Goal: Task Accomplishment & Management: Use online tool/utility

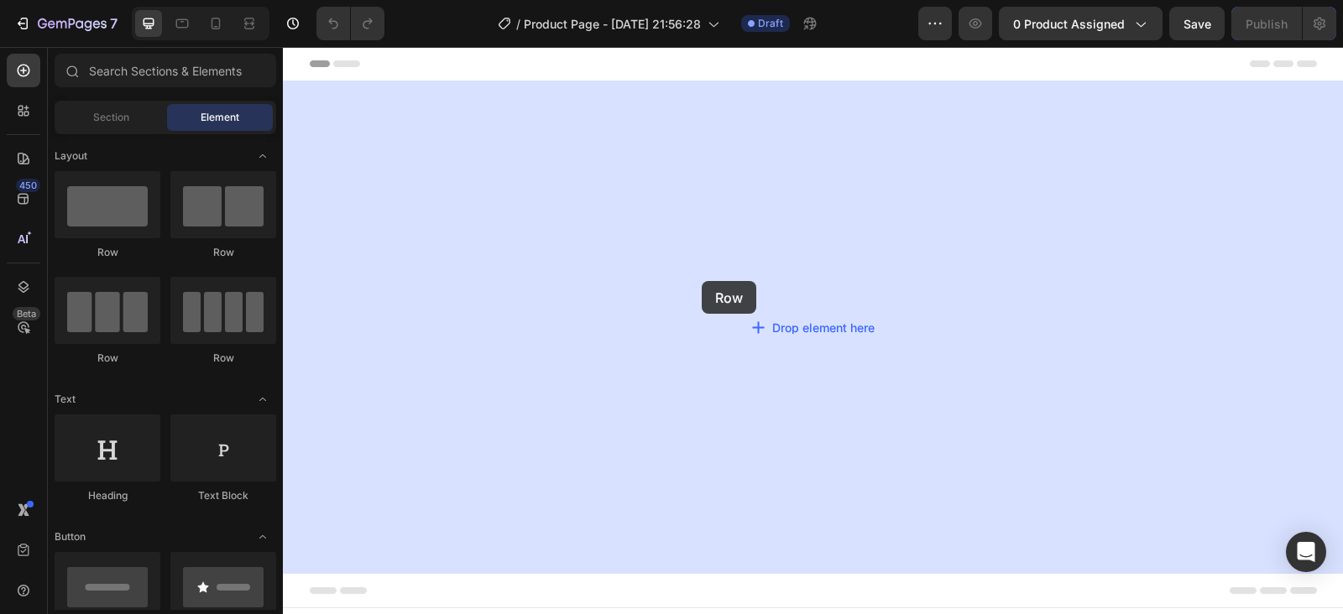
drag, startPoint x: 414, startPoint y: 265, endPoint x: 702, endPoint y: 281, distance: 288.3
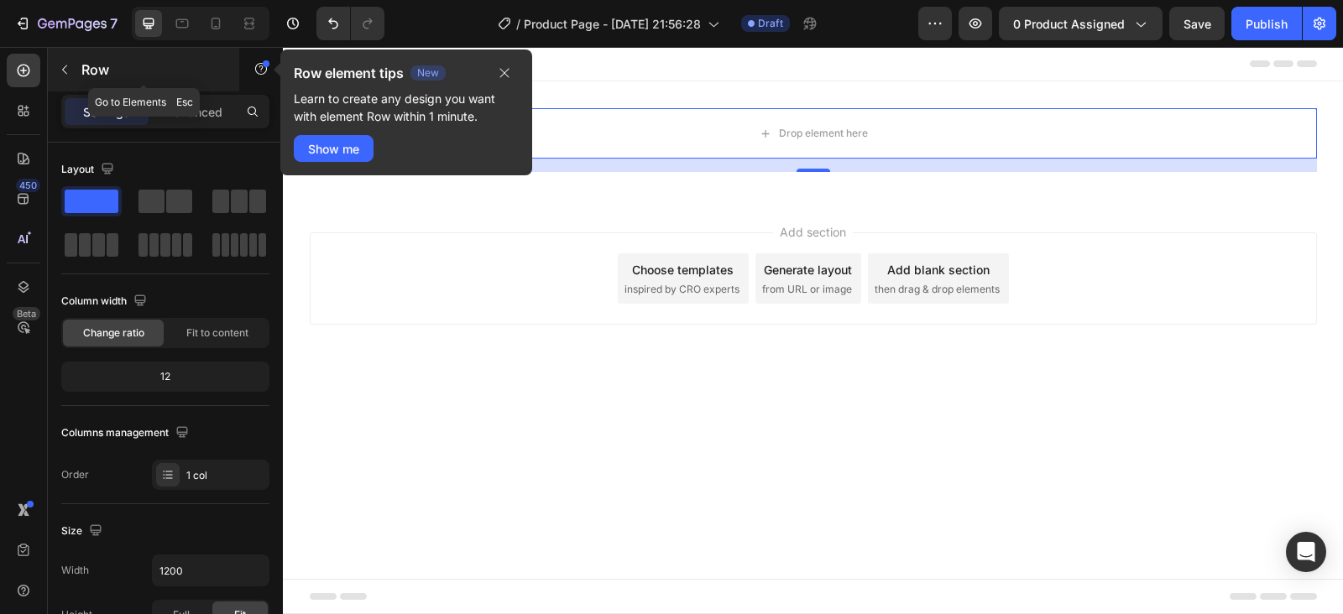
click at [70, 66] on icon "button" at bounding box center [64, 69] width 13 height 13
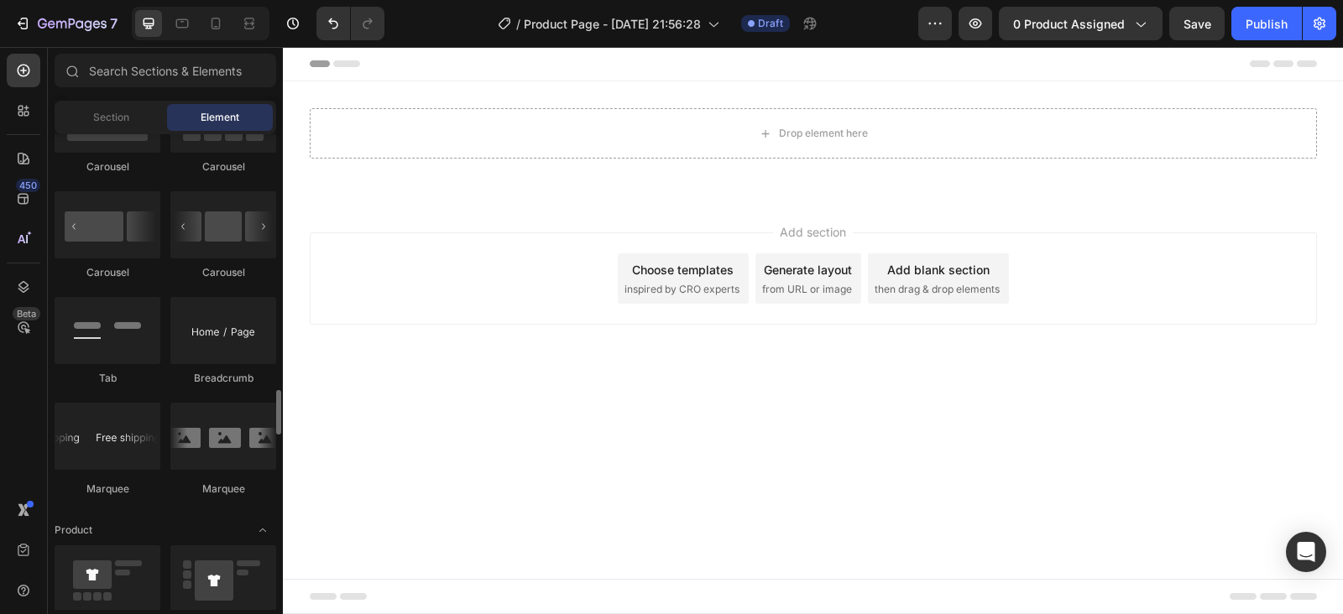
scroll to position [1847, 0]
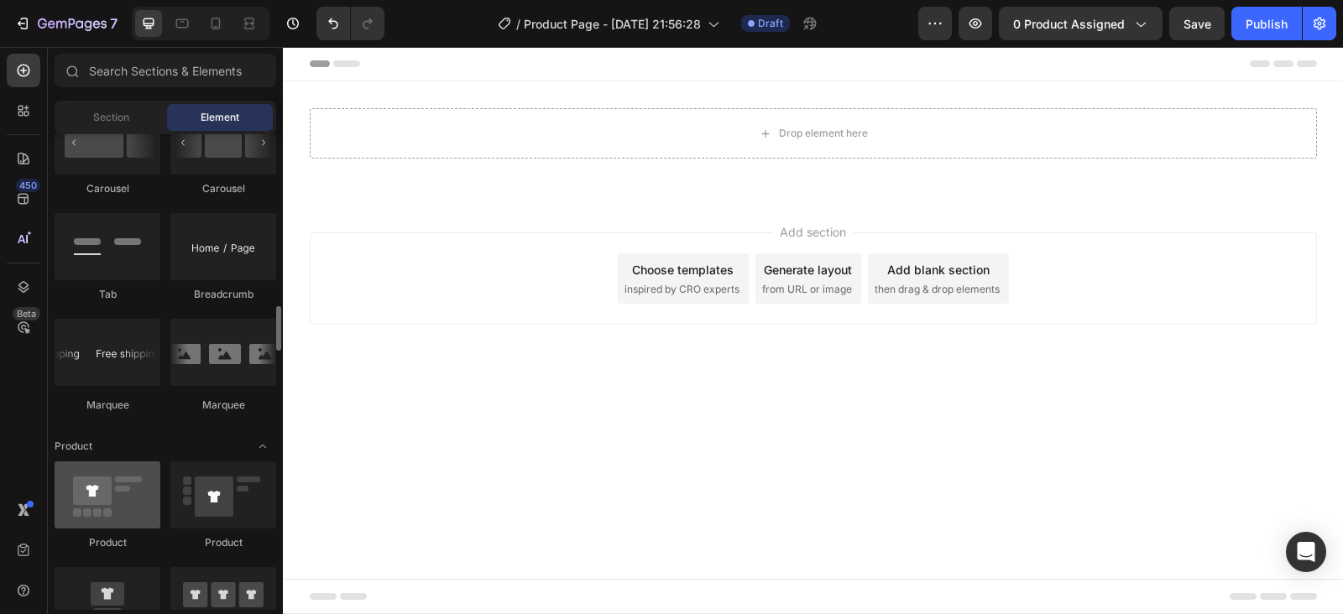
click at [133, 473] on div at bounding box center [108, 495] width 106 height 67
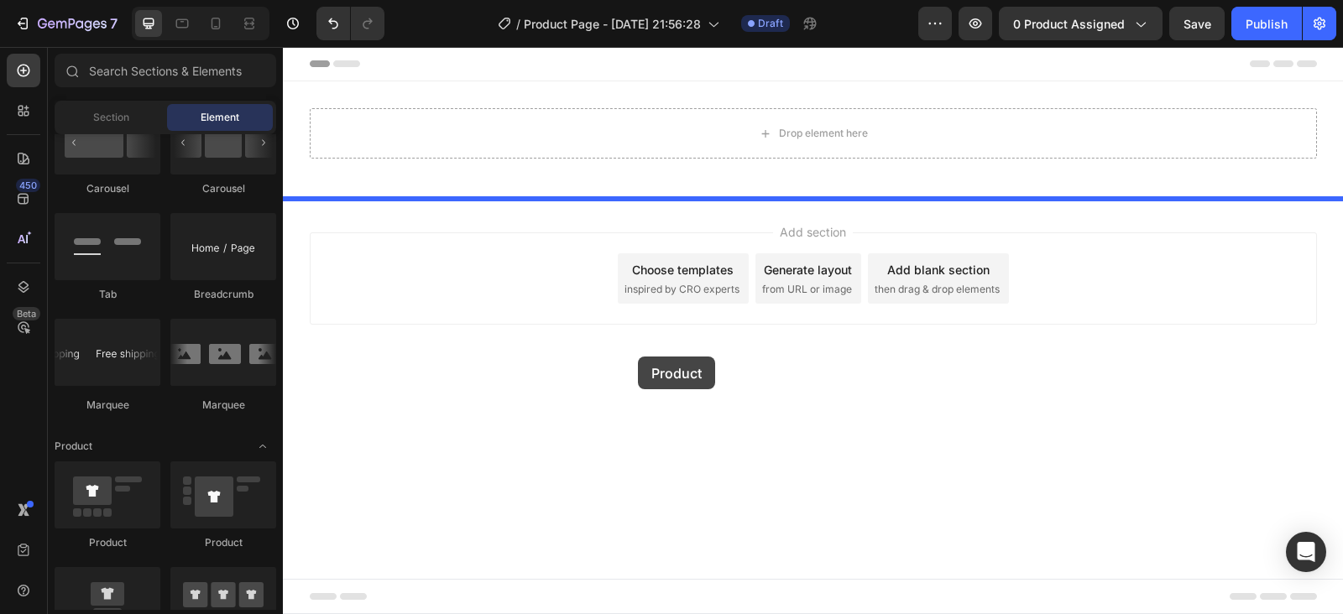
drag, startPoint x: 392, startPoint y: 556, endPoint x: 638, endPoint y: 357, distance: 316.8
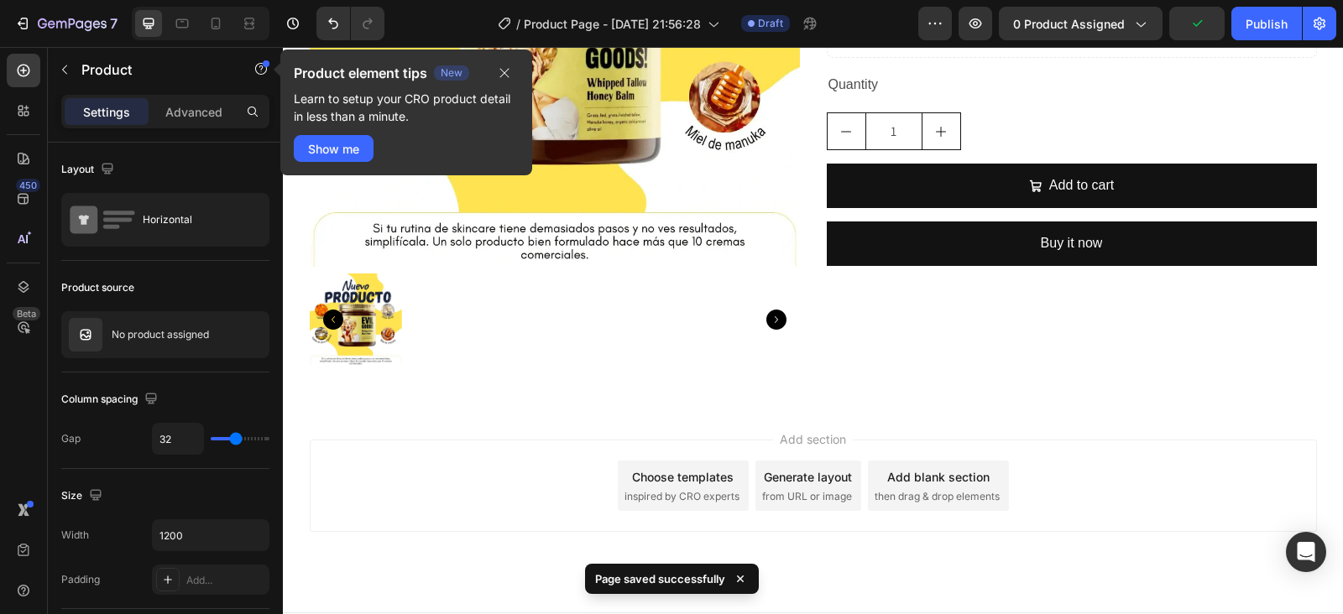
scroll to position [483, 0]
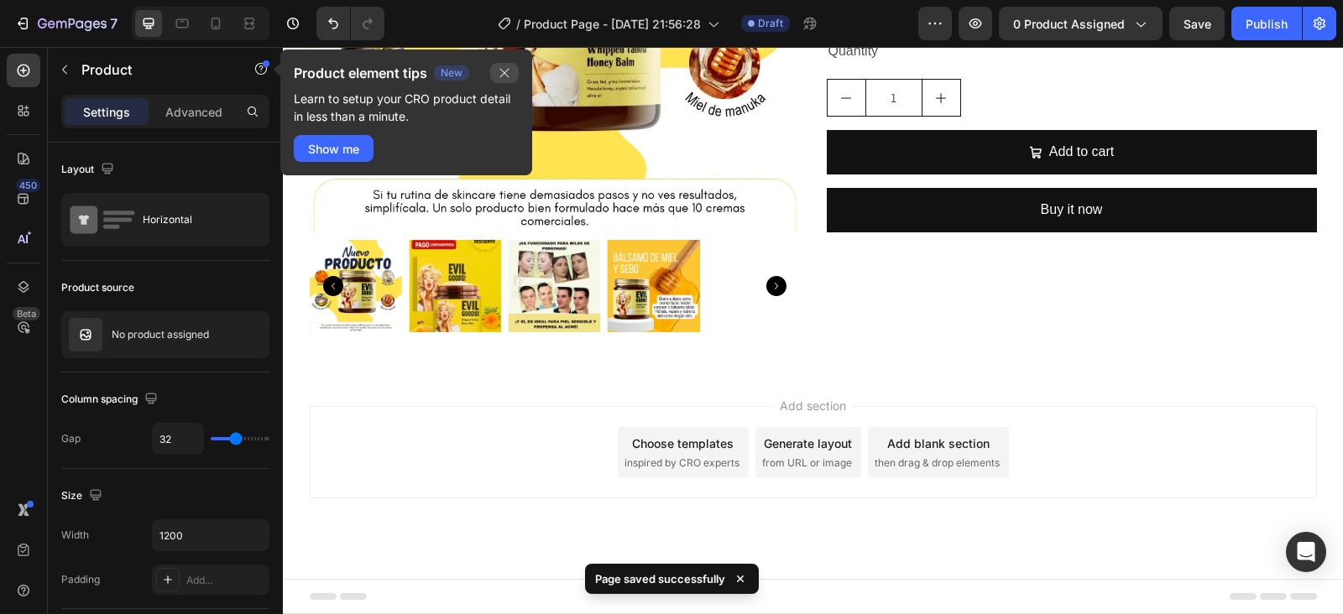
click at [500, 68] on icon "button" at bounding box center [504, 72] width 13 height 13
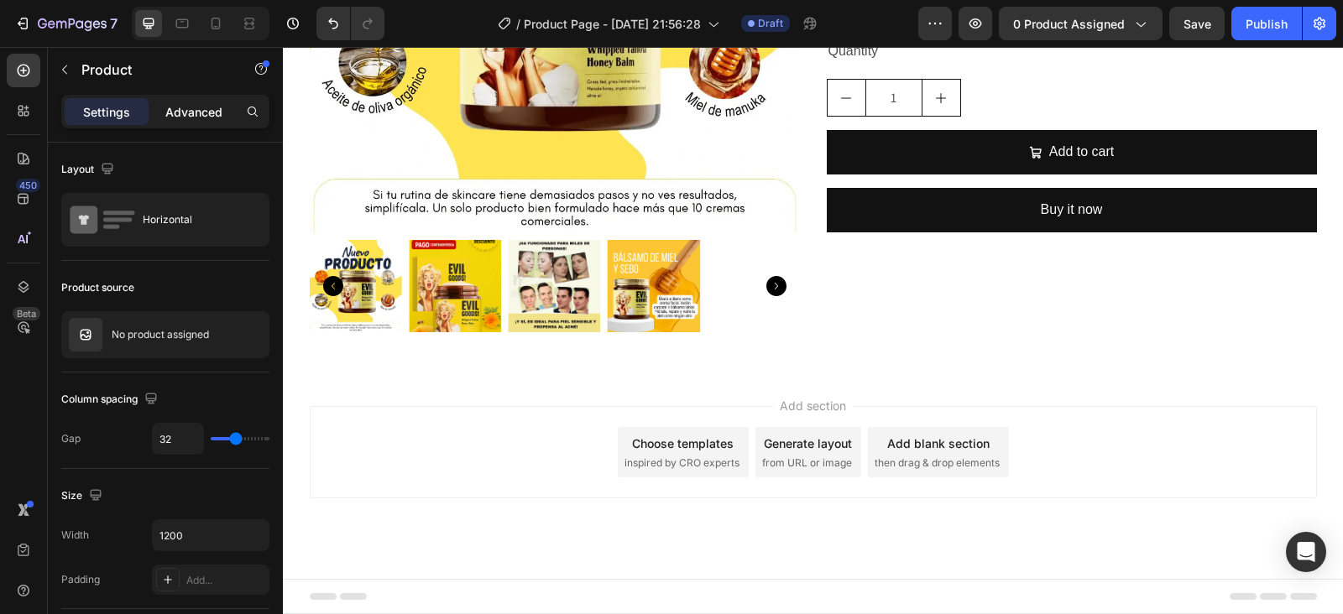
click at [206, 112] on p "Advanced" at bounding box center [193, 112] width 57 height 18
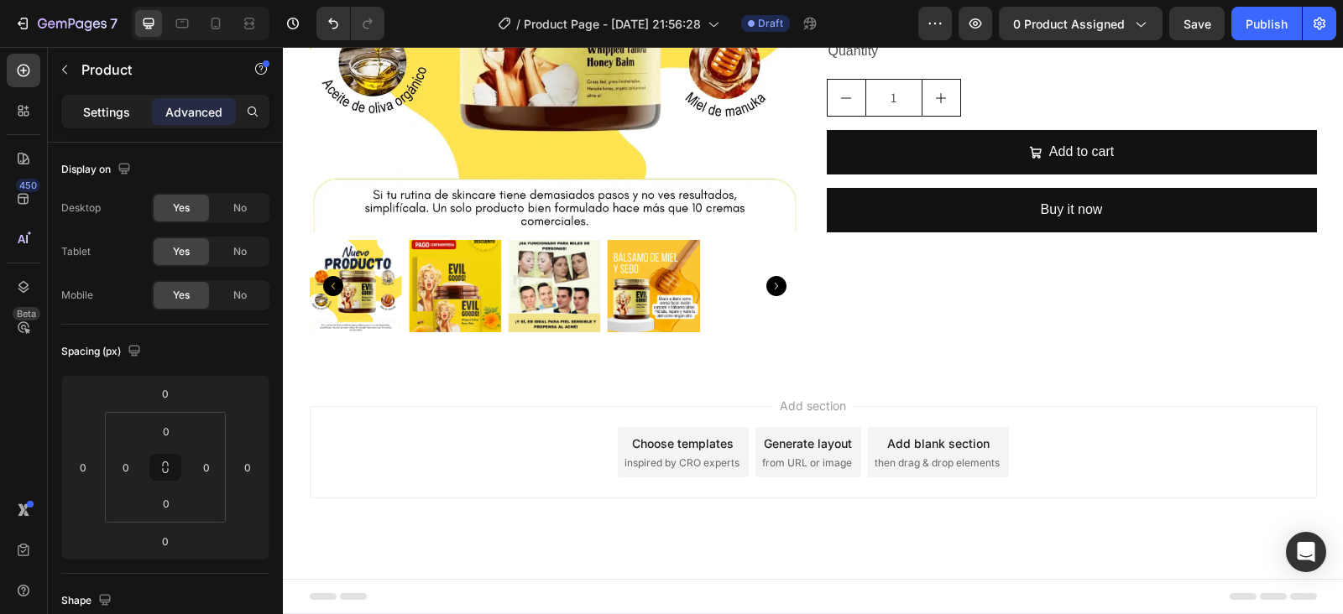
click at [120, 114] on p "Settings" at bounding box center [106, 112] width 47 height 18
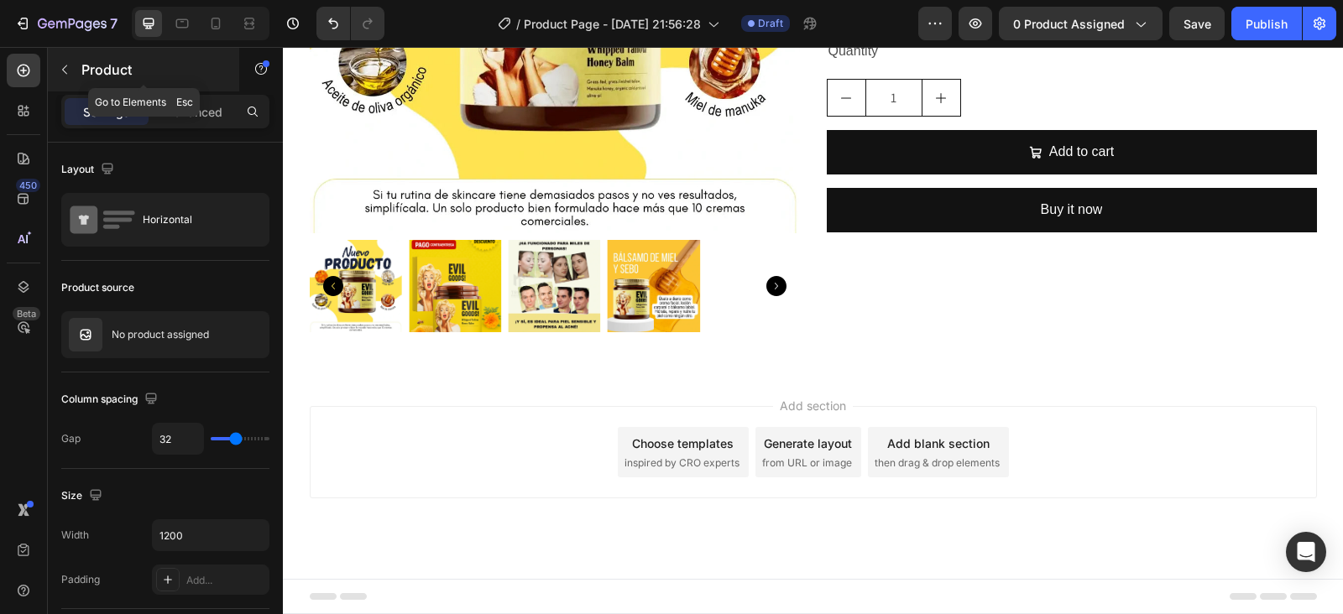
click at [71, 71] on icon "button" at bounding box center [64, 69] width 13 height 13
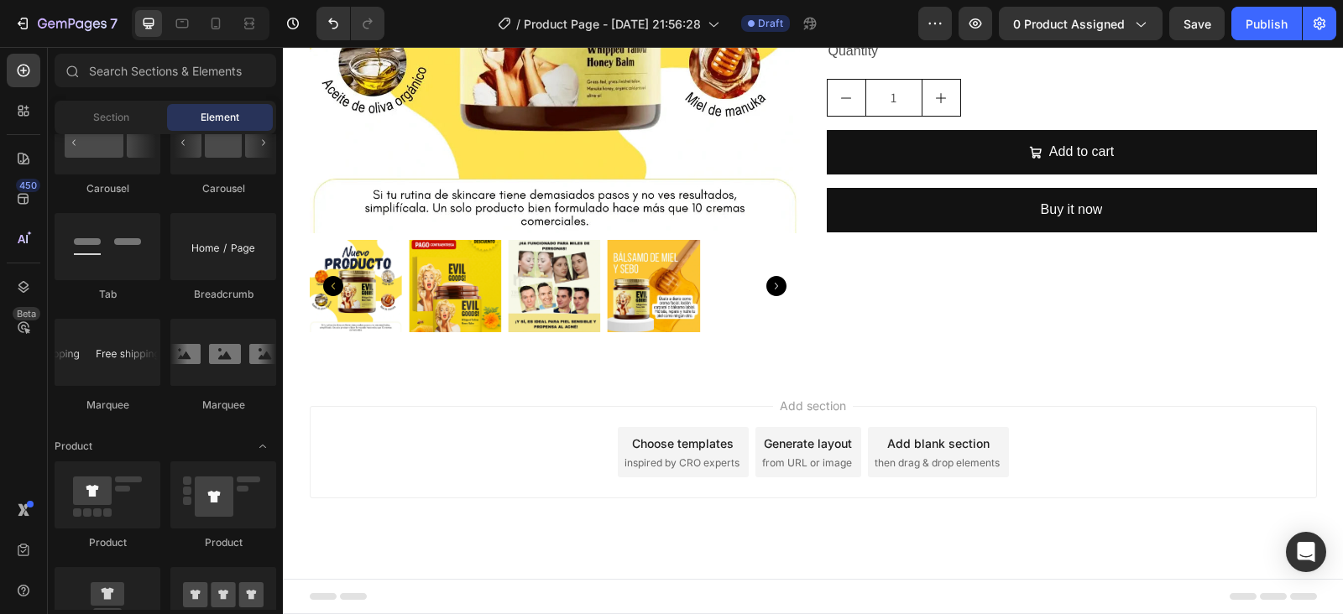
scroll to position [1511, 0]
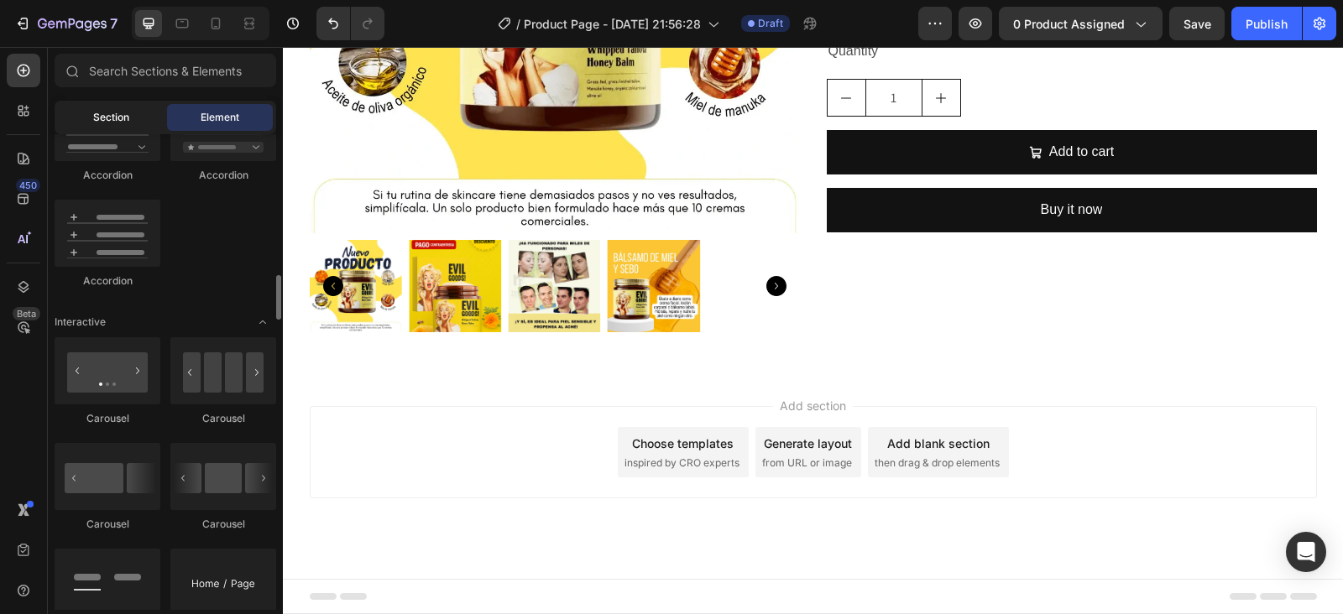
click at [122, 120] on span "Section" at bounding box center [111, 117] width 36 height 15
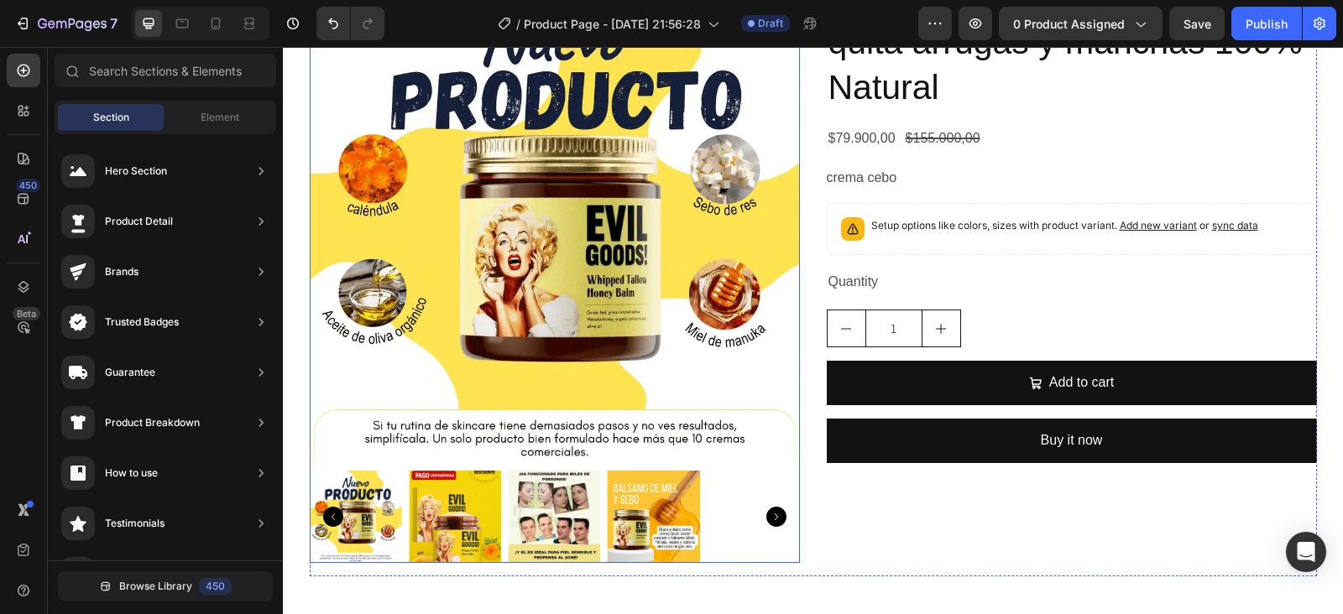
scroll to position [0, 0]
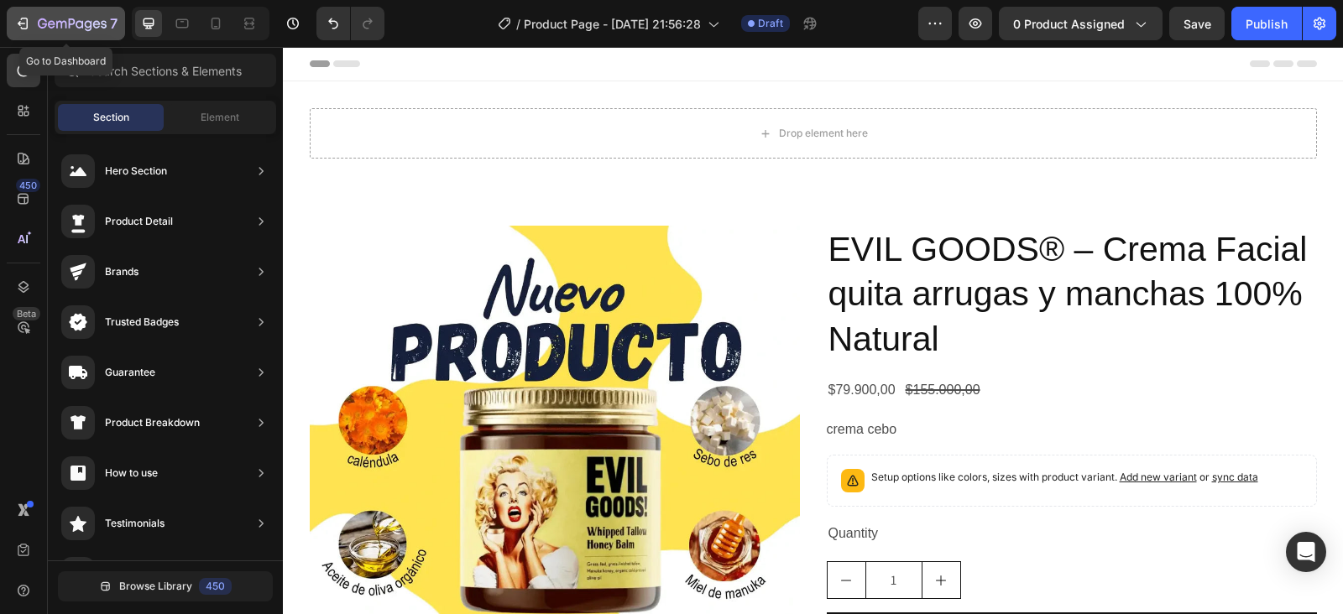
click at [28, 14] on div "7" at bounding box center [65, 23] width 103 height 20
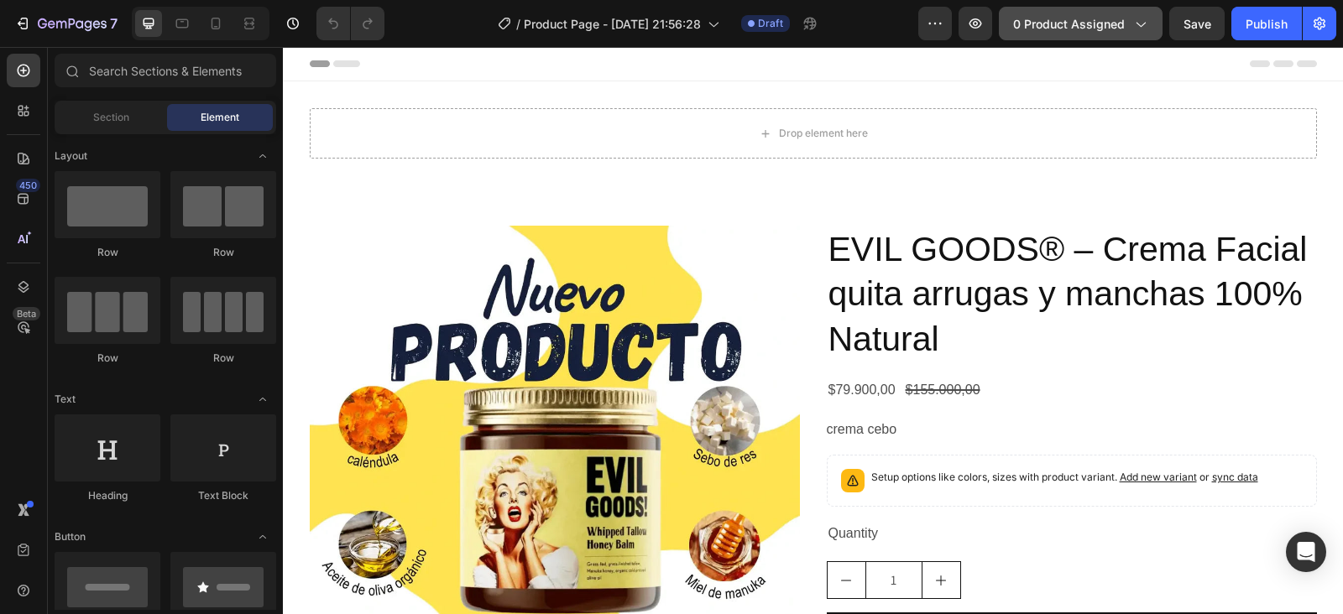
click at [1110, 37] on button "0 product assigned" at bounding box center [1081, 24] width 164 height 34
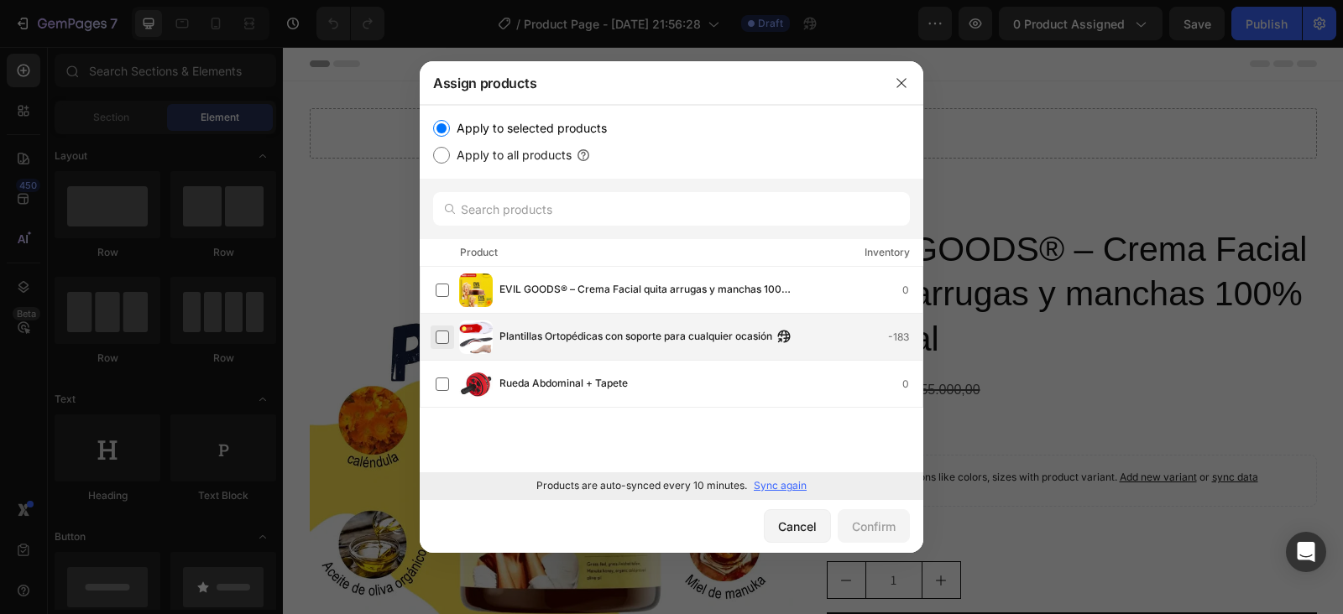
click at [437, 338] on label at bounding box center [442, 337] width 13 height 13
click at [870, 522] on div "Confirm" at bounding box center [874, 527] width 44 height 18
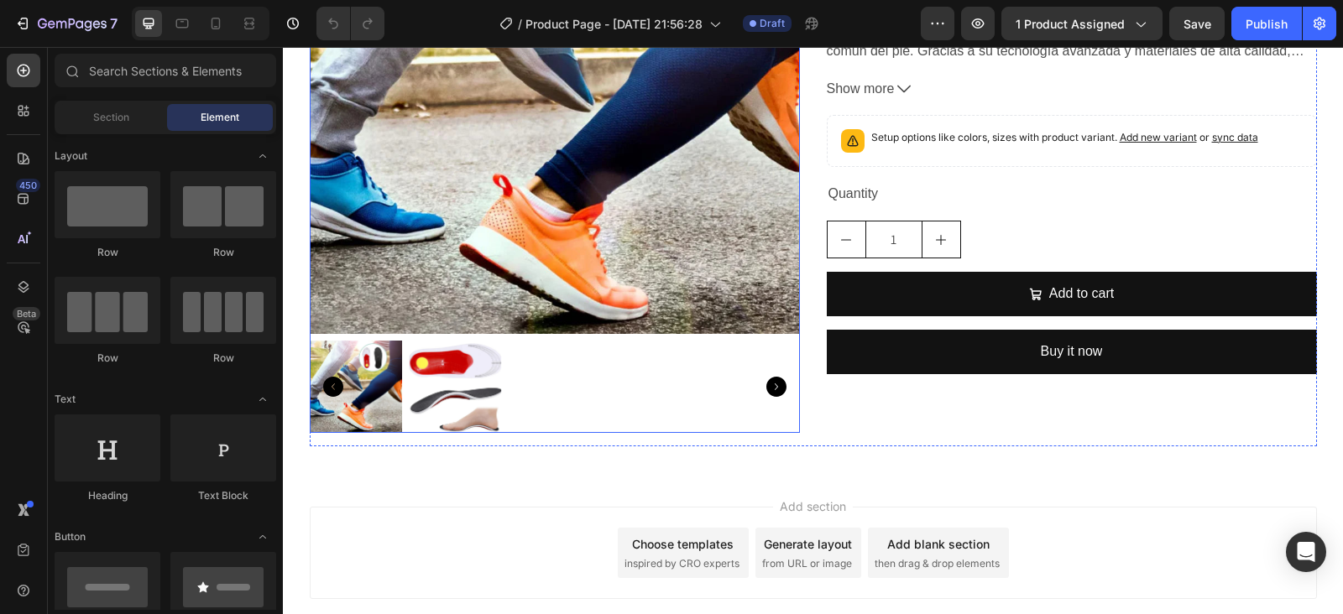
scroll to position [483, 0]
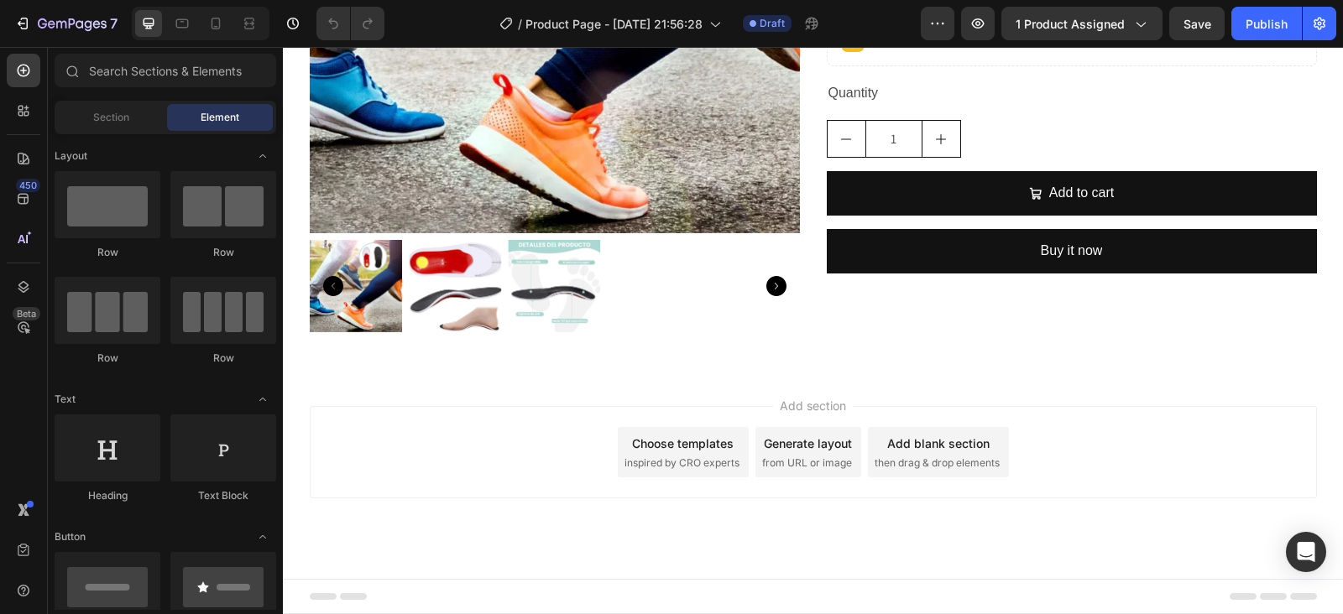
click at [685, 453] on div "Choose templates inspired by CRO experts" at bounding box center [683, 452] width 131 height 50
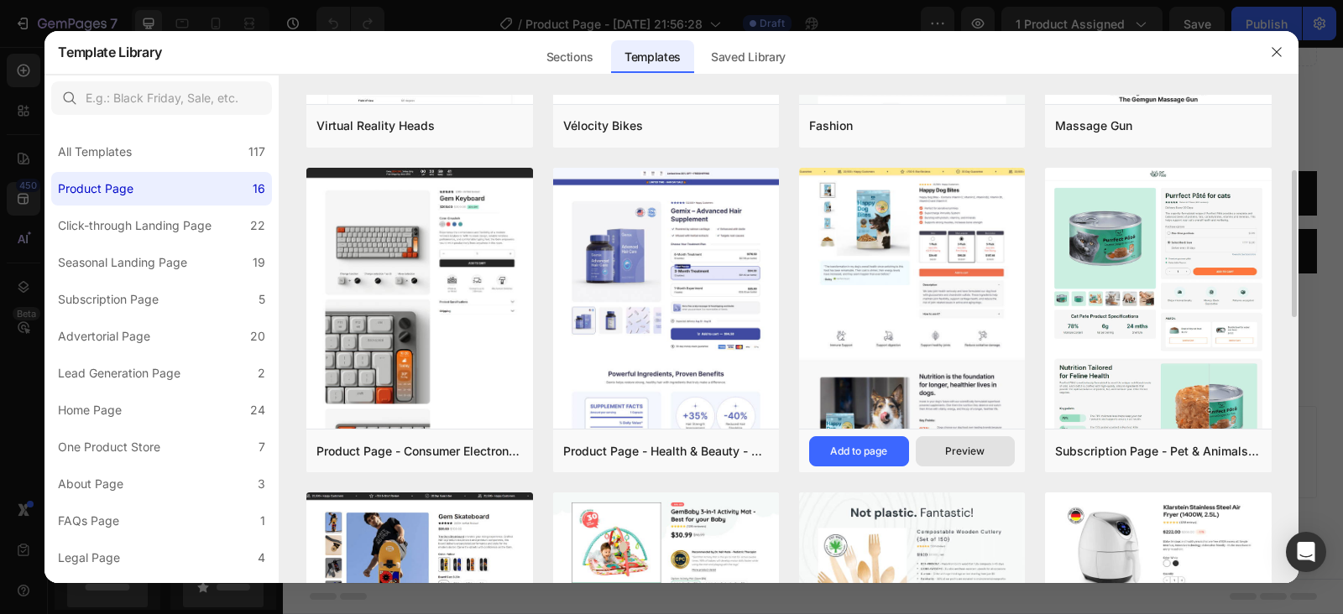
scroll to position [420, 0]
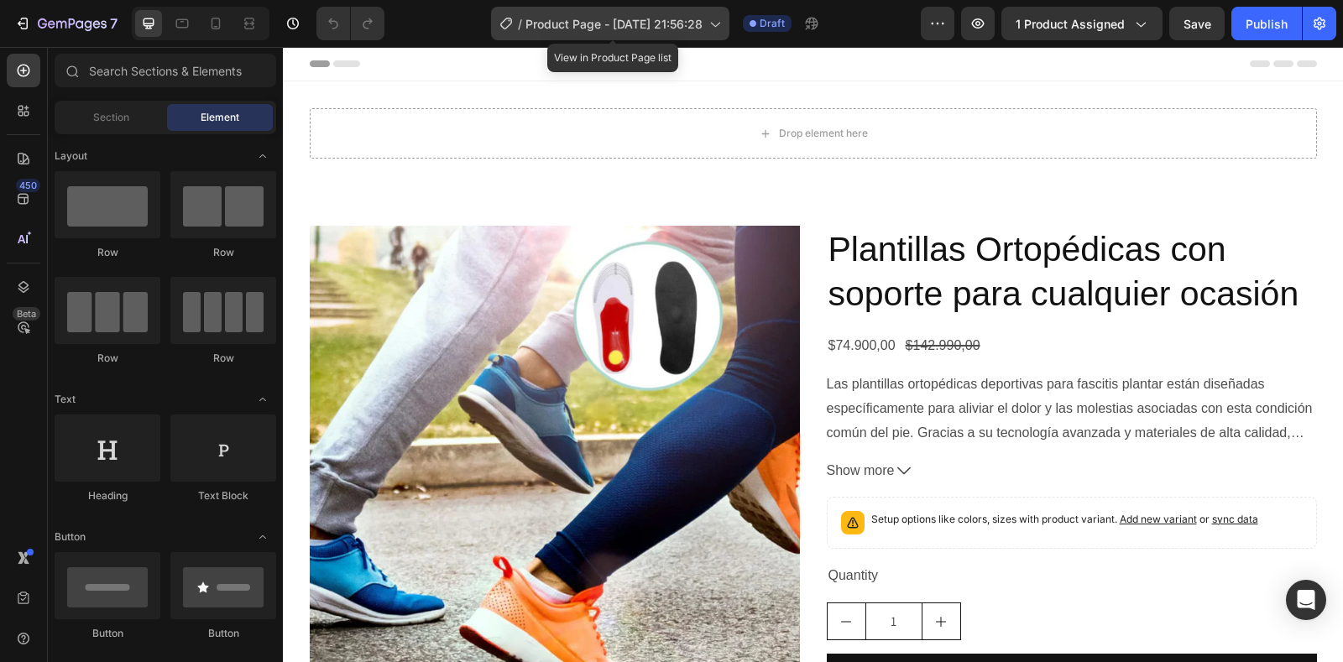
click at [708, 24] on div "/ Product Page - [DATE] 21:56:28" at bounding box center [610, 24] width 238 height 34
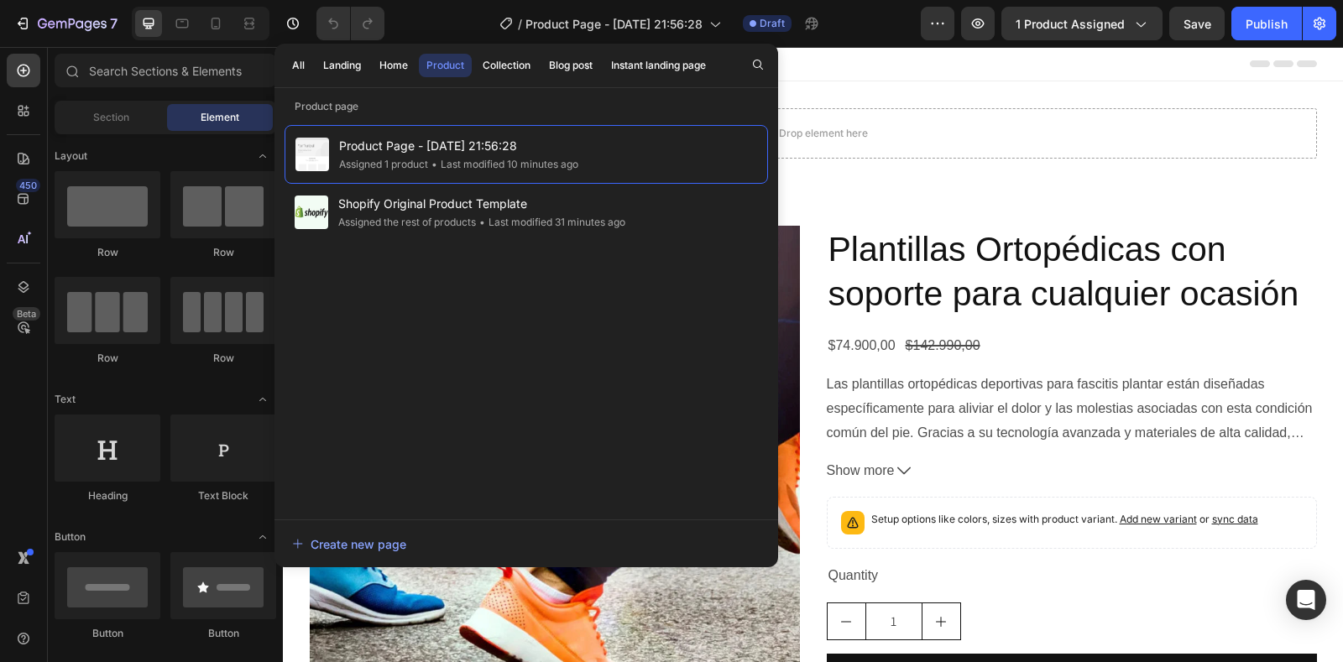
click at [869, 21] on div "/ Product Page - [DATE] 21:56:28 Draft" at bounding box center [659, 24] width 523 height 34
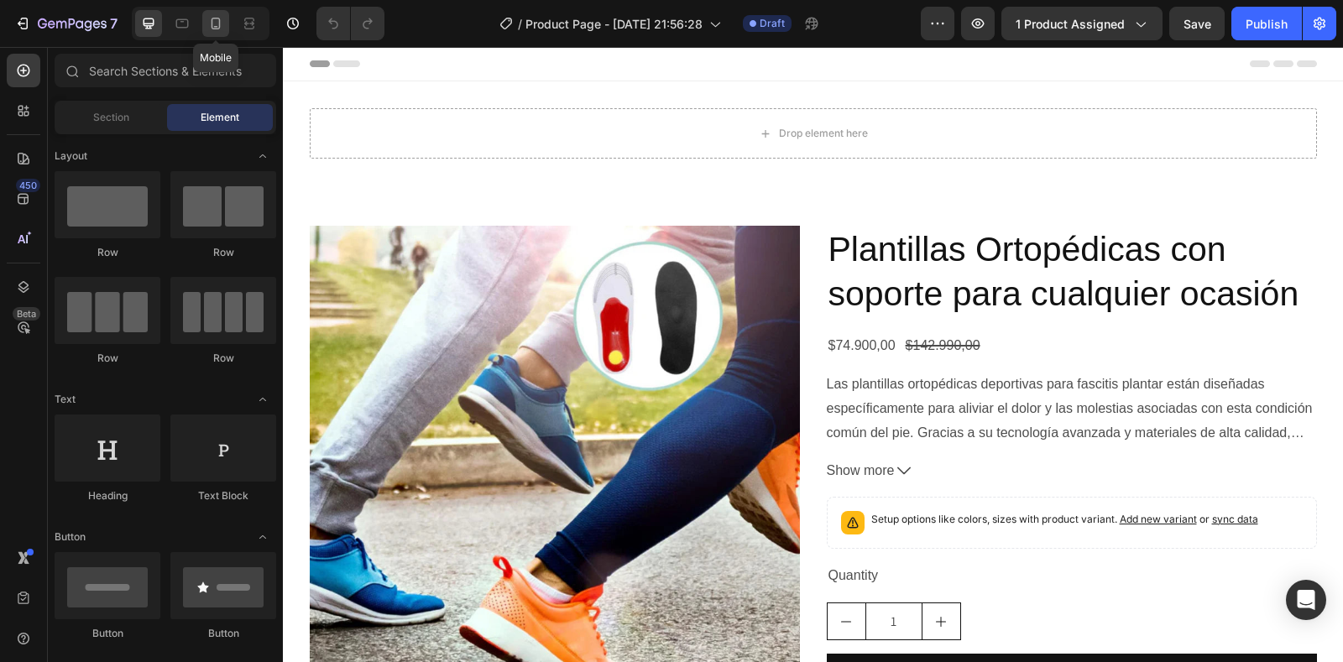
click at [215, 22] on icon at bounding box center [215, 23] width 17 height 17
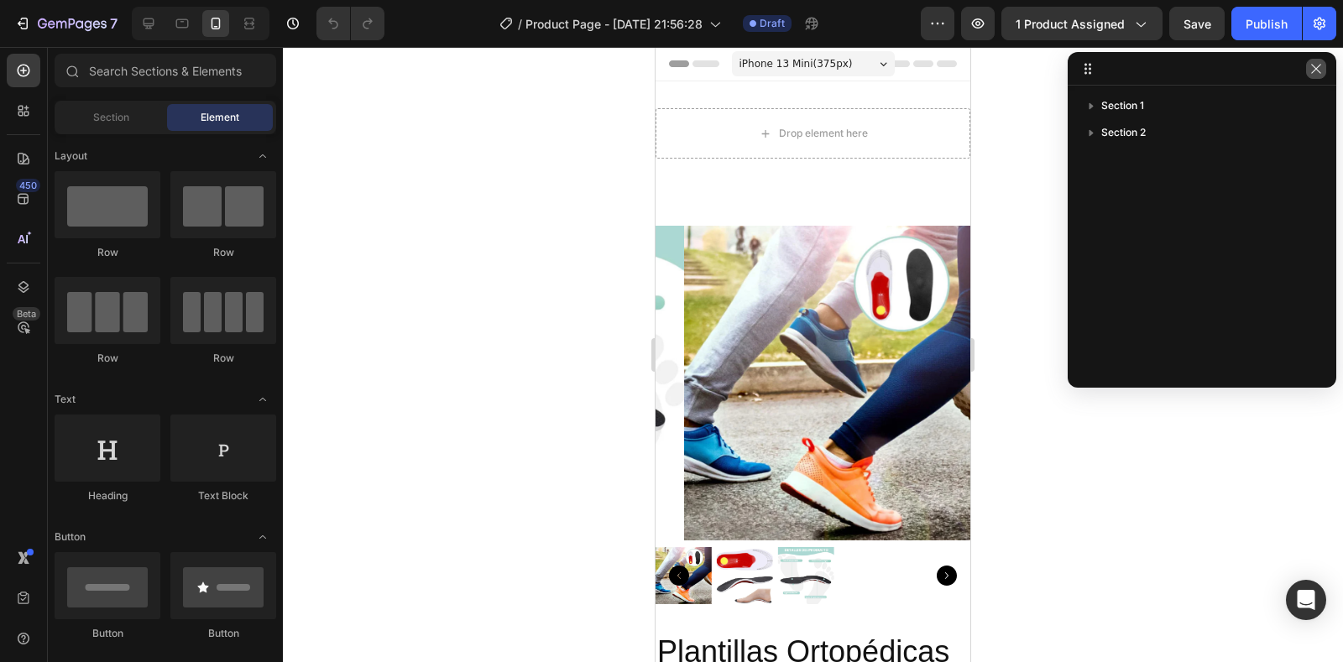
click at [1319, 71] on icon "button" at bounding box center [1315, 68] width 13 height 13
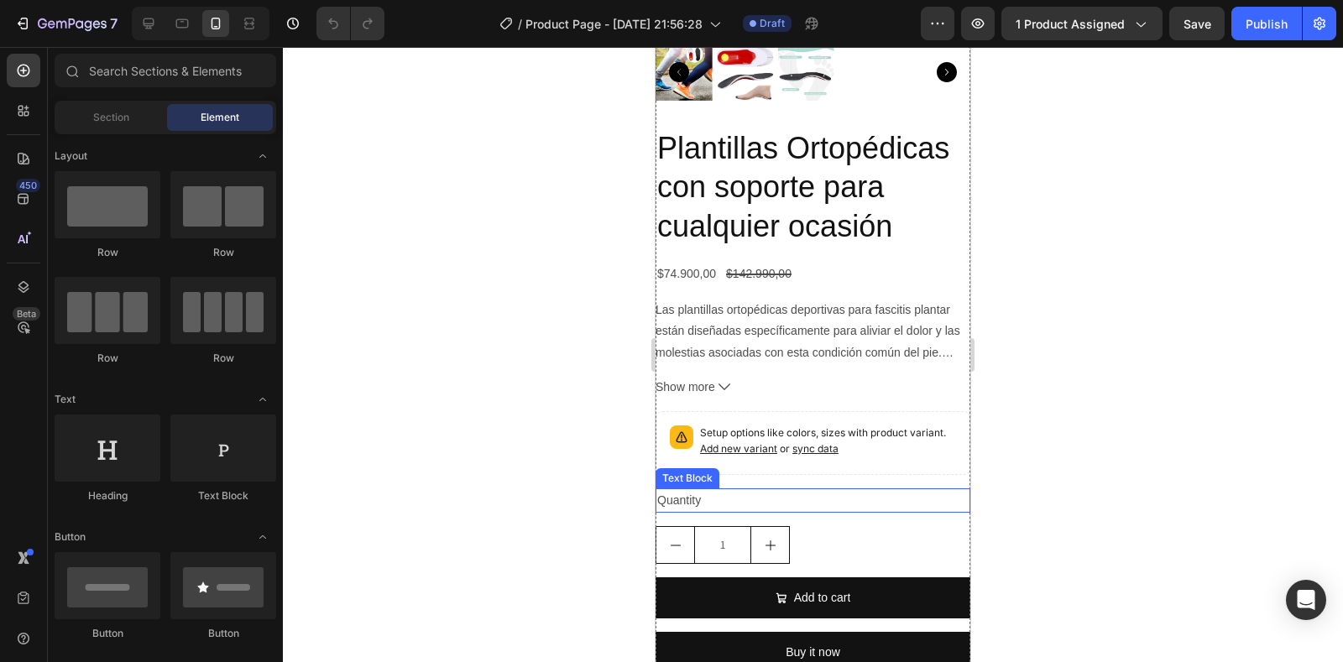
scroll to position [896, 0]
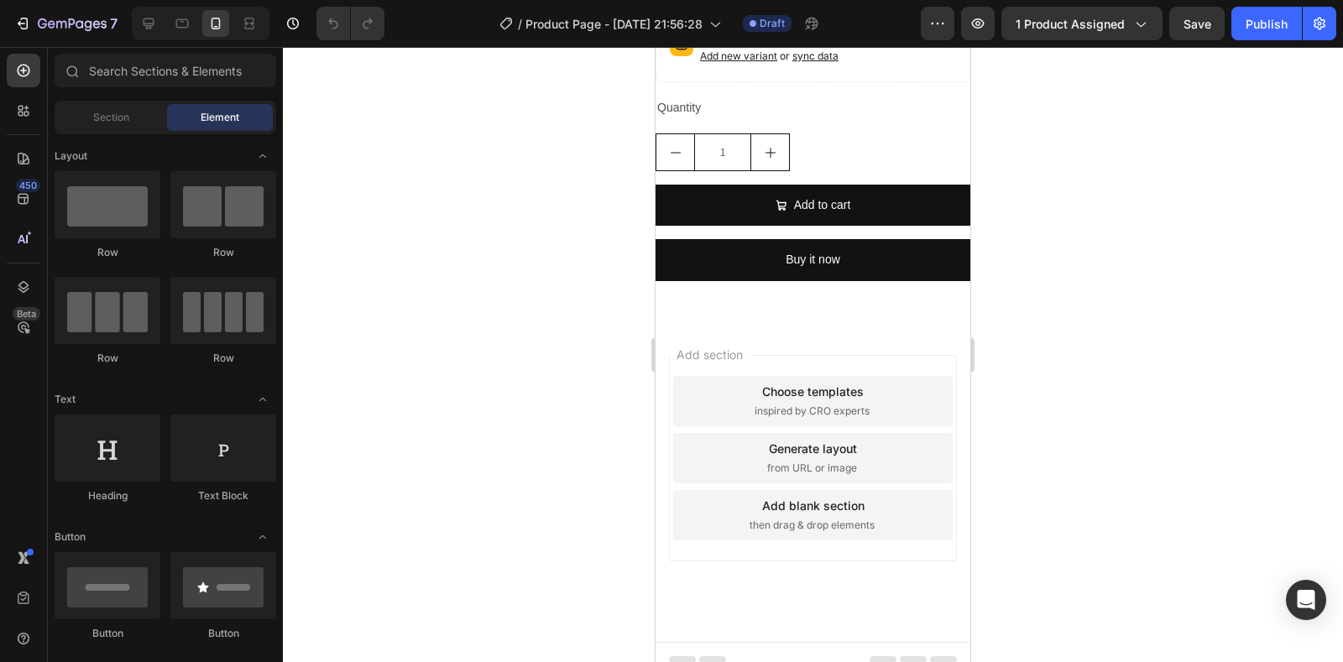
click at [772, 404] on span "inspired by CRO experts" at bounding box center [812, 411] width 115 height 15
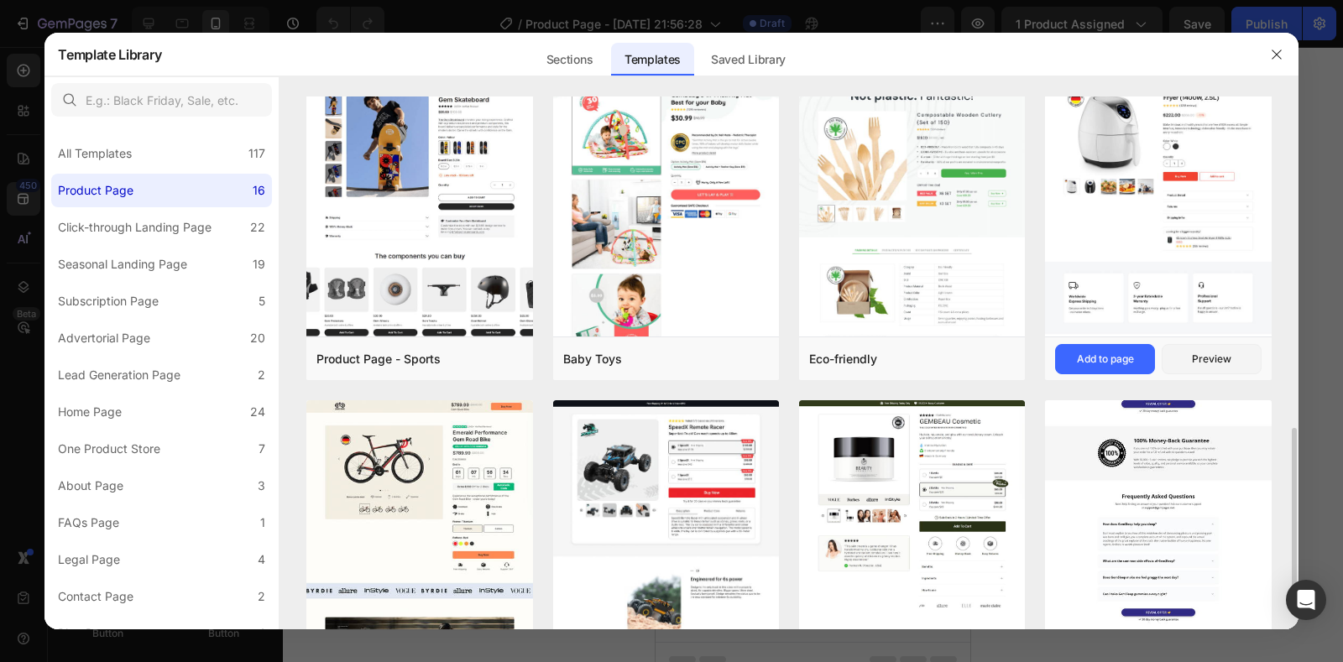
scroll to position [755, 0]
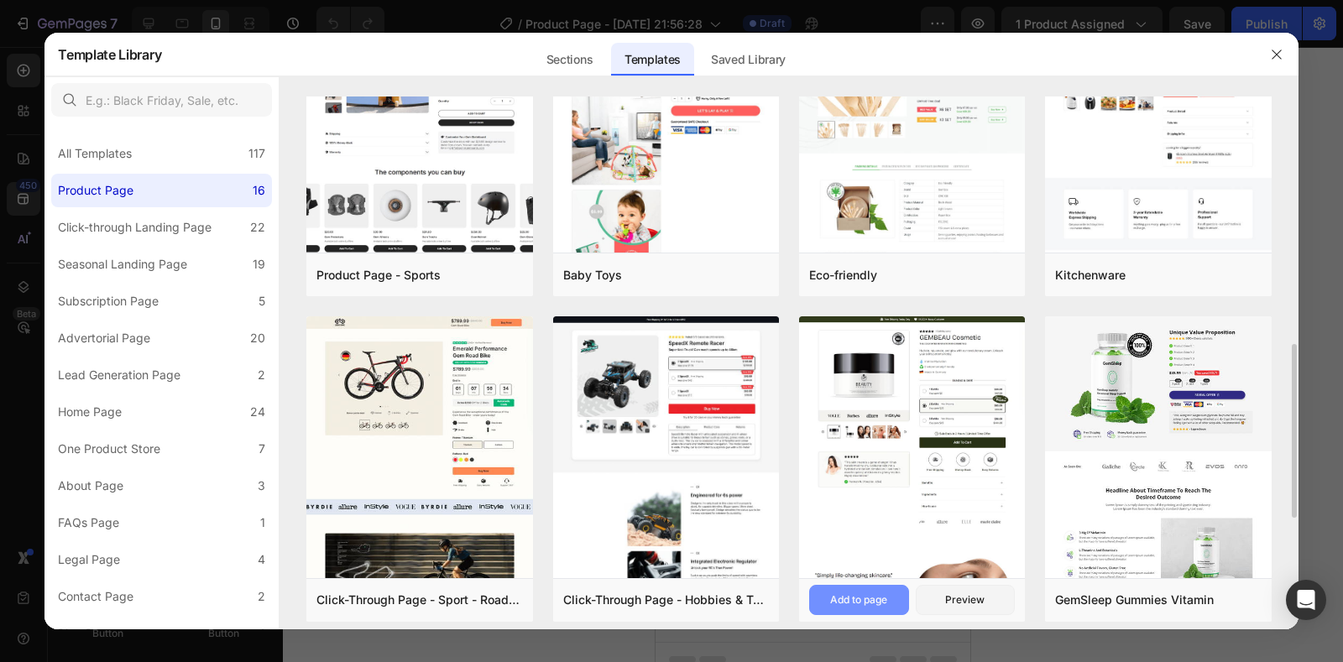
click at [872, 595] on div "Add to page" at bounding box center [858, 600] width 57 height 15
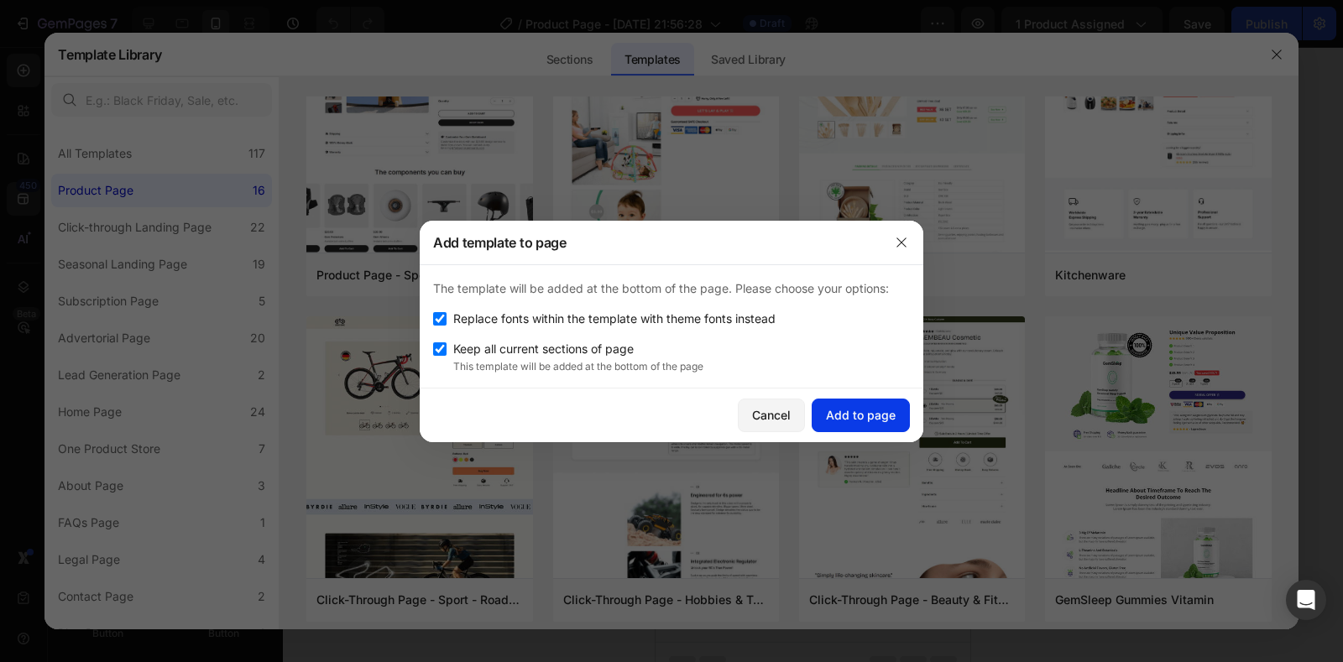
click at [859, 419] on div "Add to page" at bounding box center [861, 415] width 70 height 18
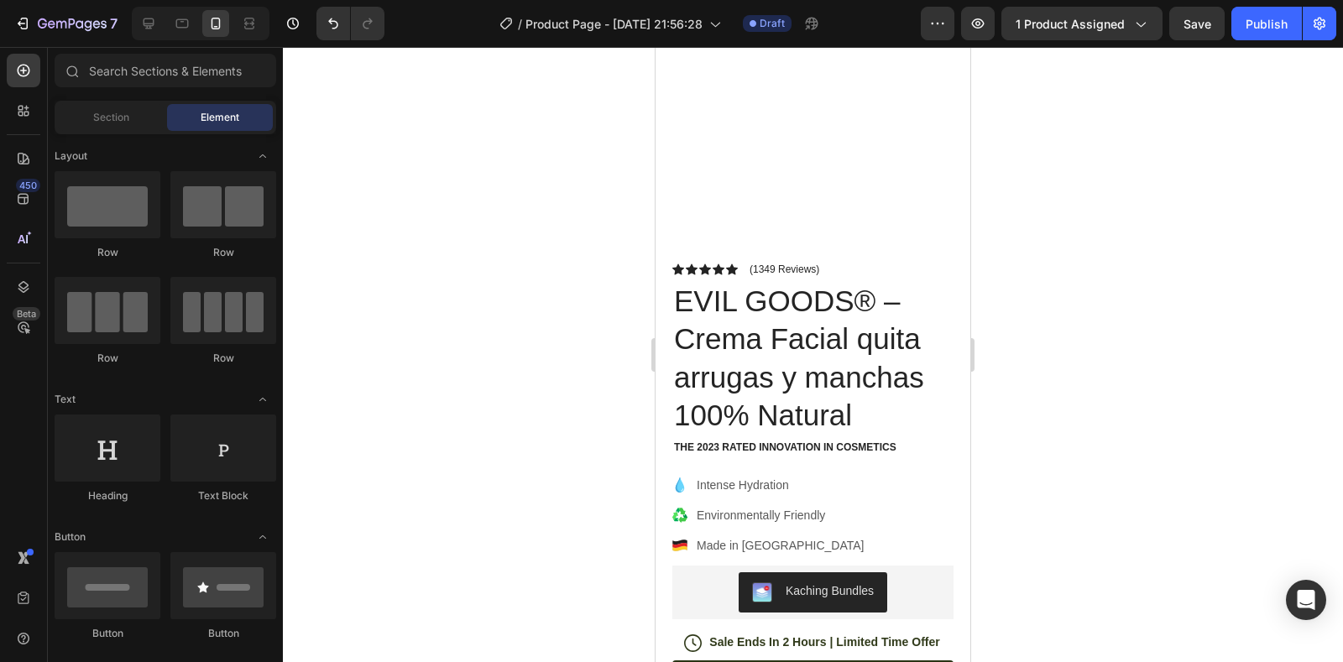
scroll to position [570, 0]
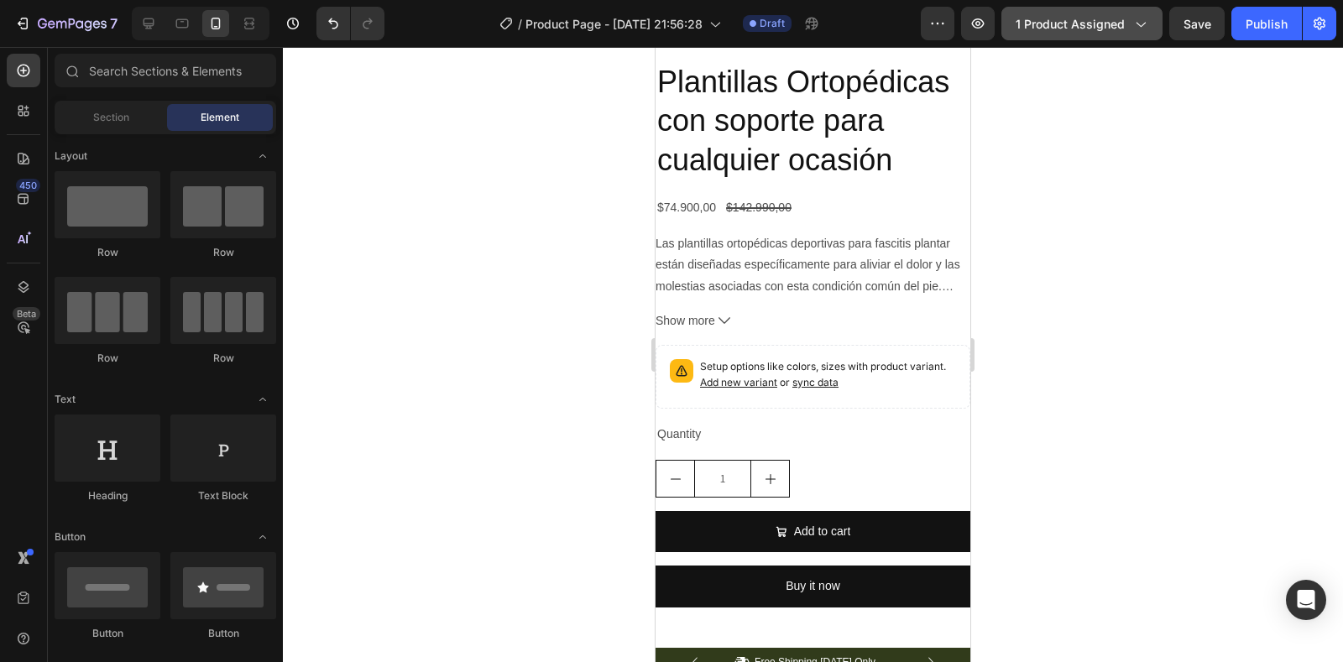
click at [1065, 23] on span "1 product assigned" at bounding box center [1070, 24] width 109 height 18
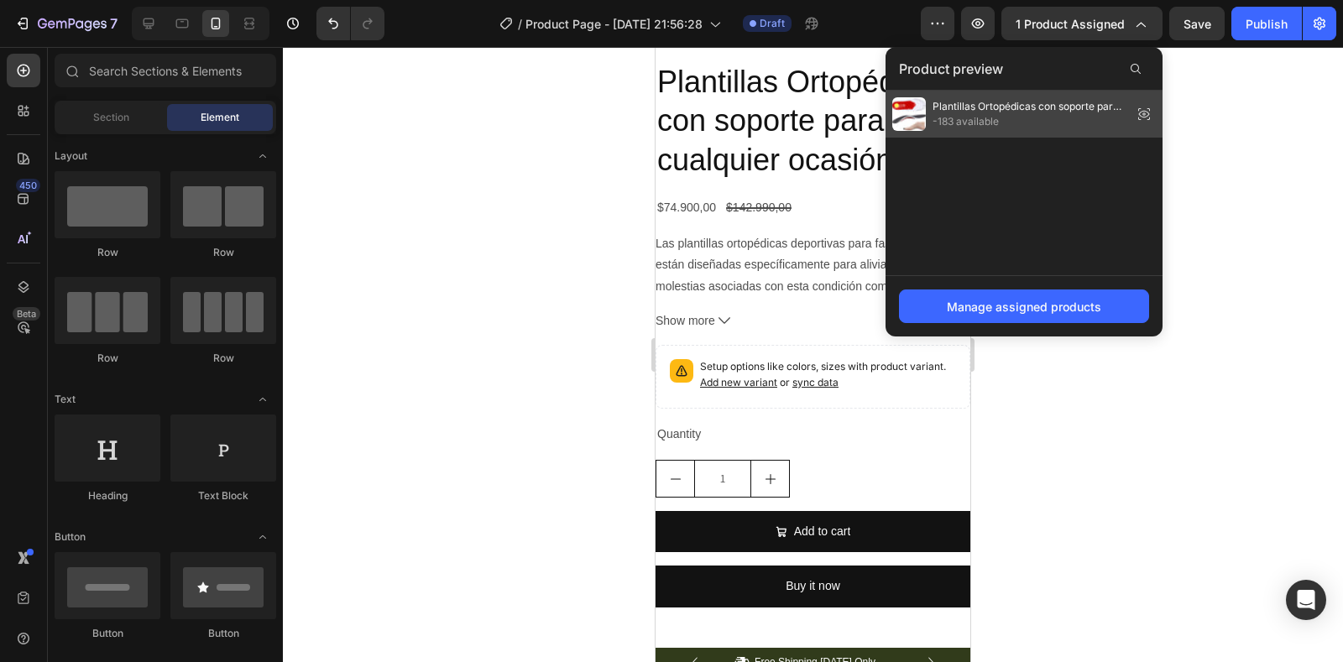
click at [1091, 118] on span "-183 available" at bounding box center [1029, 121] width 193 height 15
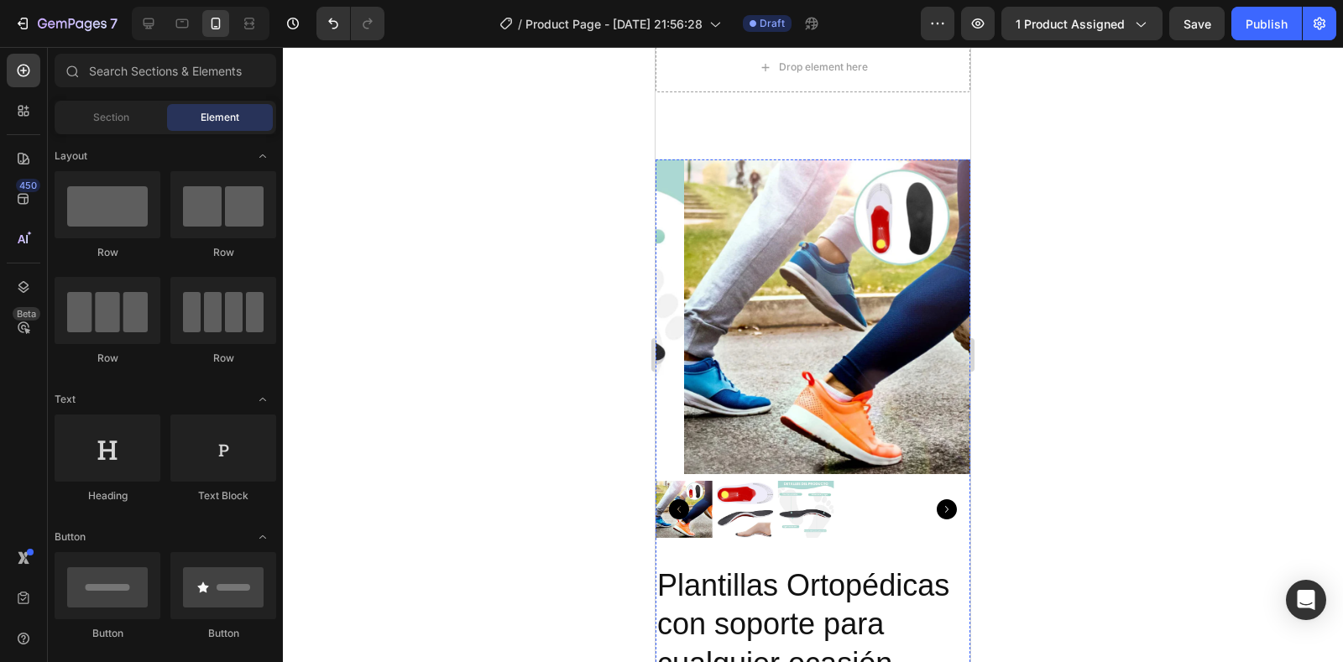
scroll to position [0, 0]
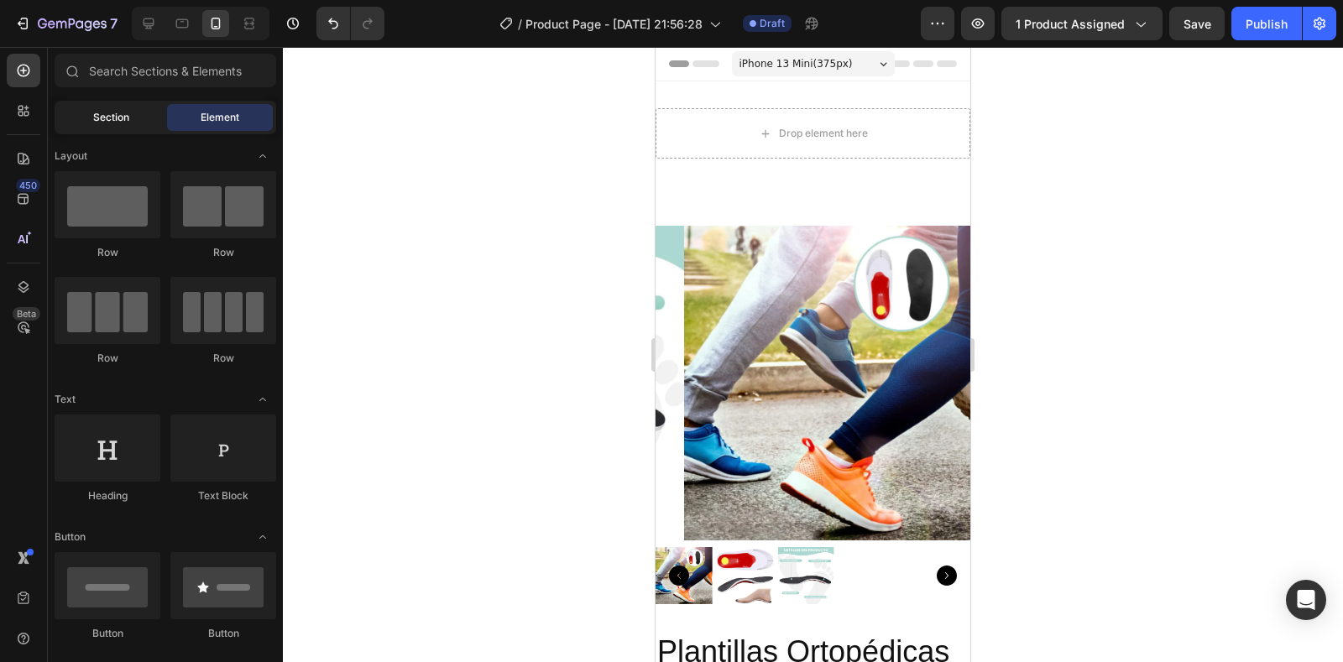
click at [102, 121] on span "Section" at bounding box center [111, 117] width 36 height 15
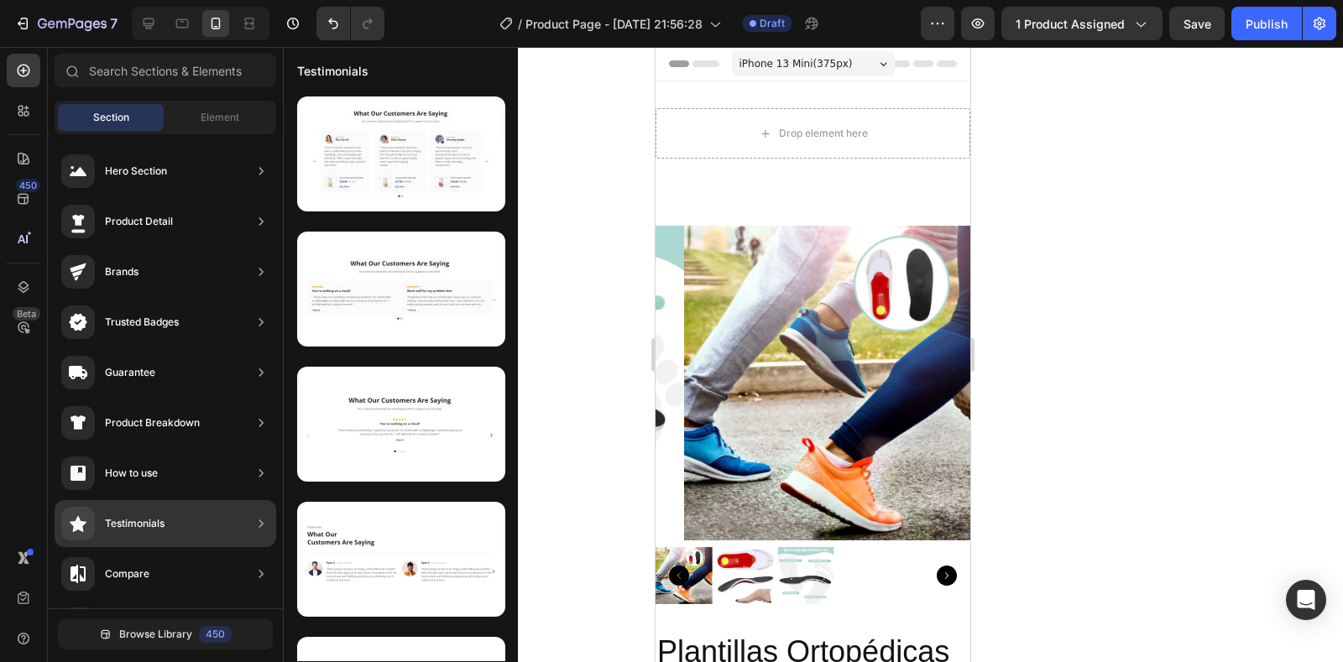
click at [238, 533] on div "Testimonials" at bounding box center [166, 523] width 222 height 47
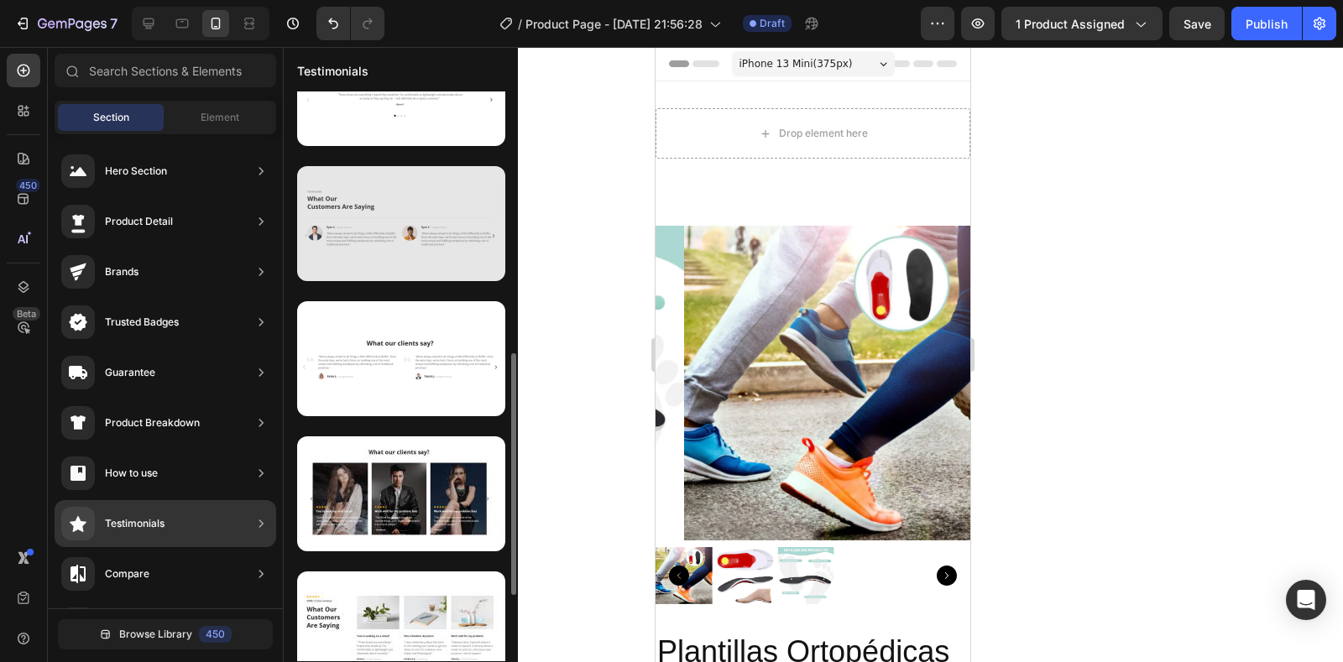
scroll to position [504, 0]
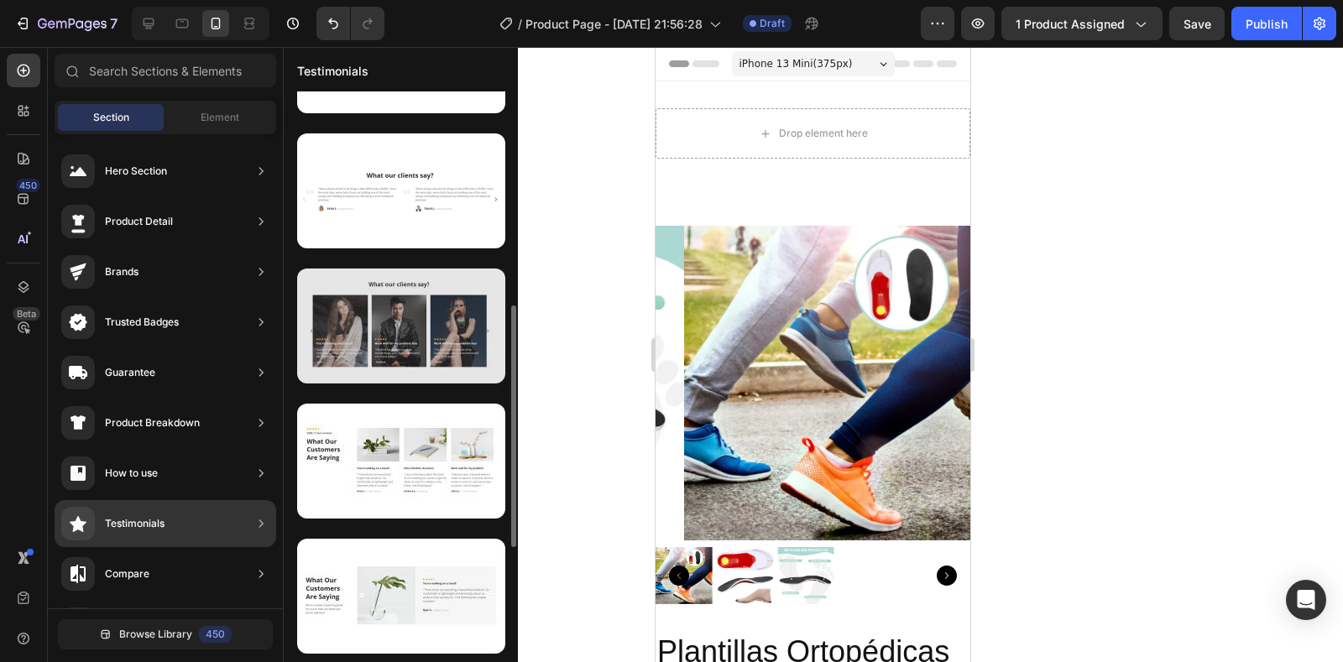
click at [442, 344] on div at bounding box center [401, 326] width 208 height 115
click at [400, 327] on div at bounding box center [401, 326] width 208 height 115
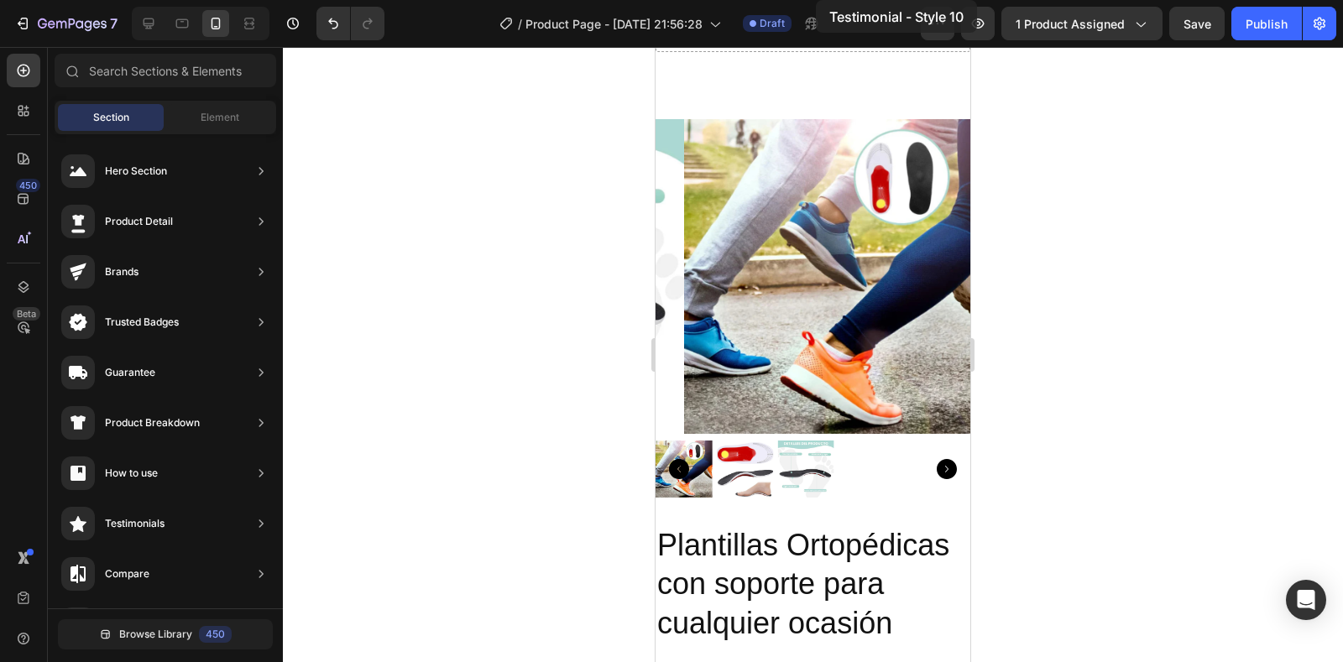
scroll to position [0, 0]
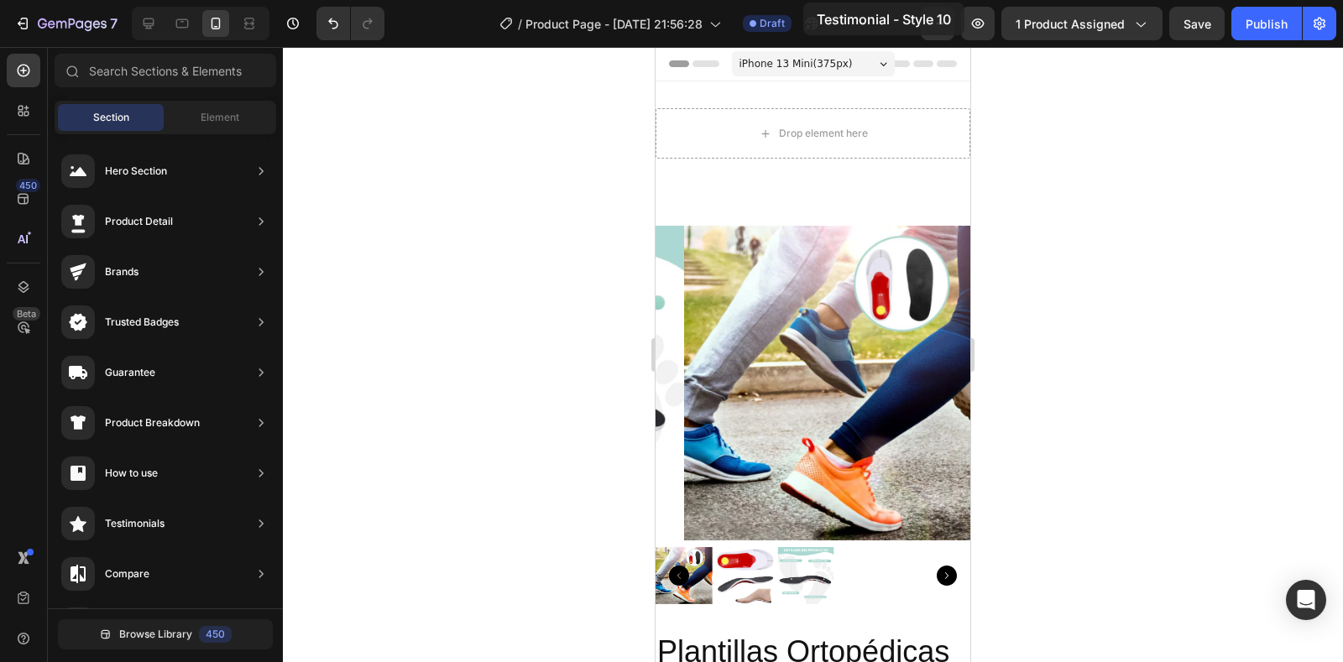
drag, startPoint x: 400, startPoint y: 327, endPoint x: 803, endPoint y: 3, distance: 518.2
click at [803, 0] on div "7 / Product Page - [DATE] 21:56:28 Draft Preview 1 product assigned Save Publis…" at bounding box center [671, 0] width 1343 height 0
click at [316, 14] on button "Undo/Redo" at bounding box center [333, 24] width 34 height 34
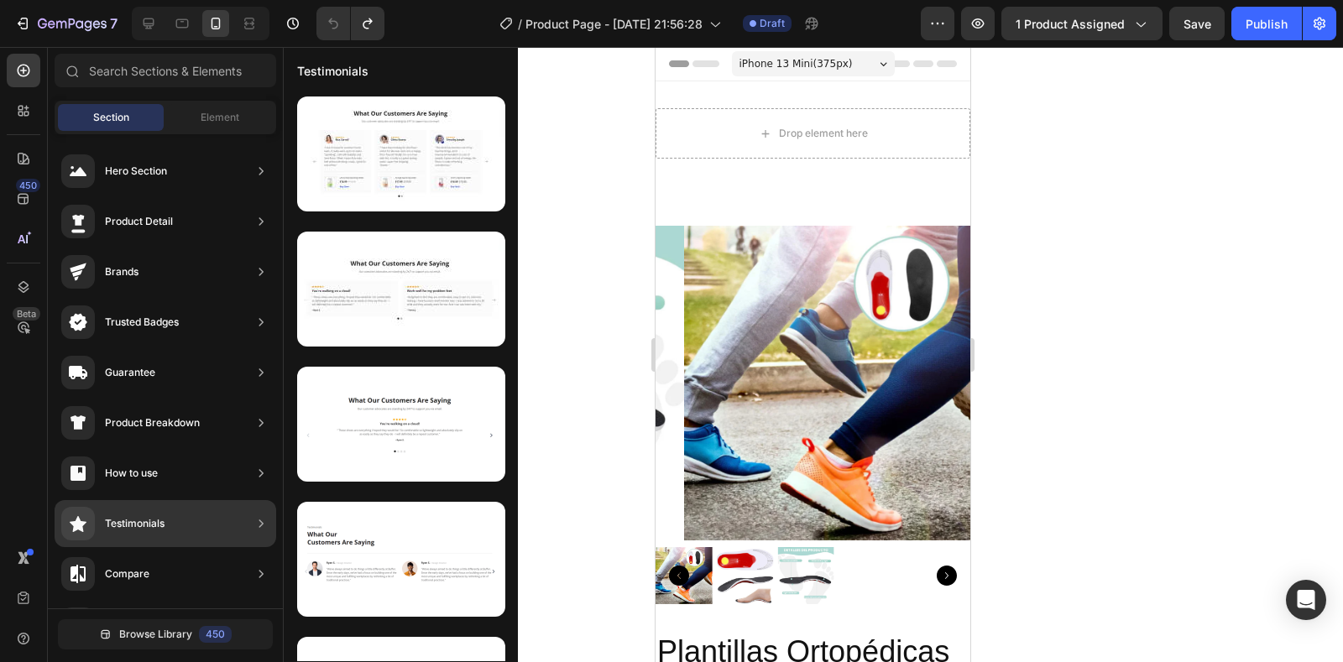
click at [133, 523] on div "Testimonials" at bounding box center [135, 523] width 60 height 17
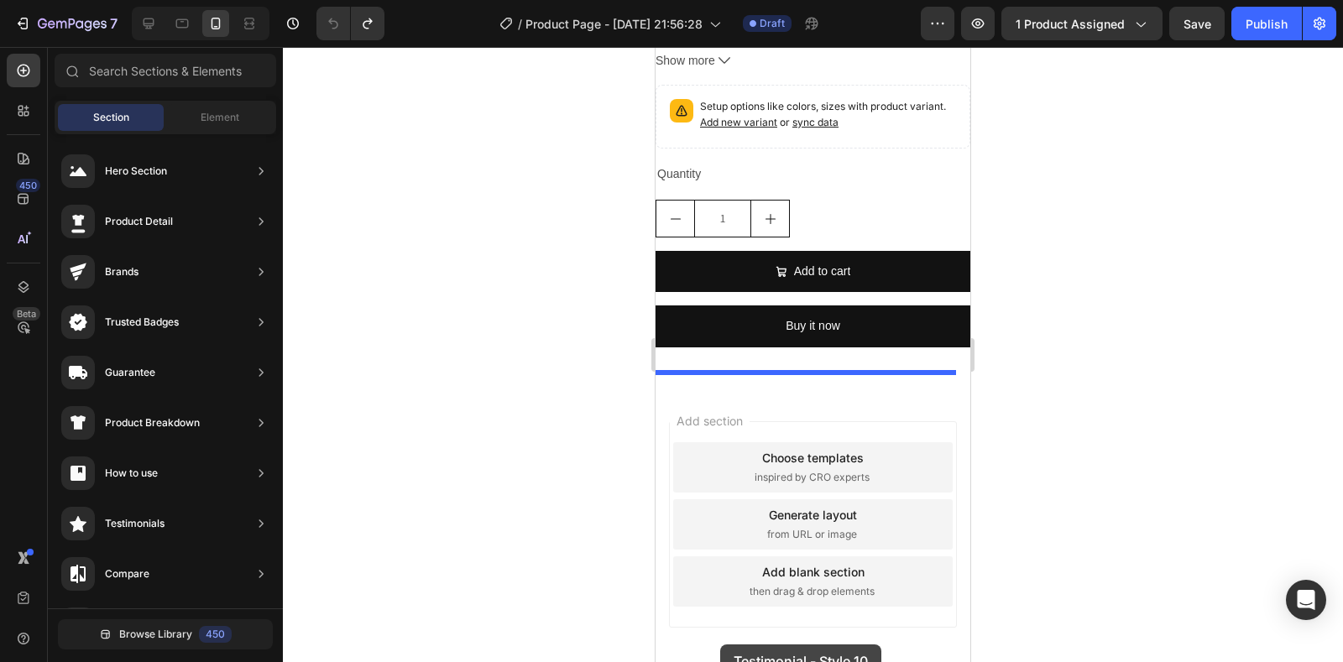
scroll to position [896, 0]
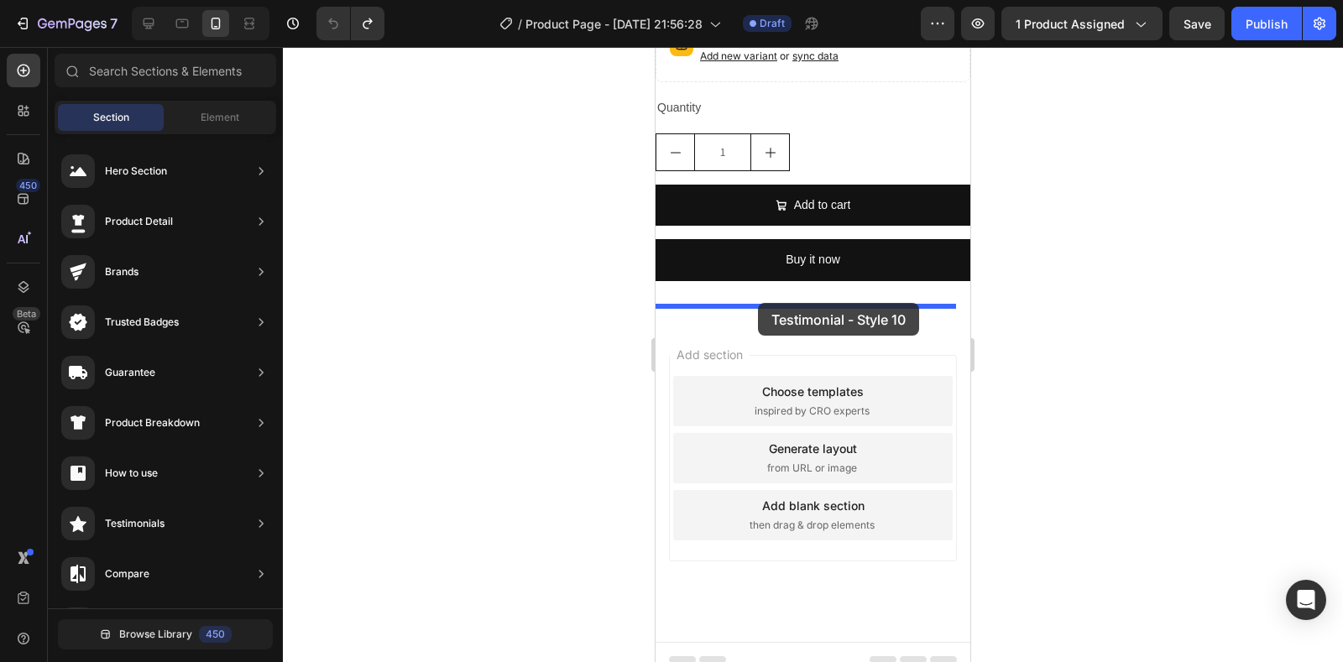
drag, startPoint x: 1081, startPoint y: 422, endPoint x: 758, endPoint y: 303, distance: 344.4
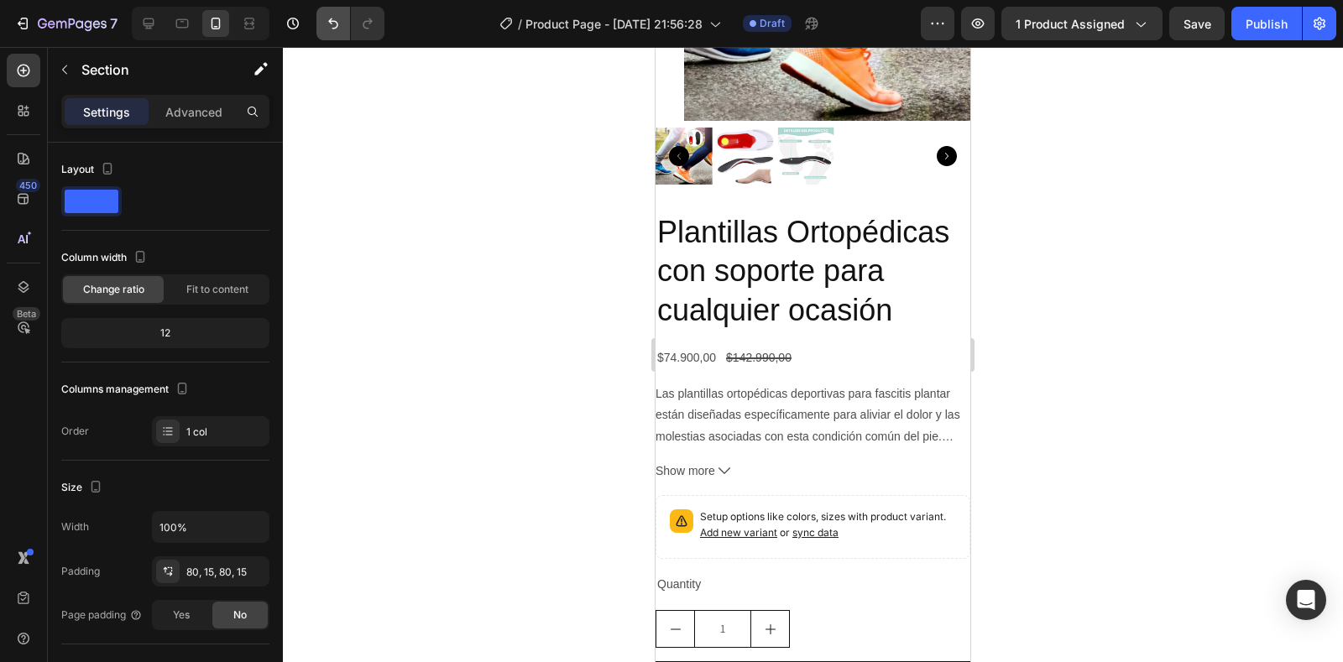
scroll to position [1427, 0]
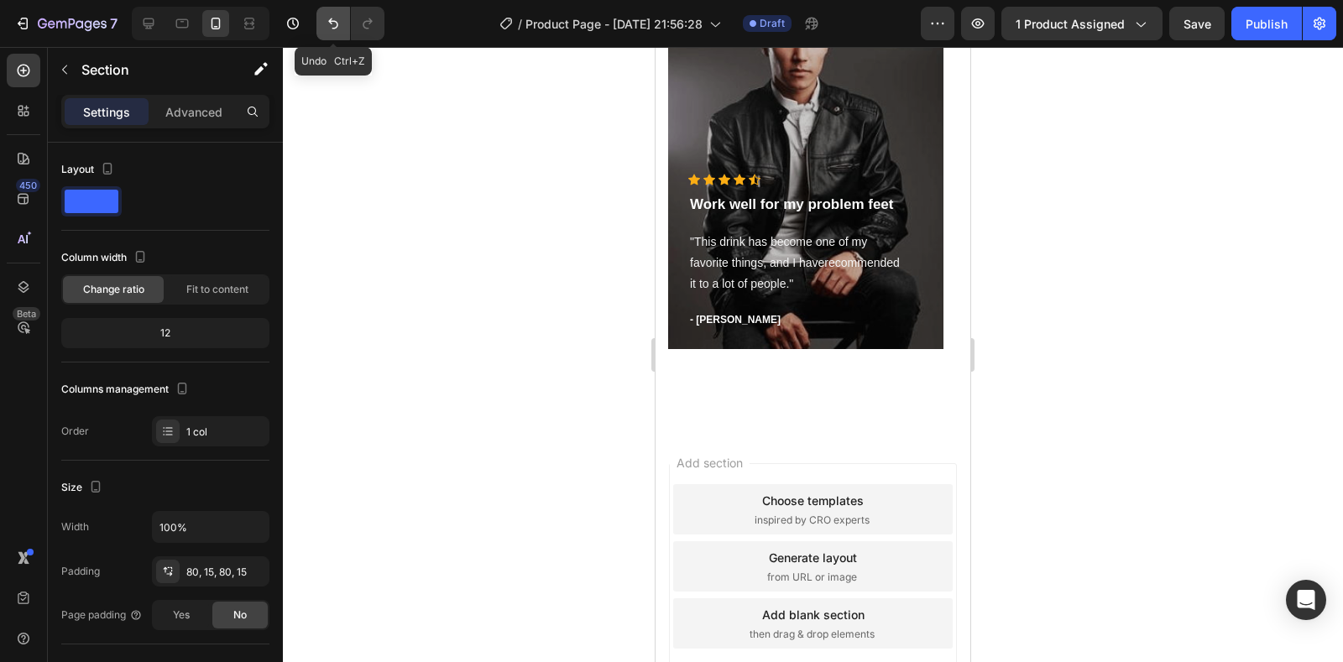
click at [330, 23] on icon "Undo/Redo" at bounding box center [333, 23] width 10 height 11
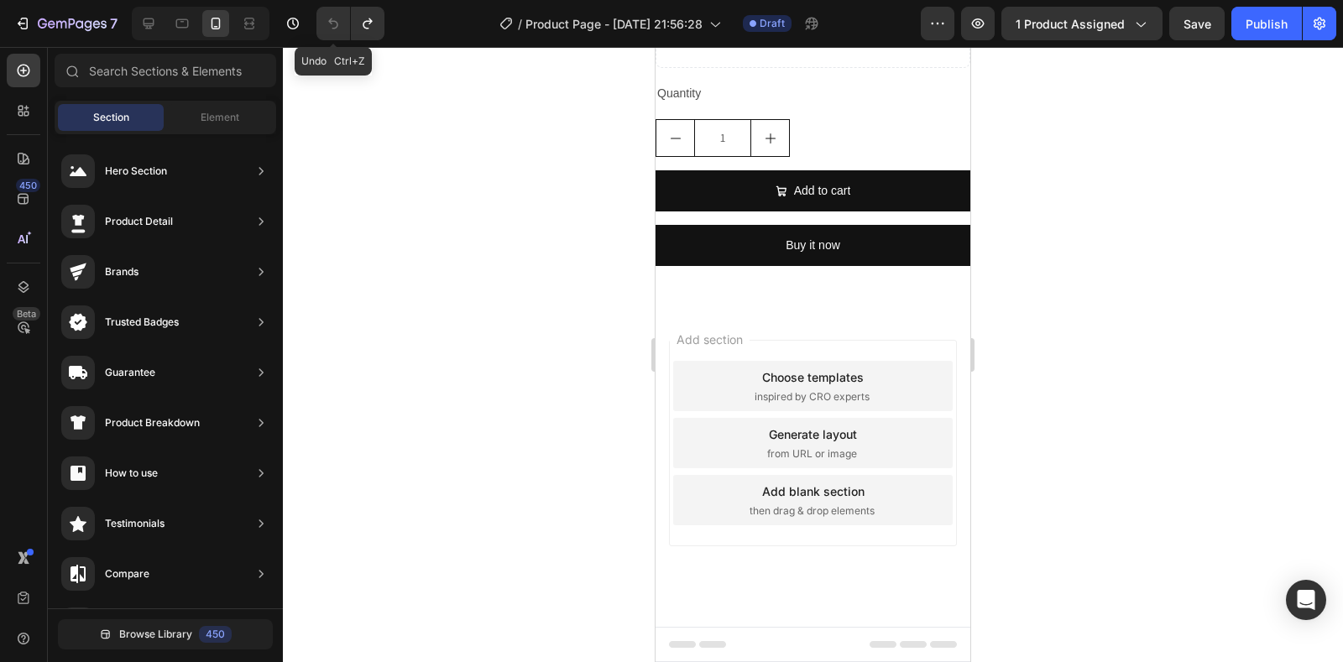
scroll to position [896, 0]
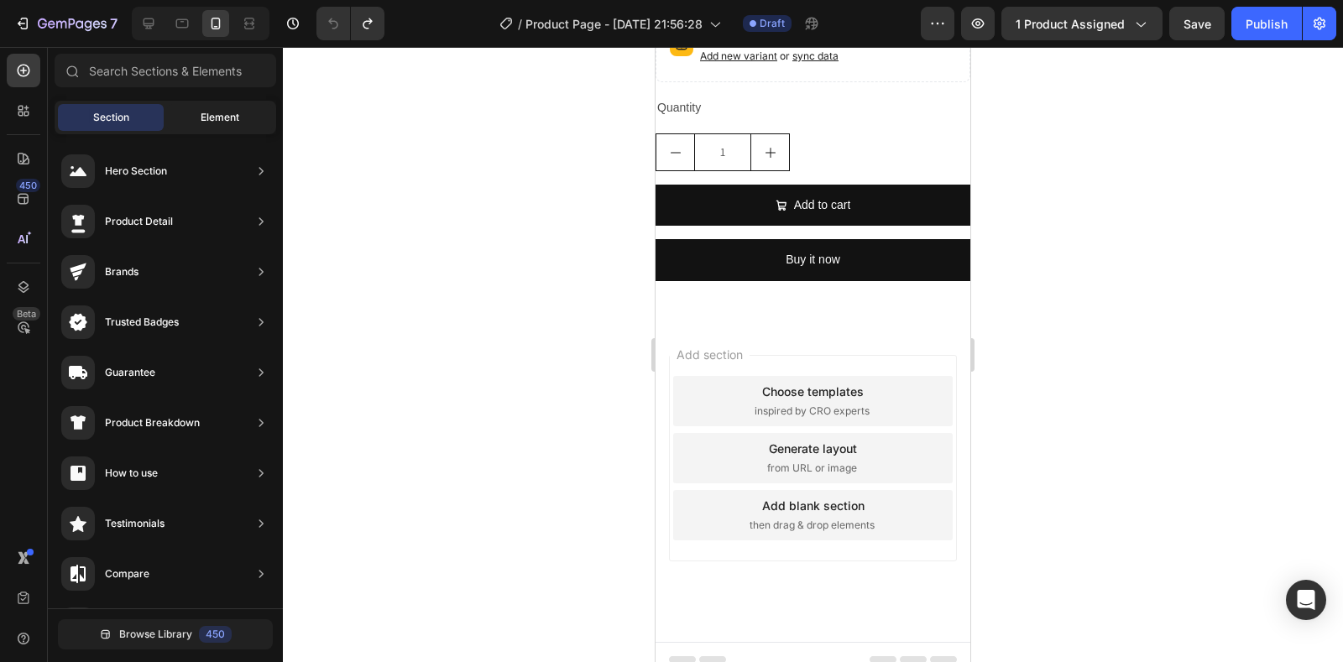
click at [204, 116] on span "Element" at bounding box center [220, 117] width 39 height 15
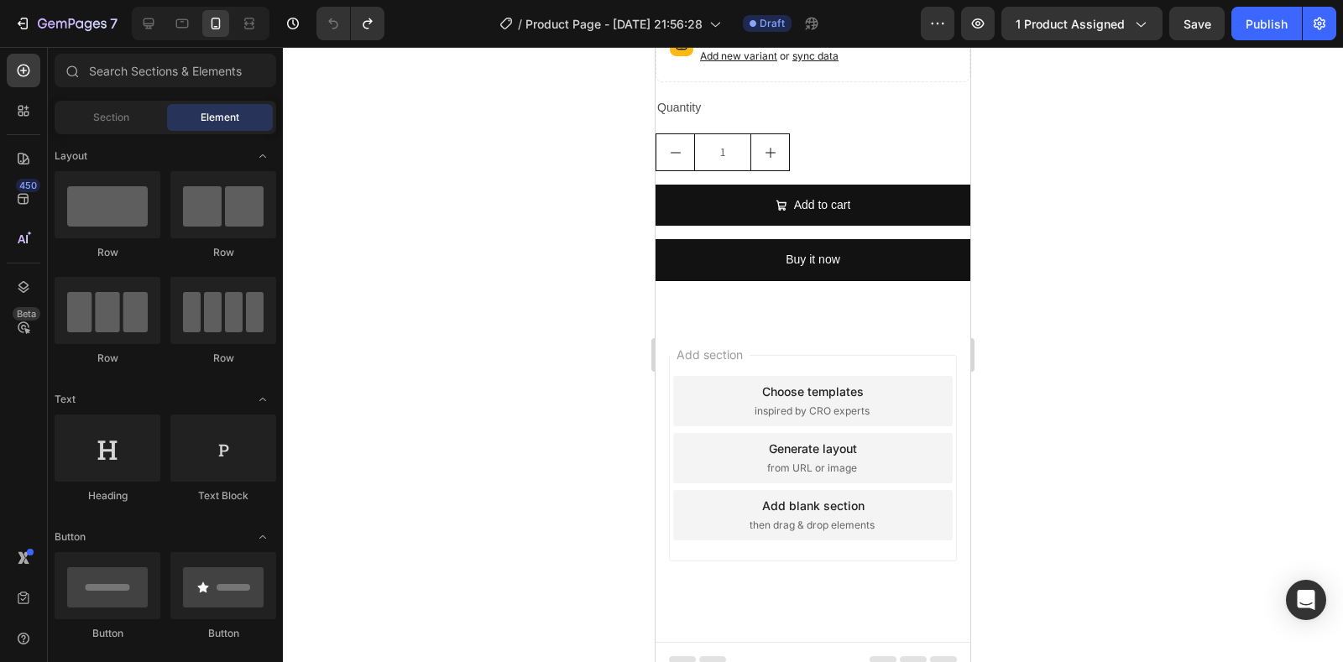
click at [810, 383] on div "Choose templates" at bounding box center [813, 392] width 102 height 18
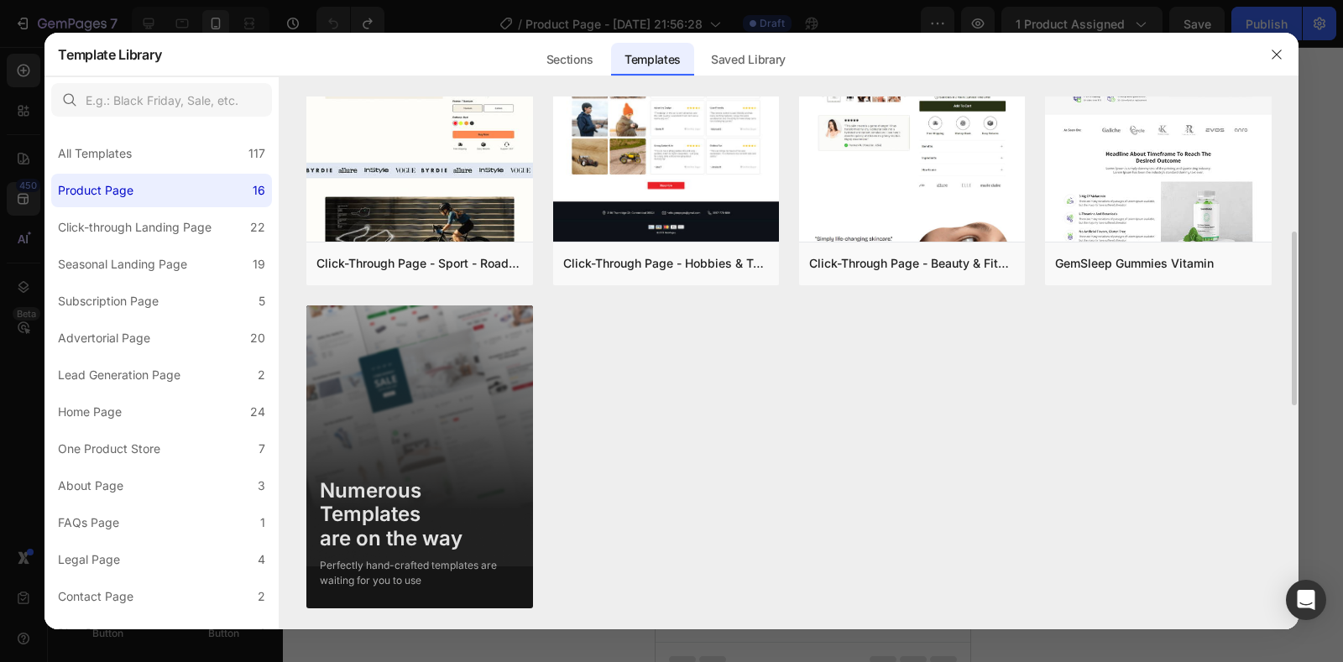
scroll to position [924, 0]
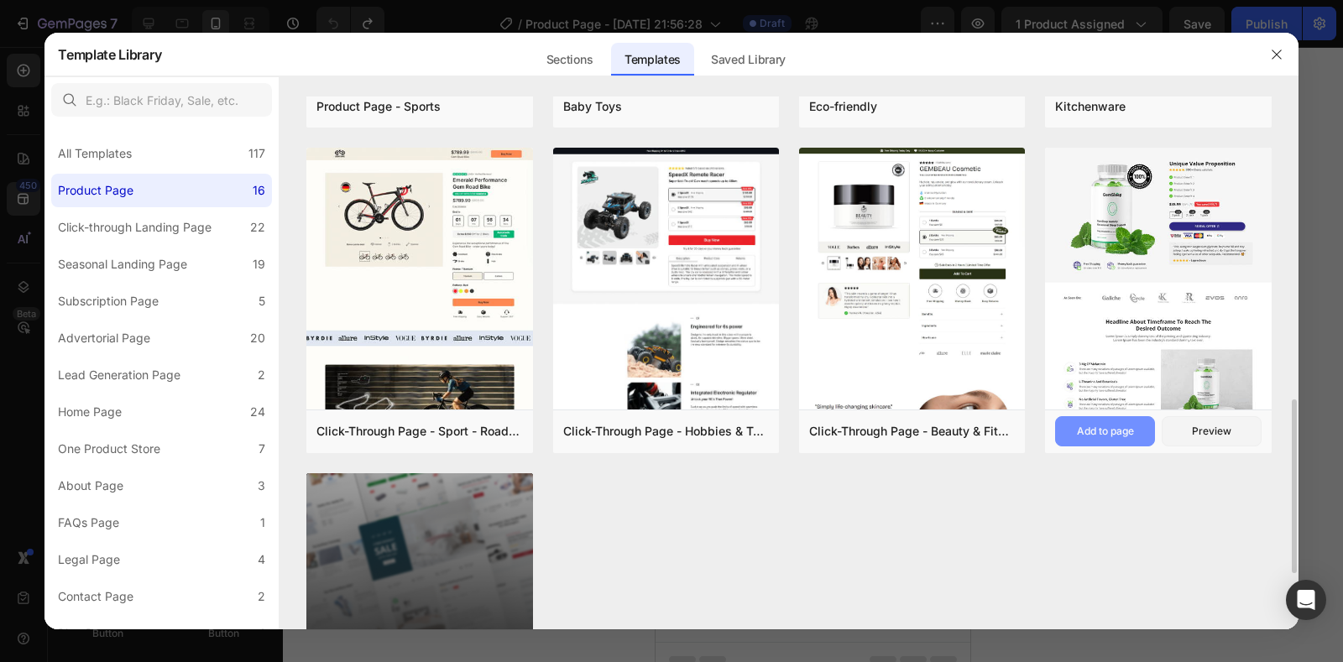
click at [1110, 426] on div "Add to page" at bounding box center [1105, 431] width 57 height 15
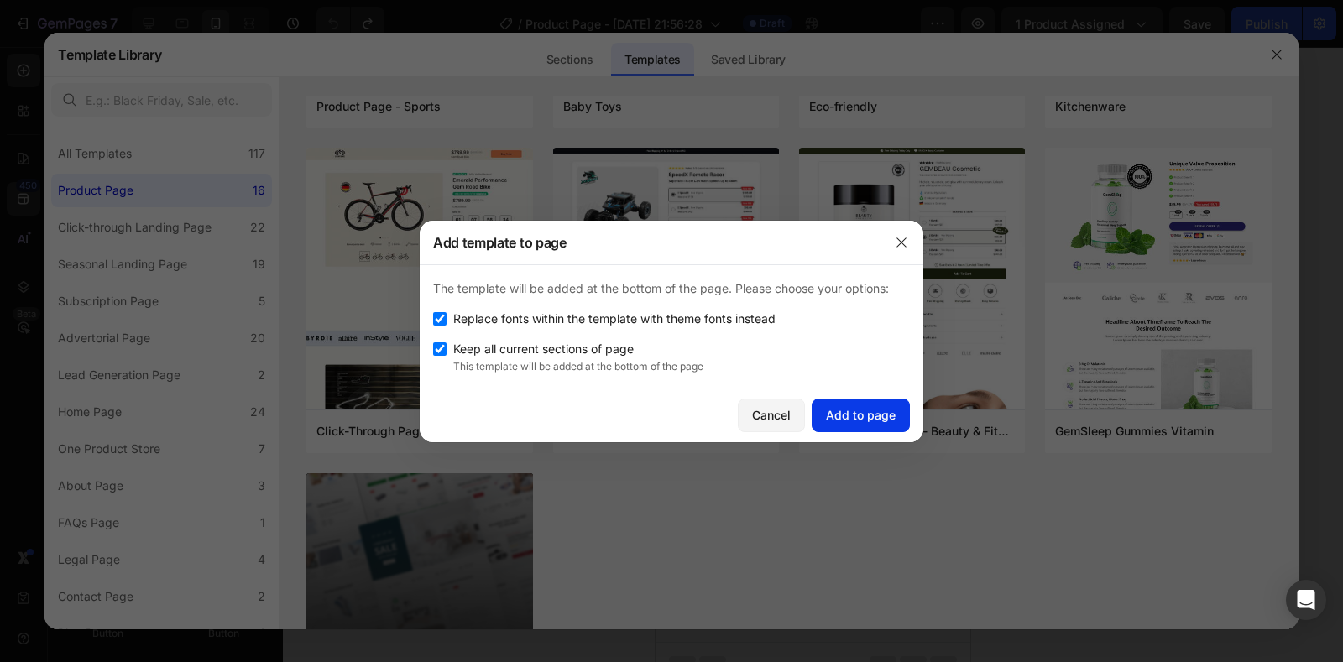
click at [875, 421] on div "Add to page" at bounding box center [861, 415] width 70 height 18
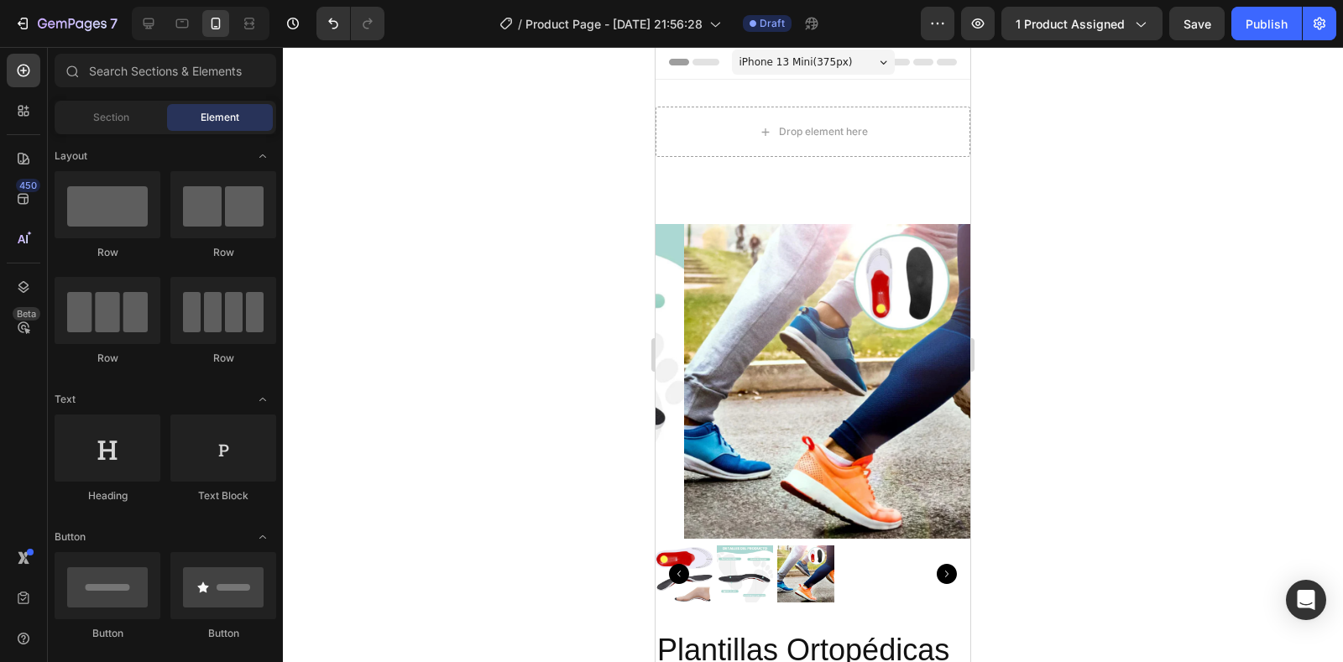
scroll to position [0, 0]
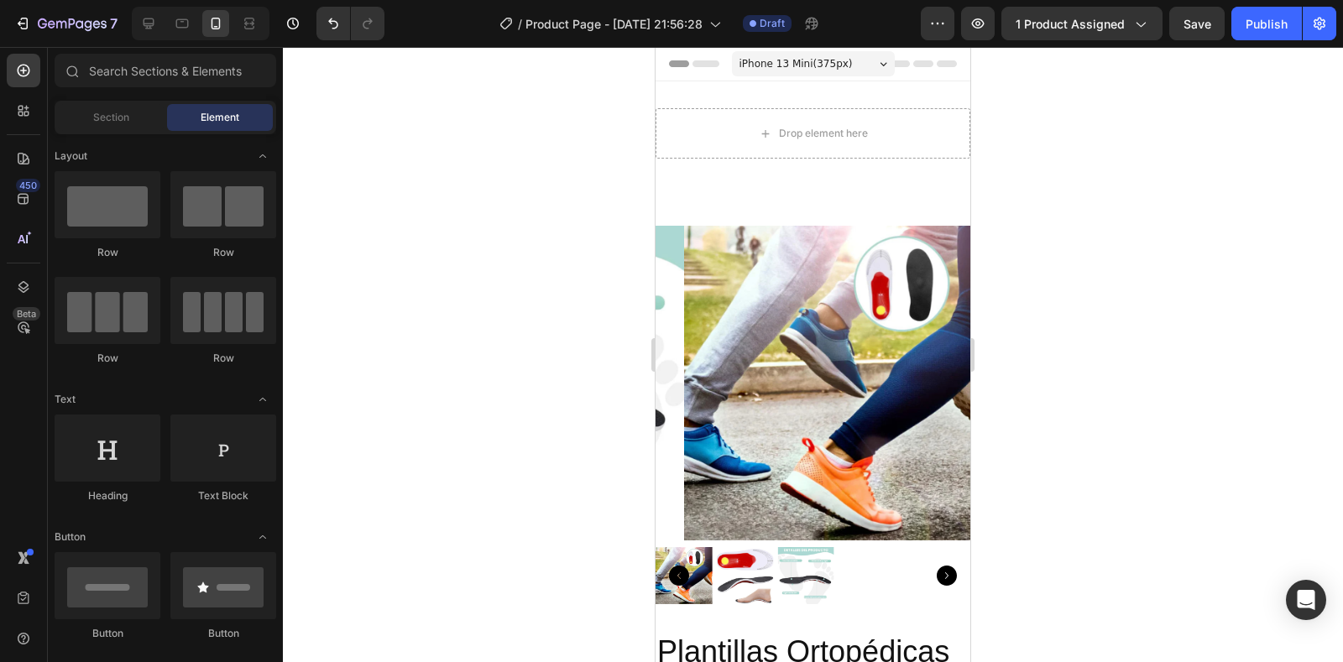
click at [793, 235] on img at bounding box center [841, 383] width 315 height 315
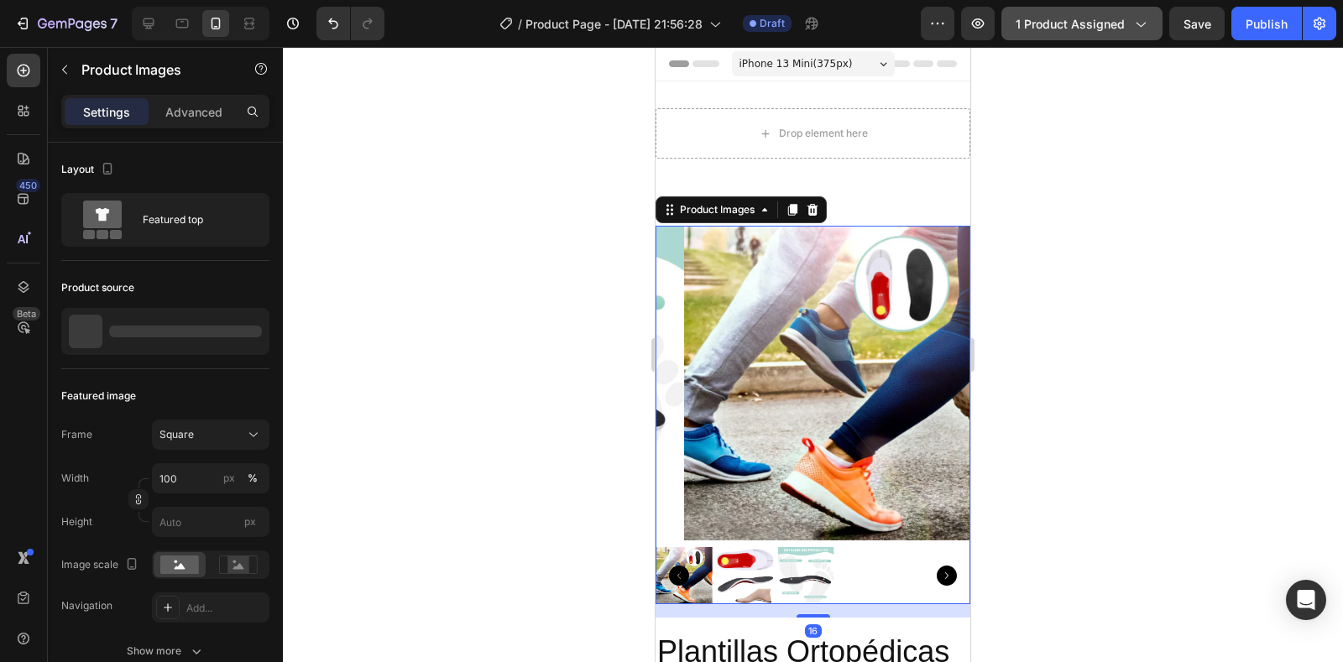
click at [1117, 21] on span "1 product assigned" at bounding box center [1070, 24] width 109 height 18
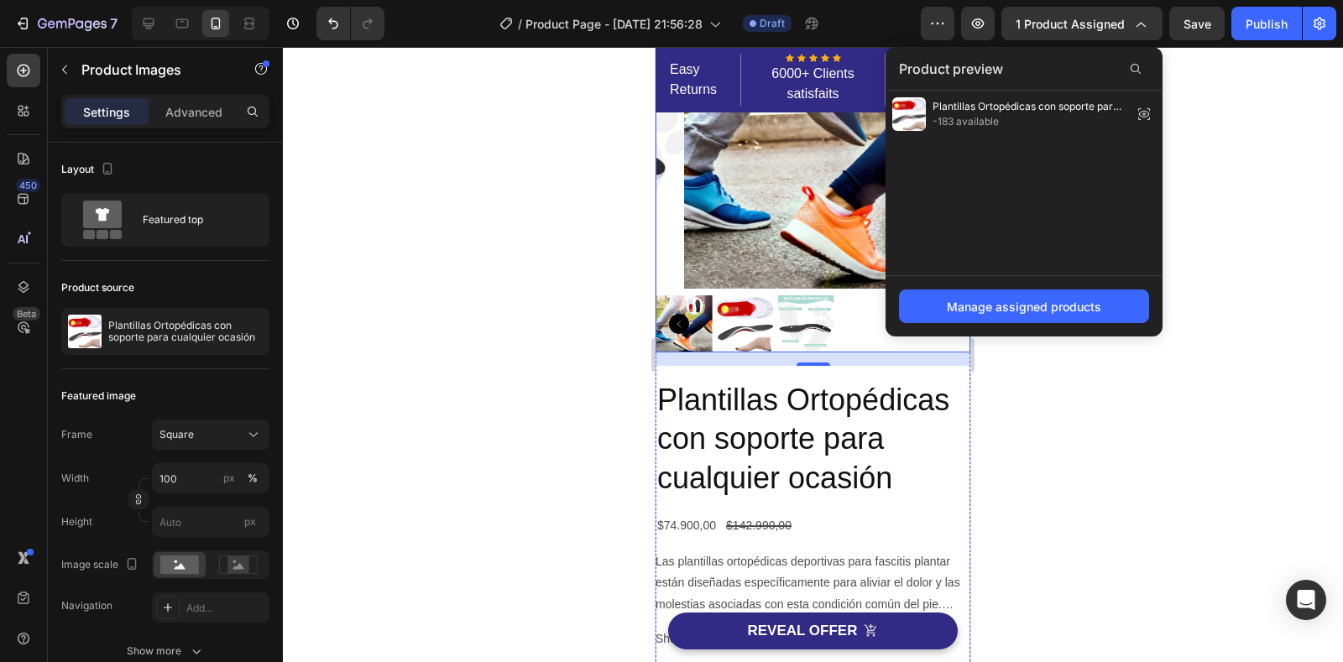
scroll to position [1427, 0]
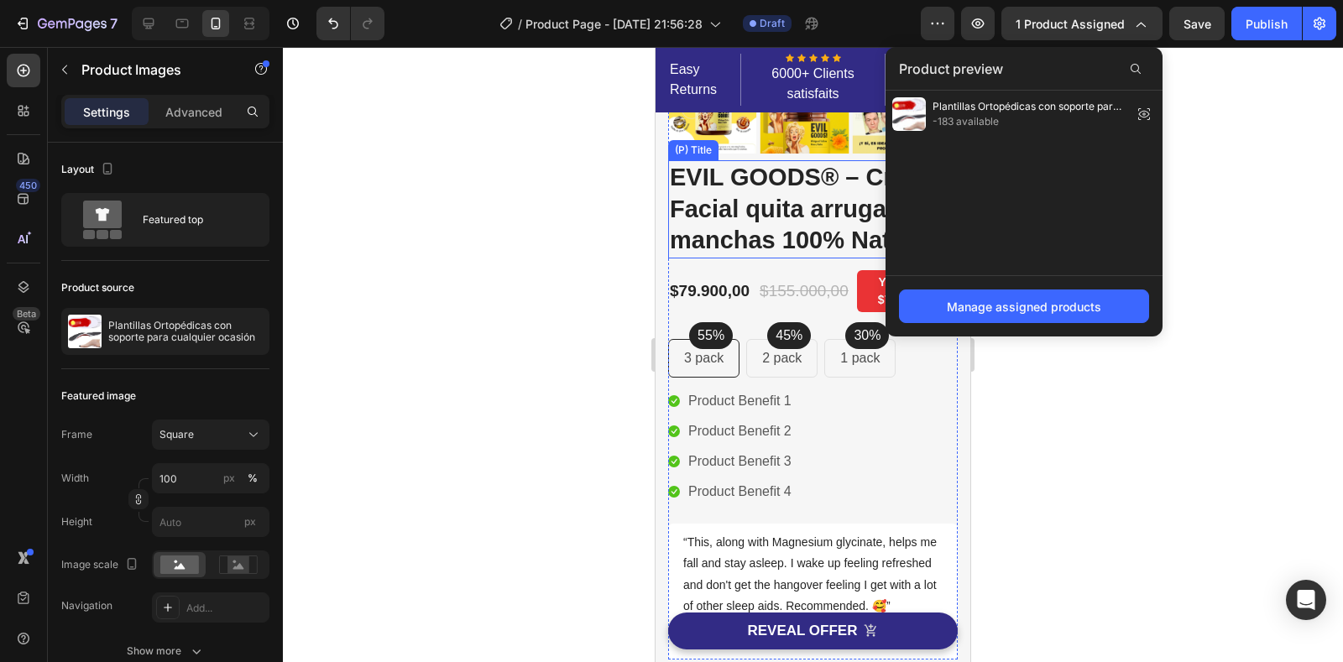
click at [792, 218] on h2 "EVIL GOODS® – Crema Facial quita arrugas y manchas 100% Natural" at bounding box center [813, 209] width 290 height 98
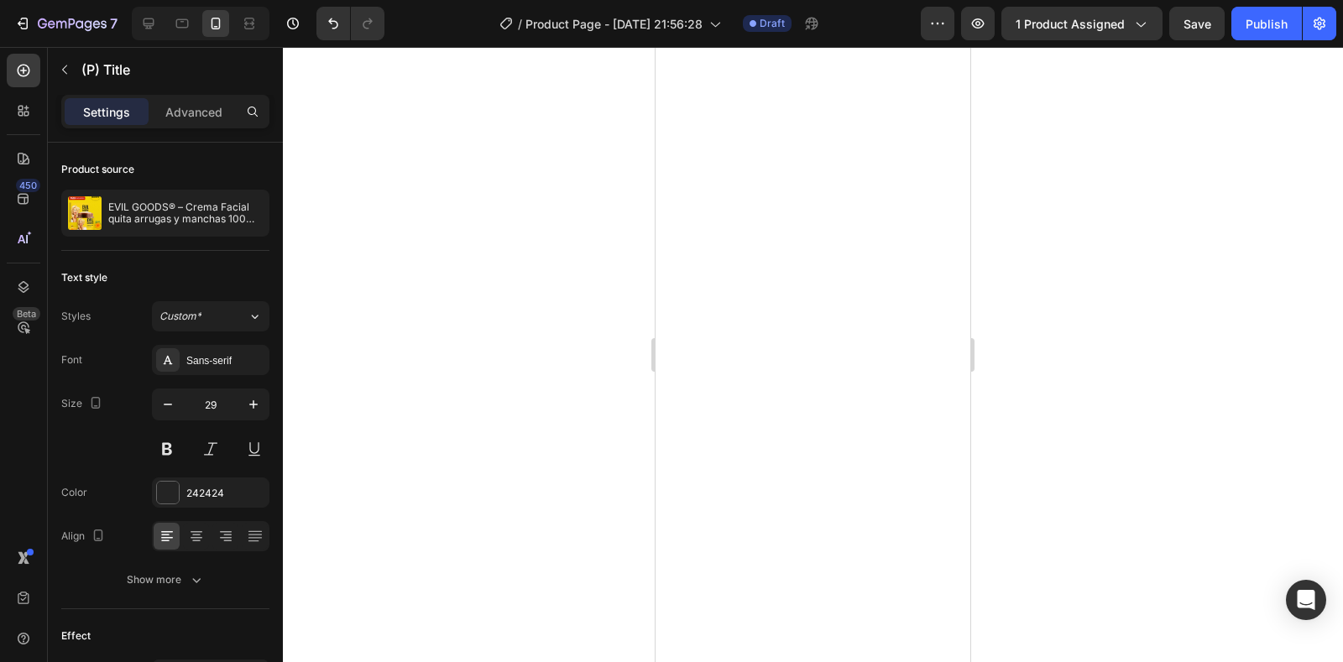
scroll to position [0, 0]
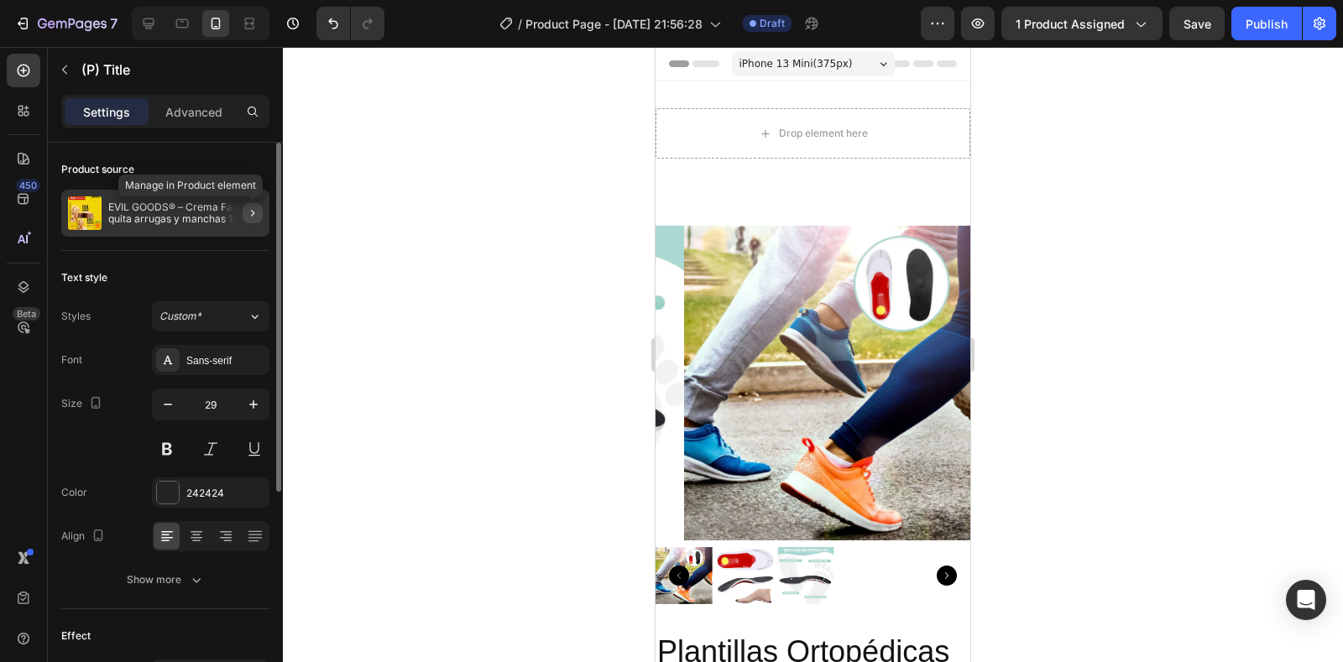
click at [252, 212] on icon "button" at bounding box center [252, 212] width 13 height 13
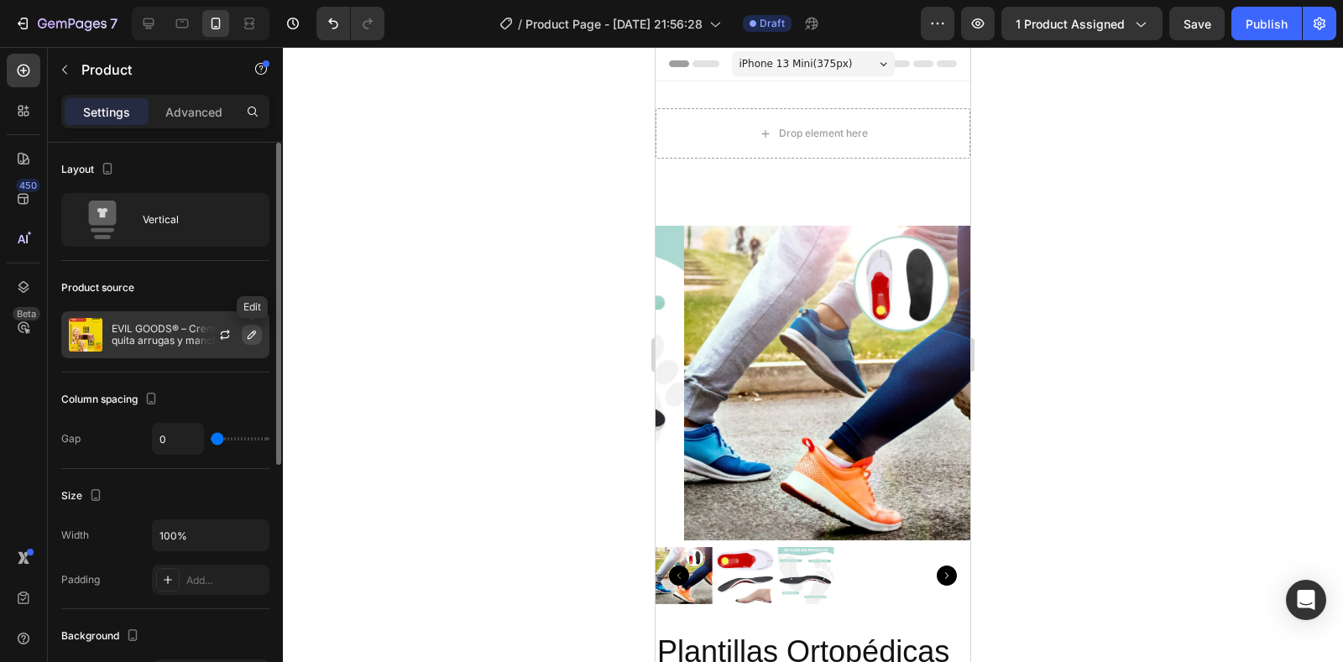
click at [246, 334] on icon "button" at bounding box center [251, 334] width 13 height 13
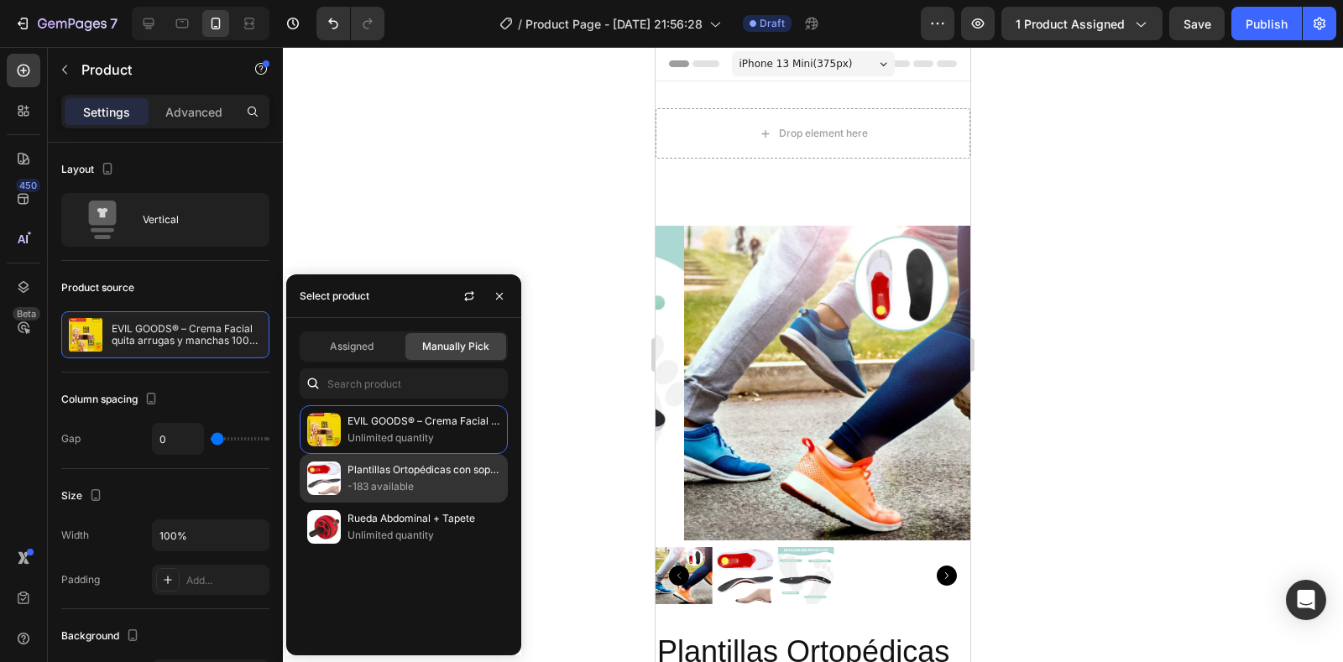
click at [346, 503] on div "Plantillas Ortopédicas con soporte para cualquier ocasión -183 available" at bounding box center [404, 527] width 208 height 49
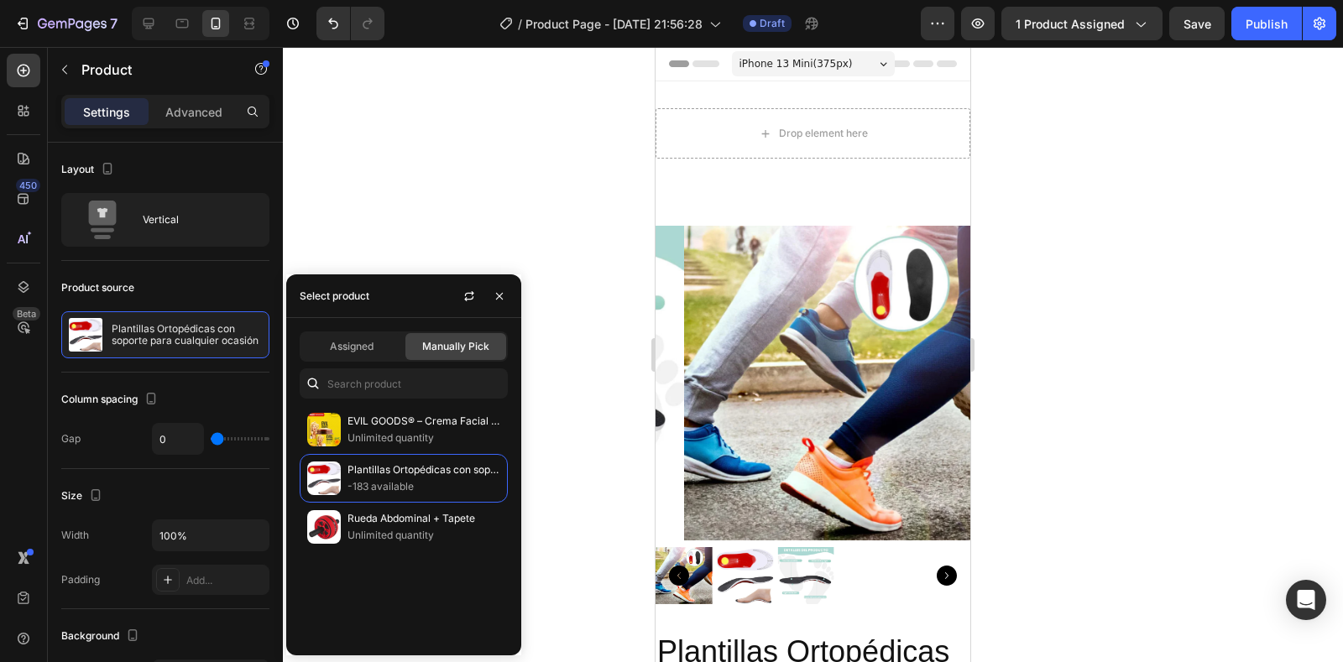
click at [456, 248] on div at bounding box center [813, 354] width 1060 height 615
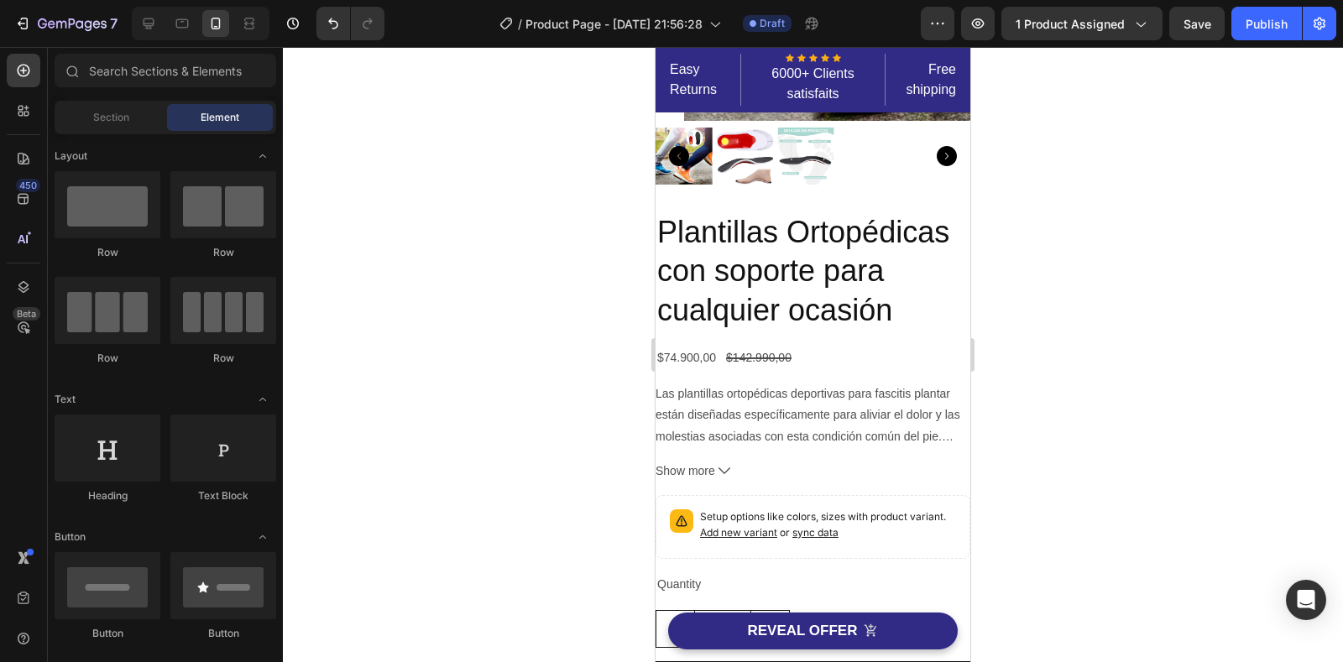
scroll to position [839, 0]
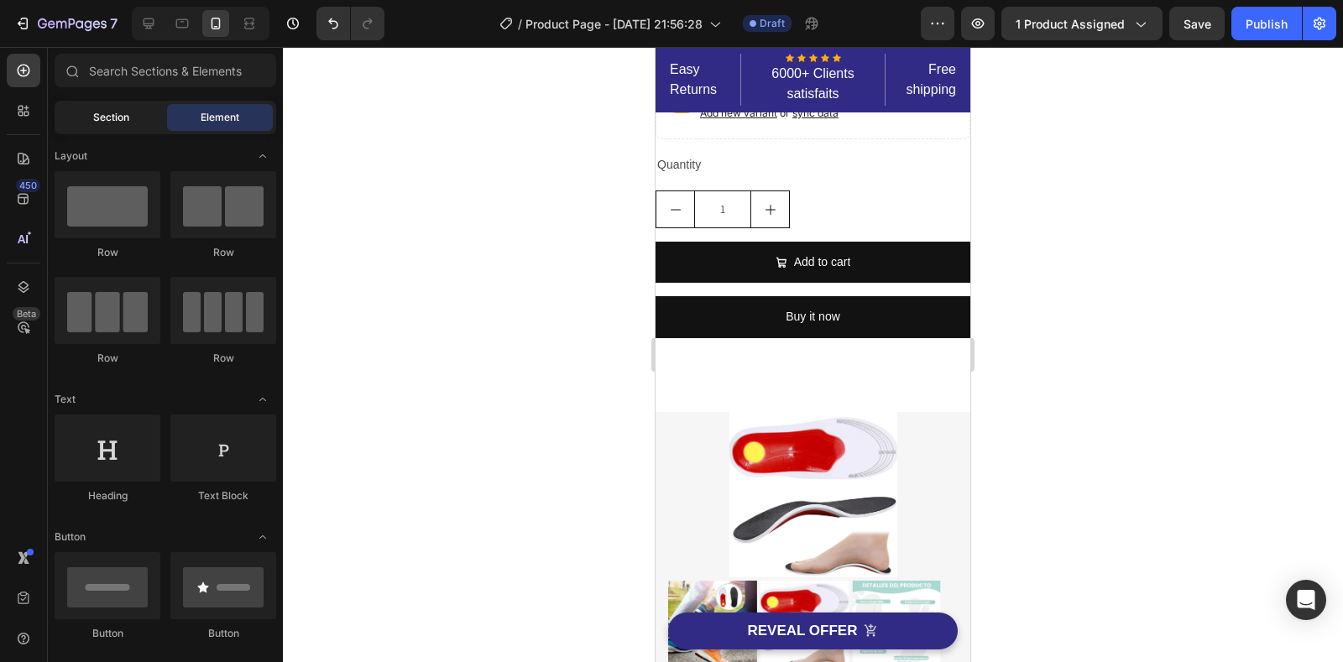
click at [99, 107] on div "Section" at bounding box center [111, 117] width 106 height 27
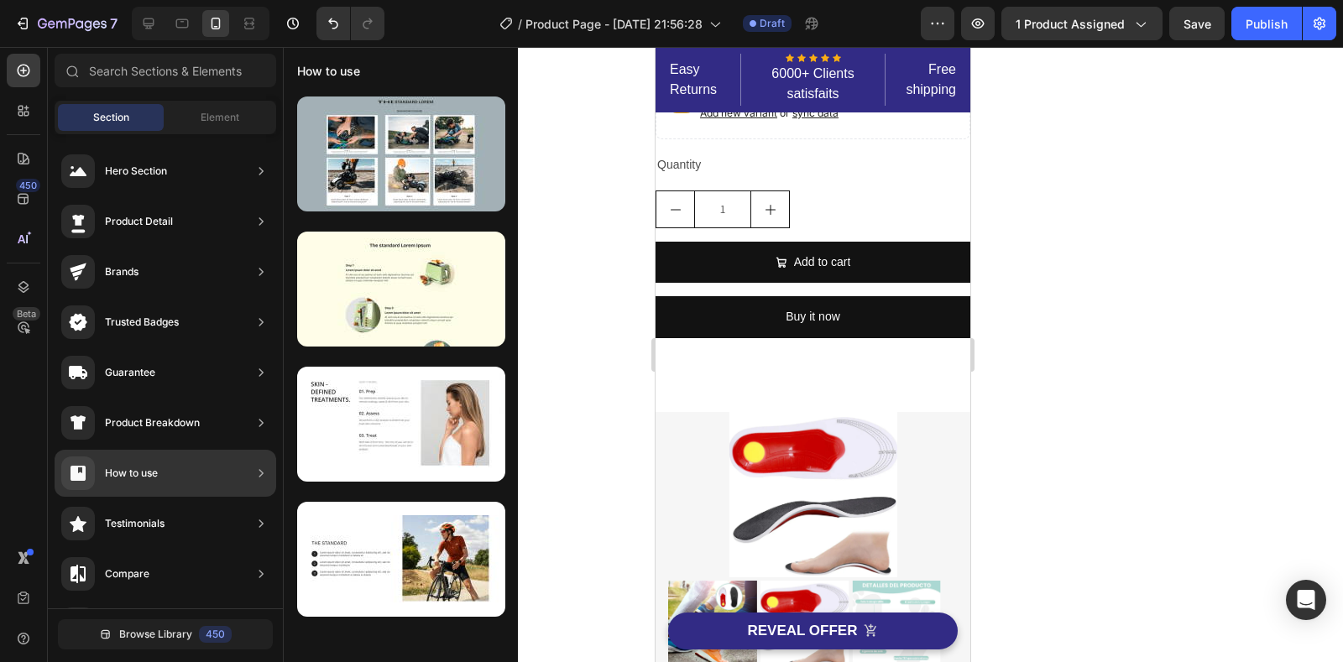
scroll to position [0, 0]
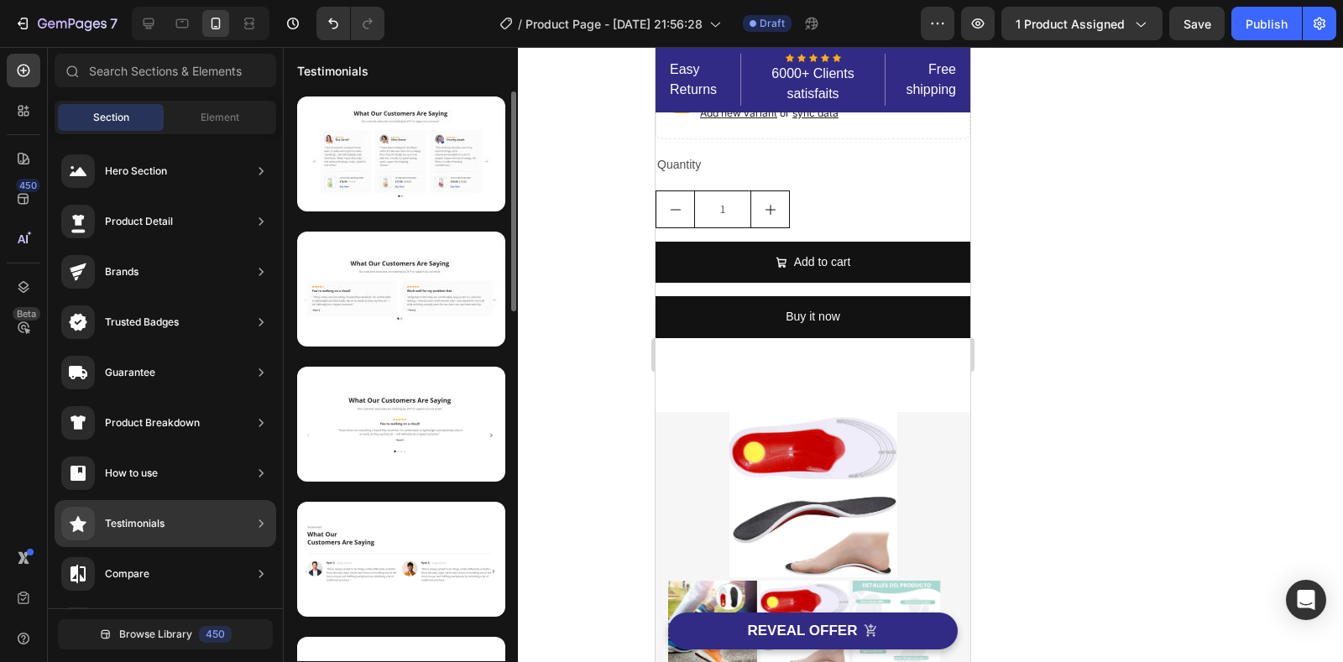
click at [146, 512] on div "Testimonials" at bounding box center [112, 524] width 103 height 34
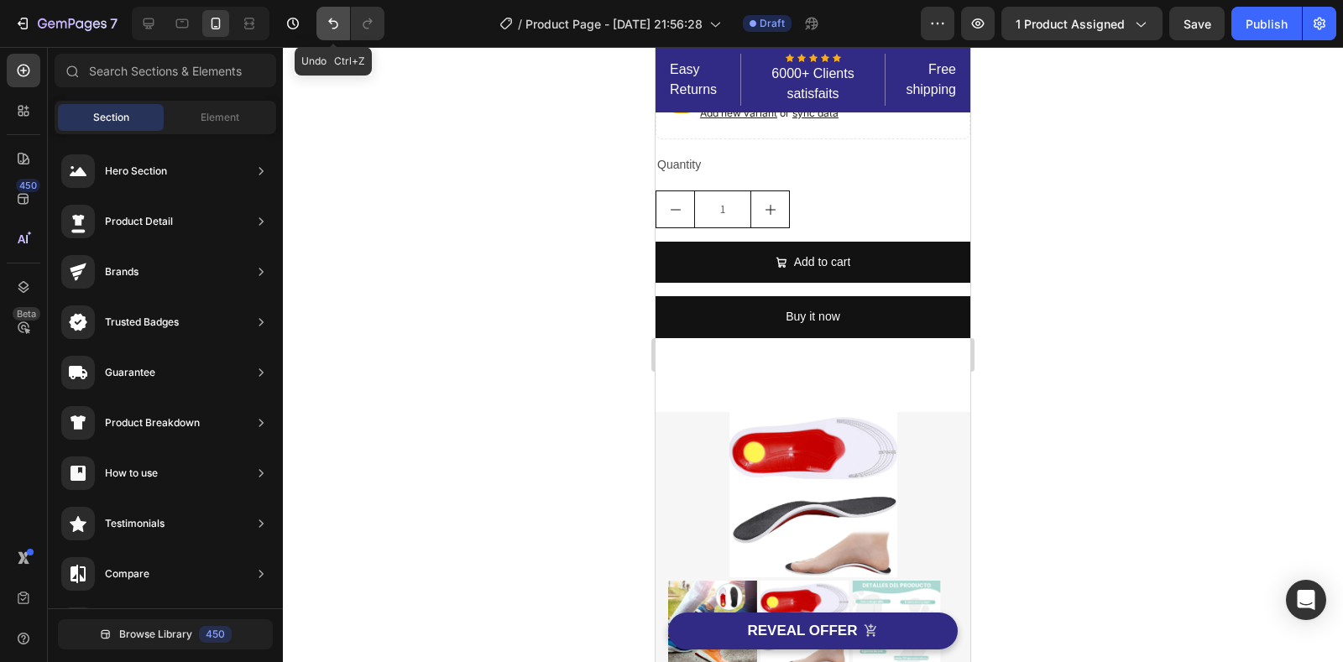
click at [340, 18] on icon "Undo/Redo" at bounding box center [333, 23] width 17 height 17
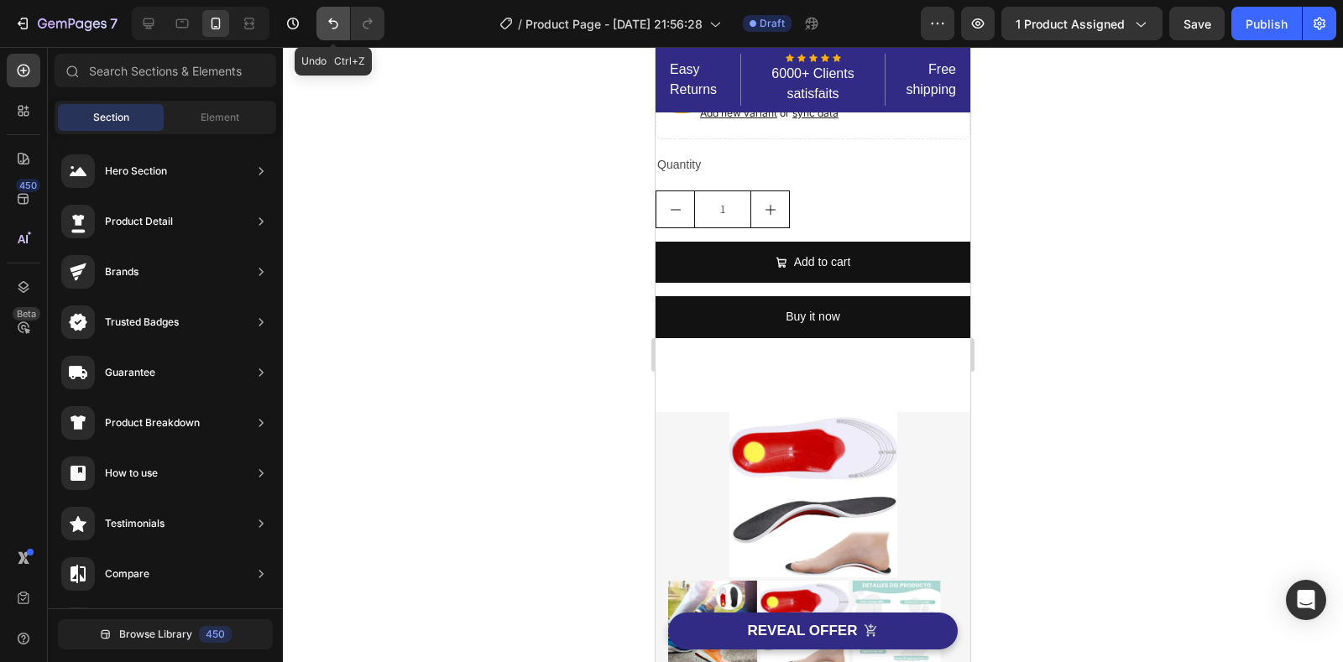
click at [340, 18] on icon "Undo/Redo" at bounding box center [333, 23] width 17 height 17
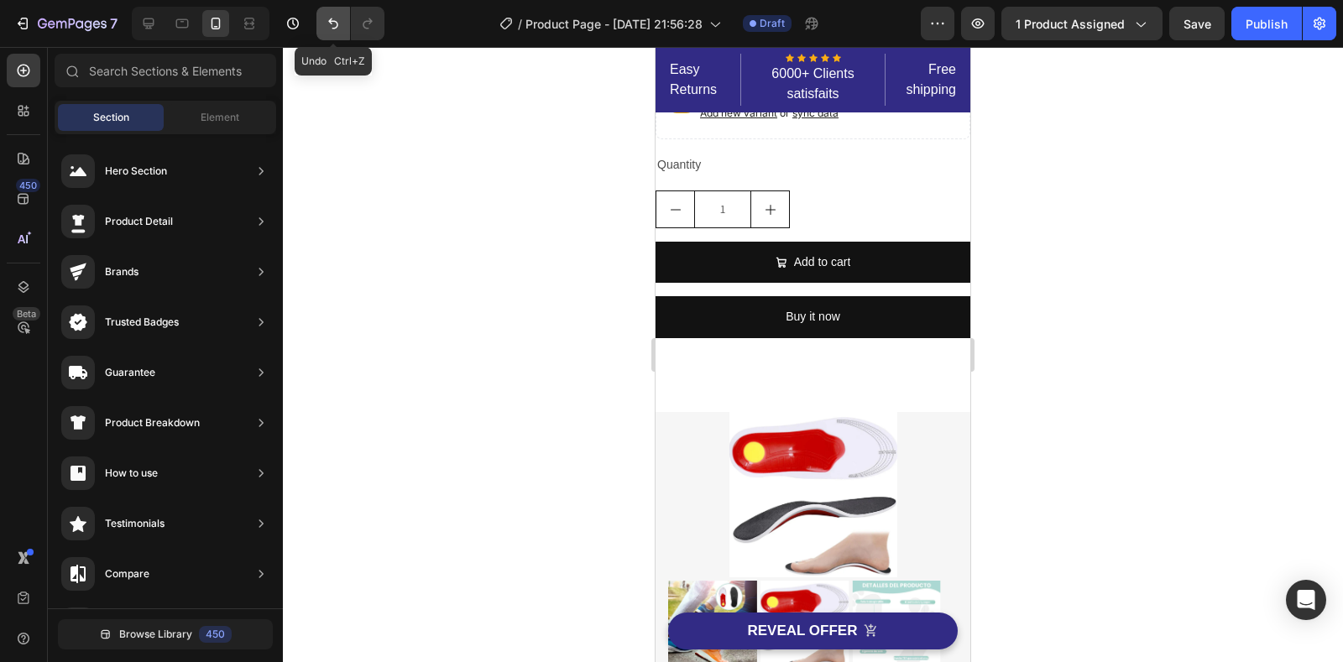
click at [340, 18] on icon "Undo/Redo" at bounding box center [333, 23] width 17 height 17
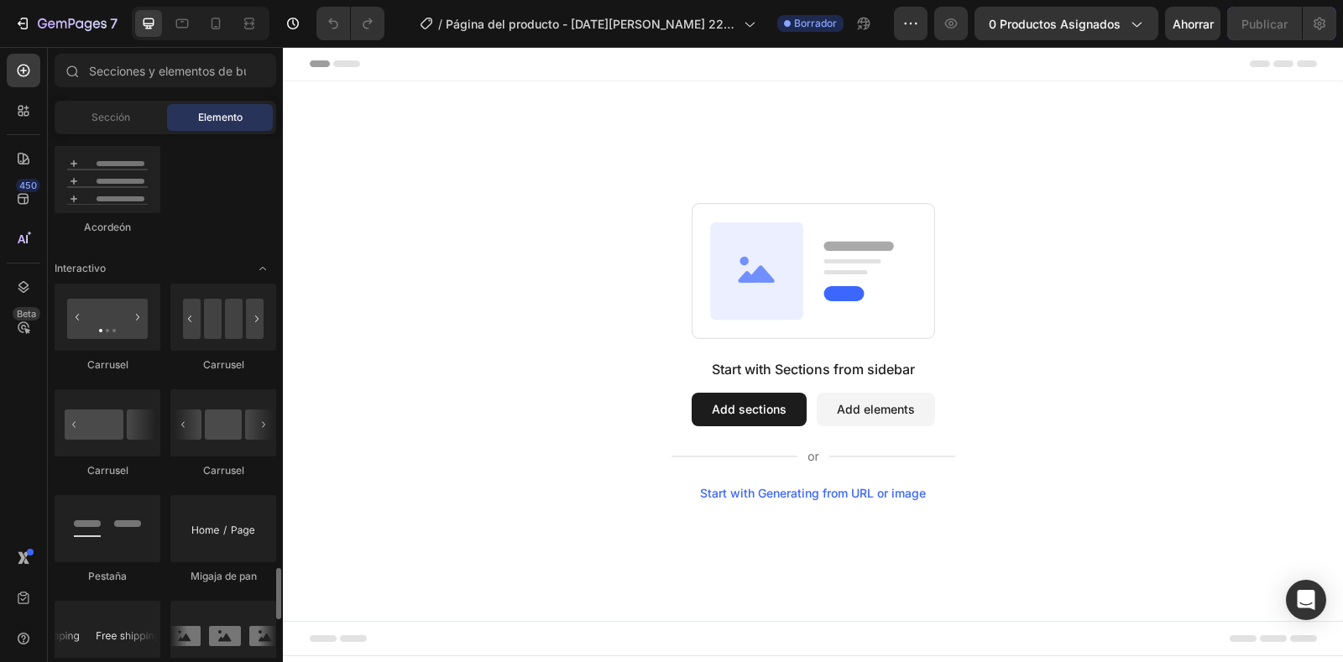
scroll to position [1930, 0]
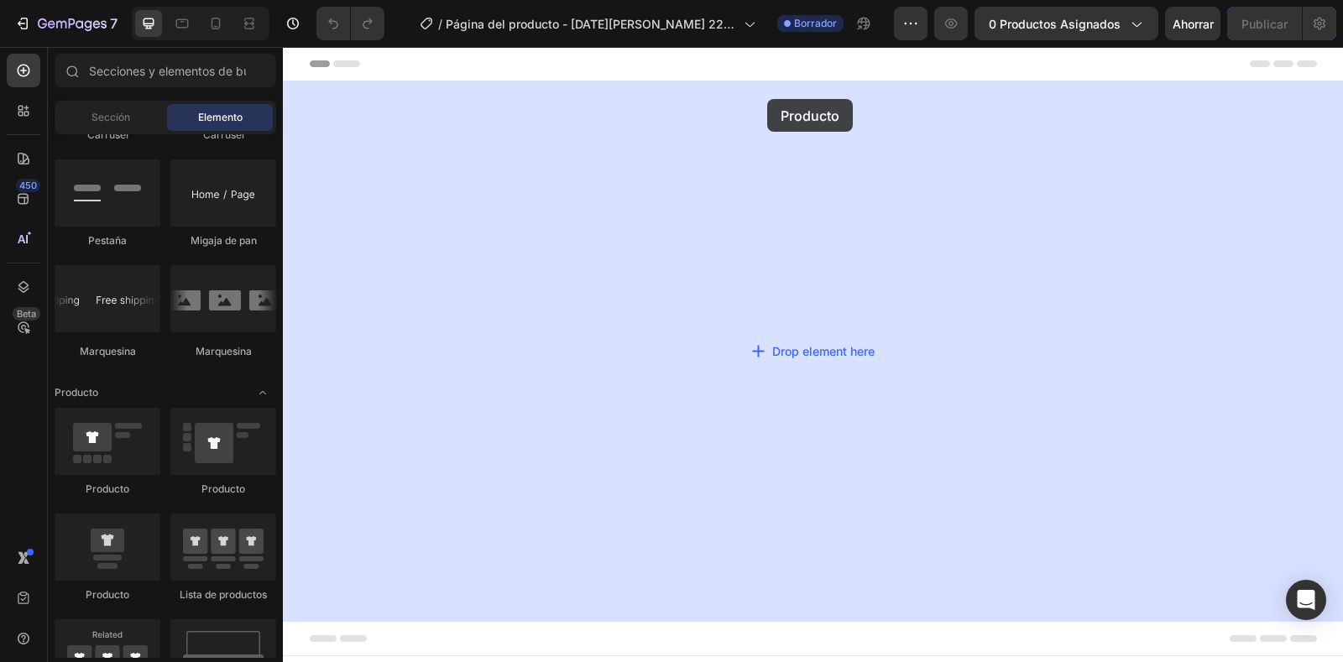
drag, startPoint x: 389, startPoint y: 484, endPoint x: 767, endPoint y: 99, distance: 539.5
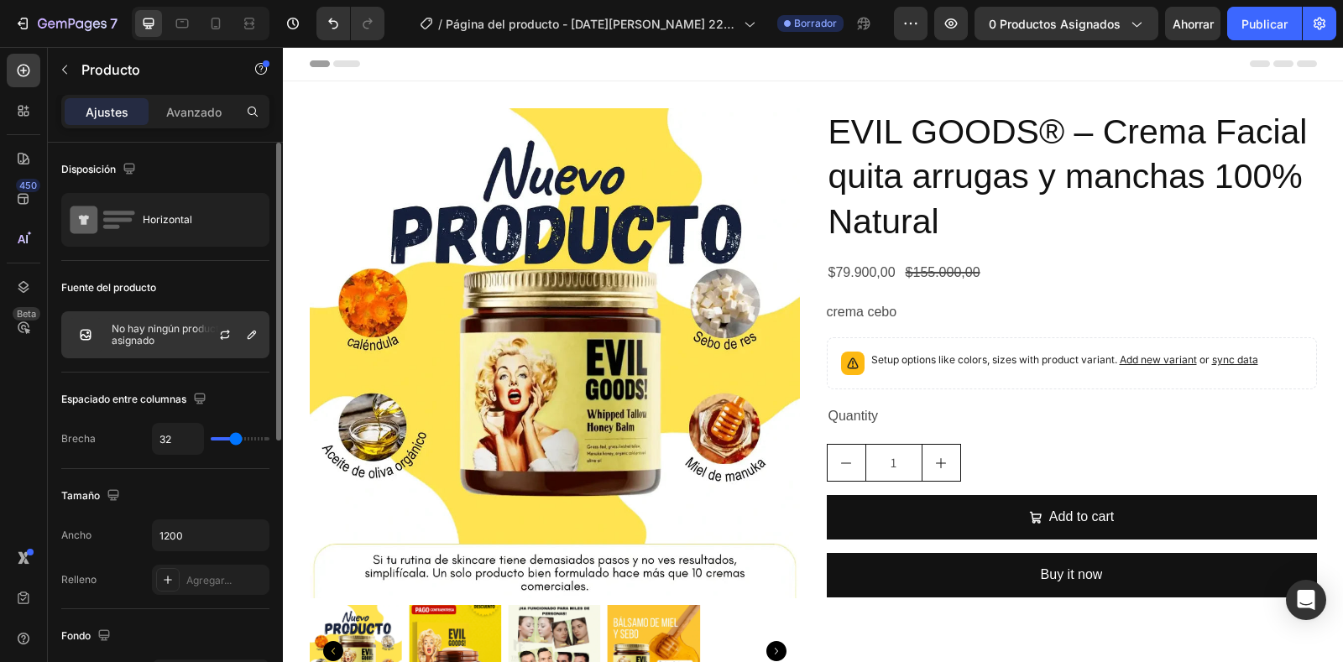
click at [161, 328] on font "No hay ningún producto asignado" at bounding box center [170, 334] width 116 height 24
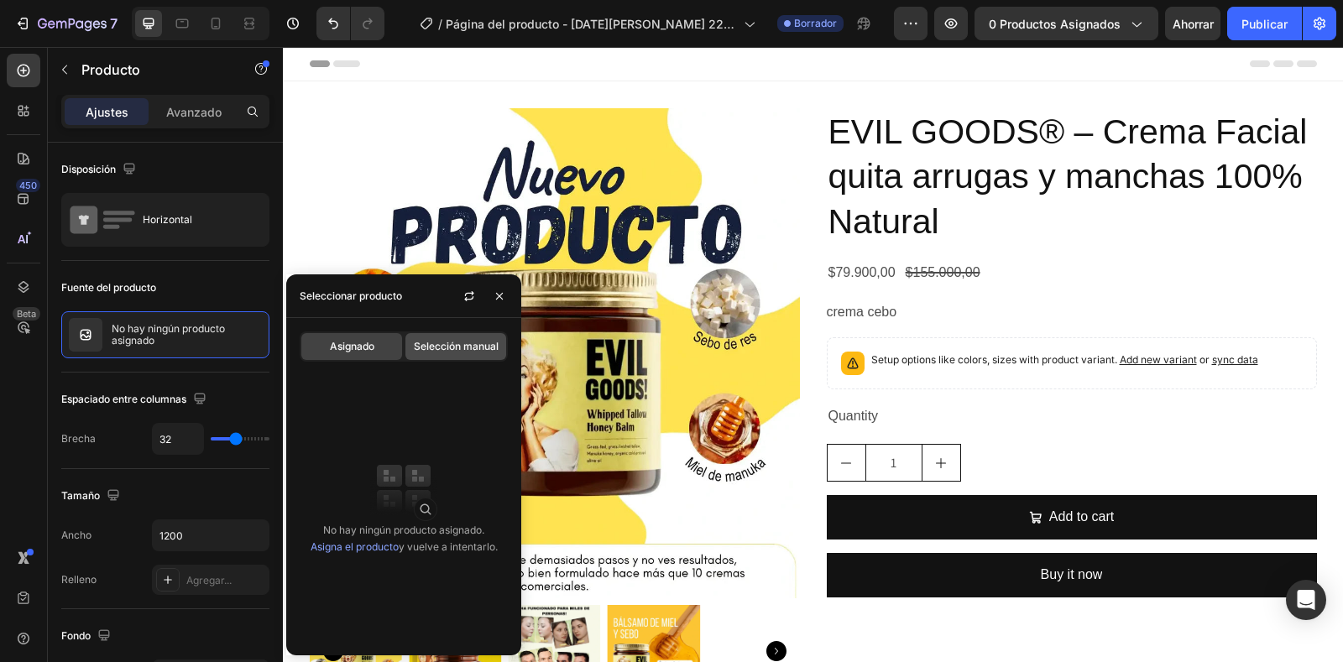
click at [478, 337] on div "Selección manual" at bounding box center [455, 346] width 101 height 27
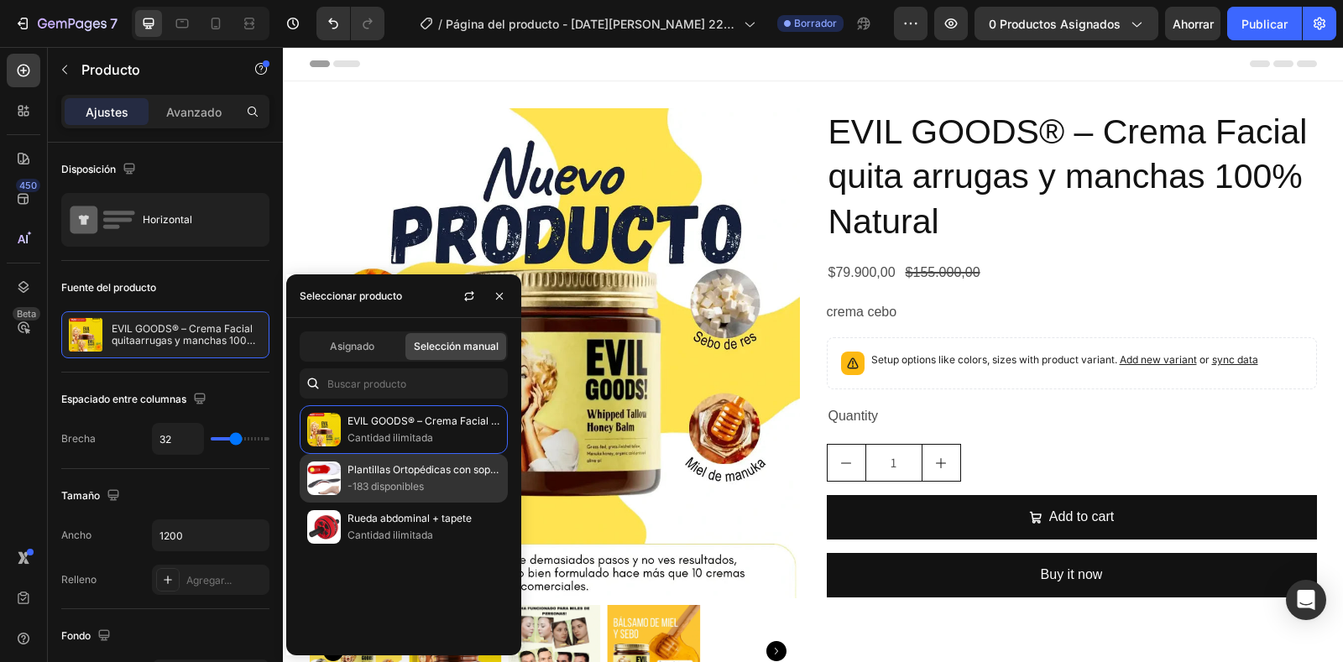
click at [393, 468] on font "Plantillas Ortopédicas con soporte para cualquier ocasión" at bounding box center [483, 469] width 273 height 13
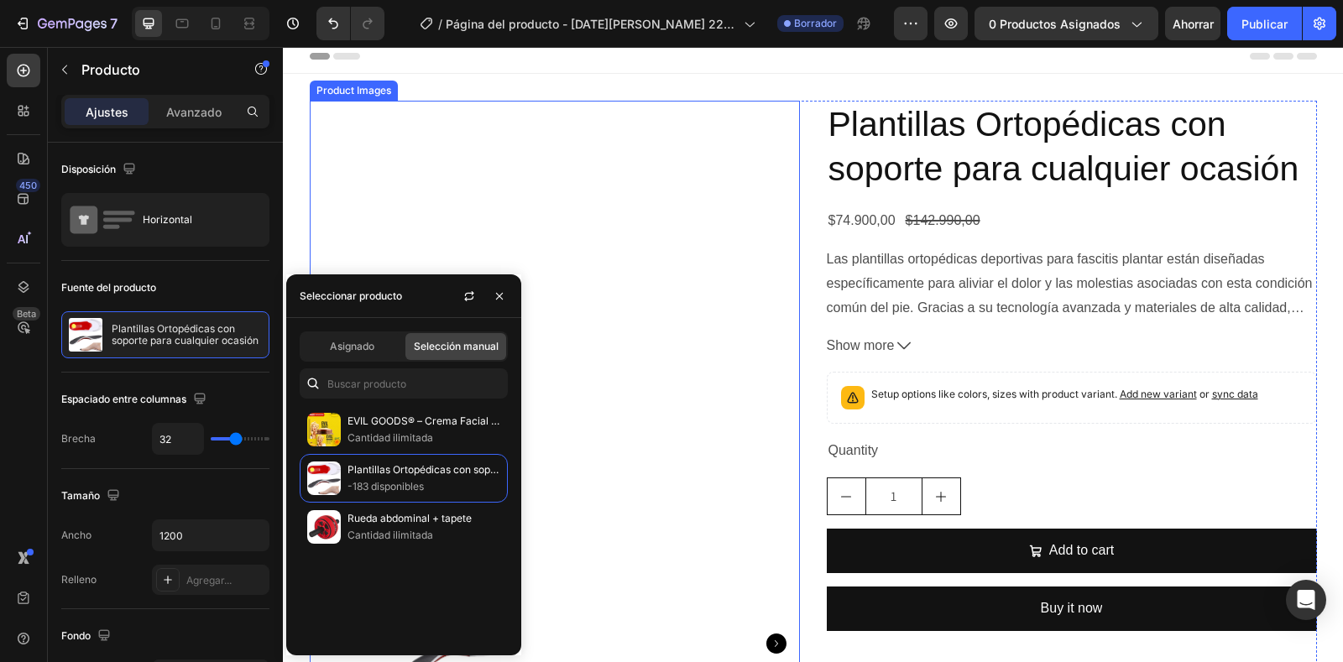
scroll to position [0, 0]
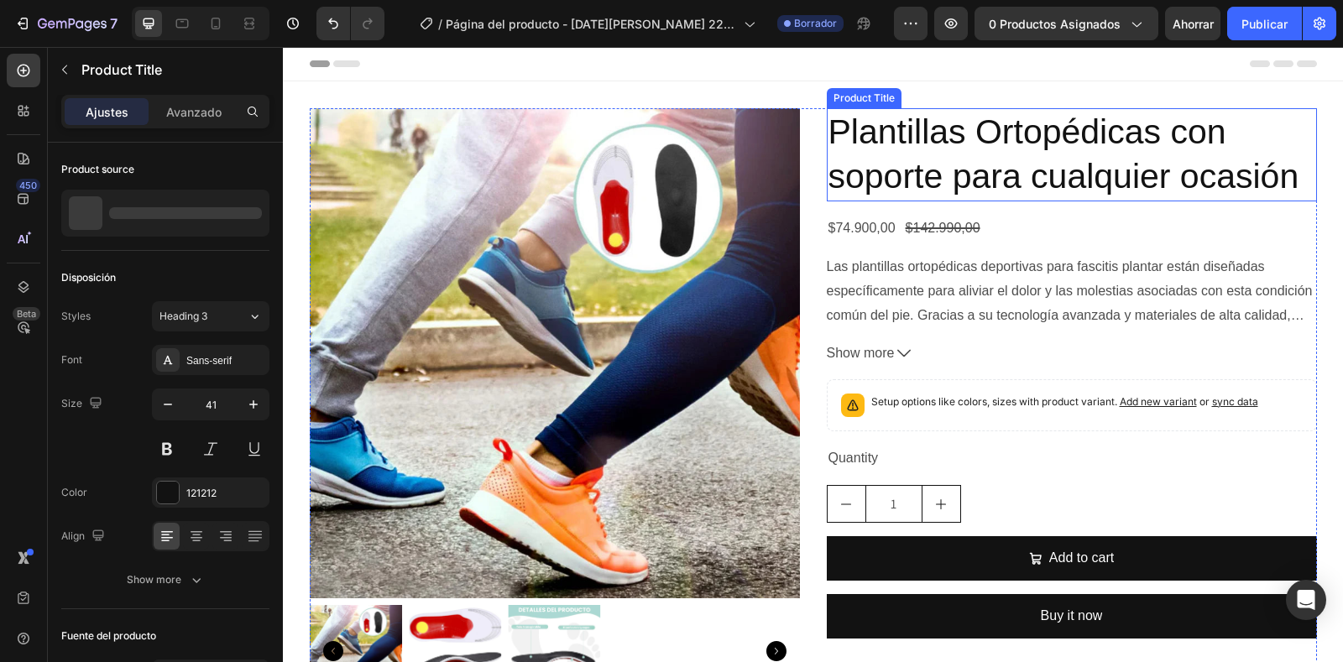
click at [1021, 174] on h2 "Plantillas Ortopédicas con soporte para cualquier ocasión" at bounding box center [1072, 154] width 490 height 93
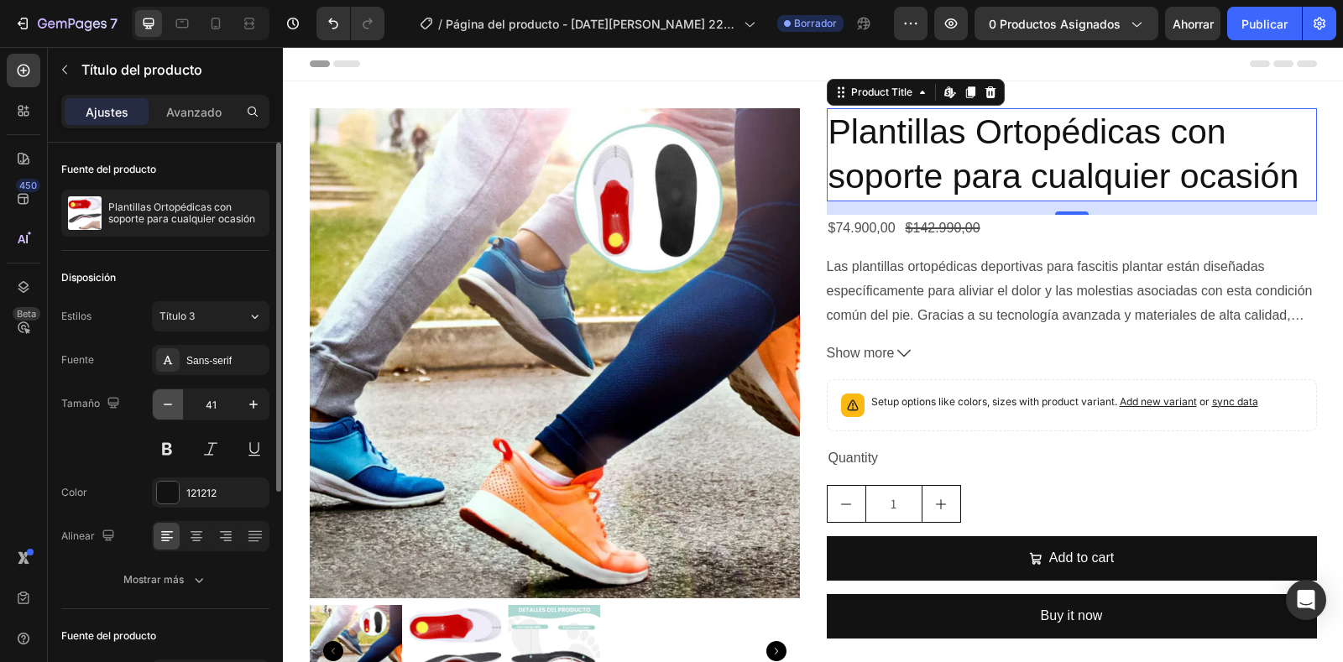
click at [169, 400] on icon "button" at bounding box center [167, 404] width 17 height 17
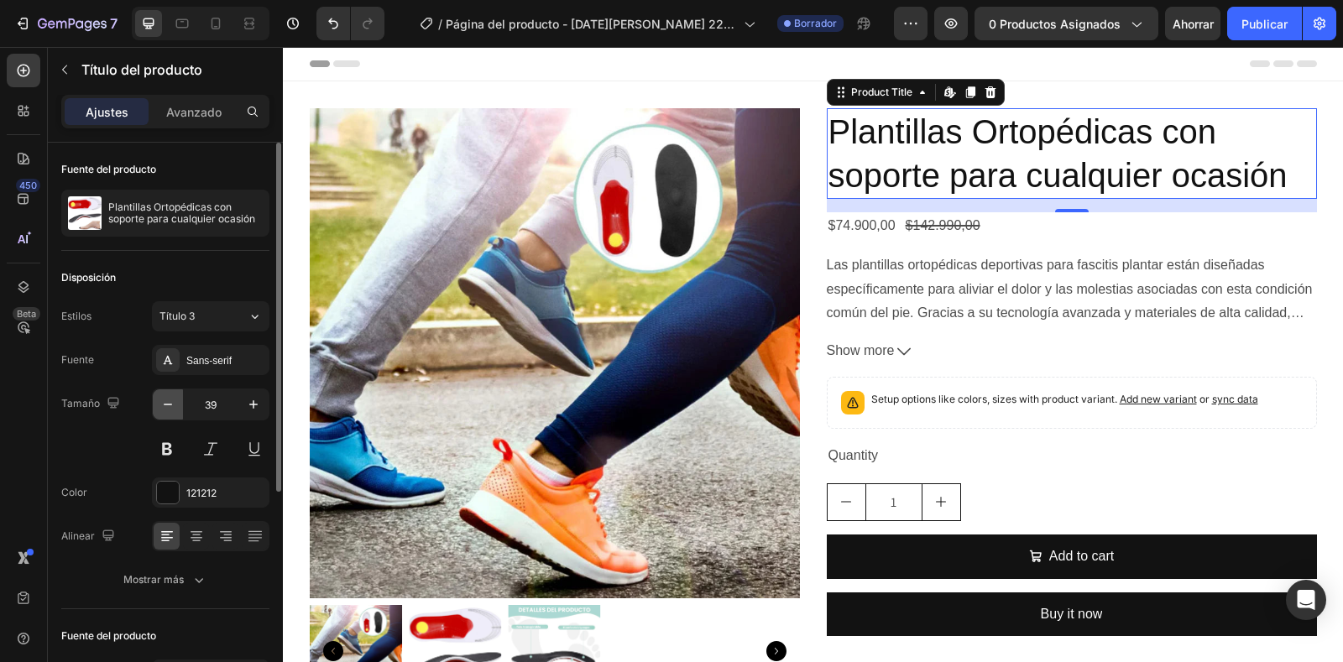
click at [169, 400] on icon "button" at bounding box center [167, 404] width 17 height 17
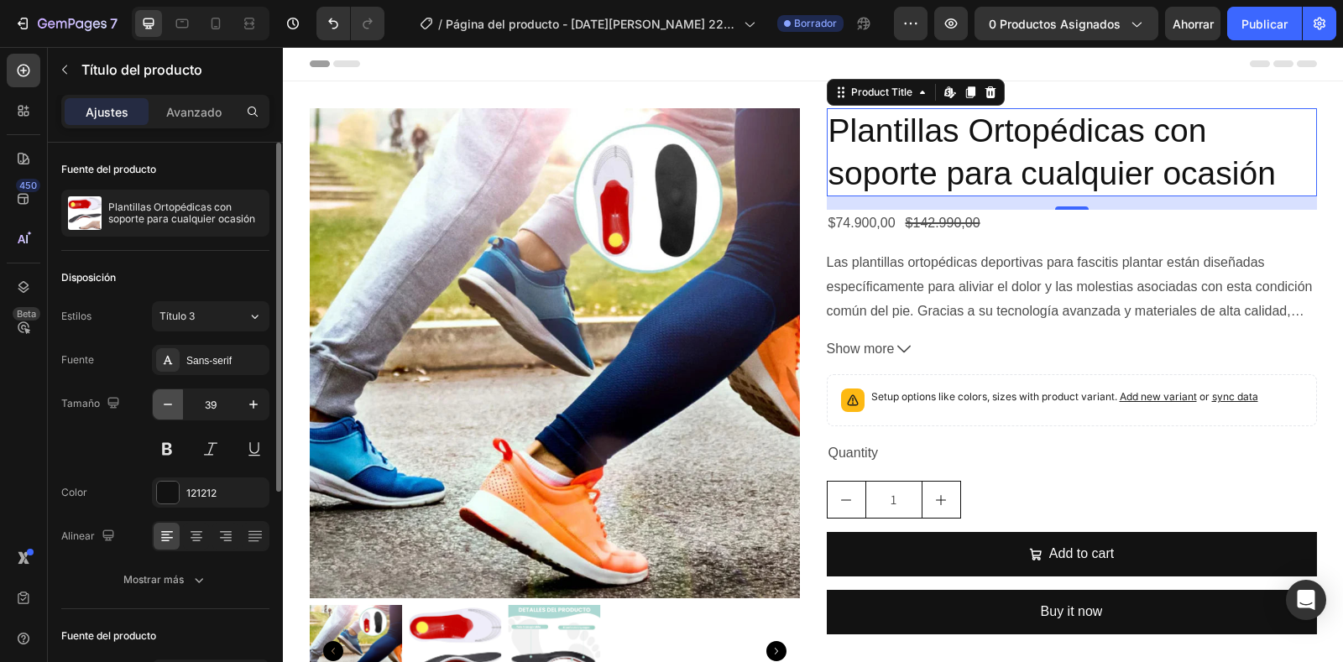
click at [169, 400] on icon "button" at bounding box center [167, 404] width 17 height 17
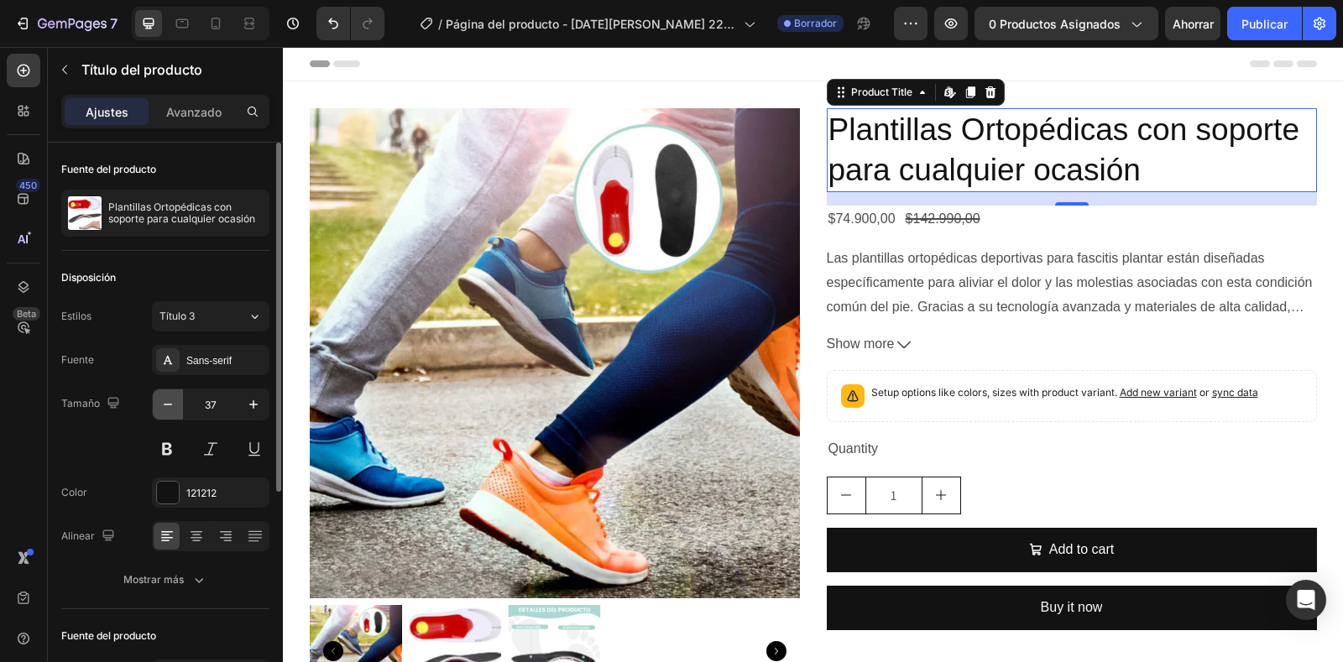
click at [169, 400] on icon "button" at bounding box center [167, 404] width 17 height 17
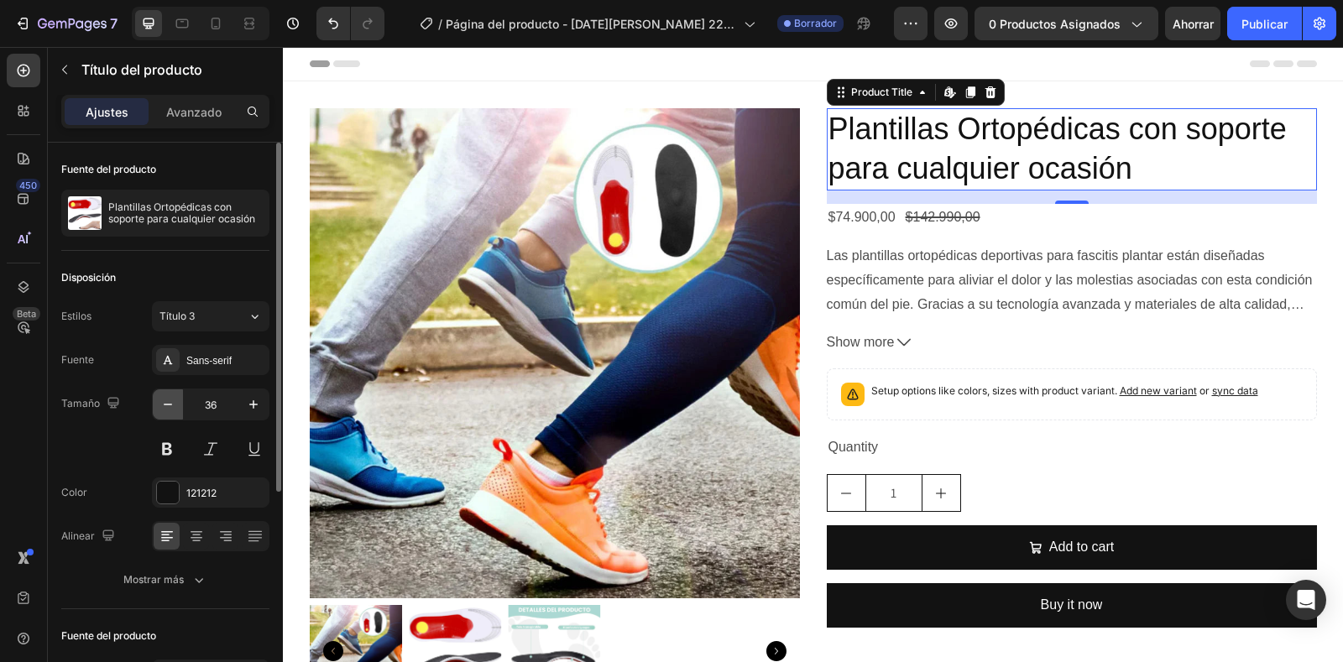
click at [169, 400] on icon "button" at bounding box center [167, 404] width 17 height 17
type input "35"
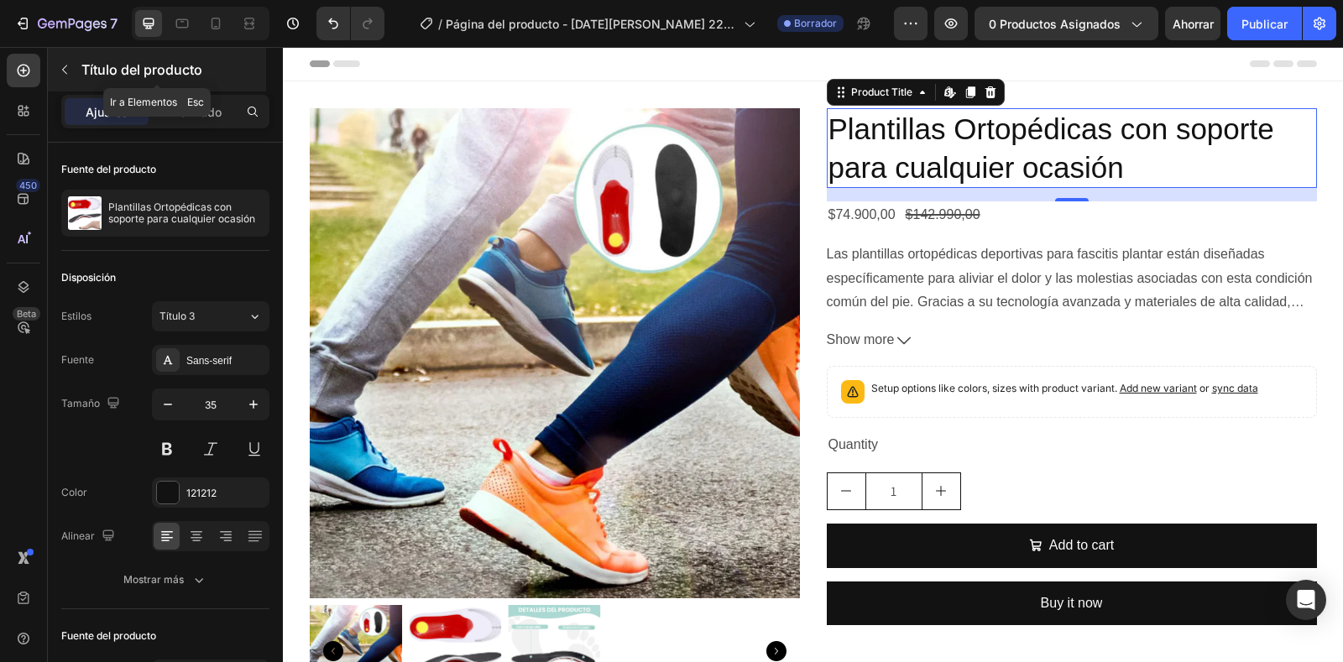
click at [71, 64] on icon "button" at bounding box center [64, 69] width 13 height 13
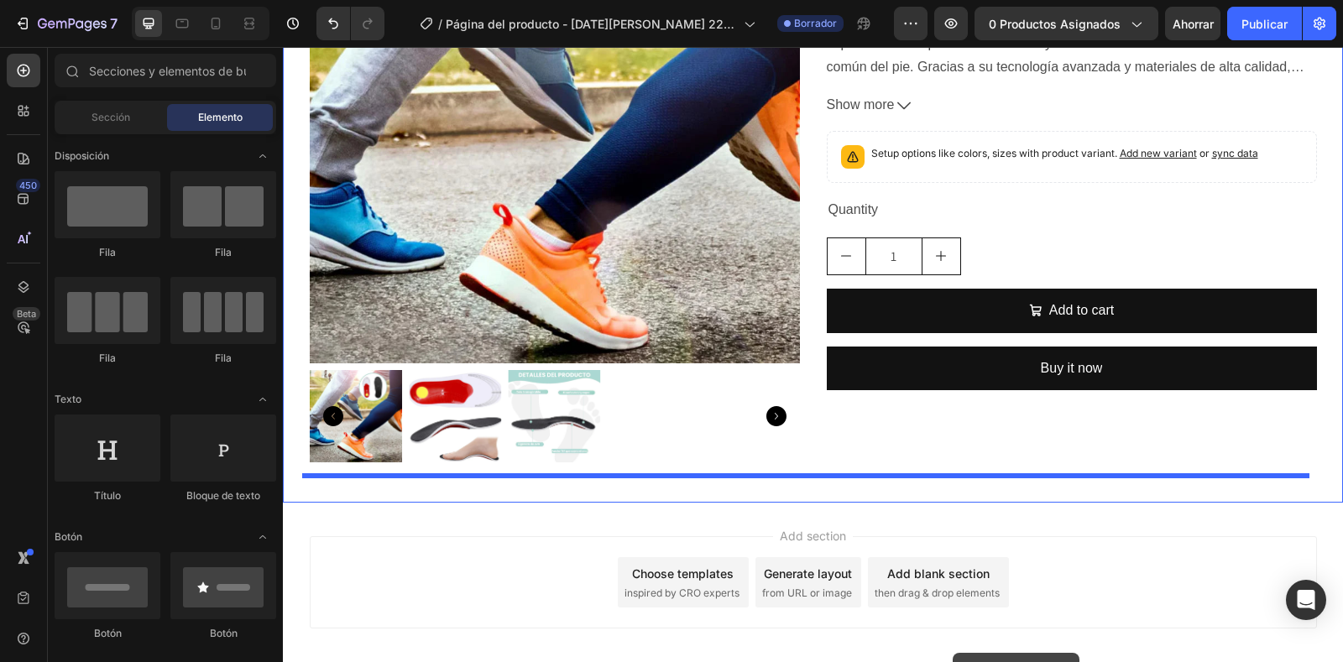
scroll to position [317, 0]
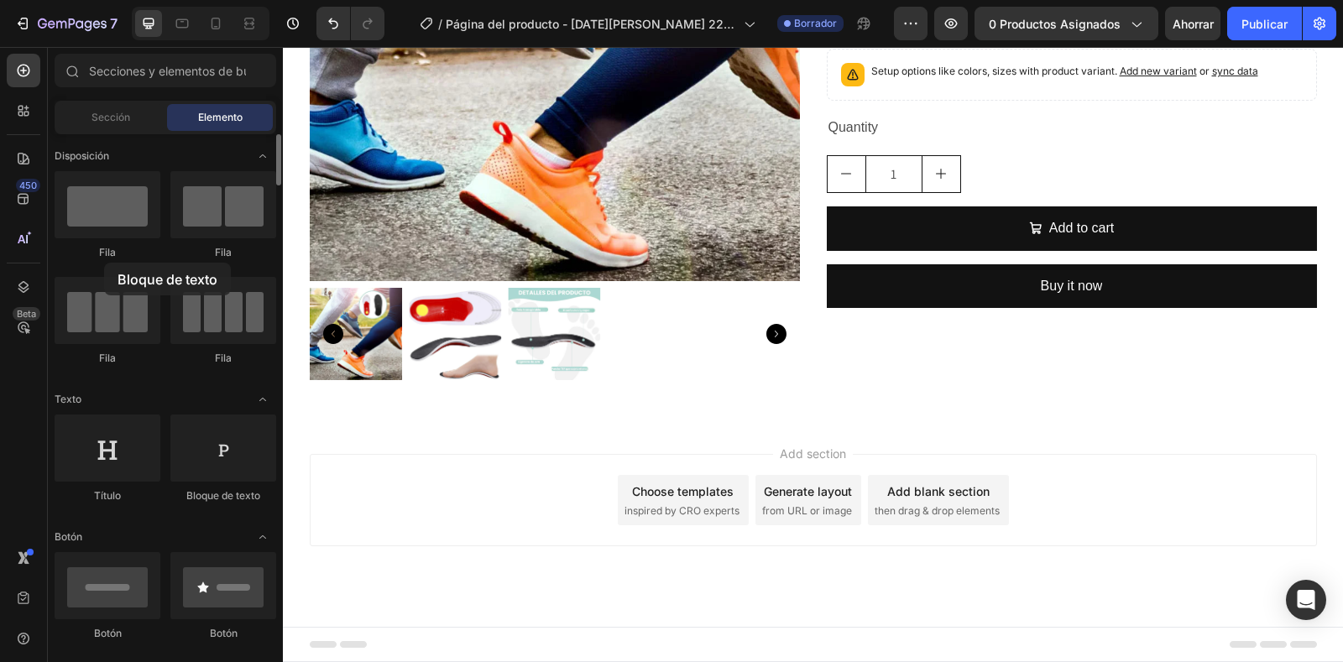
drag, startPoint x: 393, startPoint y: 422, endPoint x: 104, endPoint y: 263, distance: 329.8
click at [209, 20] on icon at bounding box center [215, 23] width 17 height 17
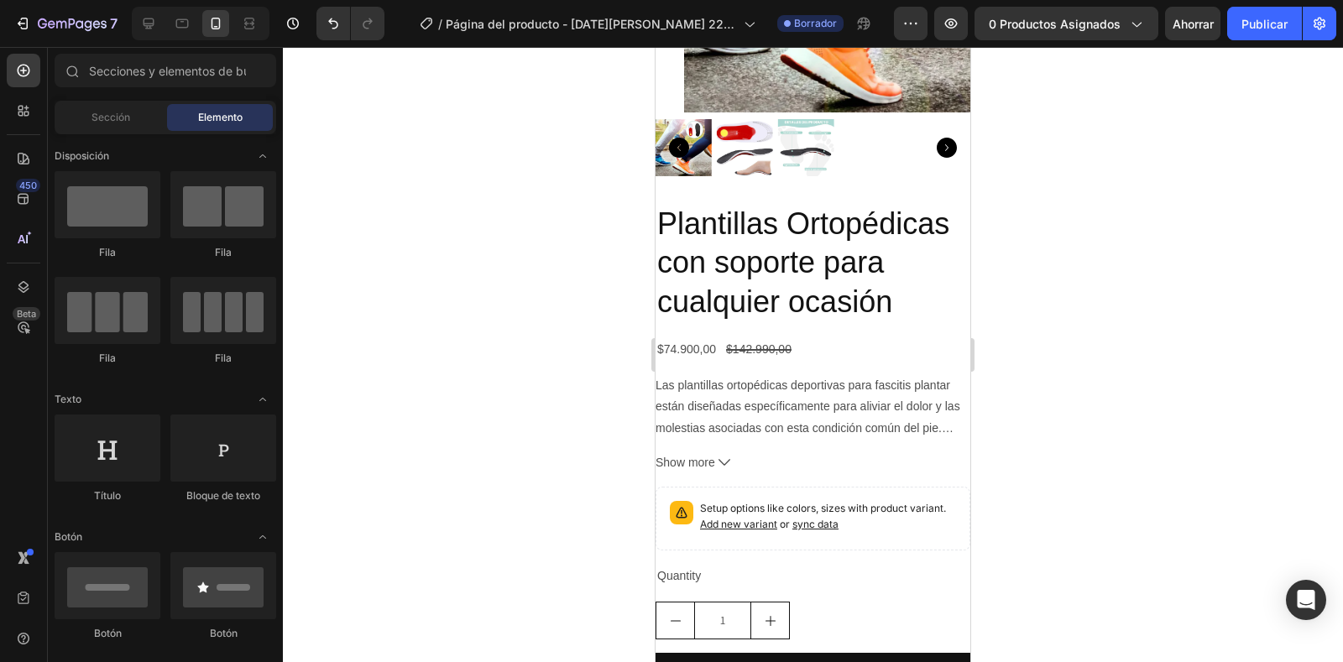
scroll to position [779, 0]
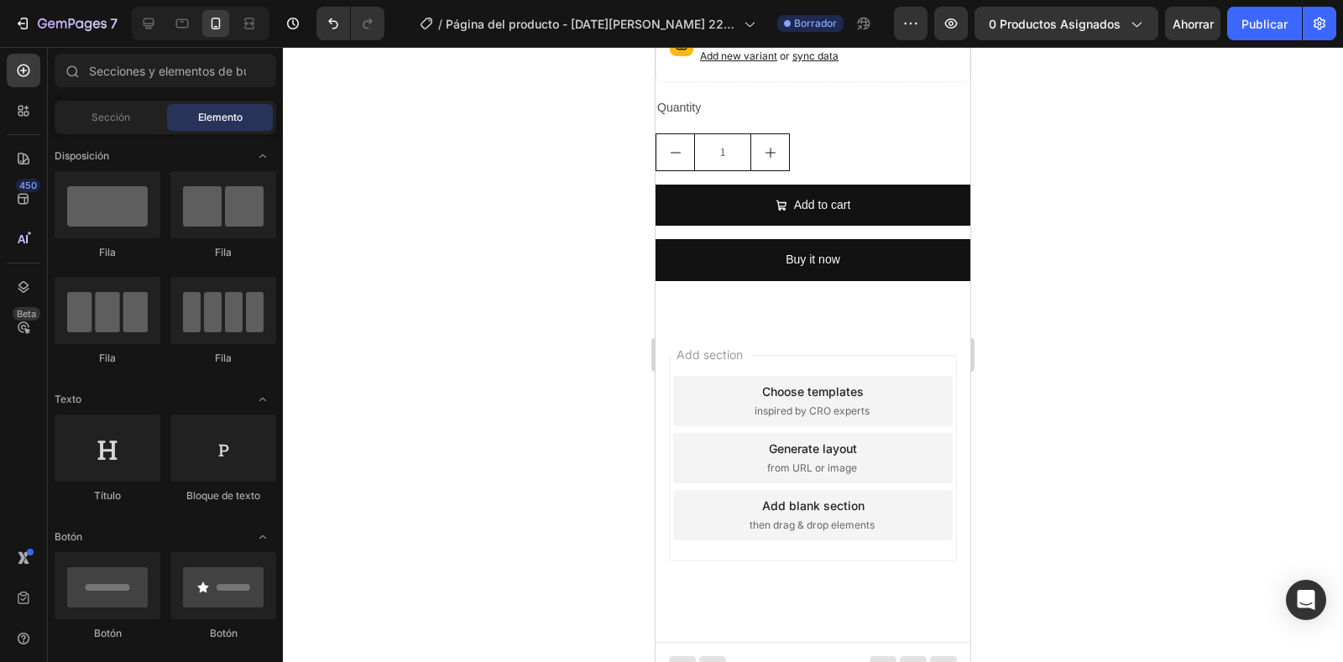
click at [782, 404] on span "inspired by CRO experts" at bounding box center [812, 411] width 115 height 15
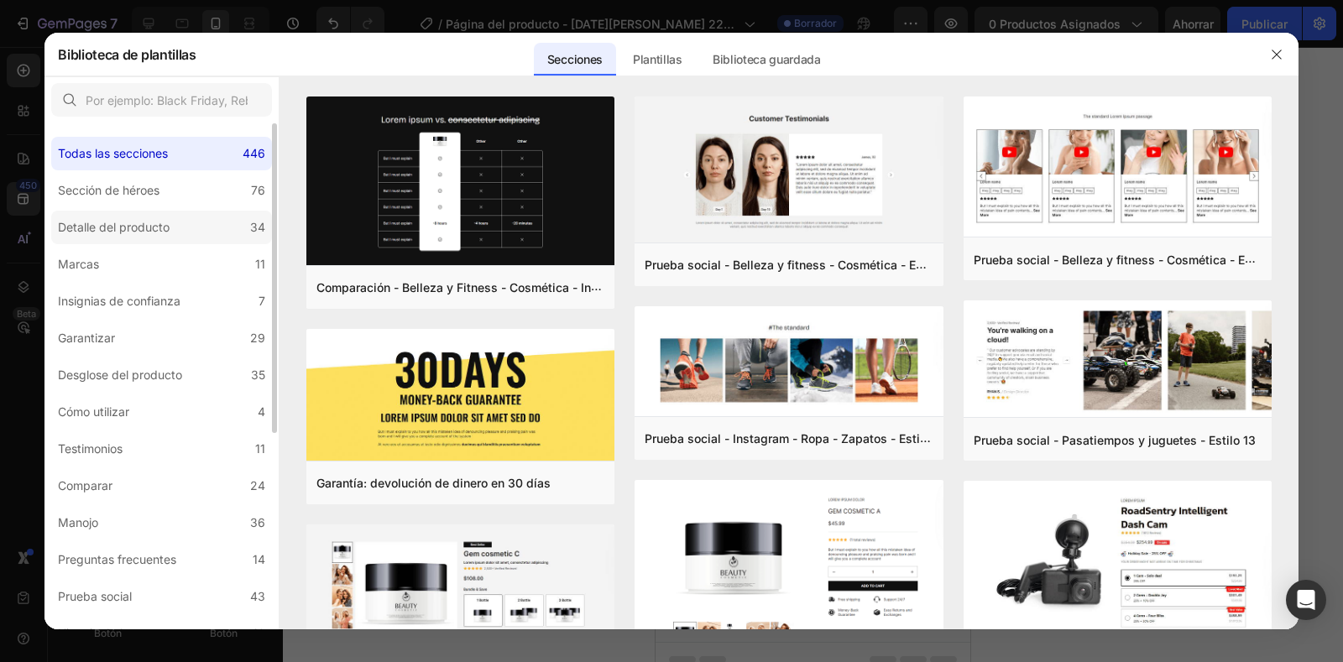
click at [149, 234] on font "Detalle del producto" at bounding box center [114, 227] width 112 height 14
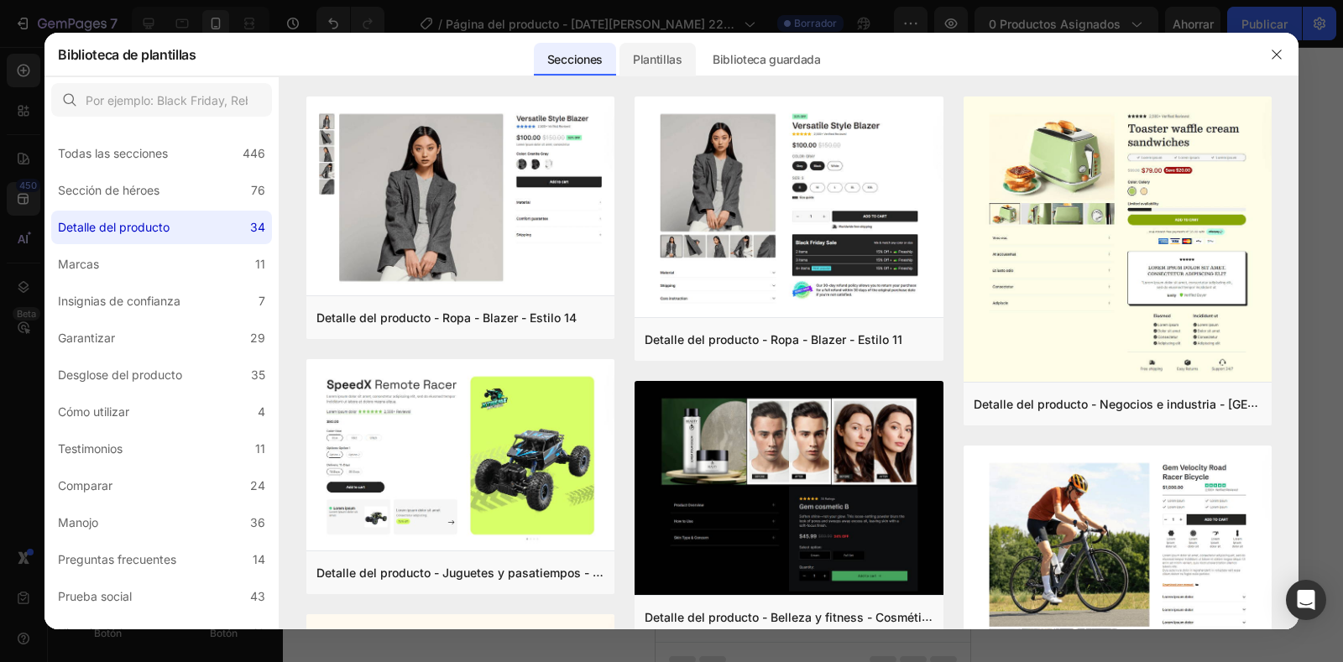
click at [666, 55] on font "Plantillas" at bounding box center [658, 59] width 50 height 14
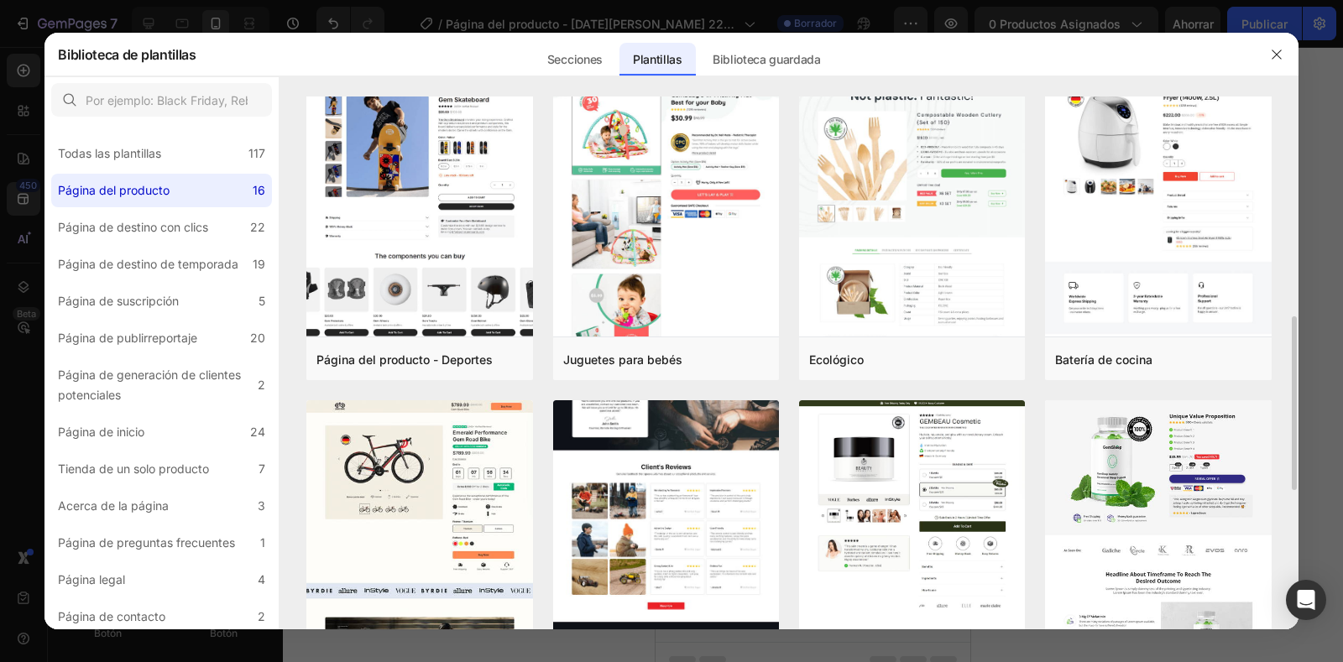
scroll to position [755, 0]
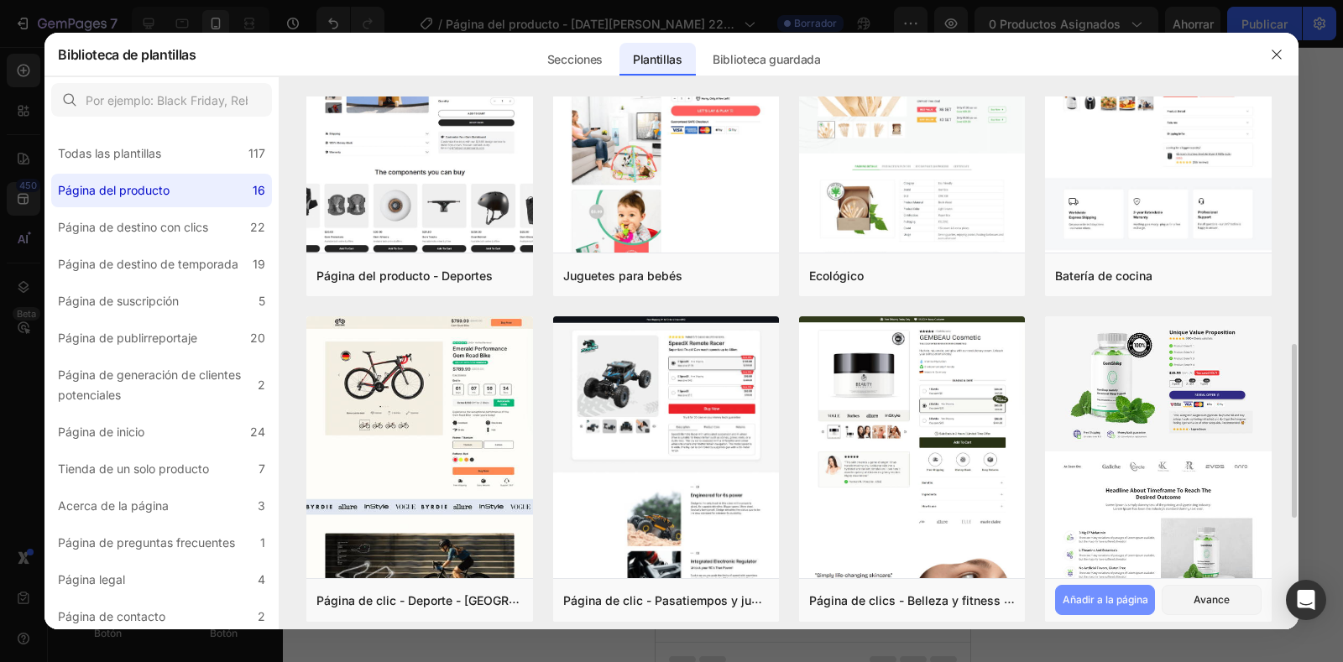
click at [1114, 593] on font "Añadir a la página" at bounding box center [1106, 599] width 86 height 13
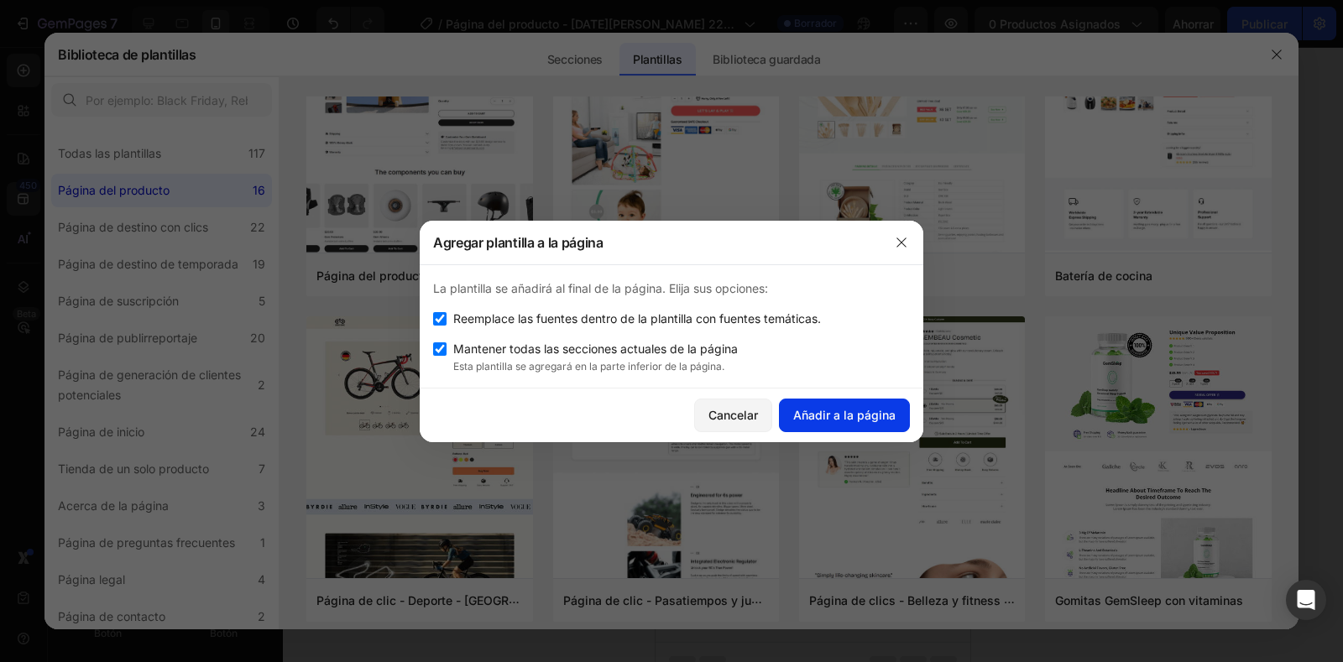
click at [850, 418] on font "Añadir a la página" at bounding box center [844, 415] width 102 height 14
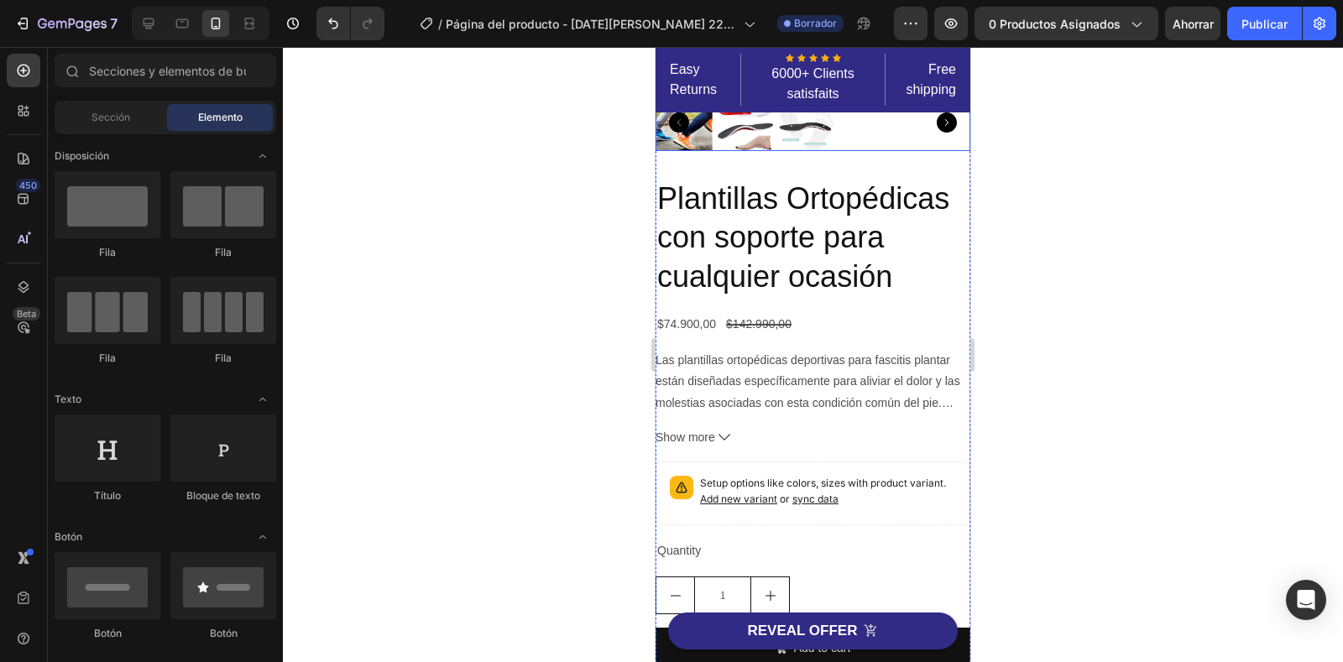
scroll to position [1259, 0]
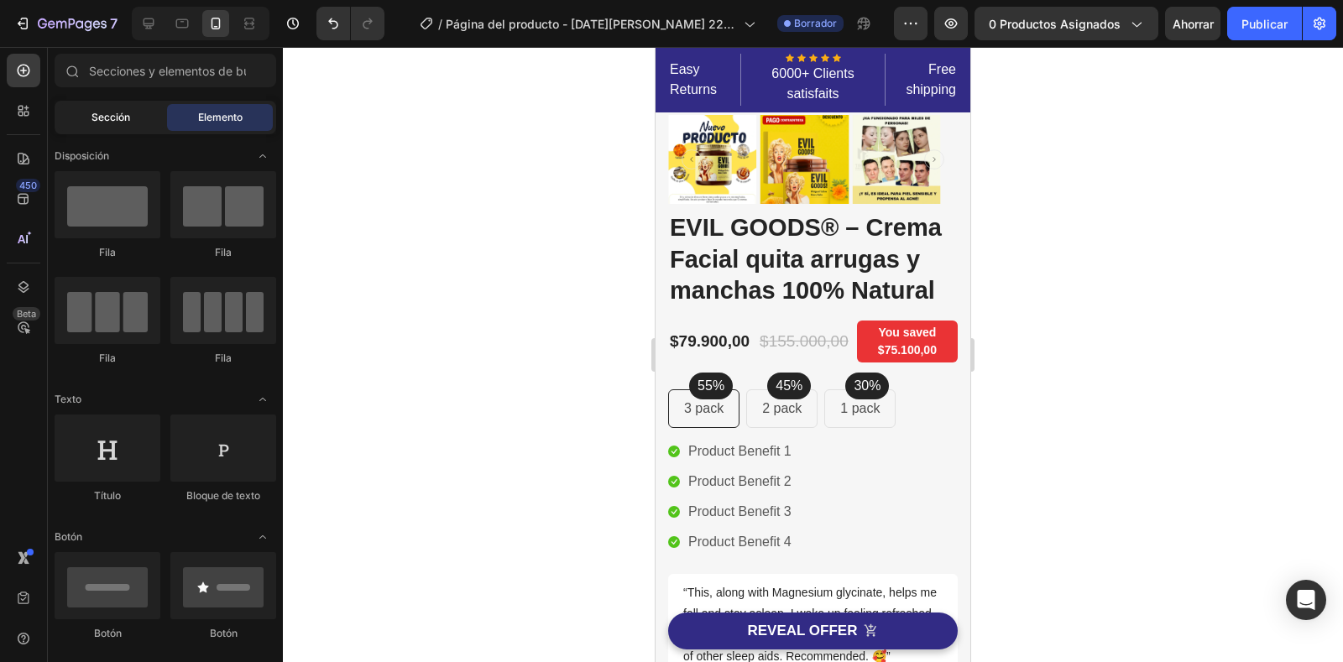
click at [129, 112] on font "Sección" at bounding box center [110, 117] width 39 height 13
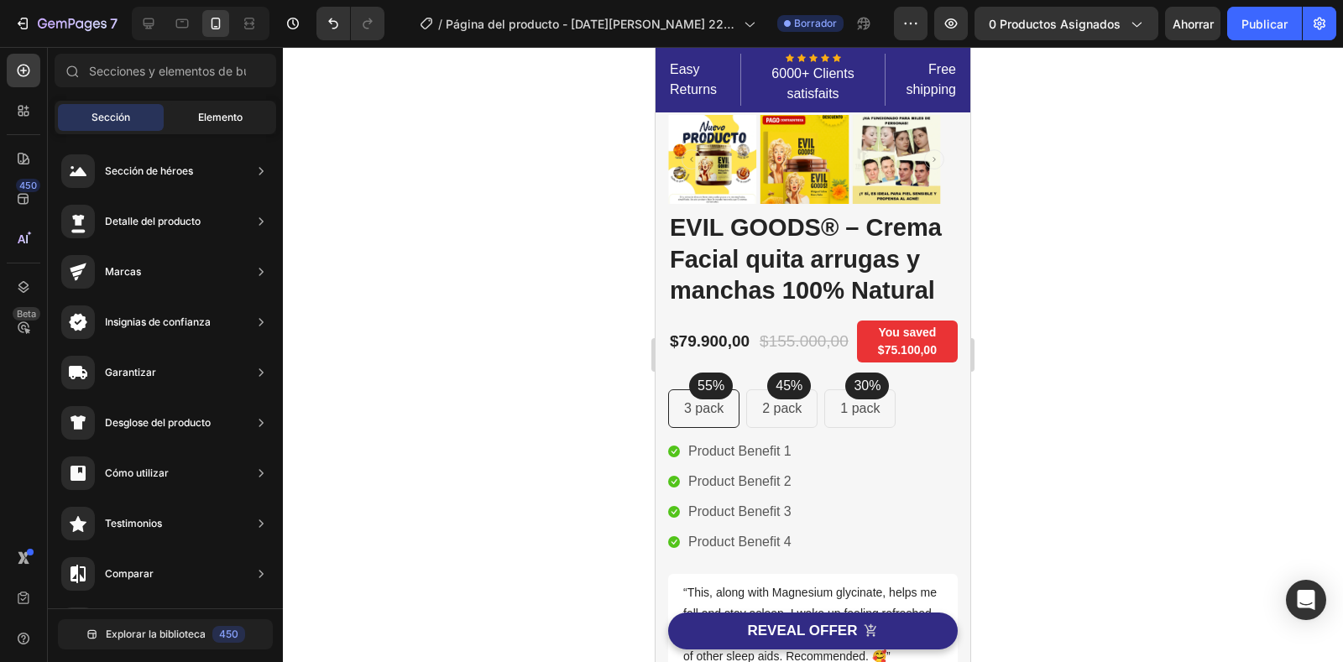
click at [200, 118] on font "Elemento" at bounding box center [220, 117] width 44 height 13
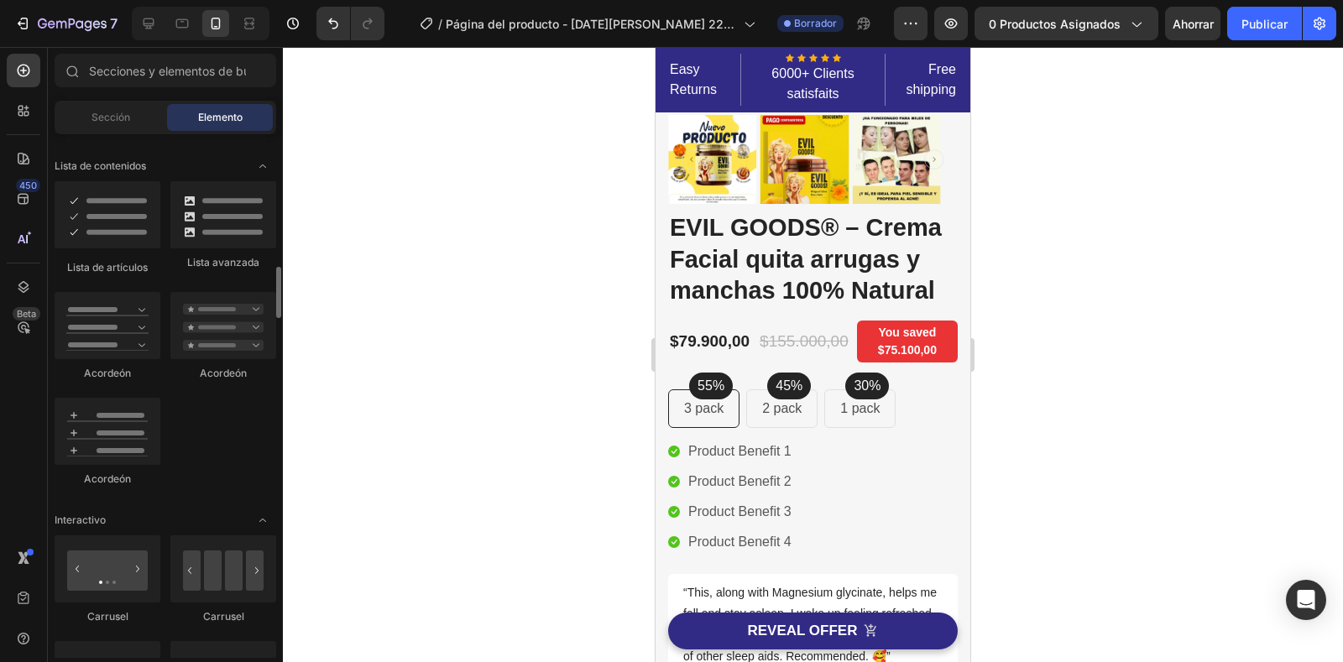
scroll to position [1679, 0]
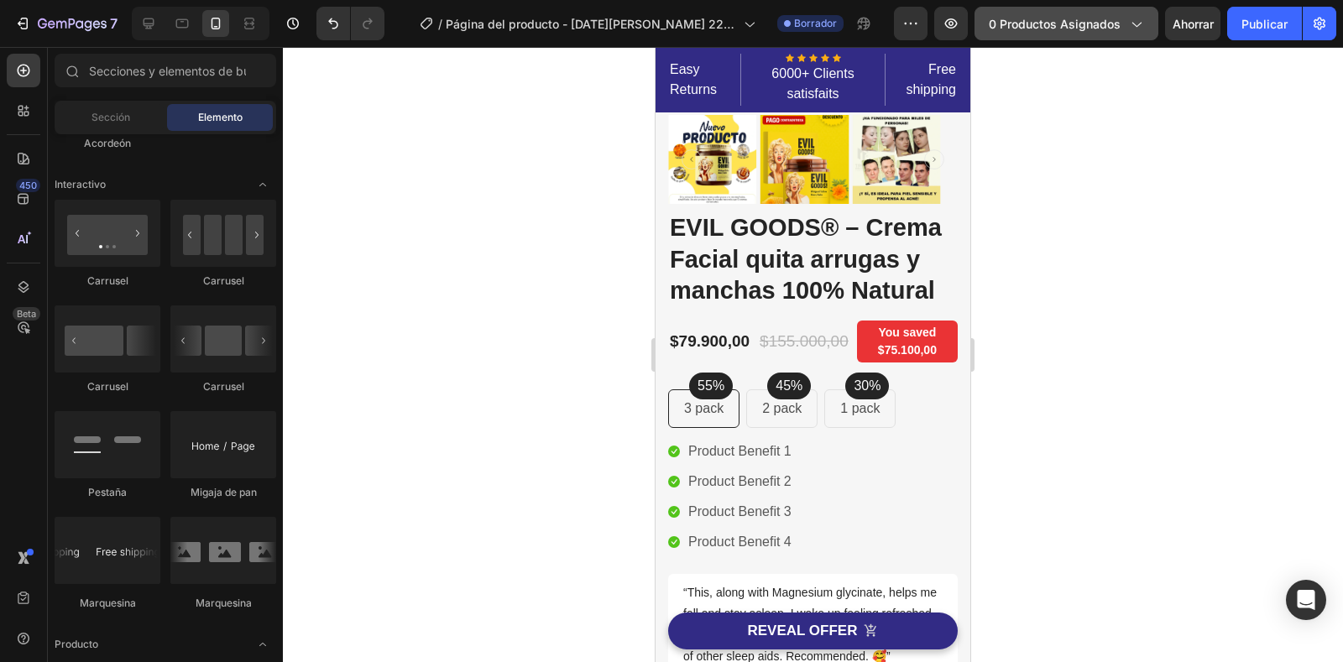
click at [1019, 24] on font "0 productos asignados" at bounding box center [1055, 24] width 132 height 14
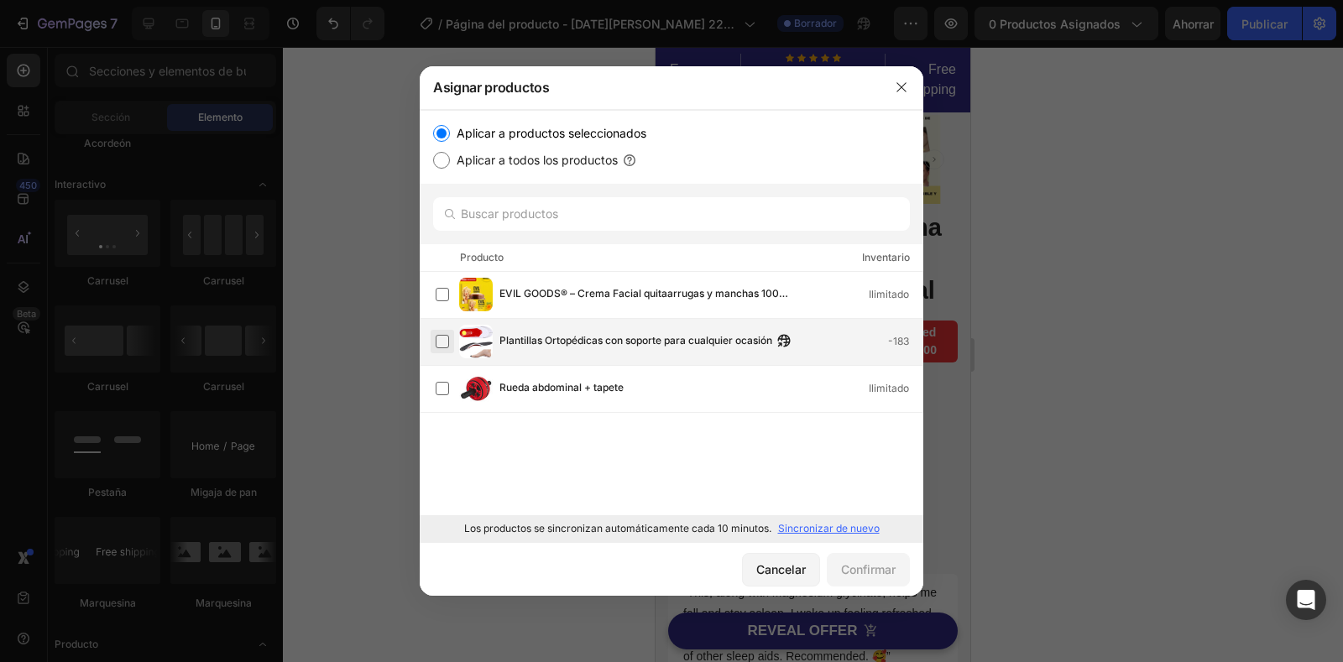
click at [449, 341] on label at bounding box center [442, 341] width 13 height 13
click at [891, 576] on font "Confirmar" at bounding box center [868, 569] width 55 height 14
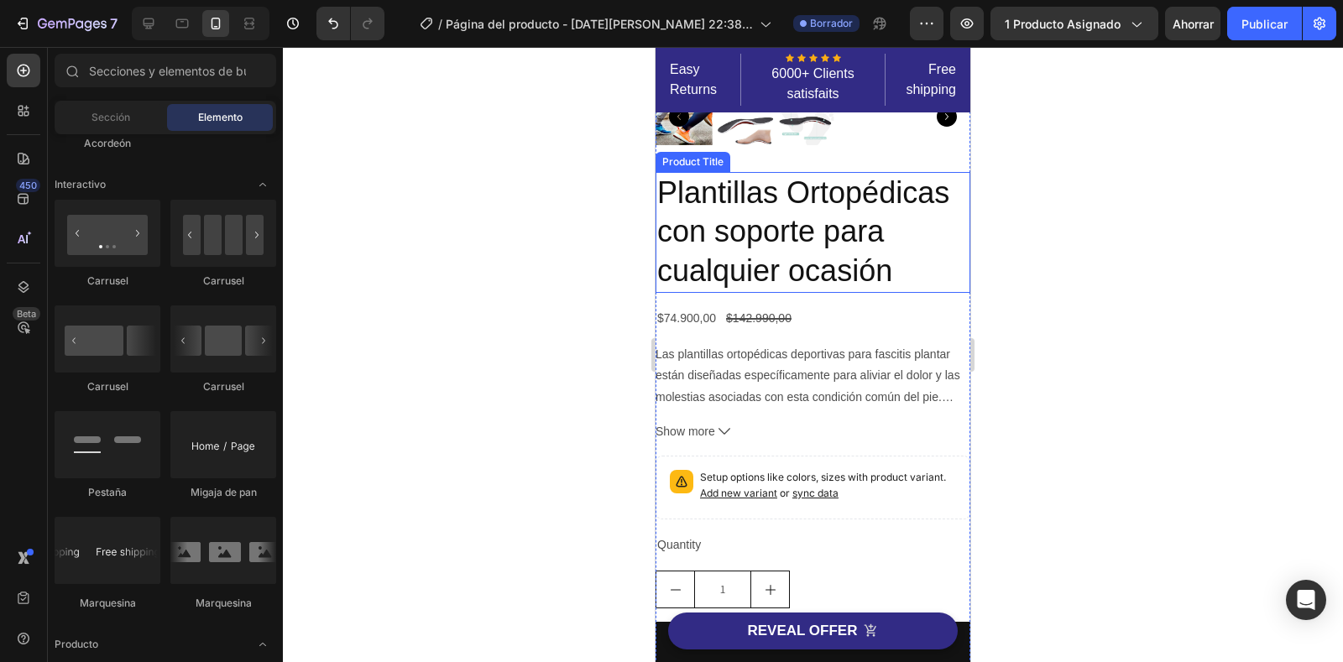
scroll to position [1007, 0]
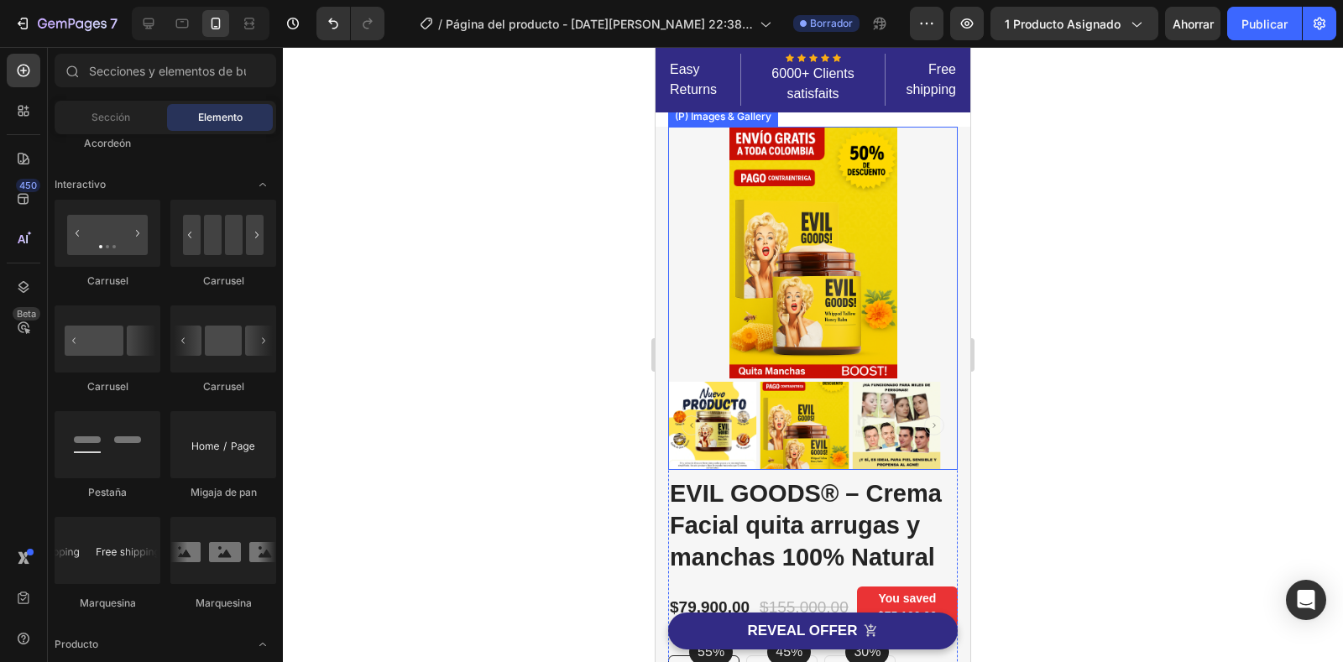
click at [781, 324] on img at bounding box center [813, 253] width 168 height 252
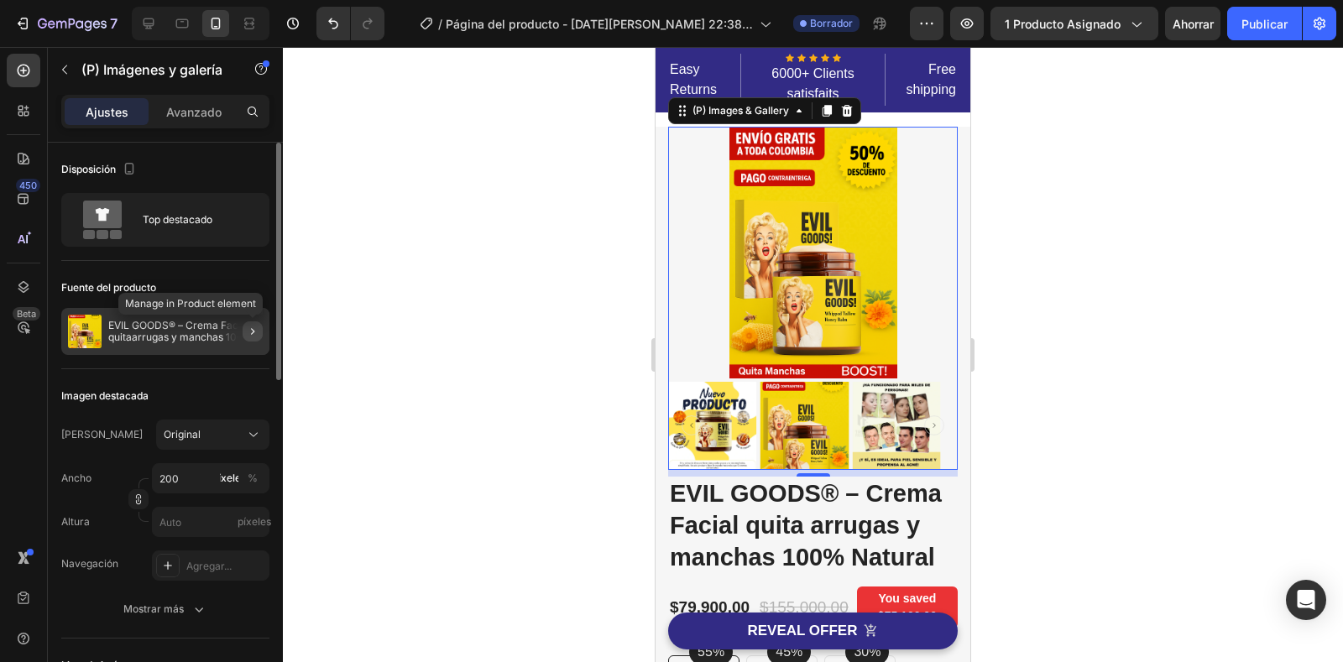
click at [243, 325] on button "button" at bounding box center [253, 331] width 20 height 20
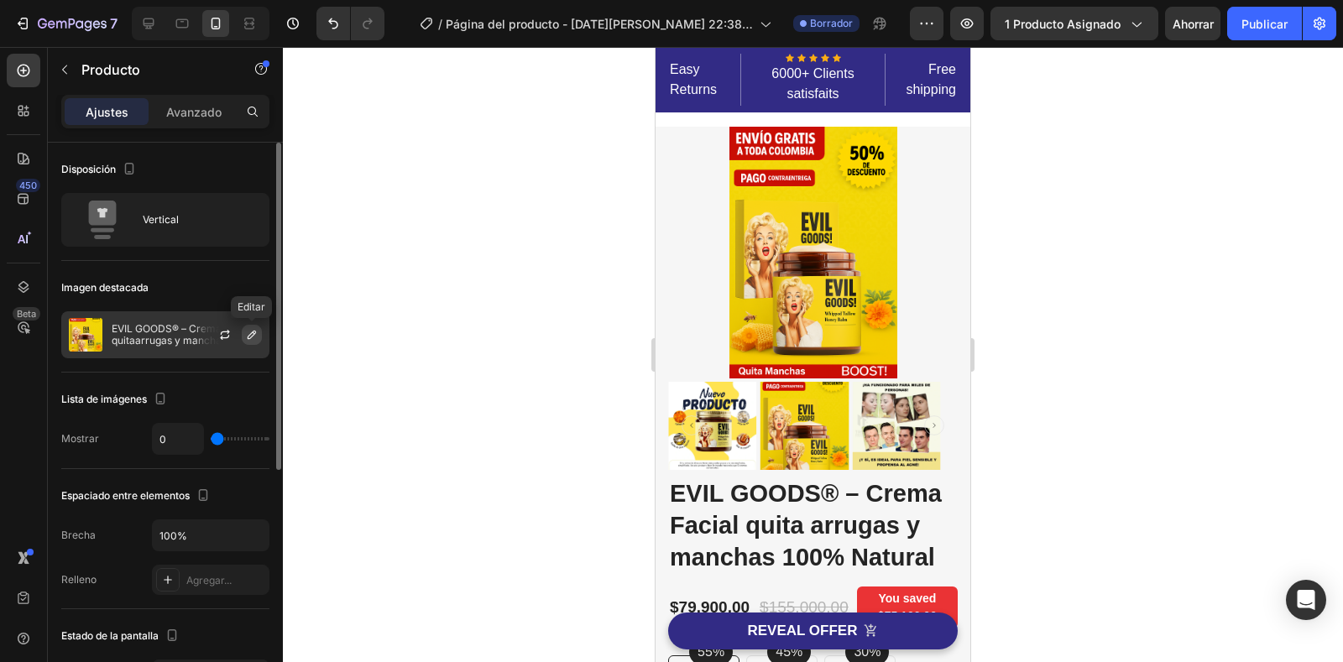
click at [253, 329] on icon "button" at bounding box center [251, 334] width 13 height 13
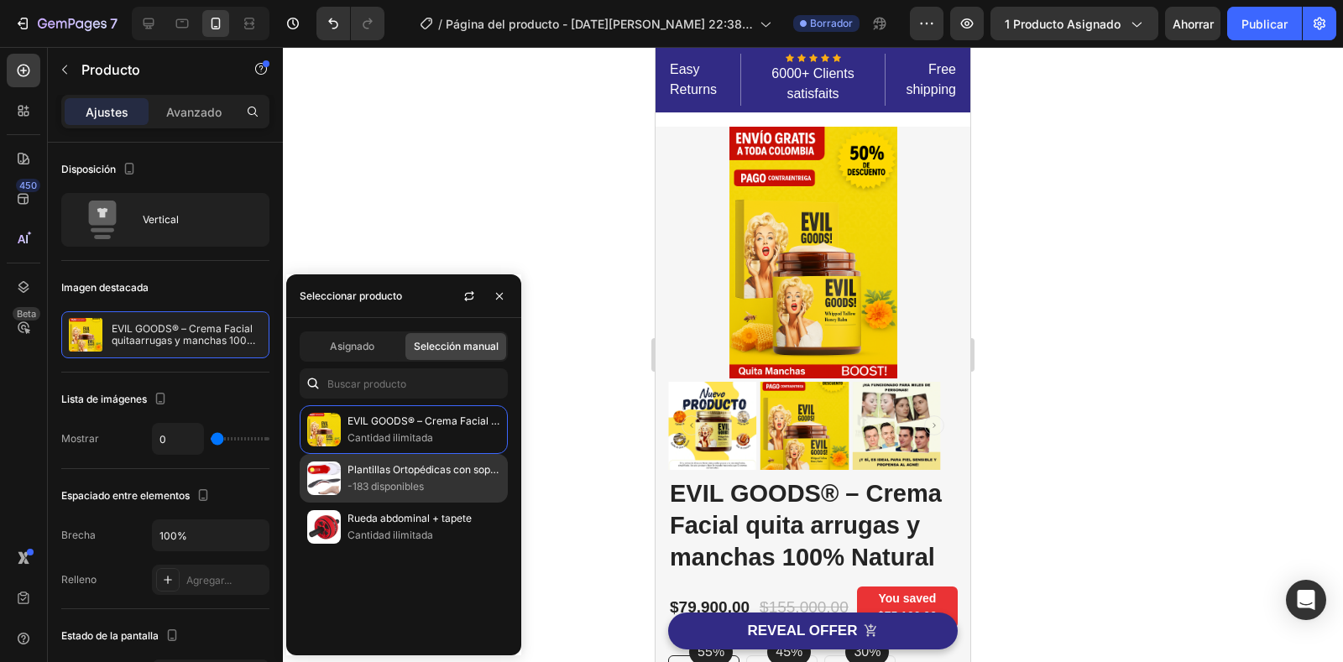
click at [357, 503] on div "Plantillas Ortopédicas con soporte para cualquier ocasión -183 disponibles" at bounding box center [404, 527] width 208 height 49
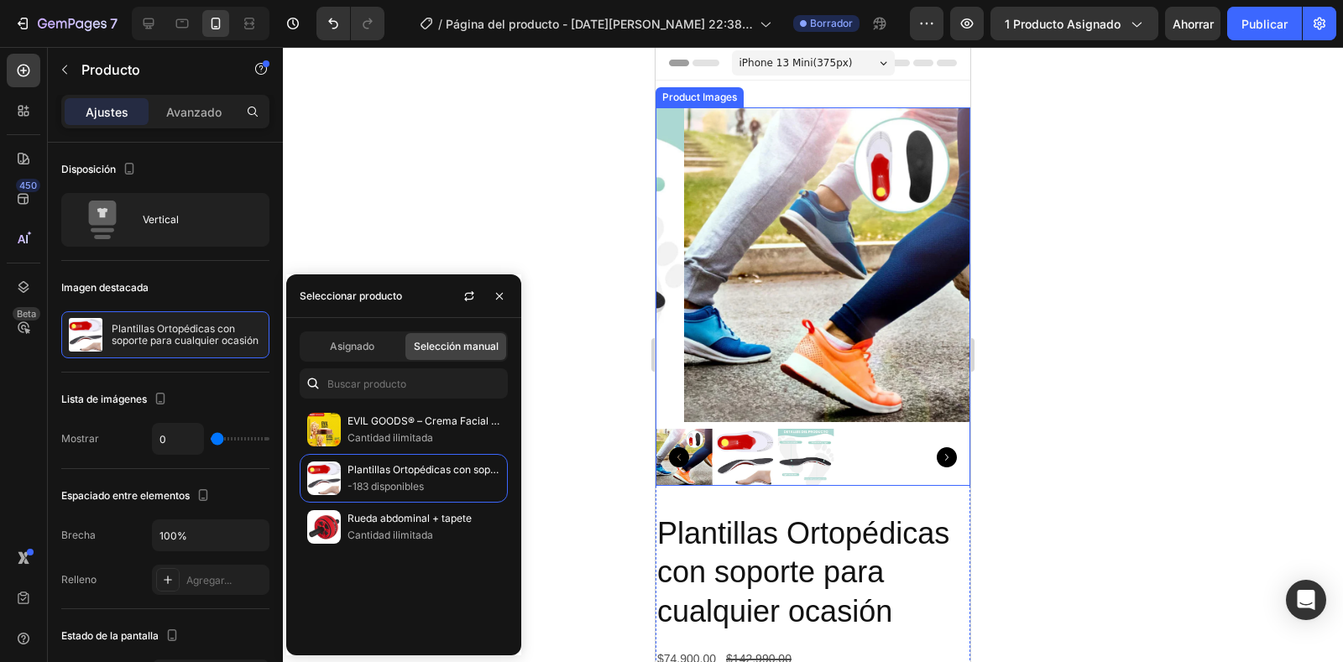
scroll to position [0, 0]
click at [525, 219] on div at bounding box center [813, 354] width 1060 height 615
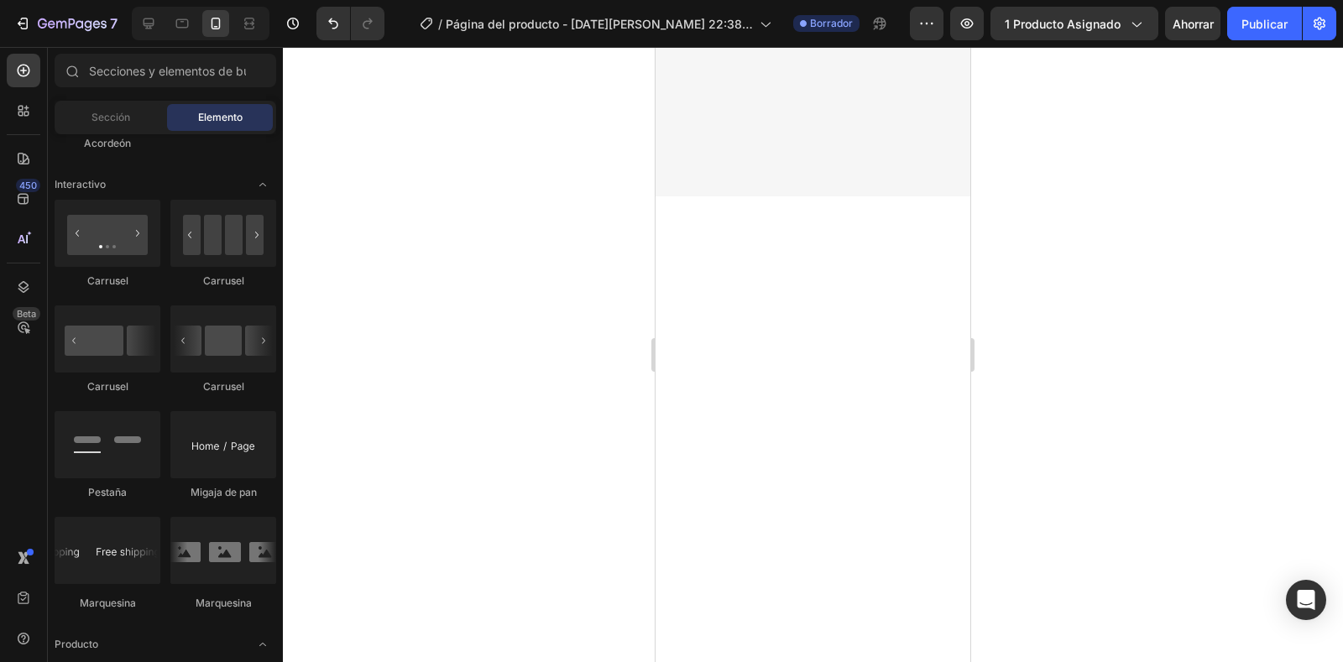
scroll to position [5456, 0]
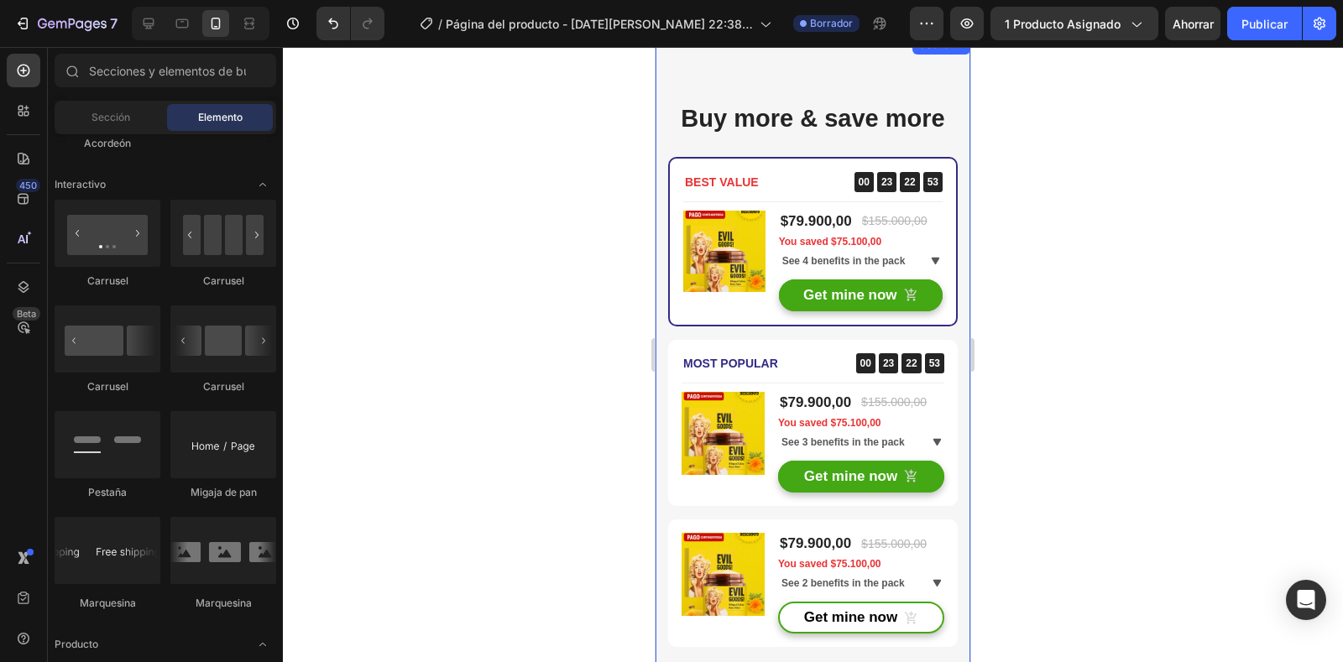
click at [886, 75] on div "Buy more & save more Heading BEST VALUE Text block 00 23 22 53 CountDown Timer …" at bounding box center [813, 374] width 315 height 680
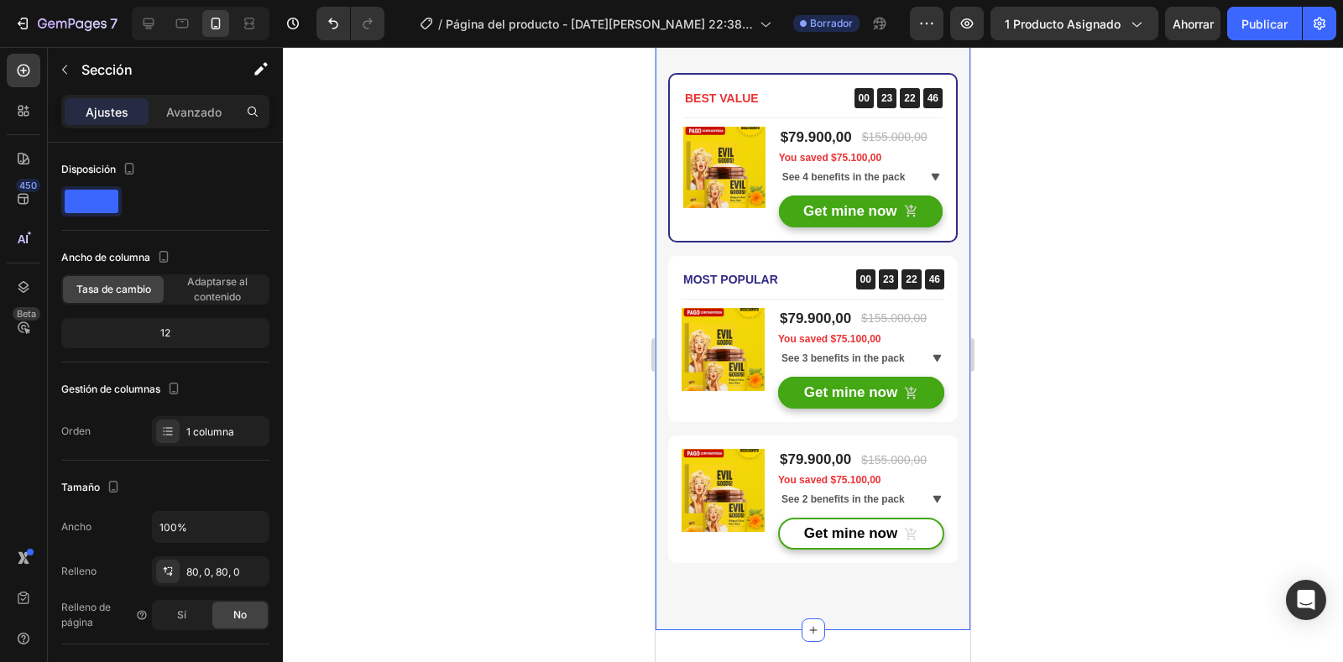
scroll to position [5288, 0]
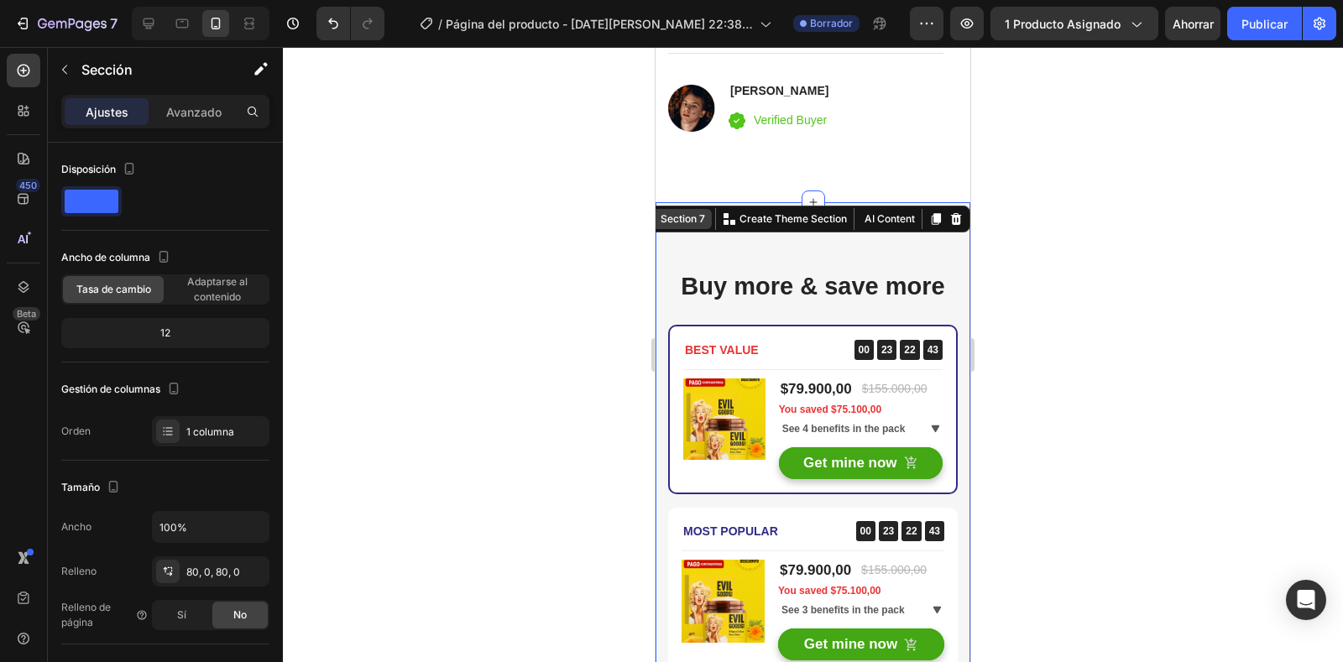
click at [685, 223] on div "Section 7" at bounding box center [682, 219] width 51 height 15
click at [812, 216] on p "Create Theme Section" at bounding box center [792, 219] width 107 height 15
click at [858, 216] on button "AI Content" at bounding box center [888, 219] width 60 height 20
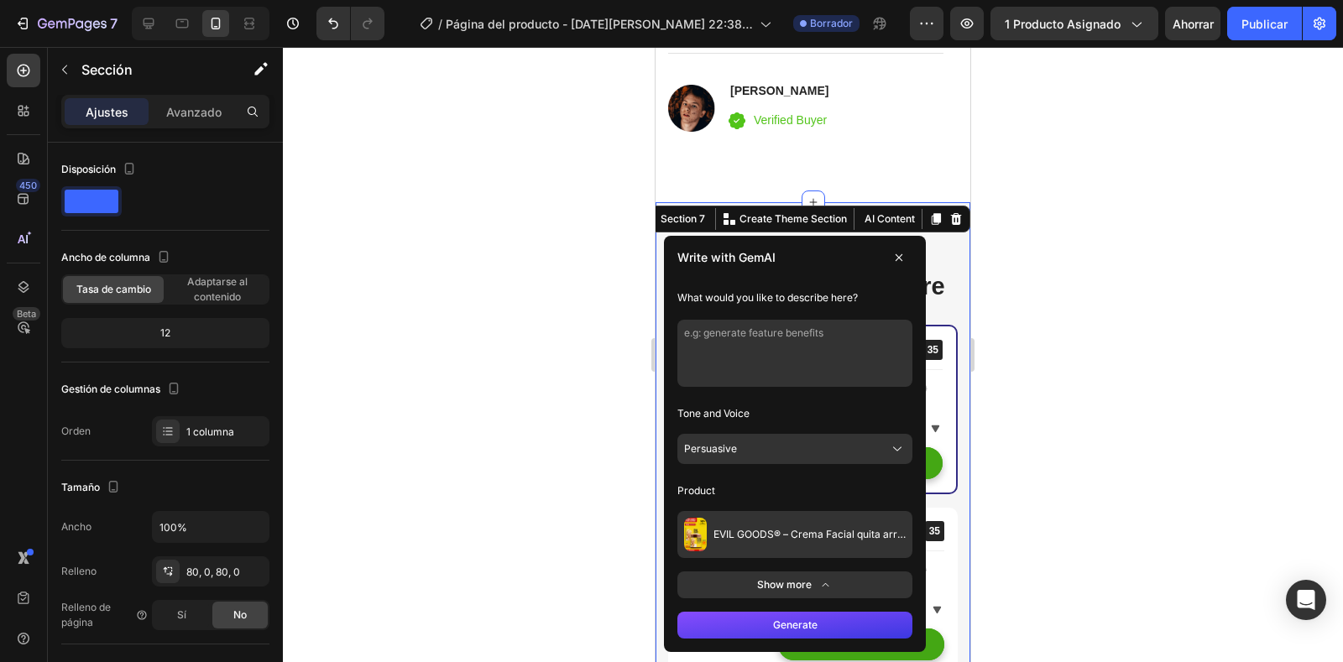
click at [828, 531] on span "EVIL GOODS® – Crema Facial quita arrugas y manchas 100% Natural" at bounding box center [809, 534] width 192 height 13
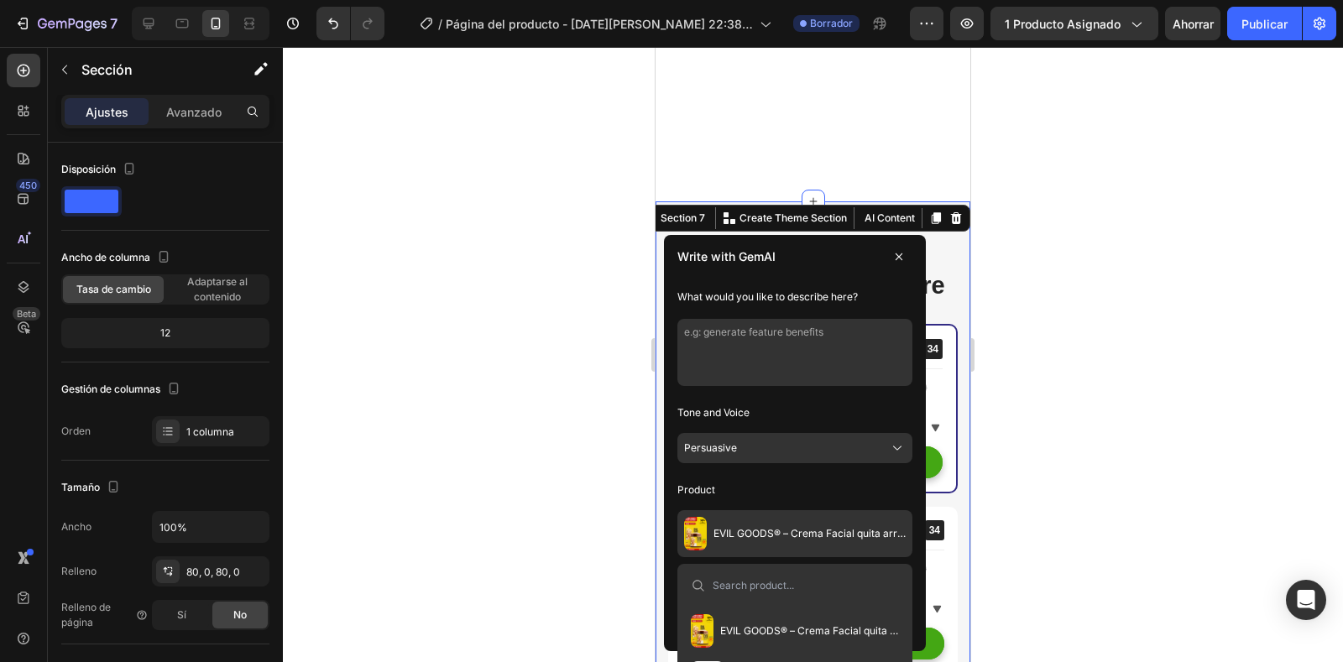
scroll to position [5540, 0]
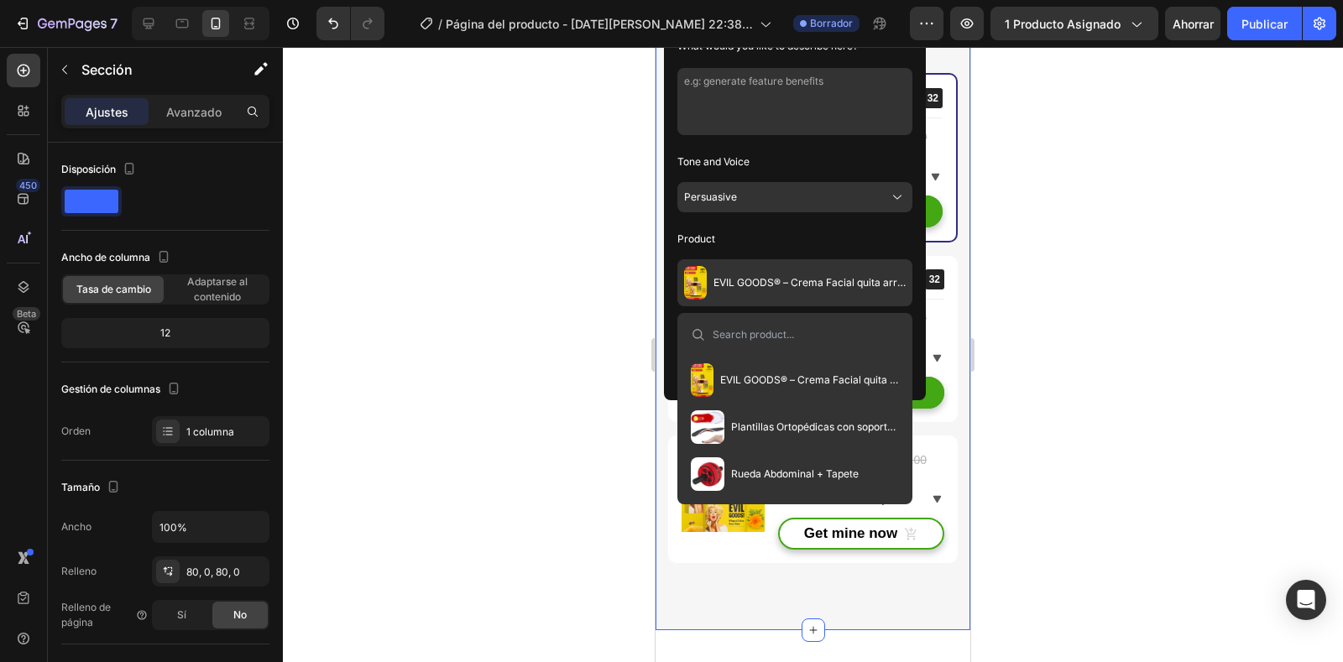
click at [821, 436] on button "Plantillas Ortopédicas con soporte para cualquier ocasión" at bounding box center [795, 427] width 222 height 47
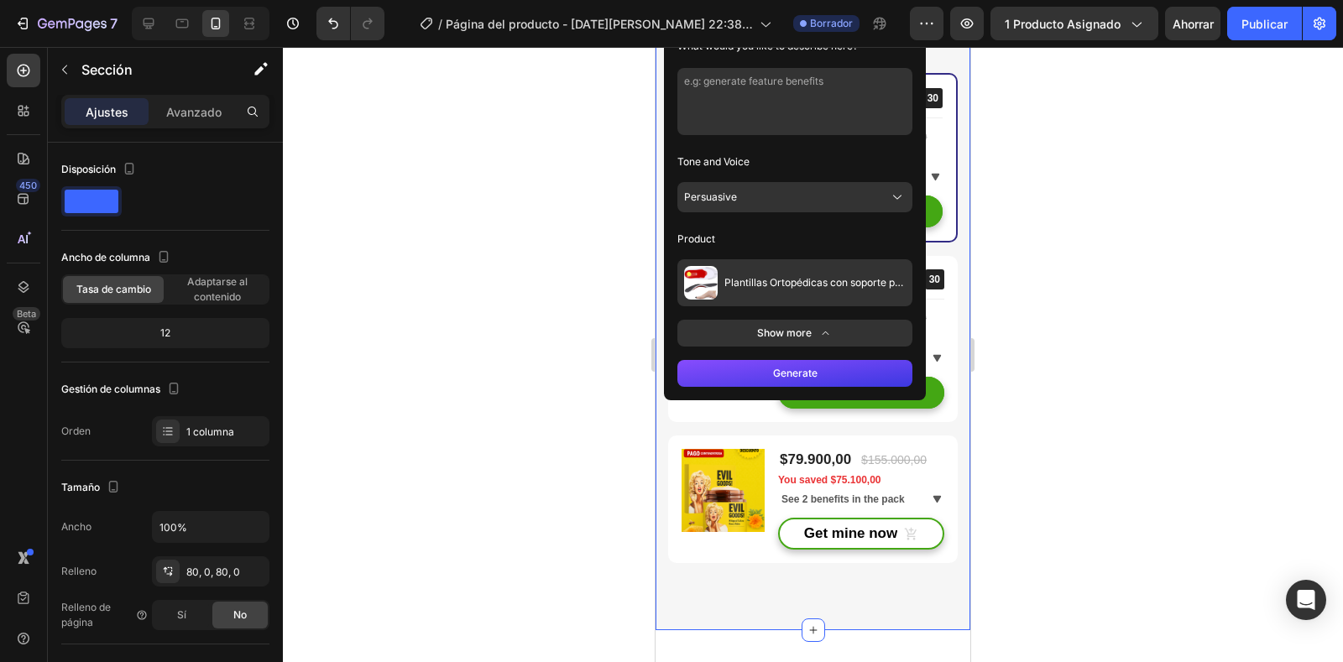
click at [811, 372] on button "Generate" at bounding box center [794, 373] width 235 height 27
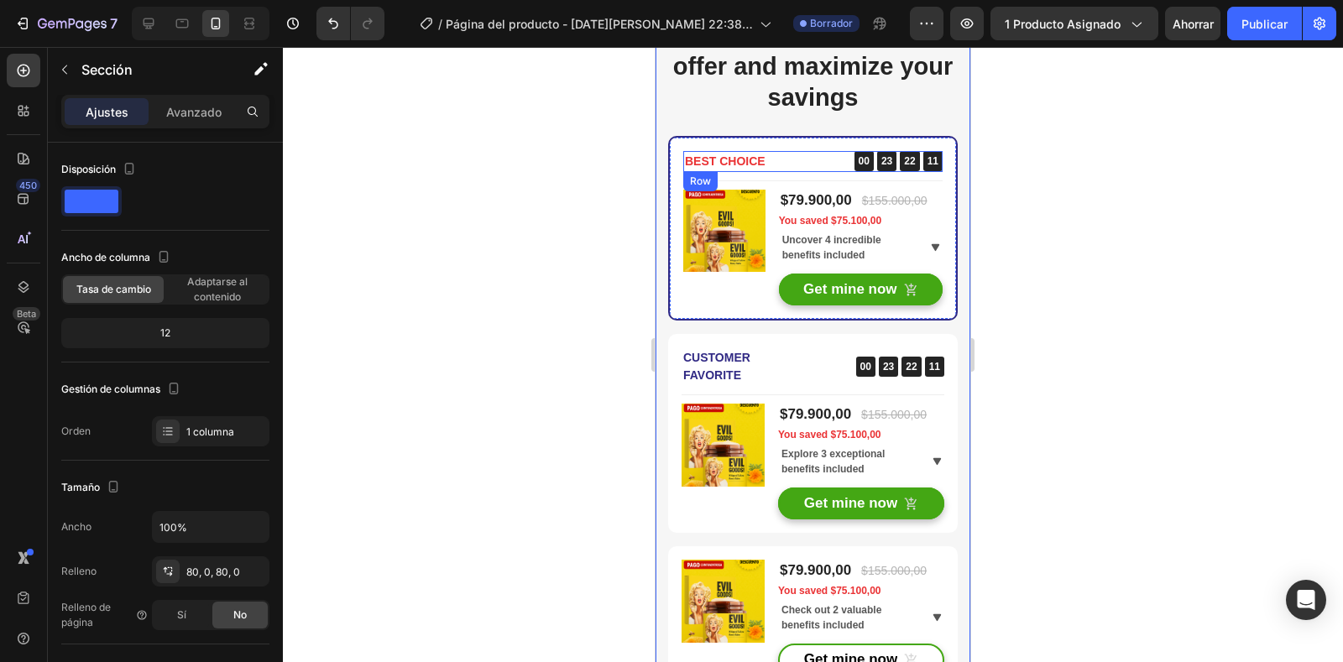
scroll to position [5456, 0]
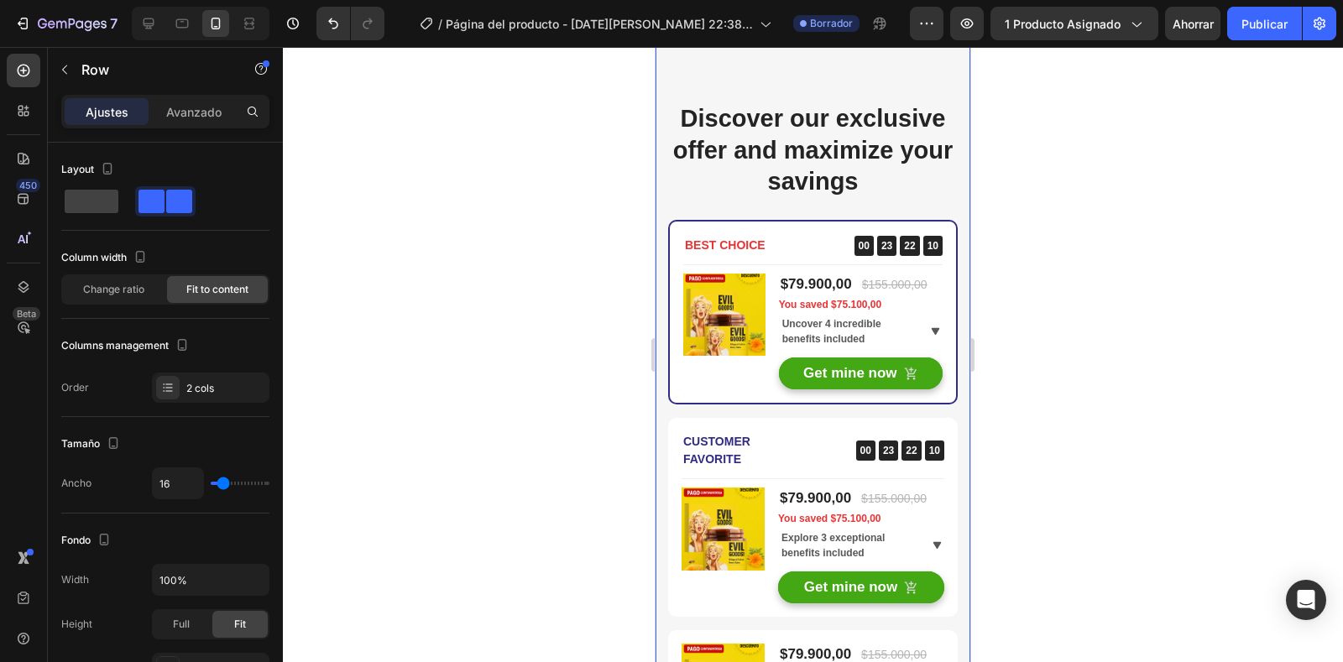
scroll to position [5288, 0]
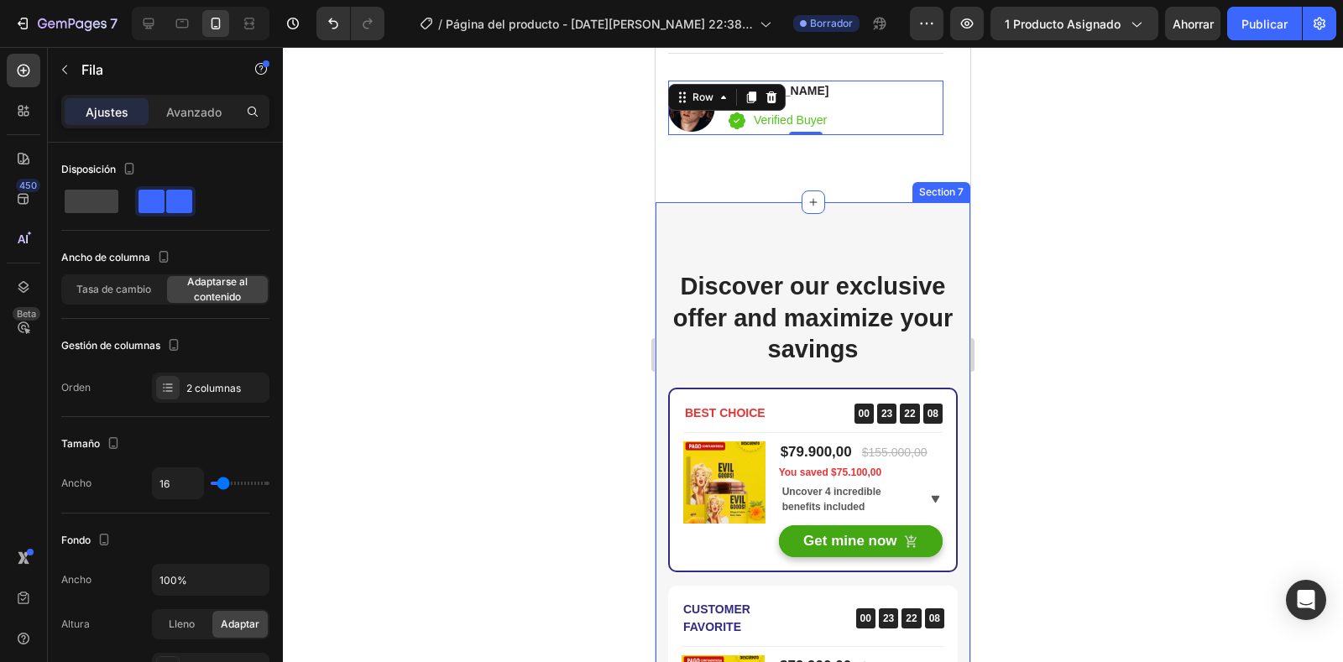
click at [861, 227] on div "Discover our exclusive offer and maximize your savings Heading BEST CHOICE Text…" at bounding box center [813, 605] width 315 height 807
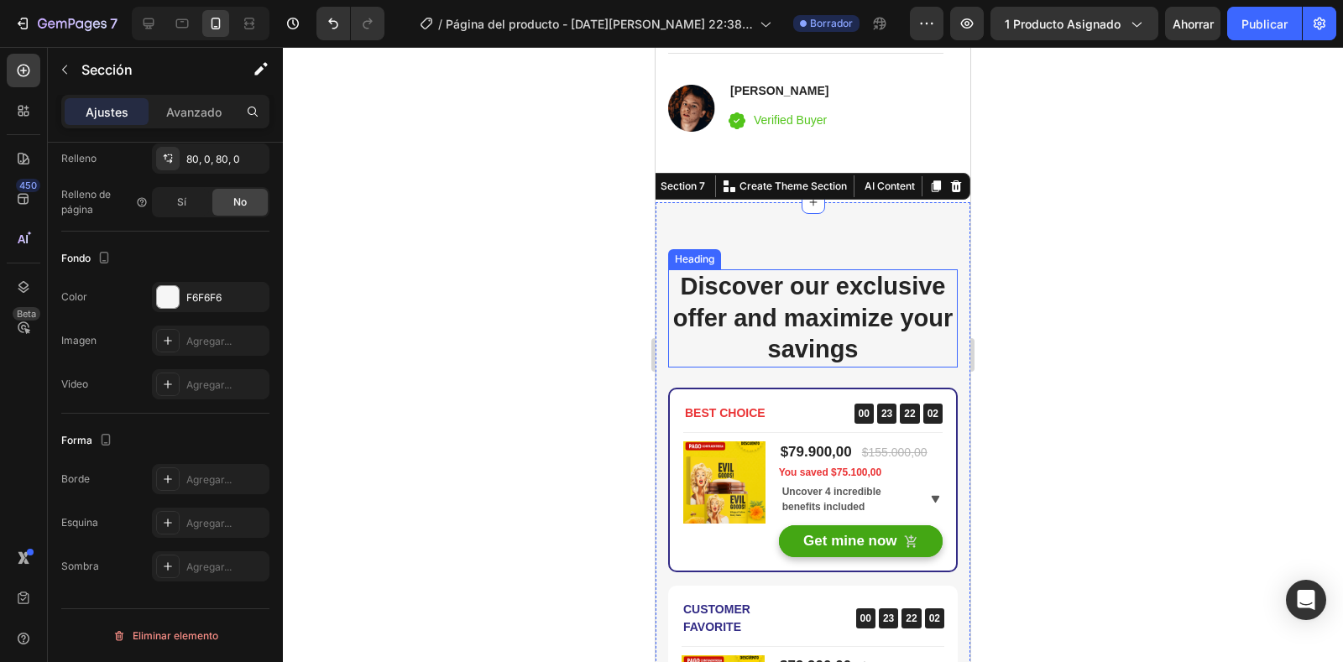
scroll to position [0, 0]
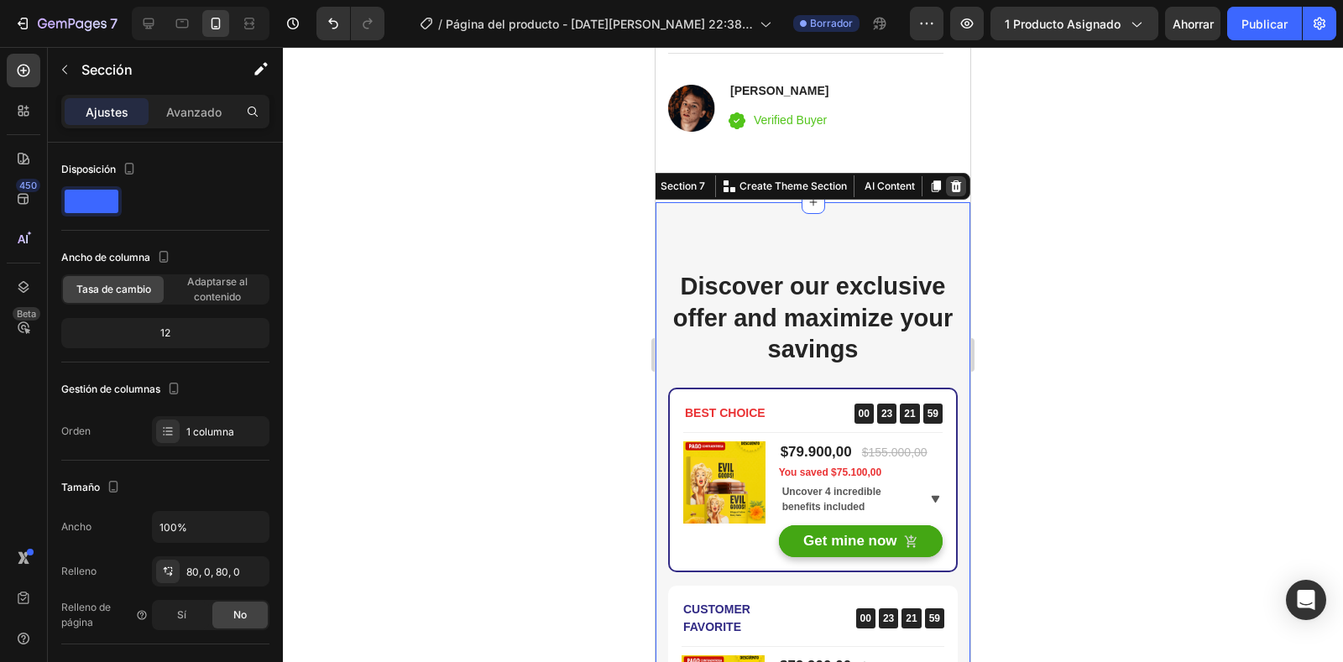
drag, startPoint x: 943, startPoint y: 183, endPoint x: 1166, endPoint y: 196, distance: 222.8
click at [951, 183] on icon at bounding box center [956, 186] width 11 height 12
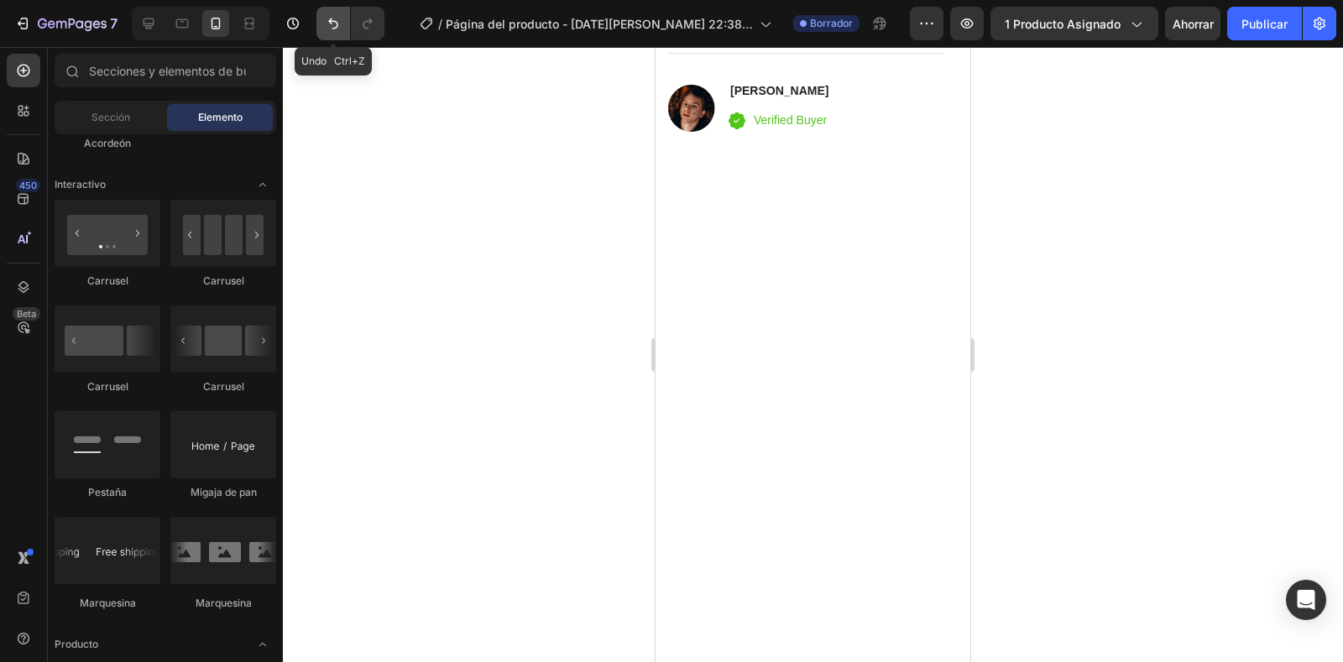
click at [327, 18] on icon "Deshacer/Rehacer" at bounding box center [333, 23] width 17 height 17
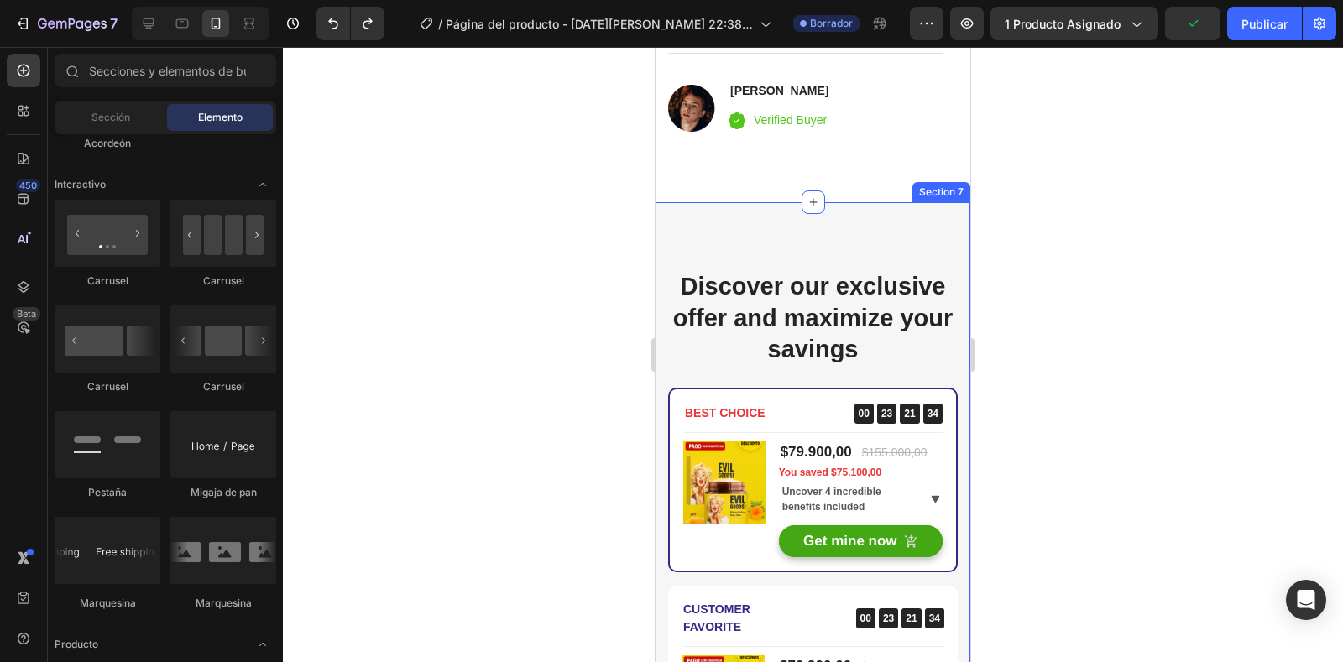
click at [832, 238] on div "Discover our exclusive offer and maximize your savings Heading BEST CHOICE Text…" at bounding box center [813, 605] width 315 height 807
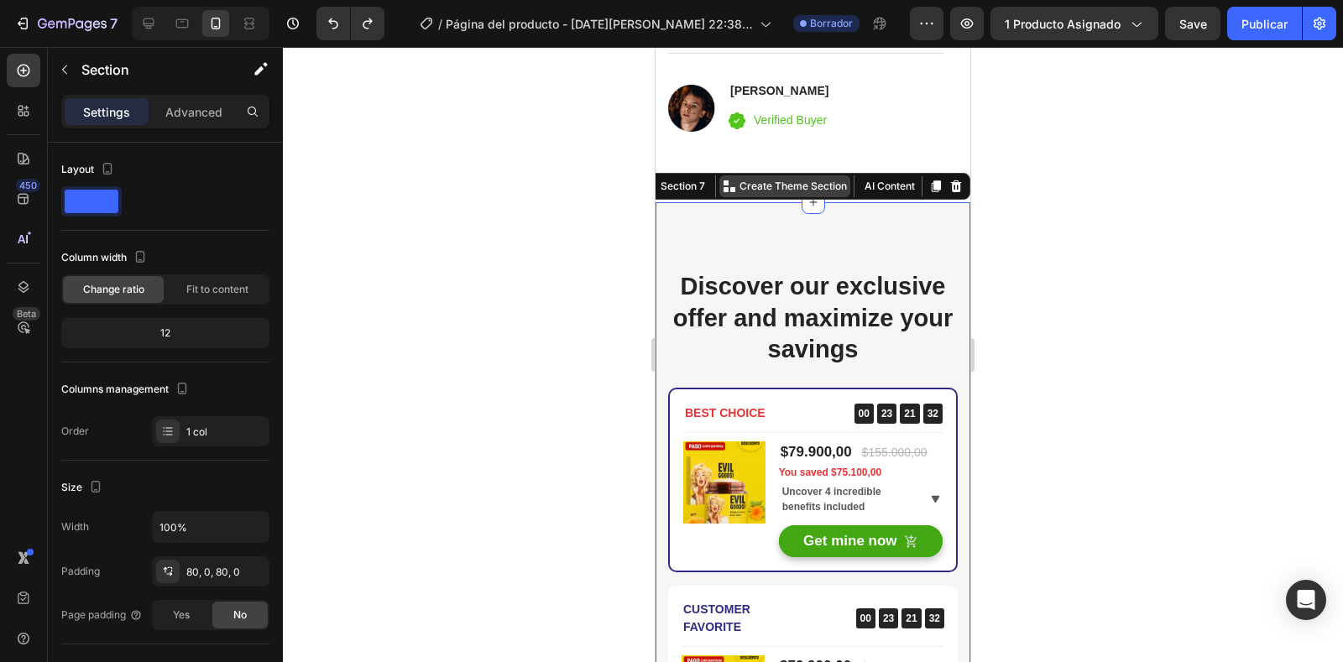
click at [796, 182] on p "Create Theme Section" at bounding box center [792, 186] width 107 height 15
click at [797, 185] on p "Create Theme Section" at bounding box center [792, 186] width 107 height 15
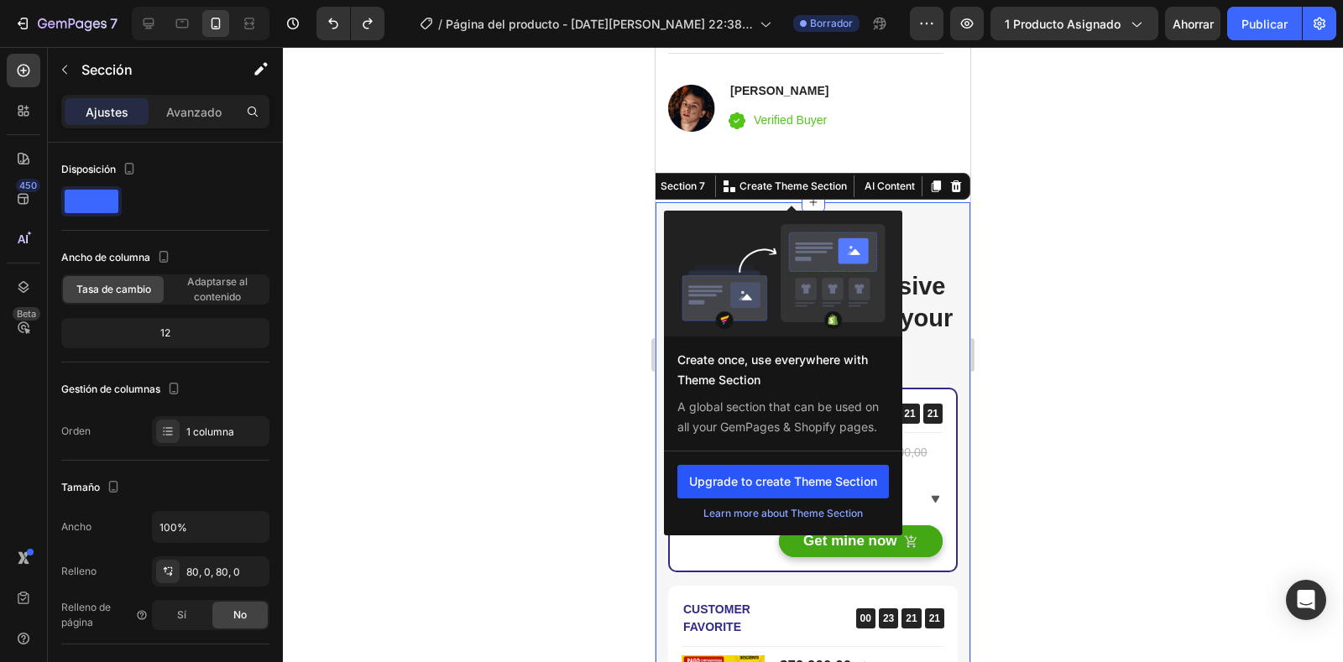
click at [771, 478] on button "Upgrade to create Theme Section" at bounding box center [783, 482] width 212 height 34
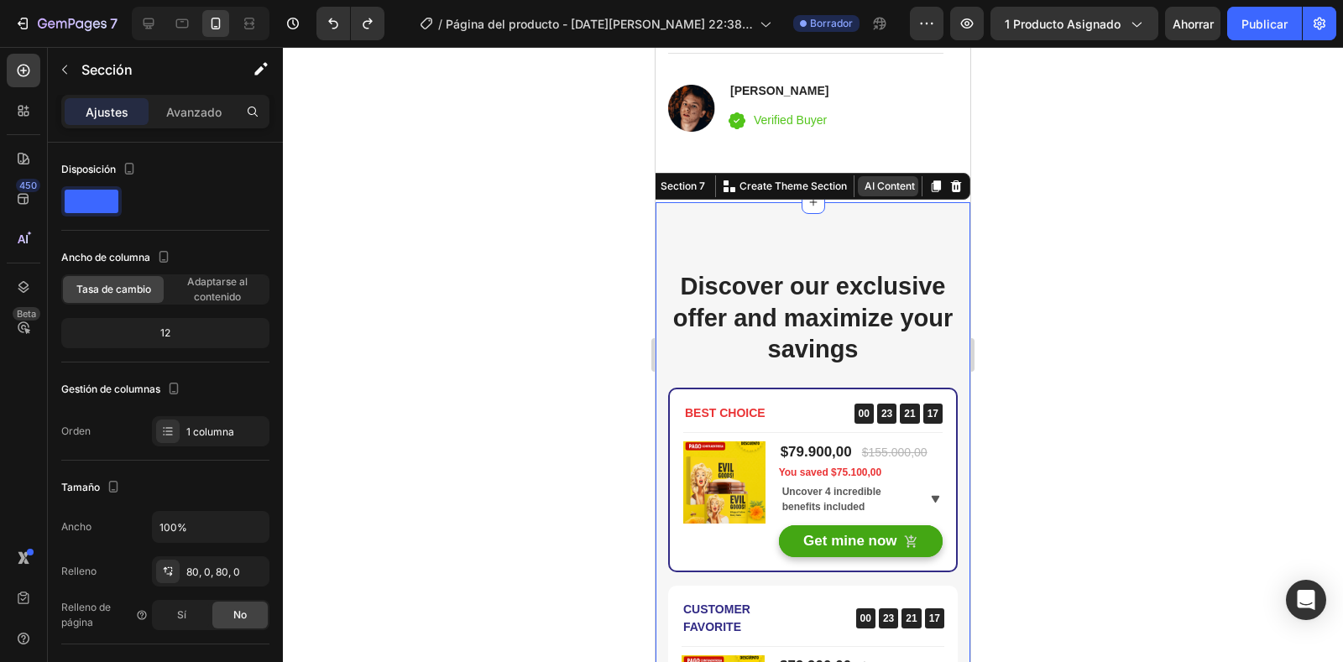
click at [860, 182] on button "AI Content" at bounding box center [888, 186] width 60 height 20
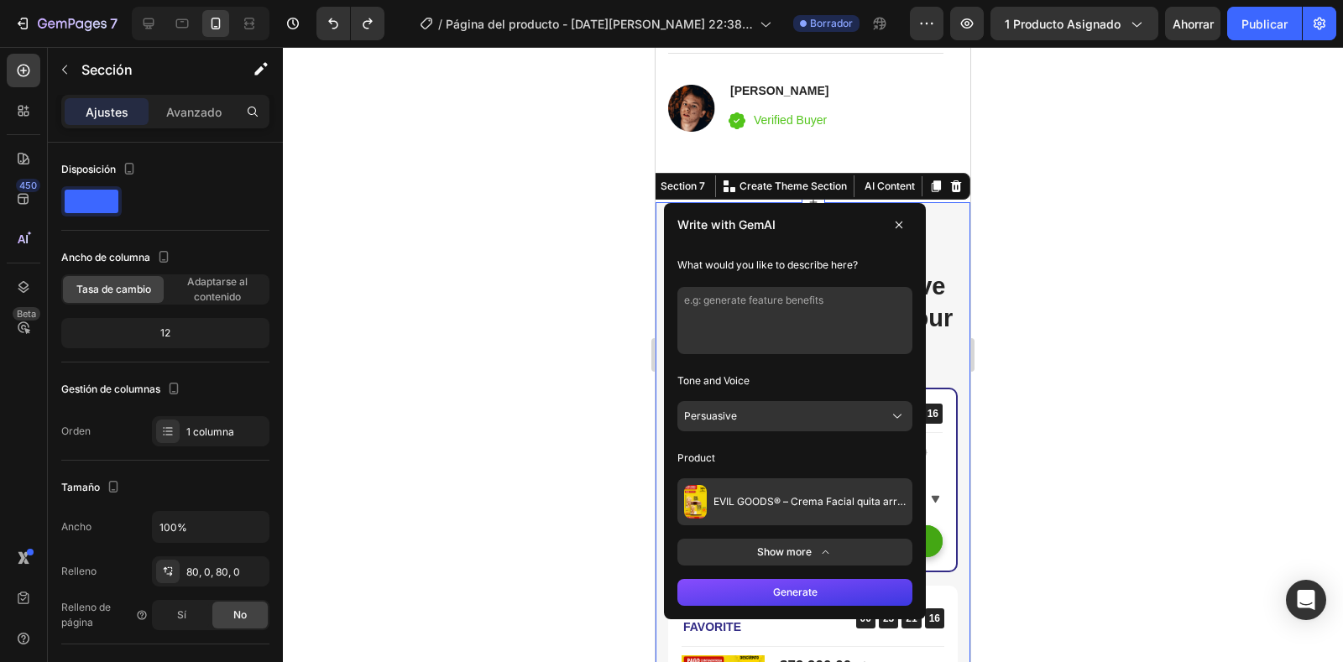
click at [804, 496] on span "EVIL GOODS® – Crema Facial quita arrugas y manchas 100% Natural" at bounding box center [809, 501] width 192 height 13
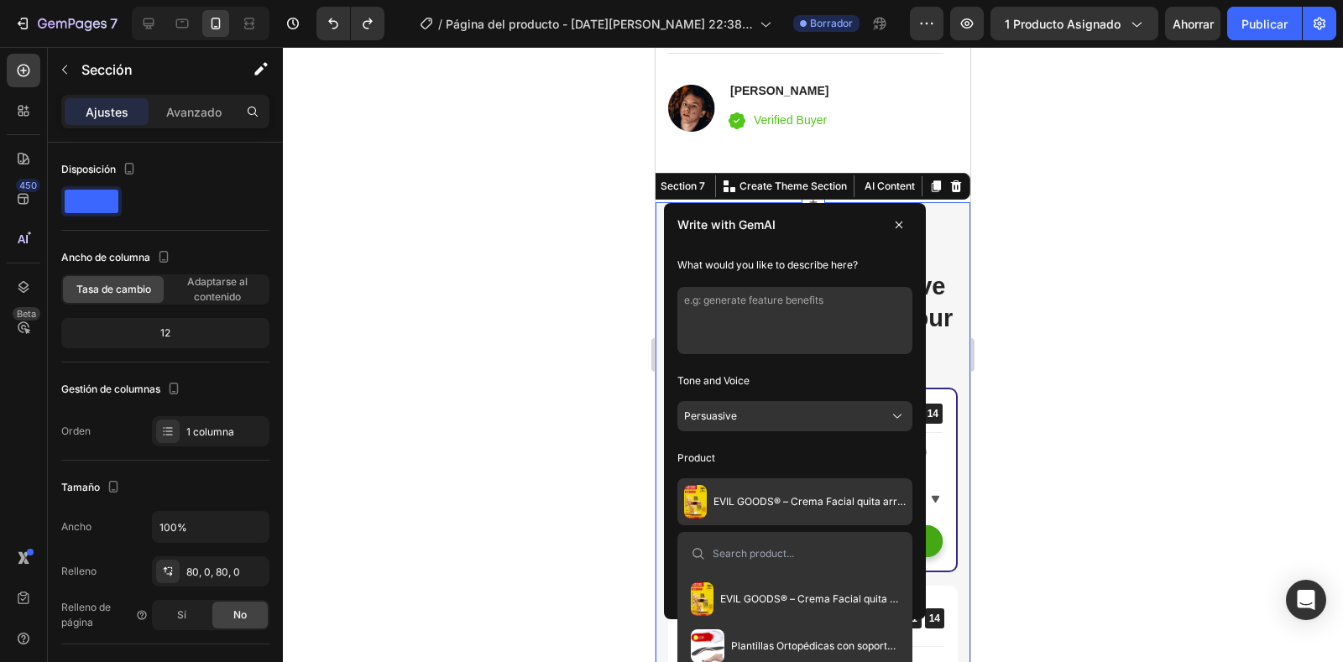
click at [733, 647] on span "Plantillas Ortopédicas con soporte para cualquier ocasión" at bounding box center [815, 646] width 168 height 13
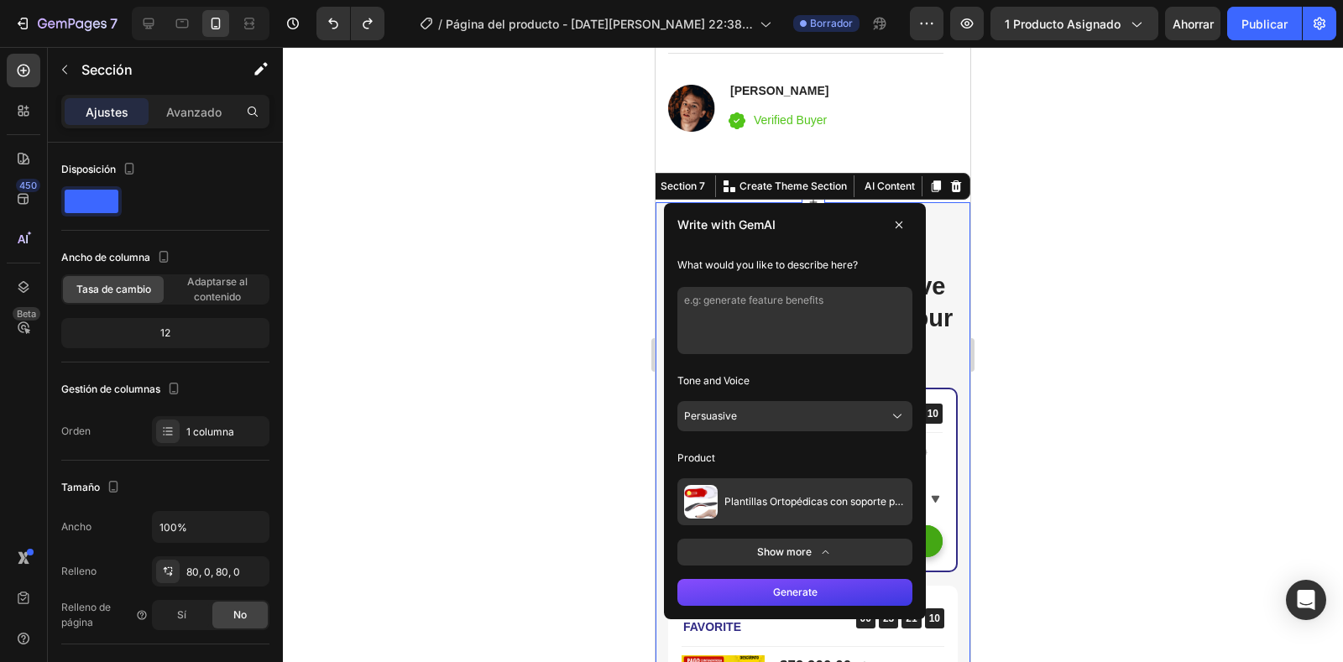
click at [815, 421] on button "Persuasive" at bounding box center [794, 416] width 235 height 30
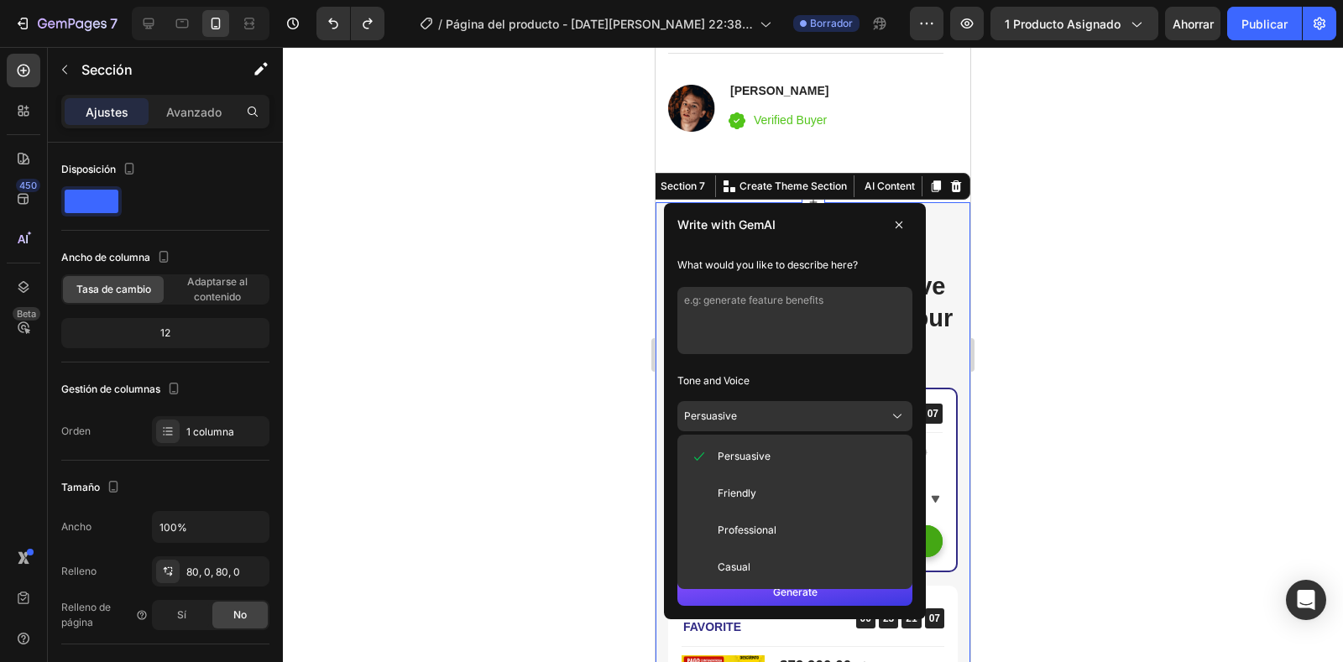
click at [815, 421] on button "Persuasive" at bounding box center [794, 416] width 235 height 30
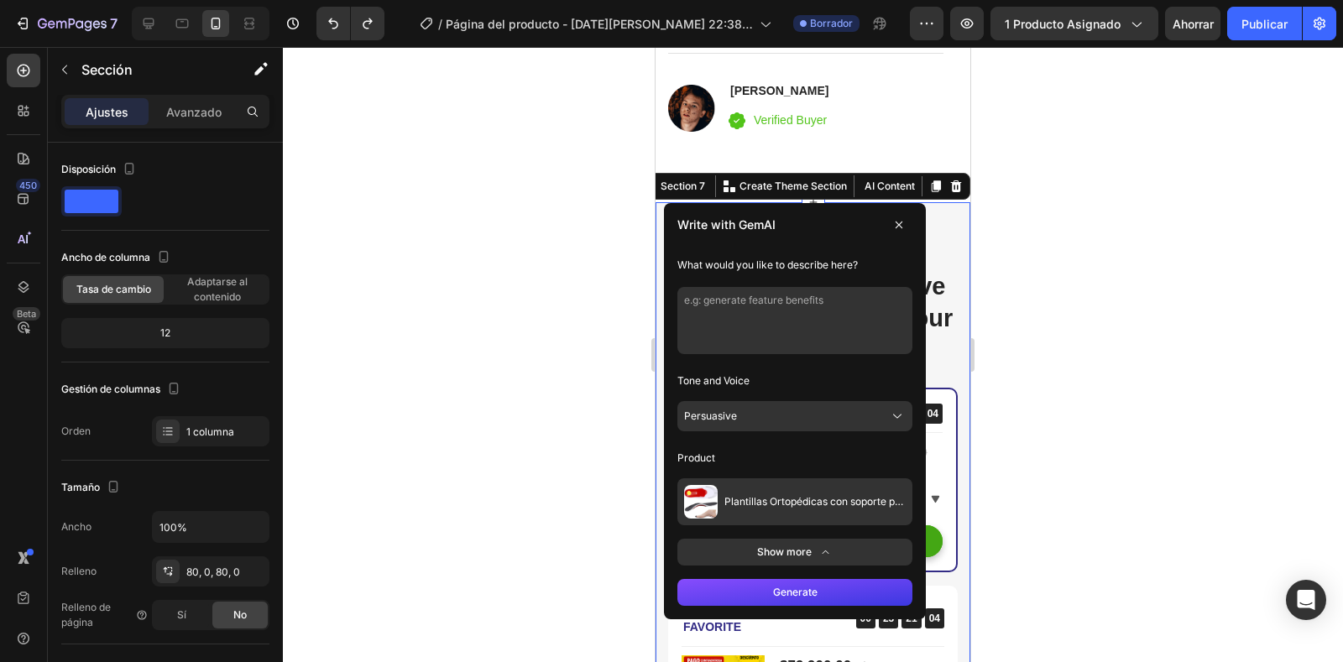
click at [771, 552] on button "Show more" at bounding box center [794, 552] width 235 height 27
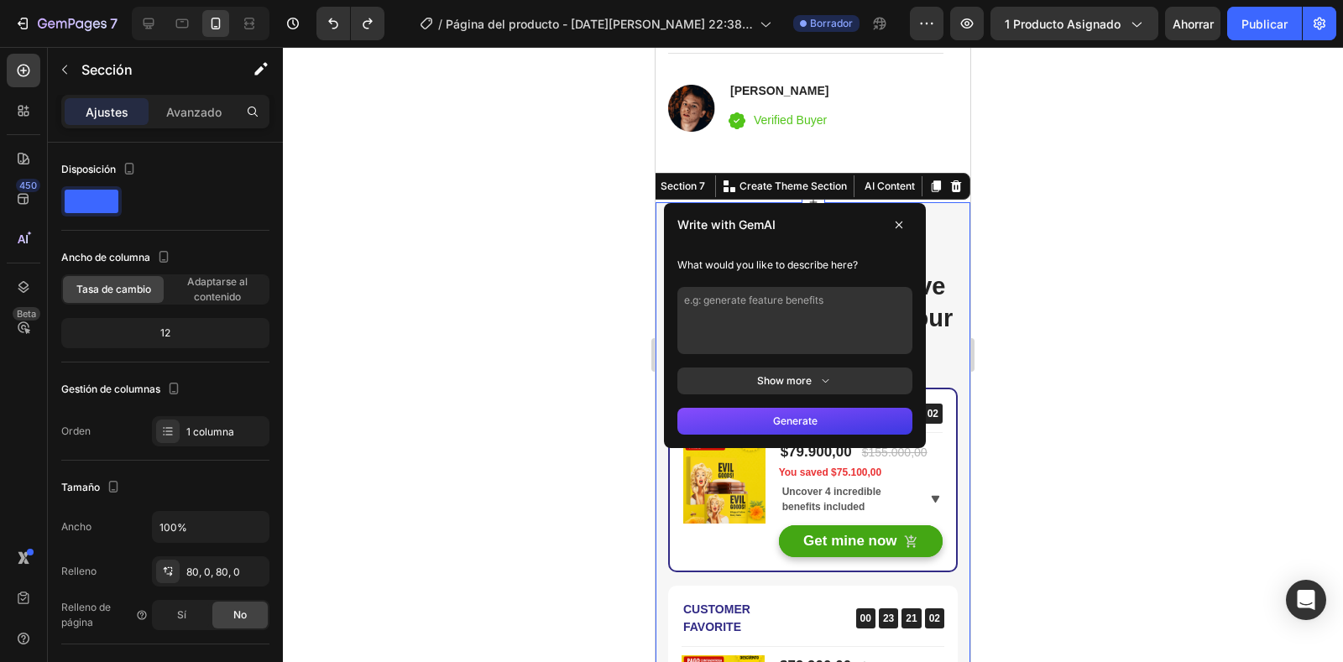
click at [783, 422] on button "Generate" at bounding box center [794, 421] width 235 height 27
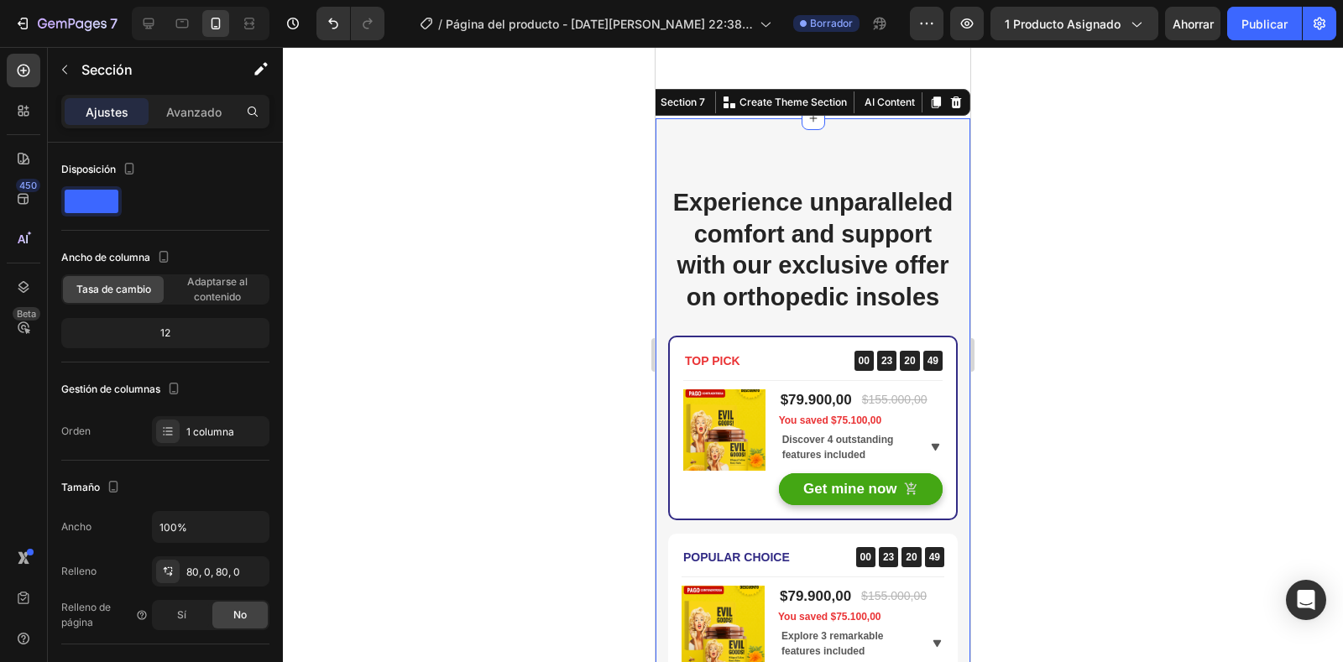
scroll to position [6043, 0]
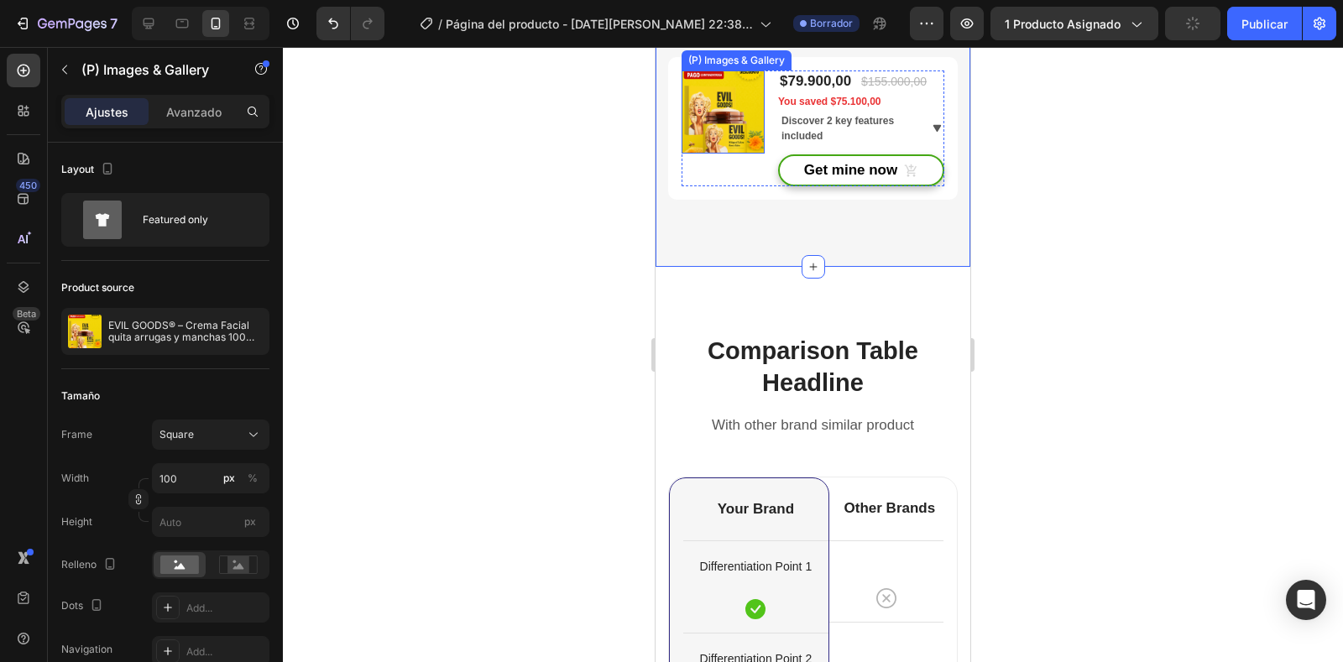
click at [717, 154] on img at bounding box center [723, 112] width 83 height 83
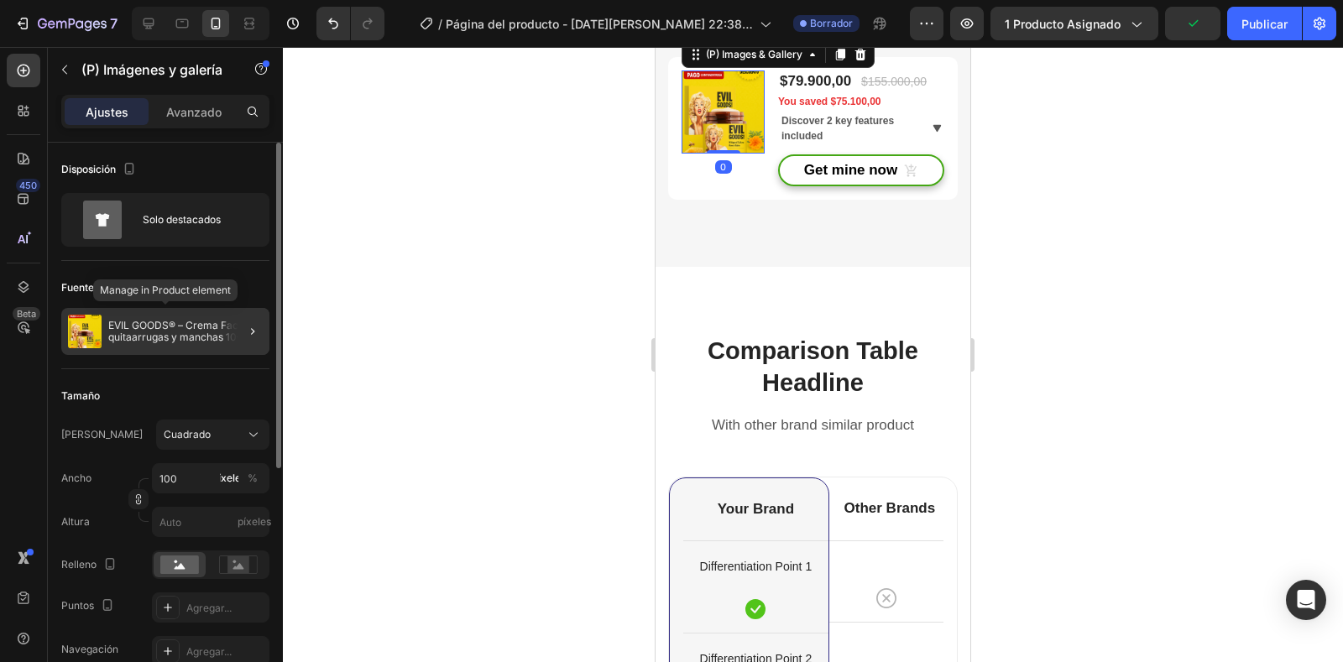
click at [197, 327] on font "EVIL GOODS® – Crema Facial quitaarrugas y manchas 100% Natural" at bounding box center [185, 337] width 154 height 36
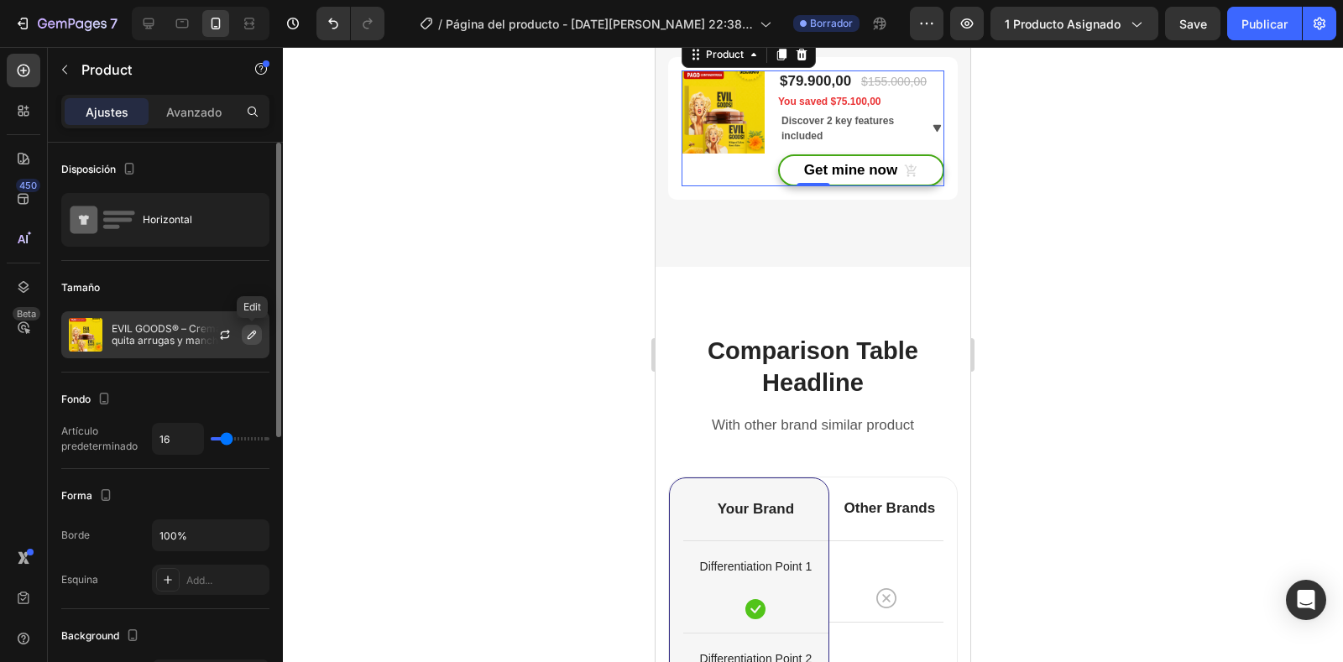
click at [256, 332] on icon "button" at bounding box center [252, 335] width 8 height 8
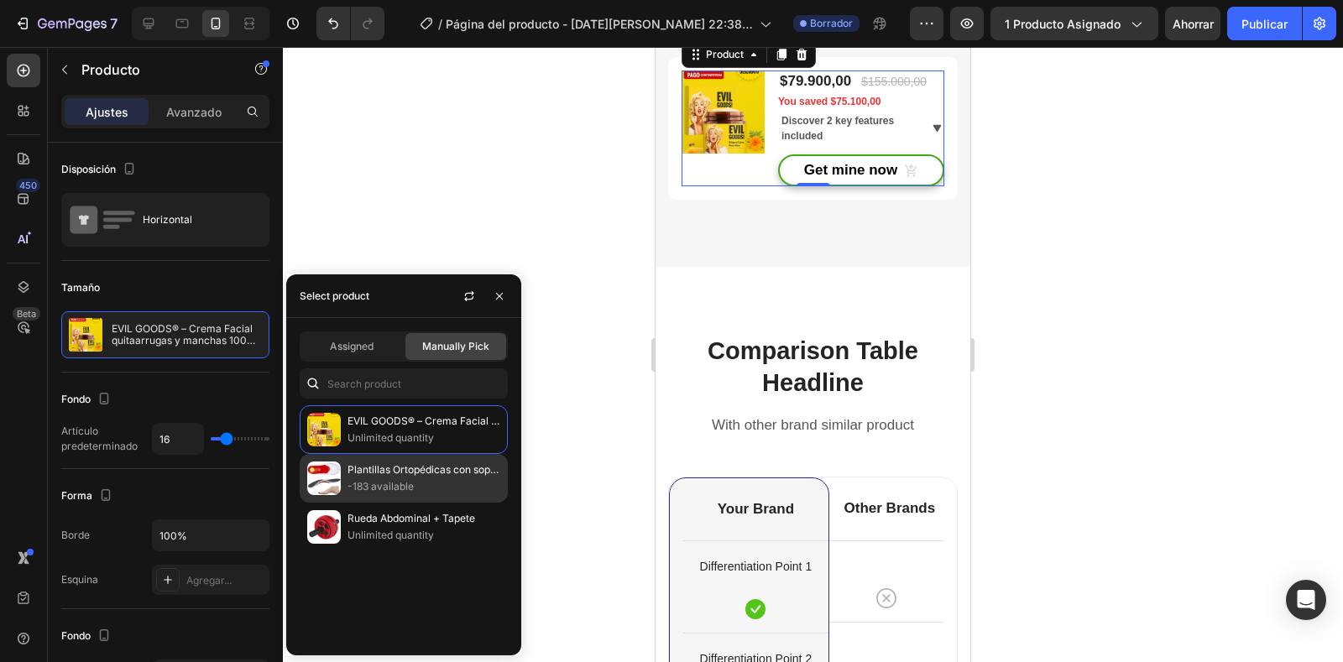
click at [397, 473] on p "Plantillas Ortopédicas con soporte para cualquier ocasión" at bounding box center [423, 470] width 153 height 17
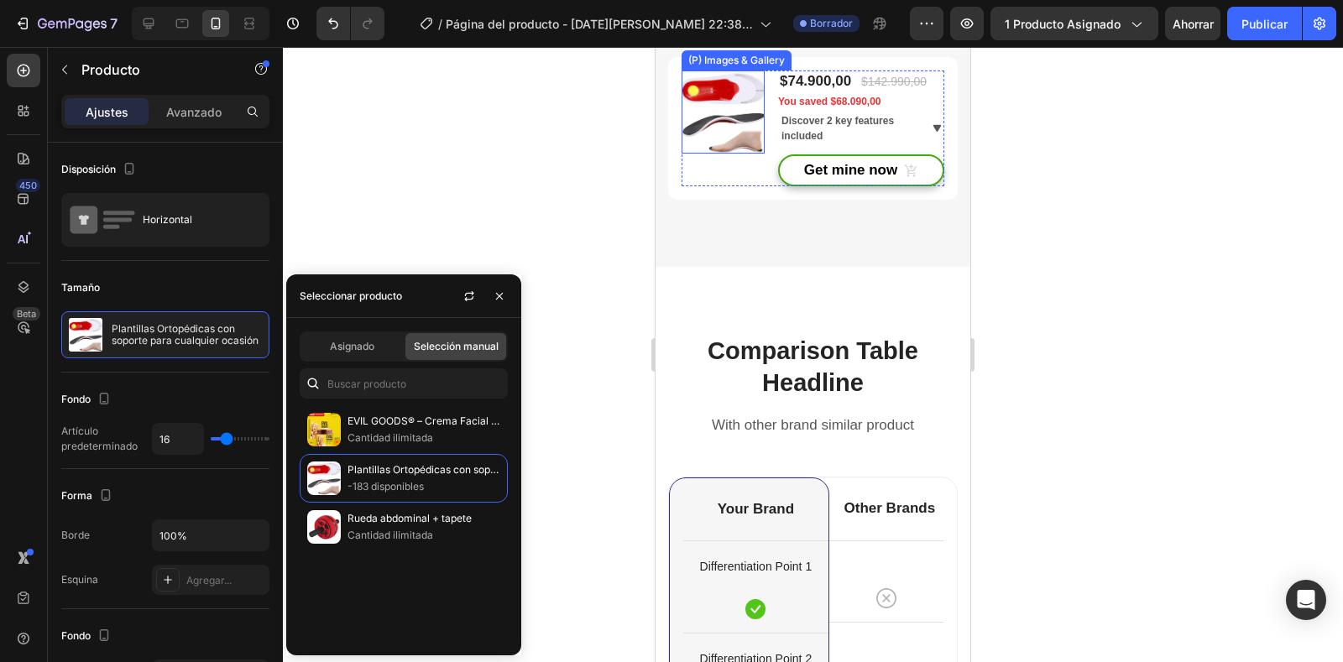
scroll to position [5791, 0]
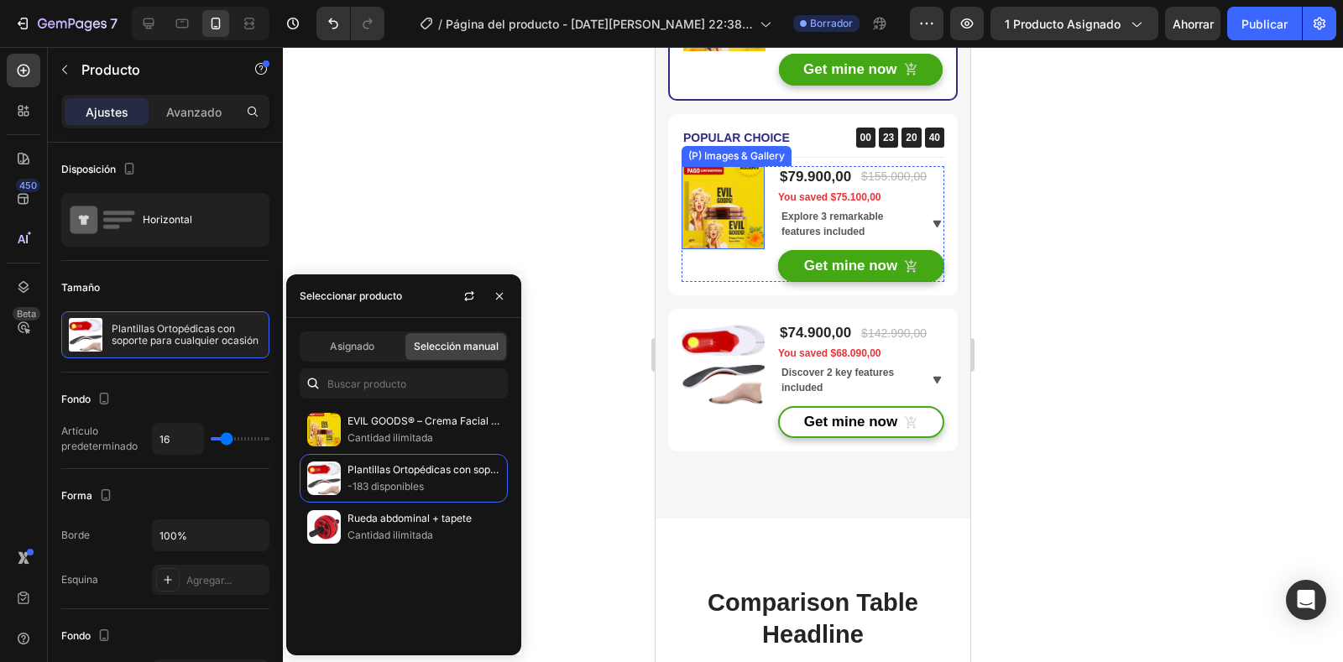
click at [705, 249] on img at bounding box center [723, 207] width 83 height 83
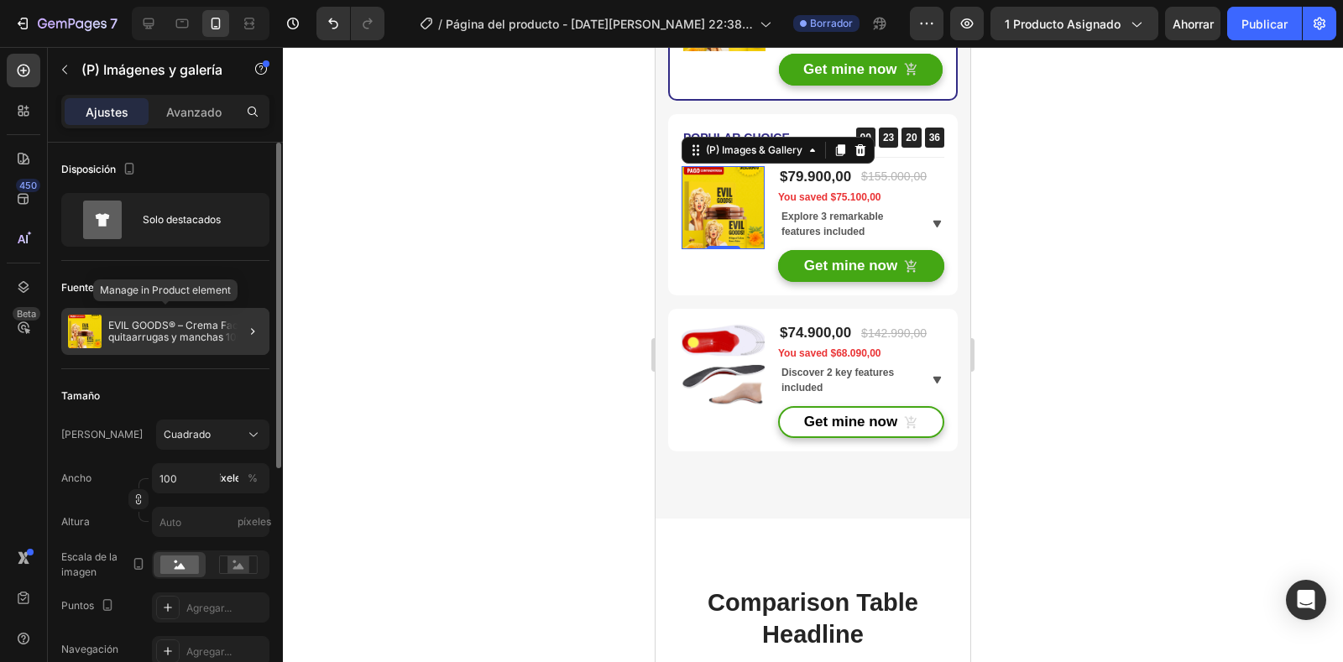
click at [203, 329] on font "EVIL GOODS® – Crema Facial quitaarrugas y manchas 100% Natural" at bounding box center [185, 337] width 154 height 36
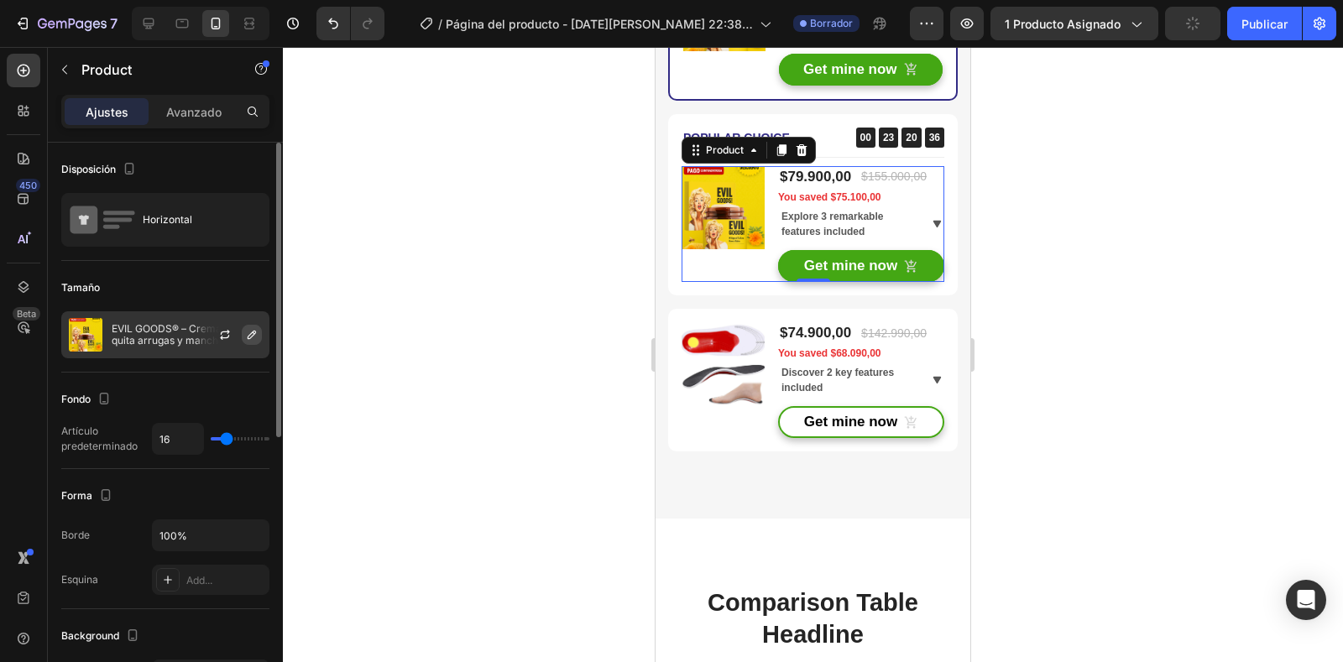
click at [252, 334] on icon "button" at bounding box center [251, 334] width 13 height 13
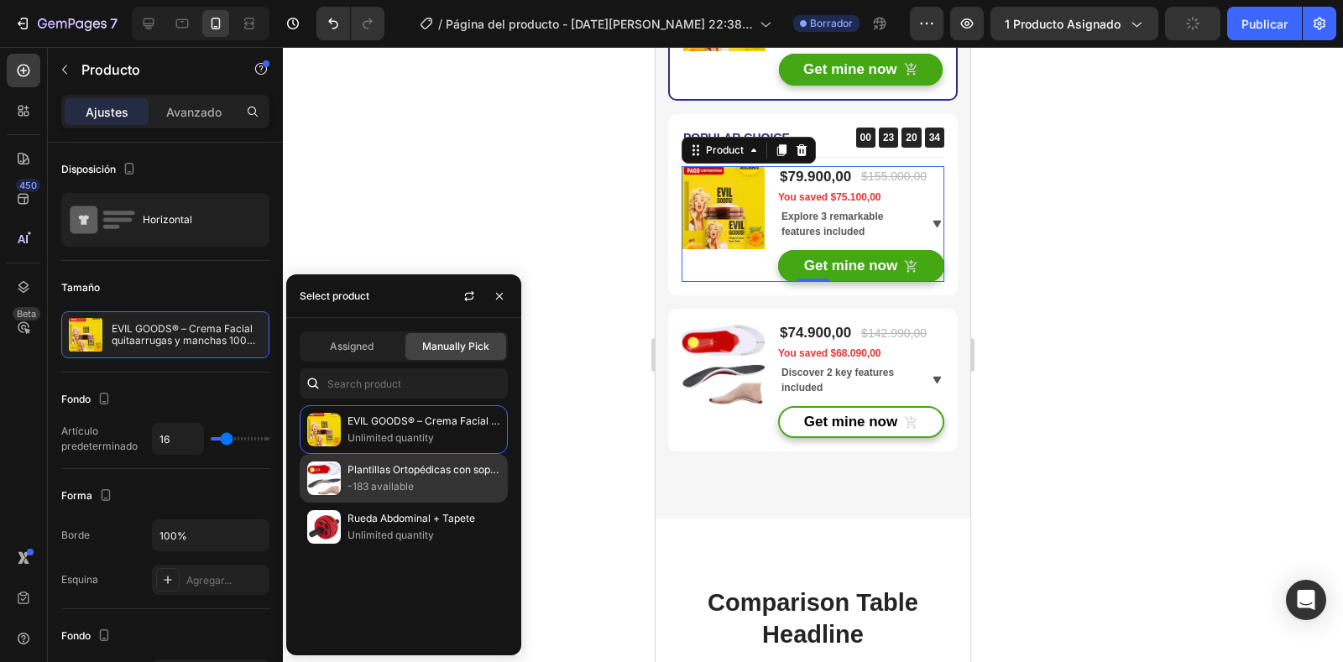
click at [320, 503] on div "Plantillas Ortopédicas con soporte para cualquier ocasión -183 available" at bounding box center [404, 527] width 208 height 49
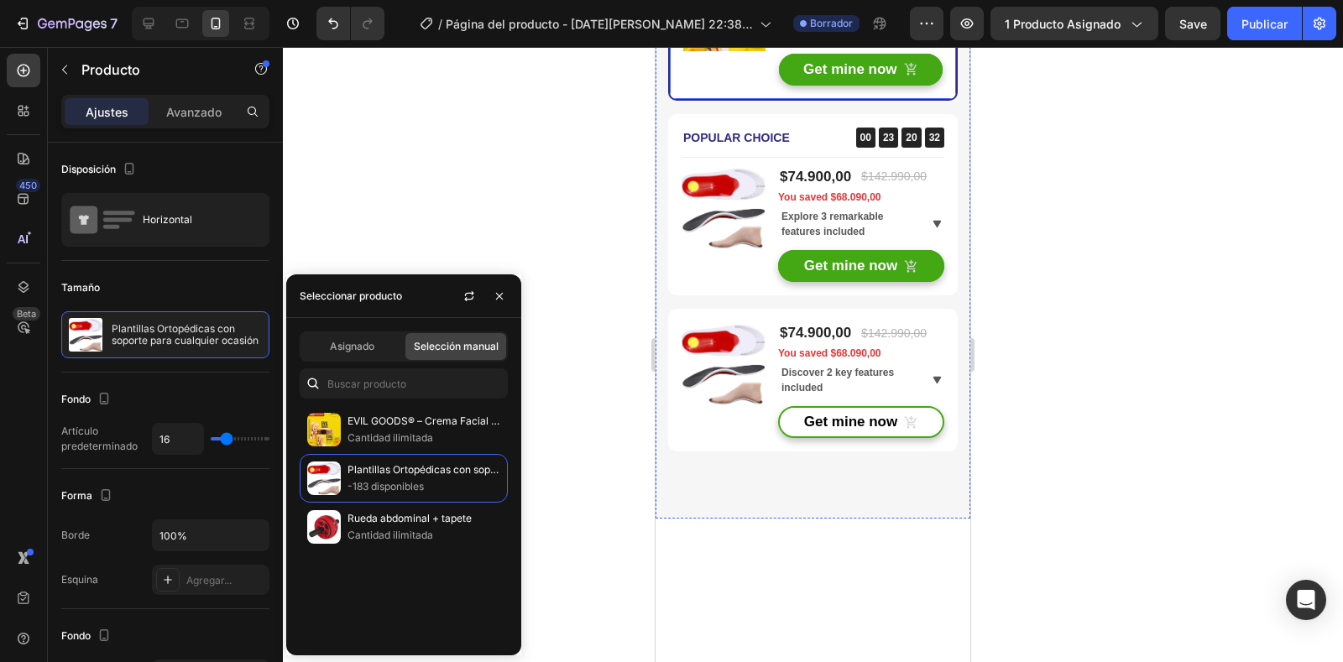
scroll to position [5456, 0]
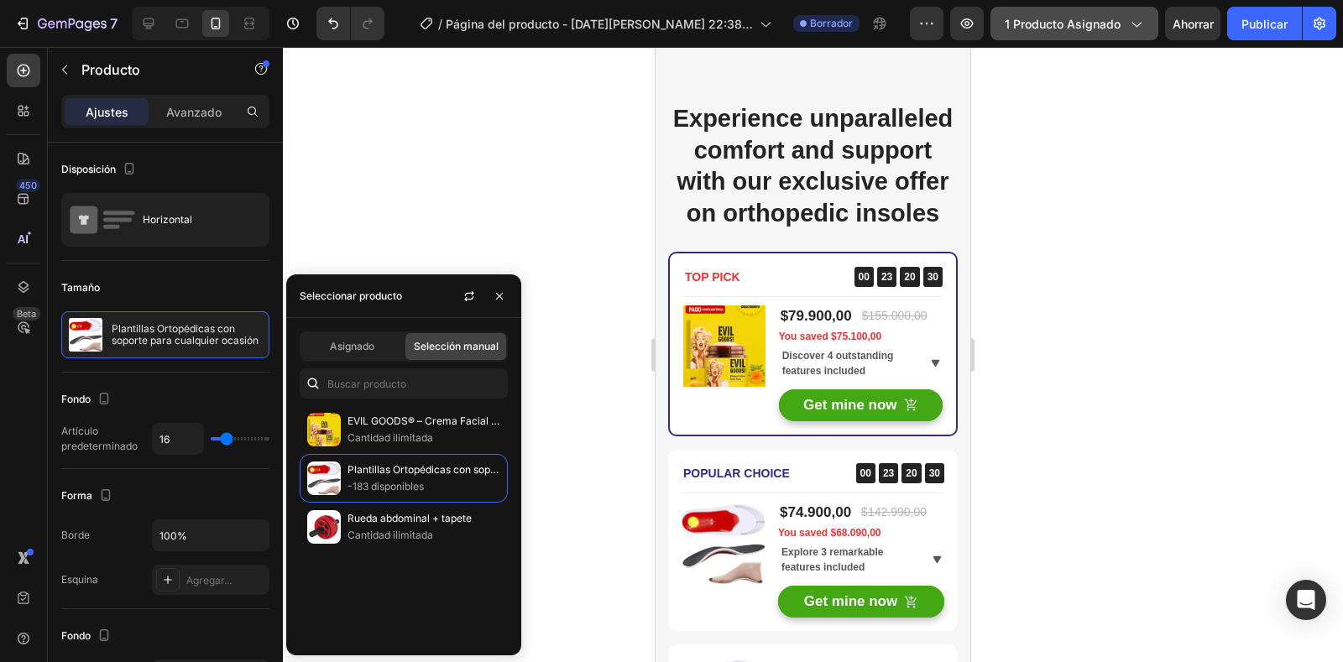
click at [1084, 28] on font "1 producto asignado" at bounding box center [1063, 24] width 116 height 14
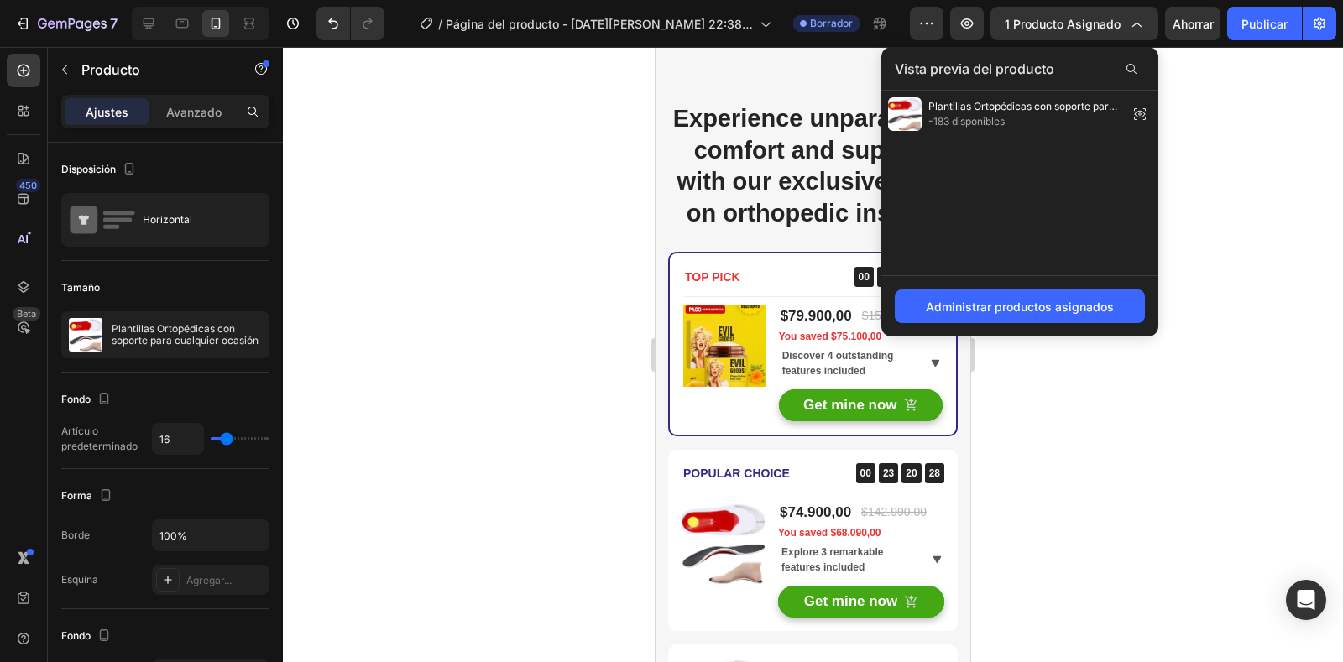
click at [1161, 230] on div at bounding box center [813, 354] width 1060 height 615
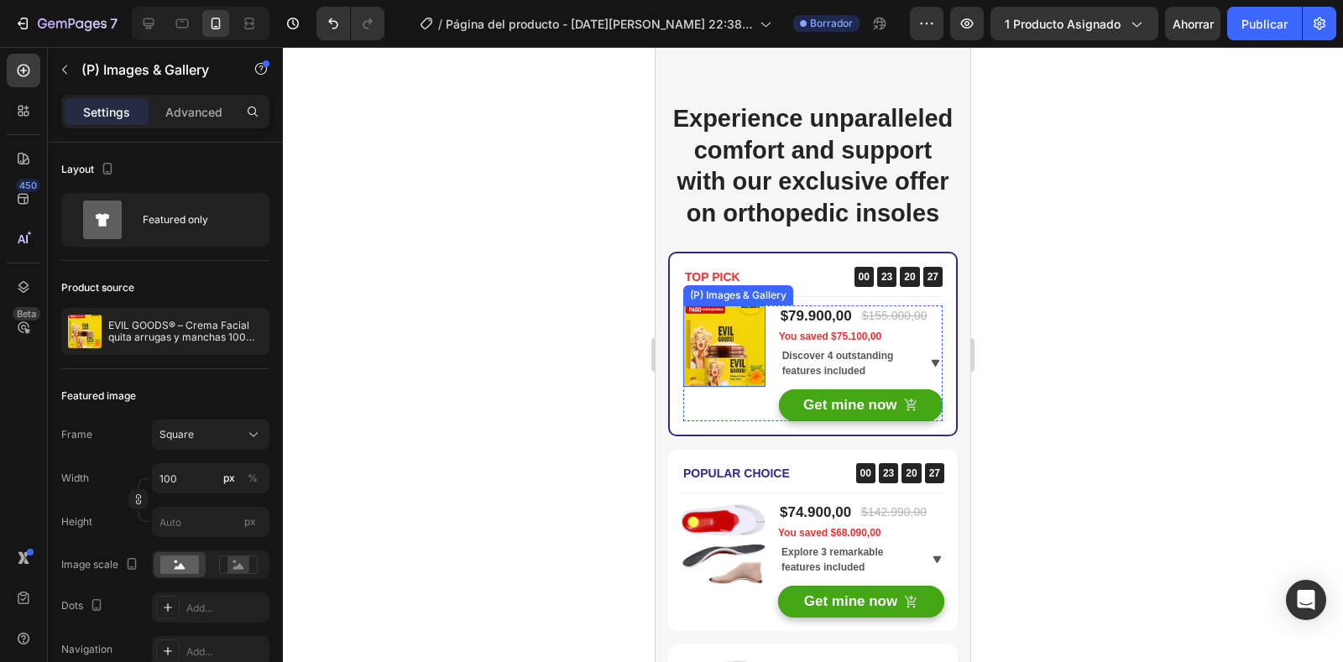
click at [720, 385] on img at bounding box center [724, 347] width 82 height 82
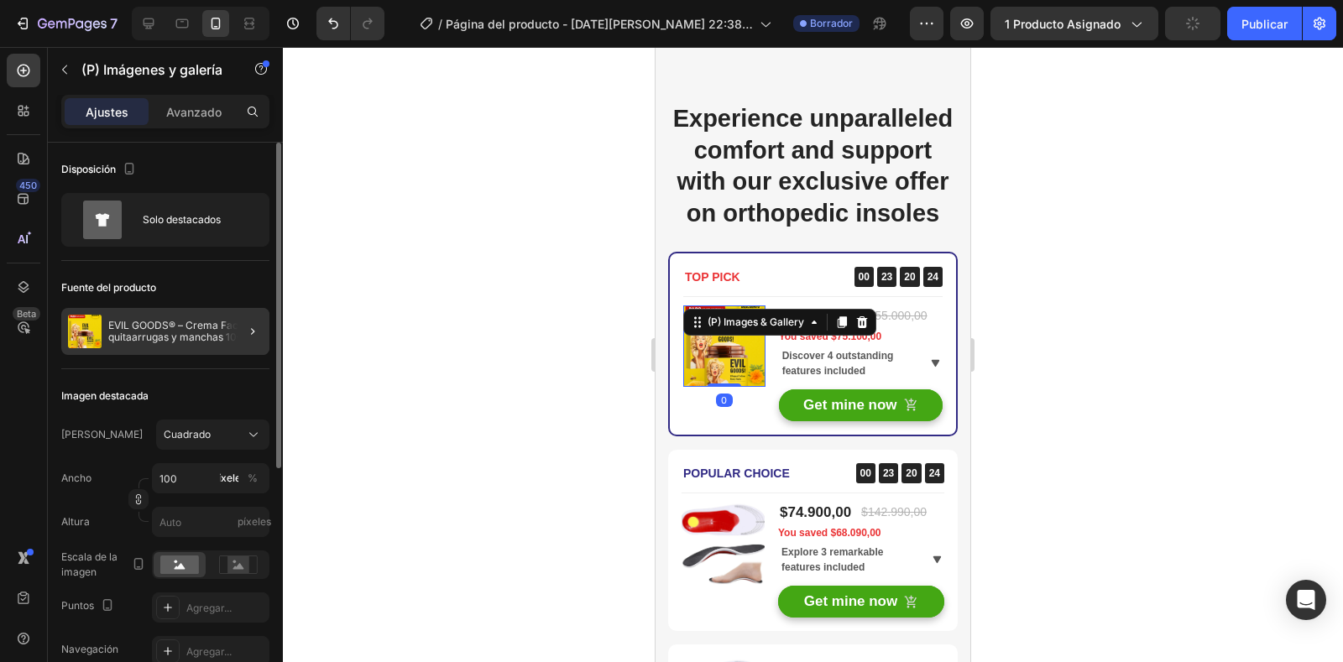
click at [188, 335] on font "EVIL GOODS® – Crema Facial quitaarrugas y manchas 100% Natural" at bounding box center [185, 337] width 154 height 36
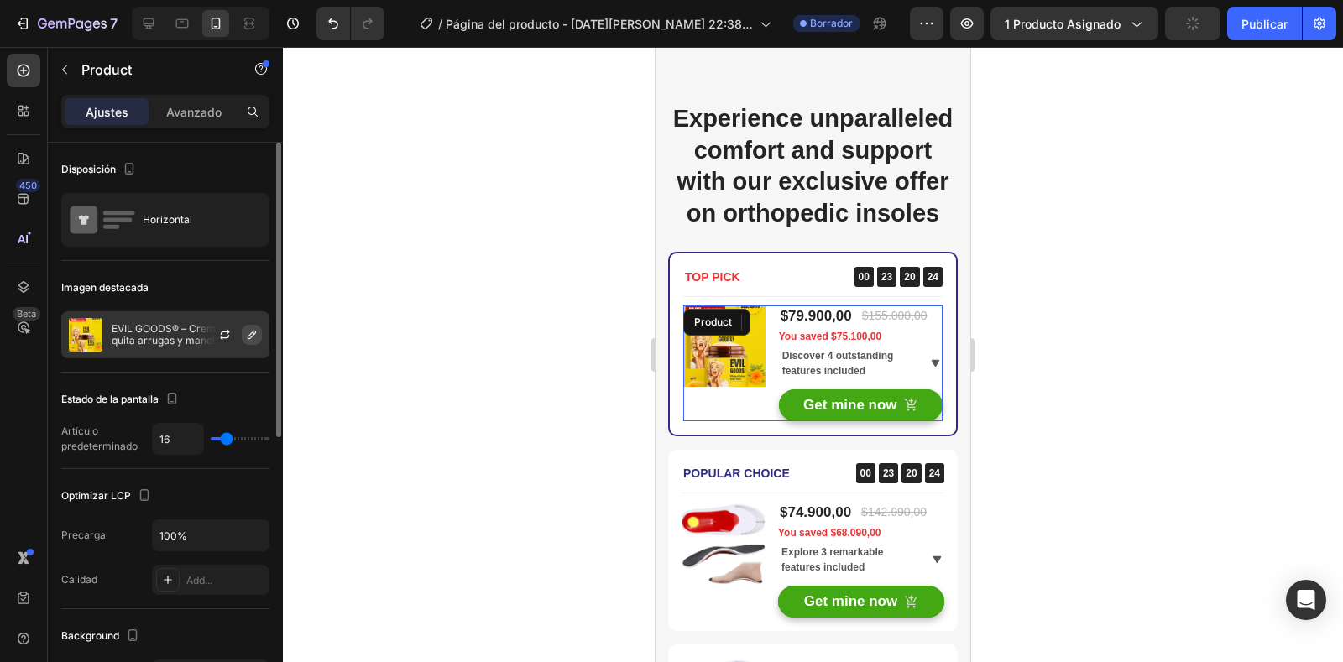
click at [249, 335] on icon "button" at bounding box center [252, 335] width 8 height 8
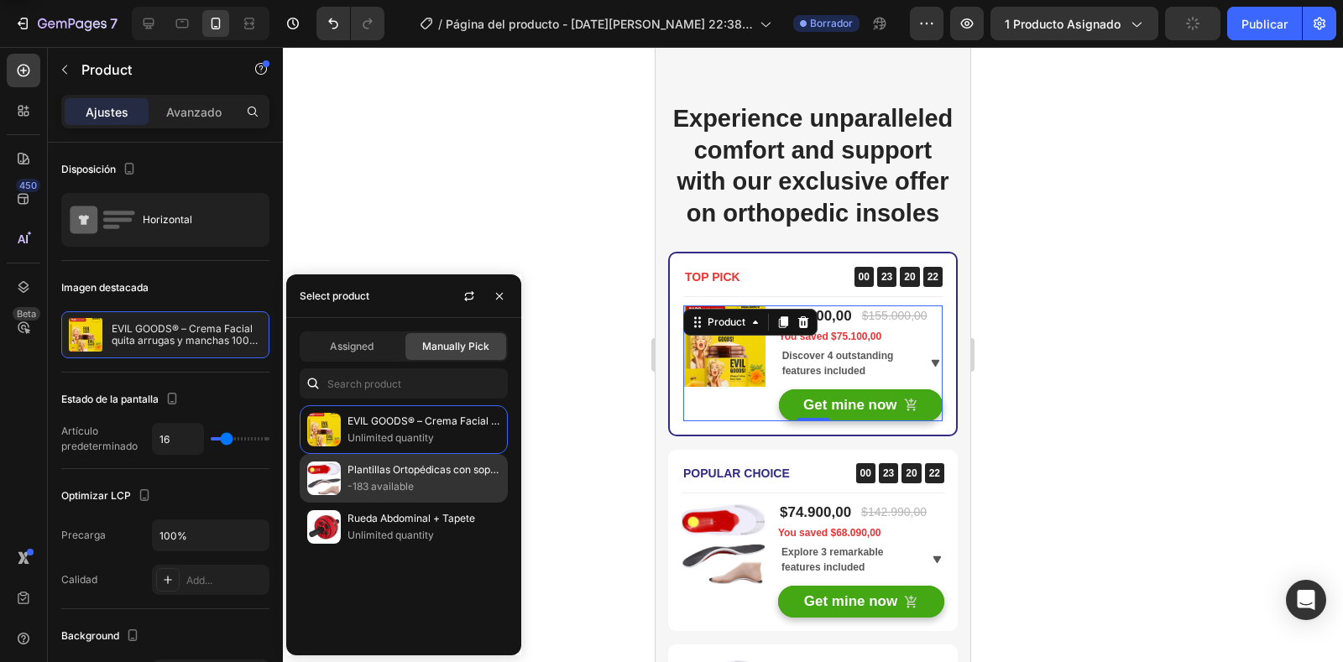
click at [353, 477] on p "Plantillas Ortopédicas con soporte para cualquier ocasión" at bounding box center [423, 470] width 153 height 17
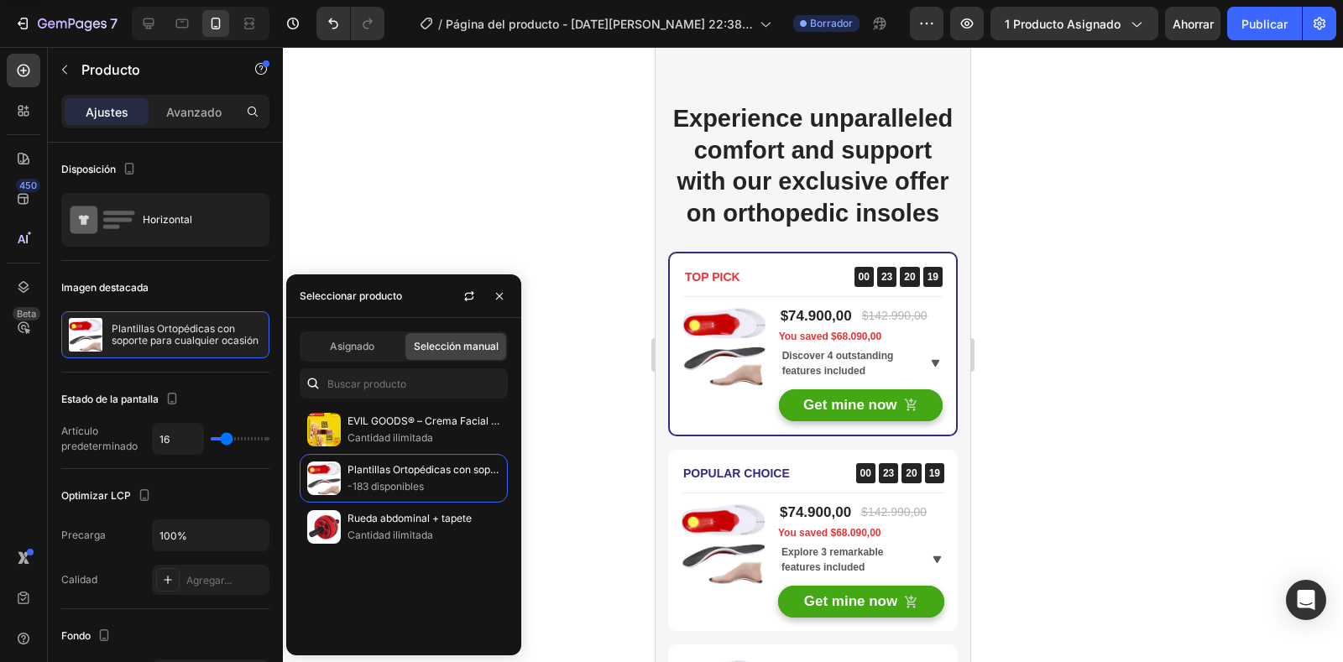
click at [449, 242] on div at bounding box center [813, 354] width 1060 height 615
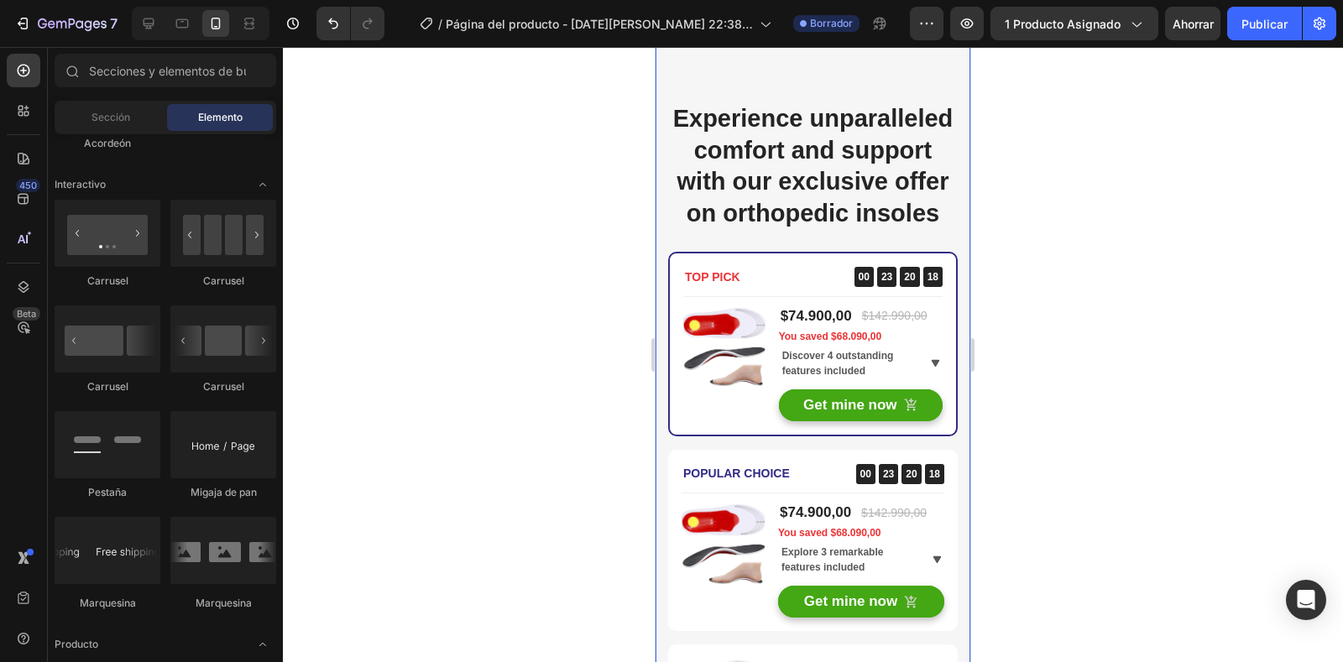
click at [1018, 313] on div at bounding box center [813, 354] width 1060 height 615
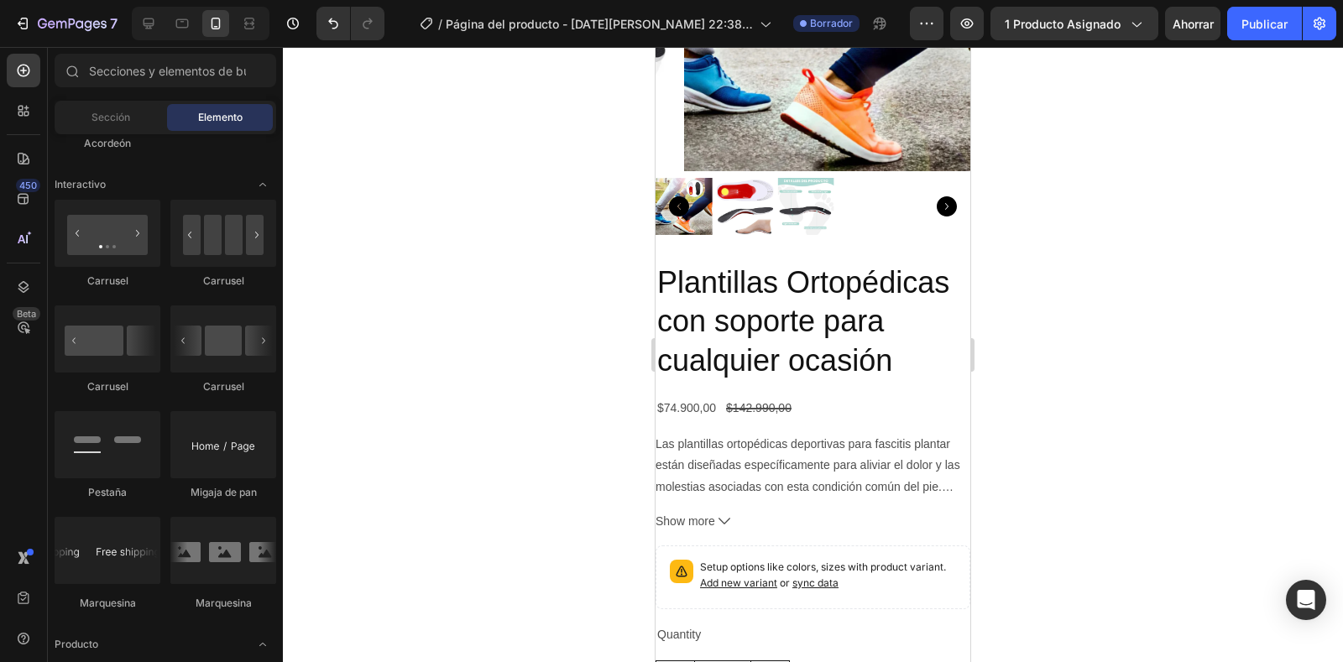
scroll to position [0, 0]
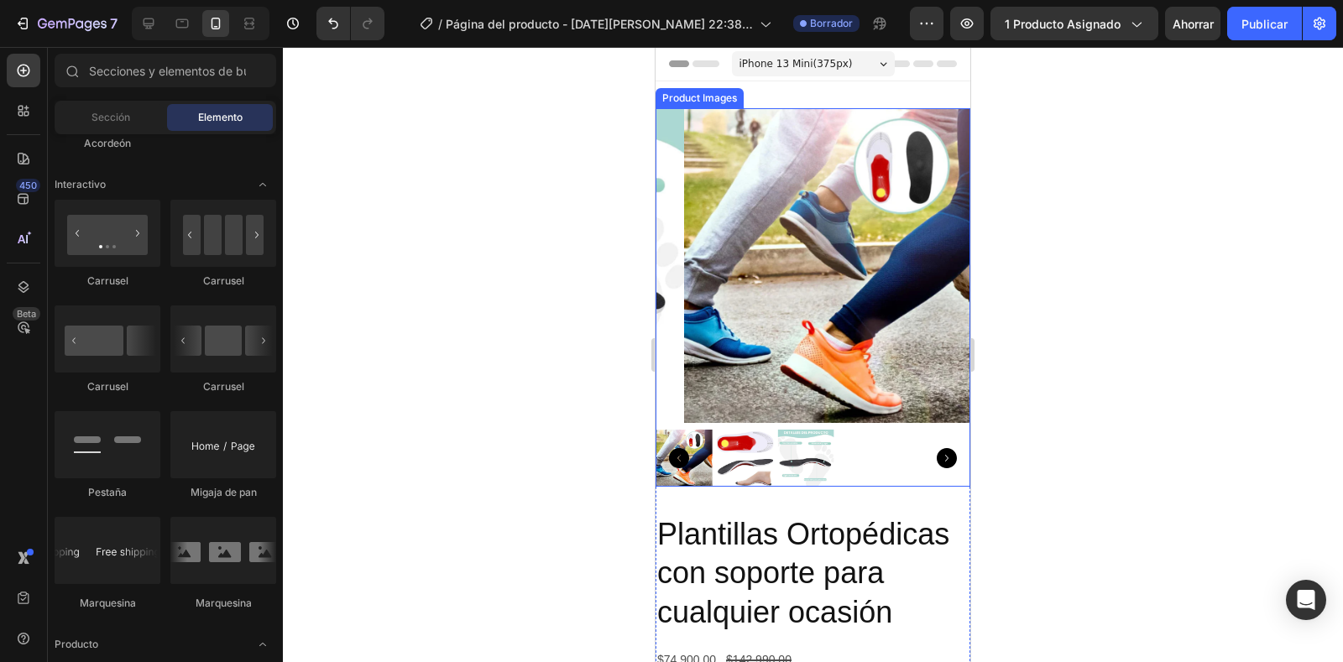
click at [682, 448] on icon "Carousel Back Arrow" at bounding box center [679, 458] width 20 height 20
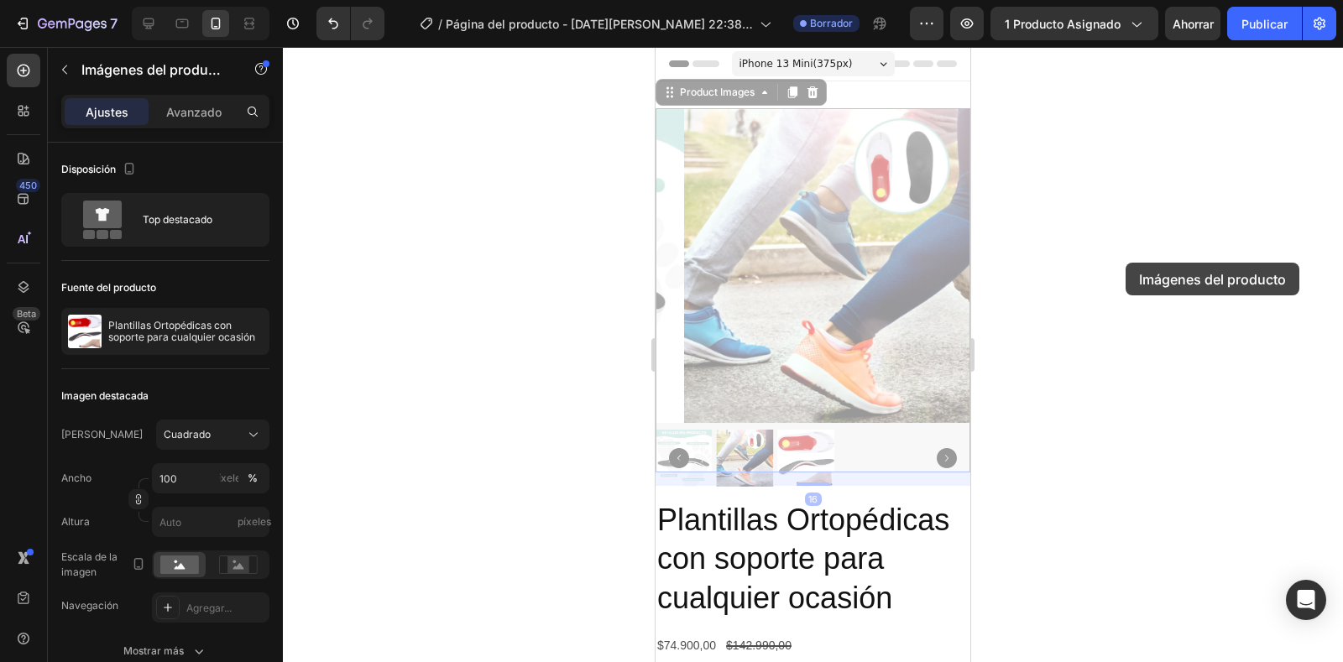
drag, startPoint x: 1126, startPoint y: 263, endPoint x: 132, endPoint y: 410, distance: 1004.7
click at [1126, 263] on div at bounding box center [813, 354] width 1060 height 615
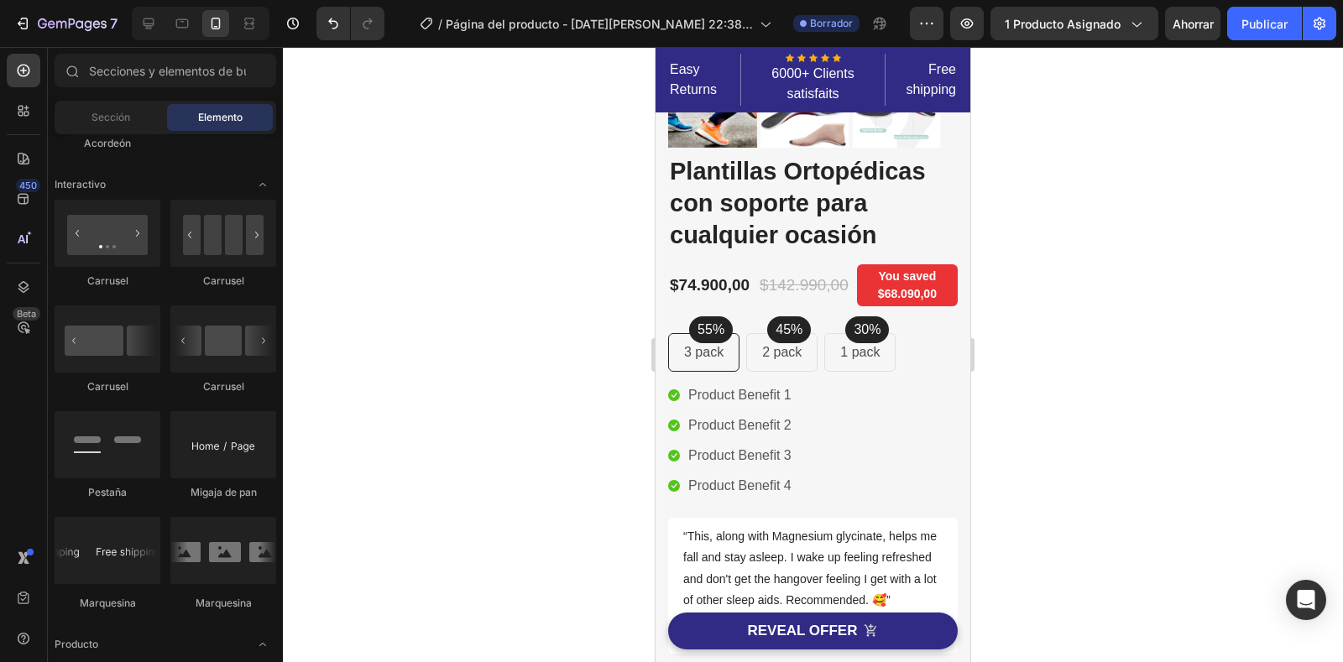
scroll to position [1343, 0]
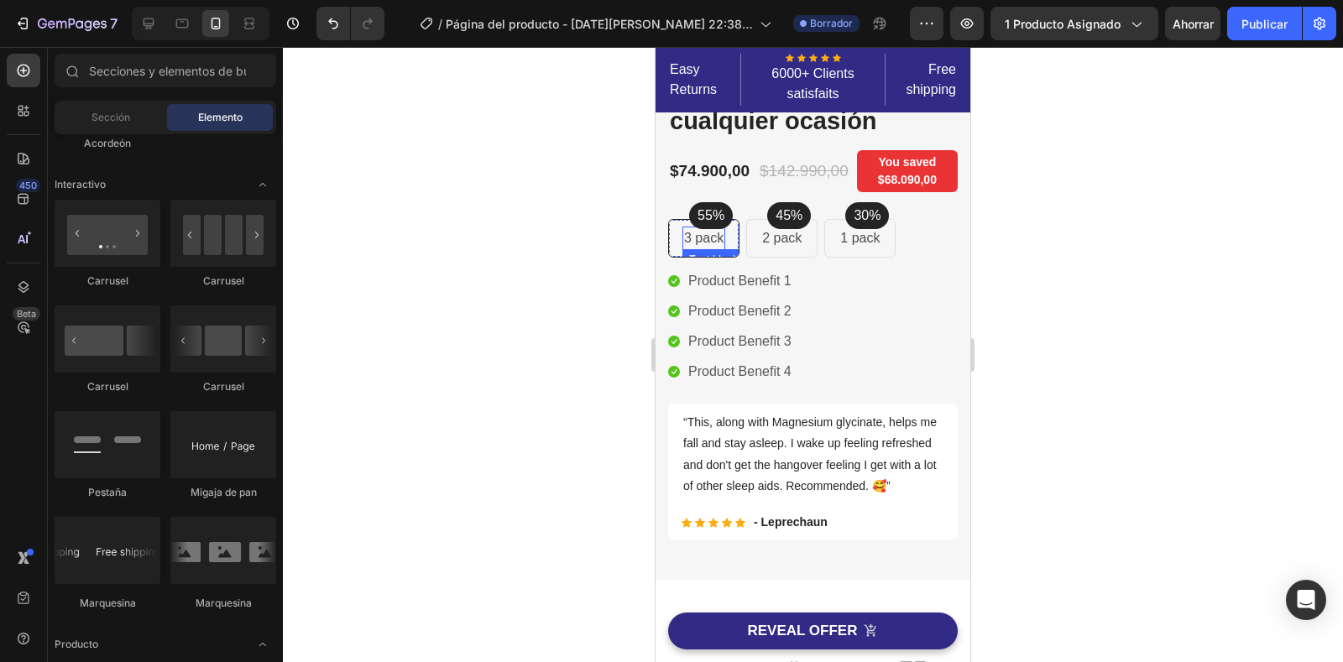
click at [724, 243] on p "3 pack" at bounding box center [703, 238] width 39 height 20
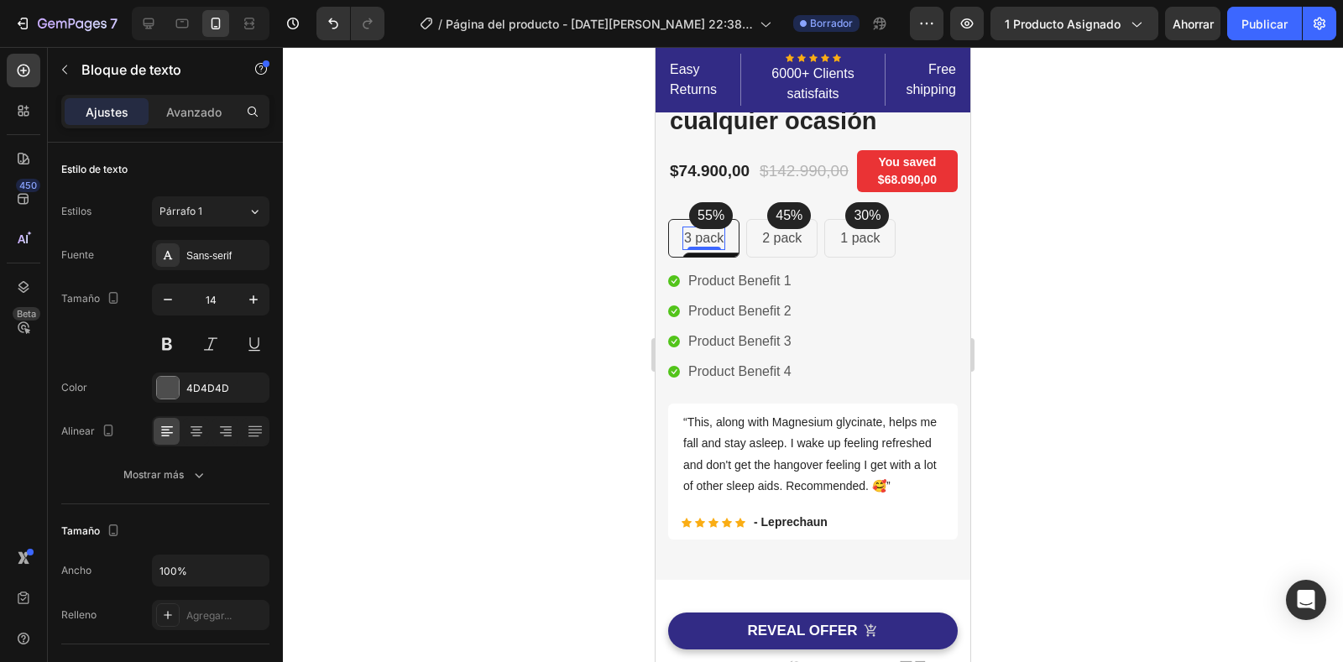
click at [732, 234] on div "3 pack Text block 0 Row" at bounding box center [703, 238] width 71 height 39
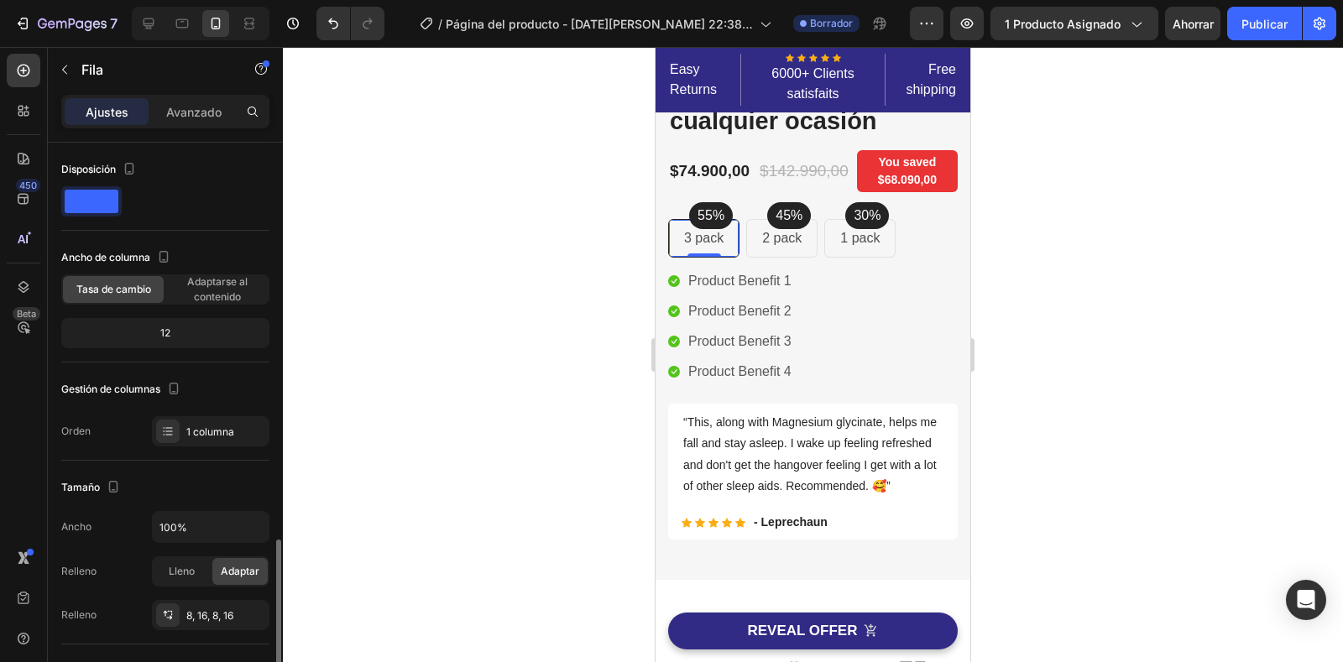
scroll to position [252, 0]
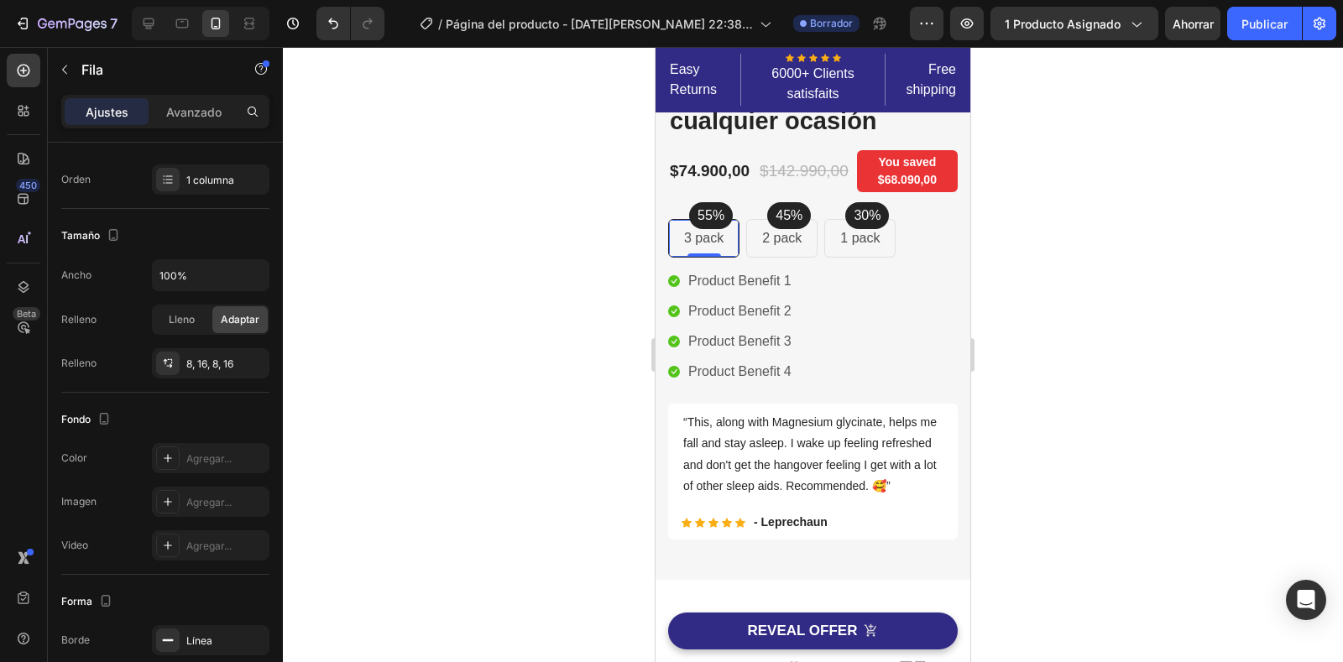
click at [725, 238] on div "3 pack" at bounding box center [703, 239] width 43 height 24
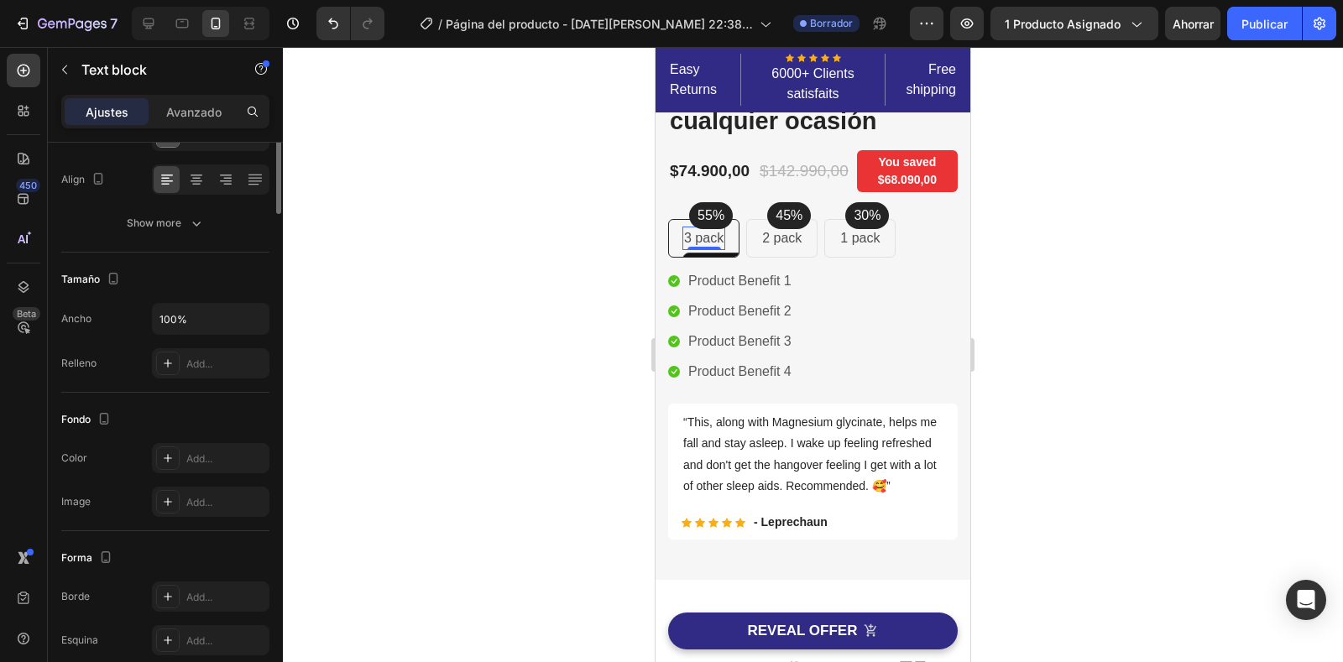
scroll to position [0, 0]
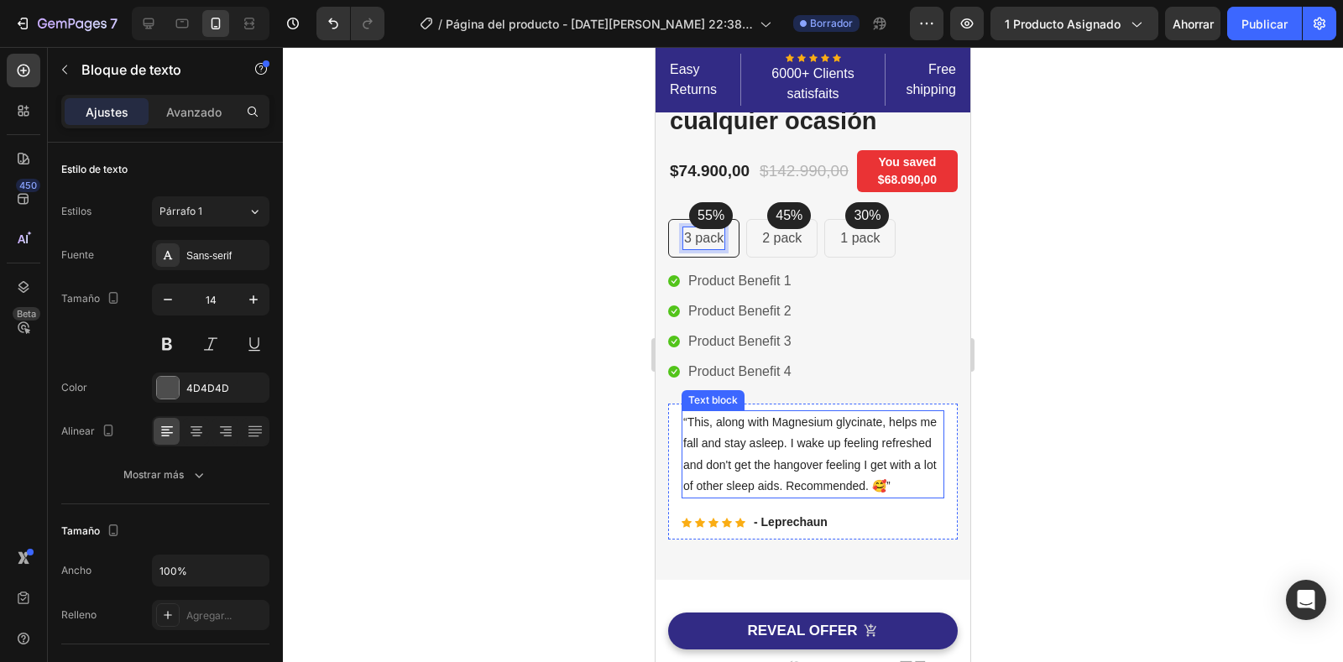
click at [883, 457] on p "“This, along with Magnesium glycinate, helps me fall and stay asleep. I wake up…" at bounding box center [812, 454] width 259 height 85
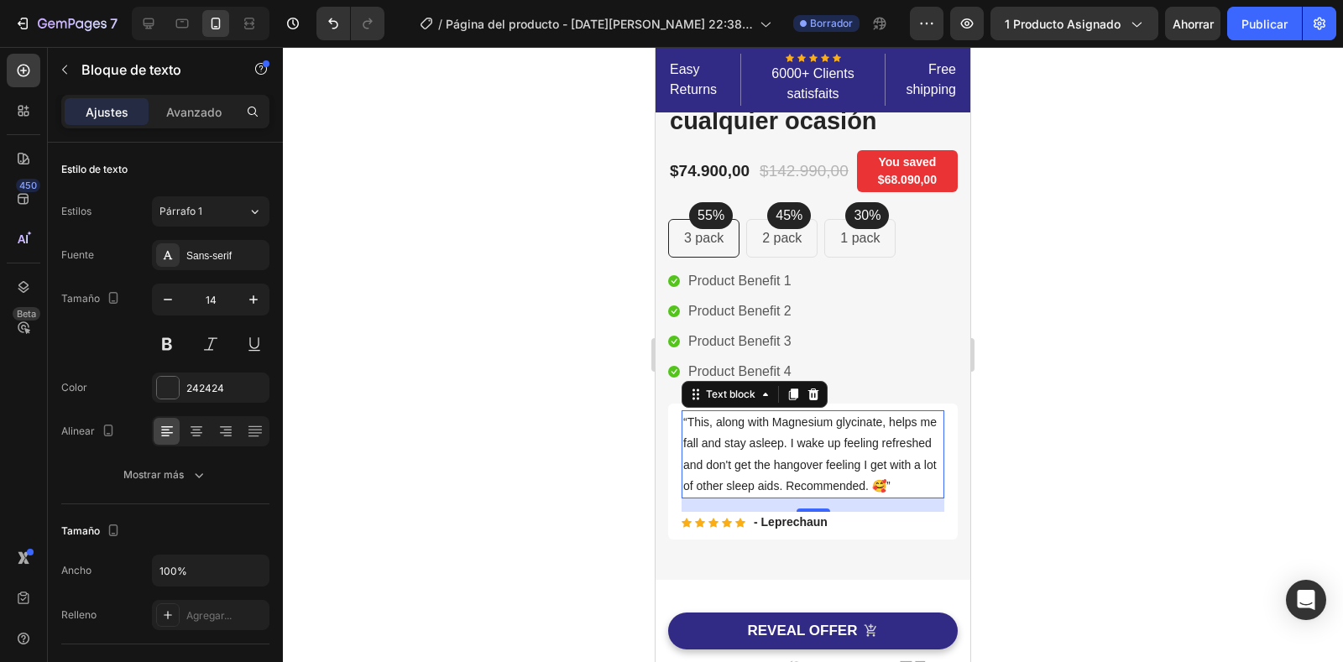
click at [814, 497] on p "“This, along with Magnesium glycinate, helps me fall and stay asleep. I wake up…" at bounding box center [812, 454] width 259 height 85
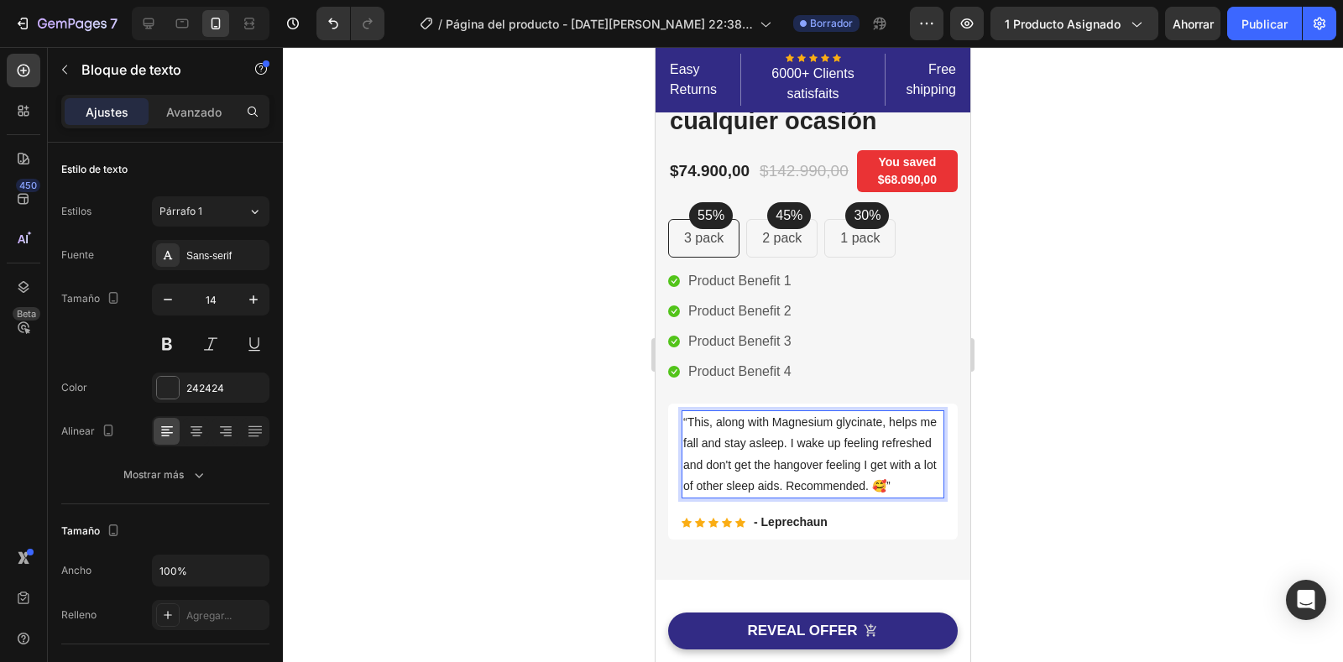
scroll to position [1091, 0]
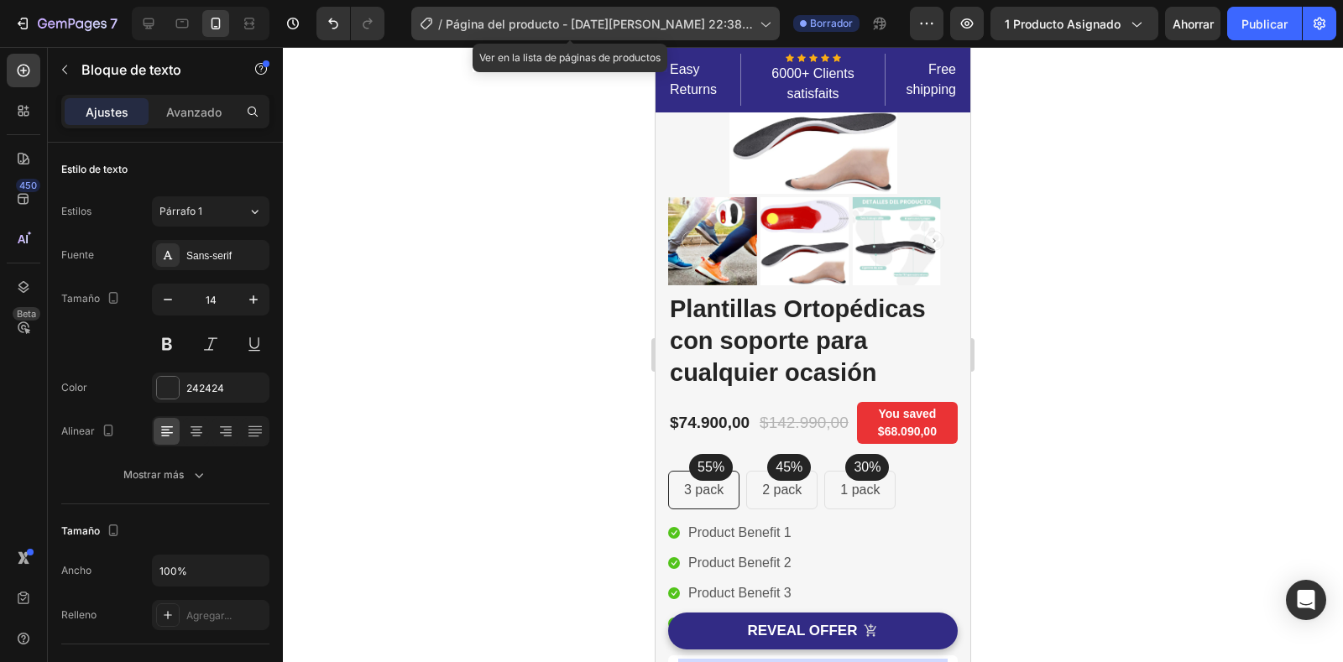
click at [721, 24] on font "Página del producto - 26 de agosto, 22:38:01" at bounding box center [599, 33] width 307 height 32
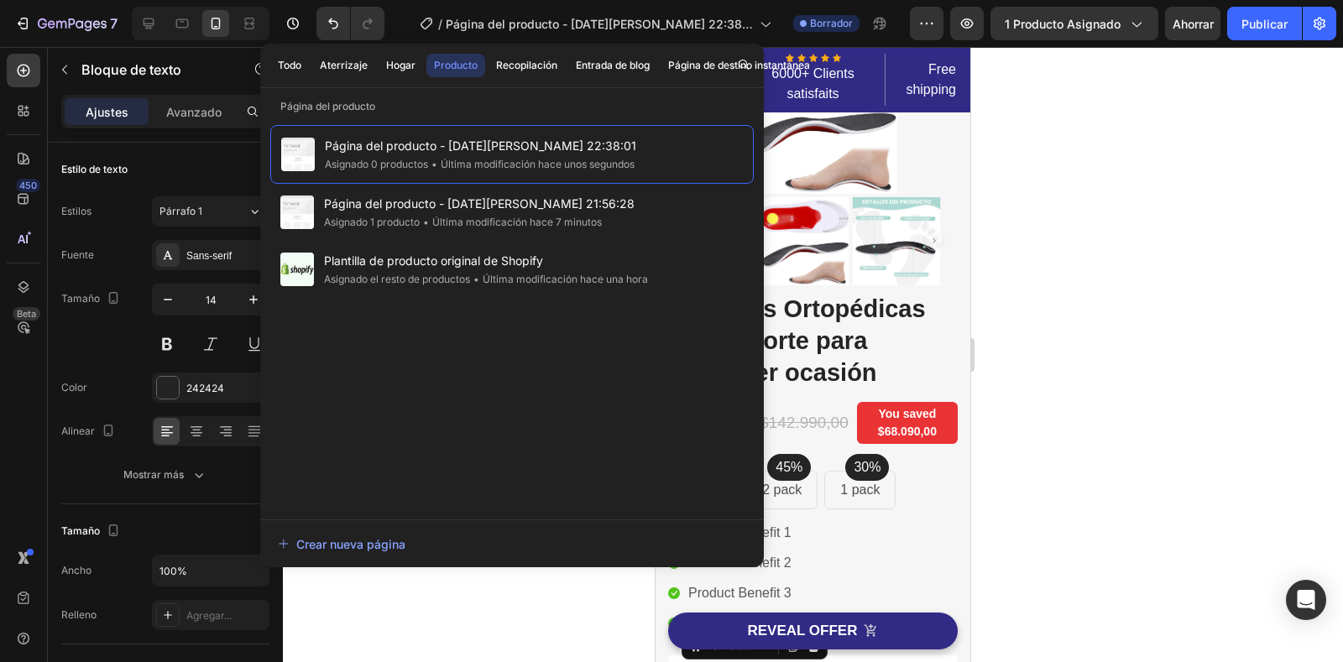
click at [1115, 154] on div at bounding box center [813, 354] width 1060 height 615
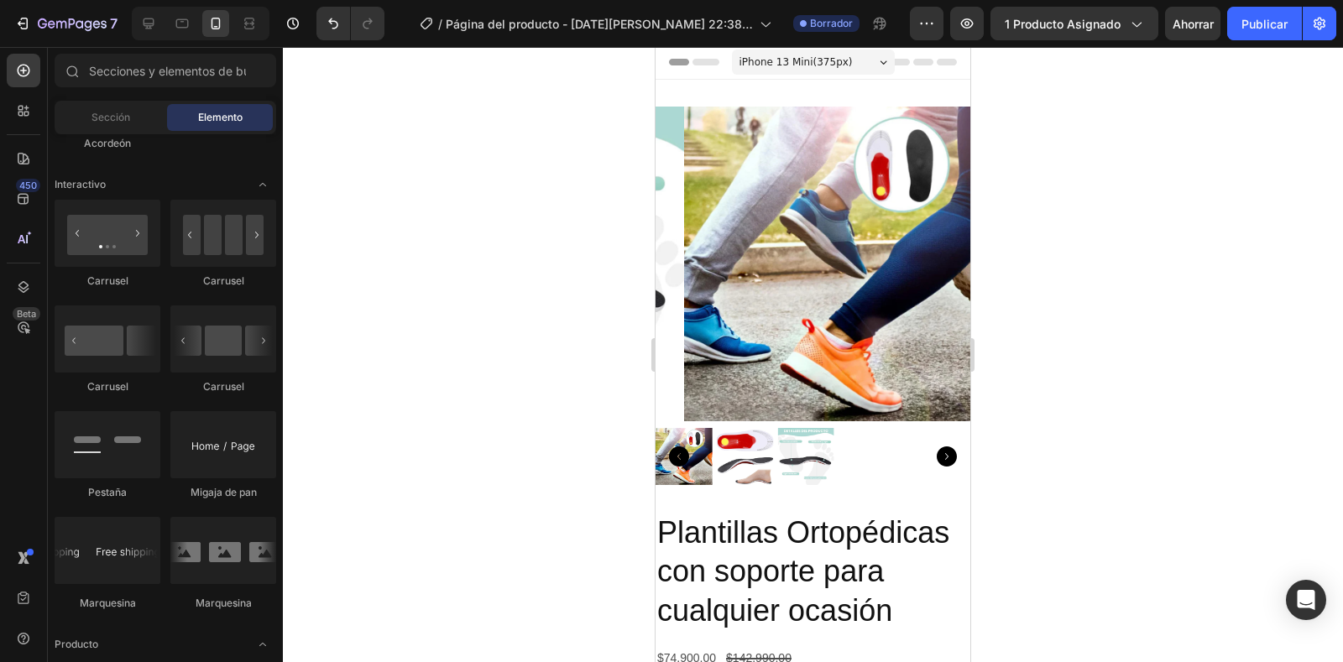
scroll to position [0, 0]
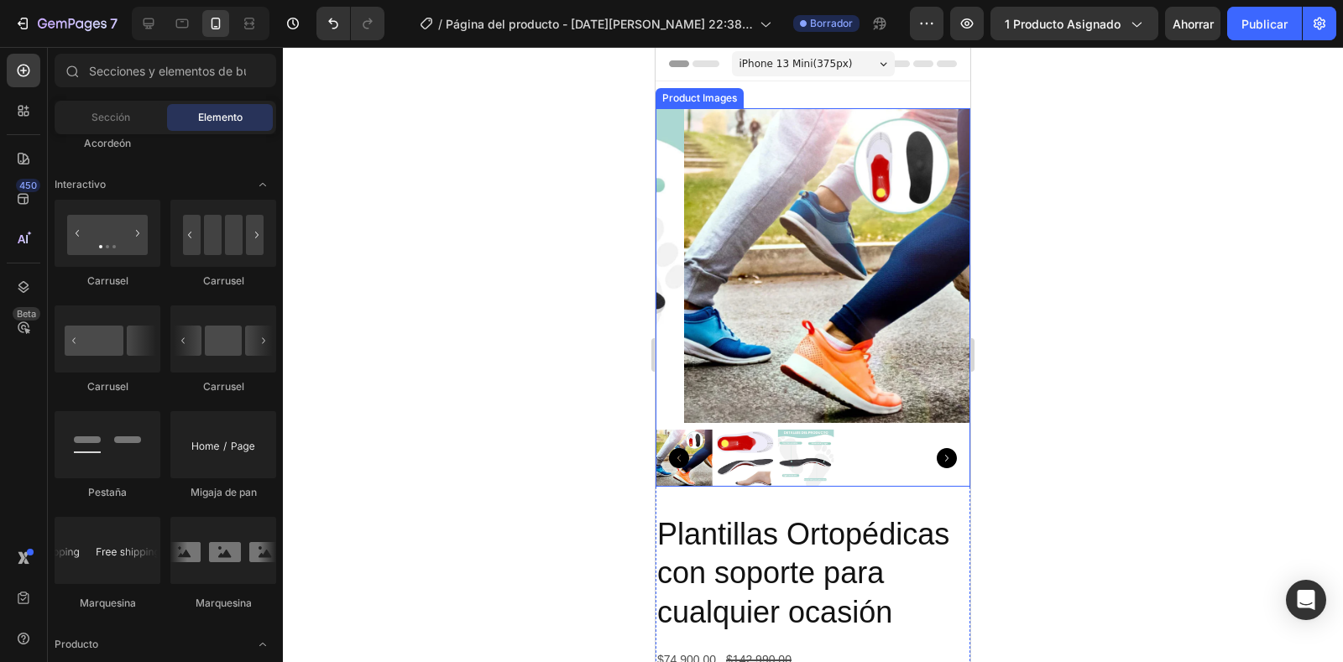
click at [885, 308] on img at bounding box center [841, 265] width 315 height 315
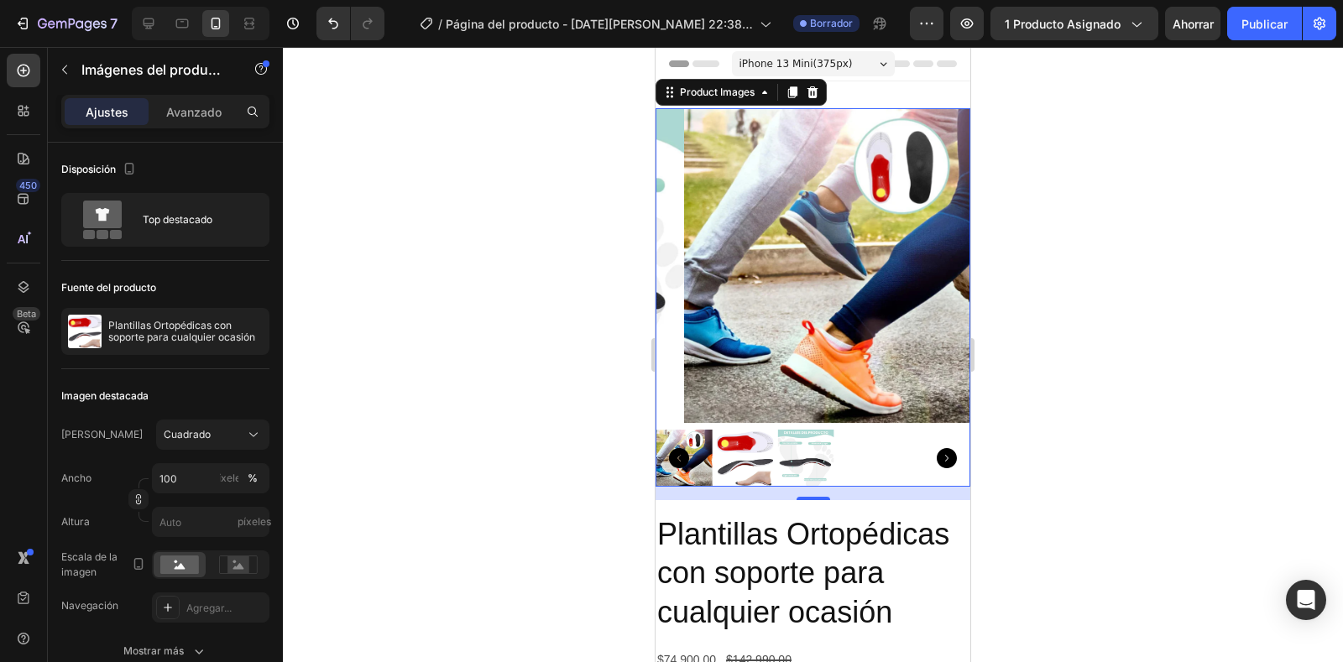
click at [937, 448] on icon "Carousel Next Arrow" at bounding box center [947, 458] width 20 height 20
click at [721, 436] on img at bounding box center [745, 458] width 57 height 57
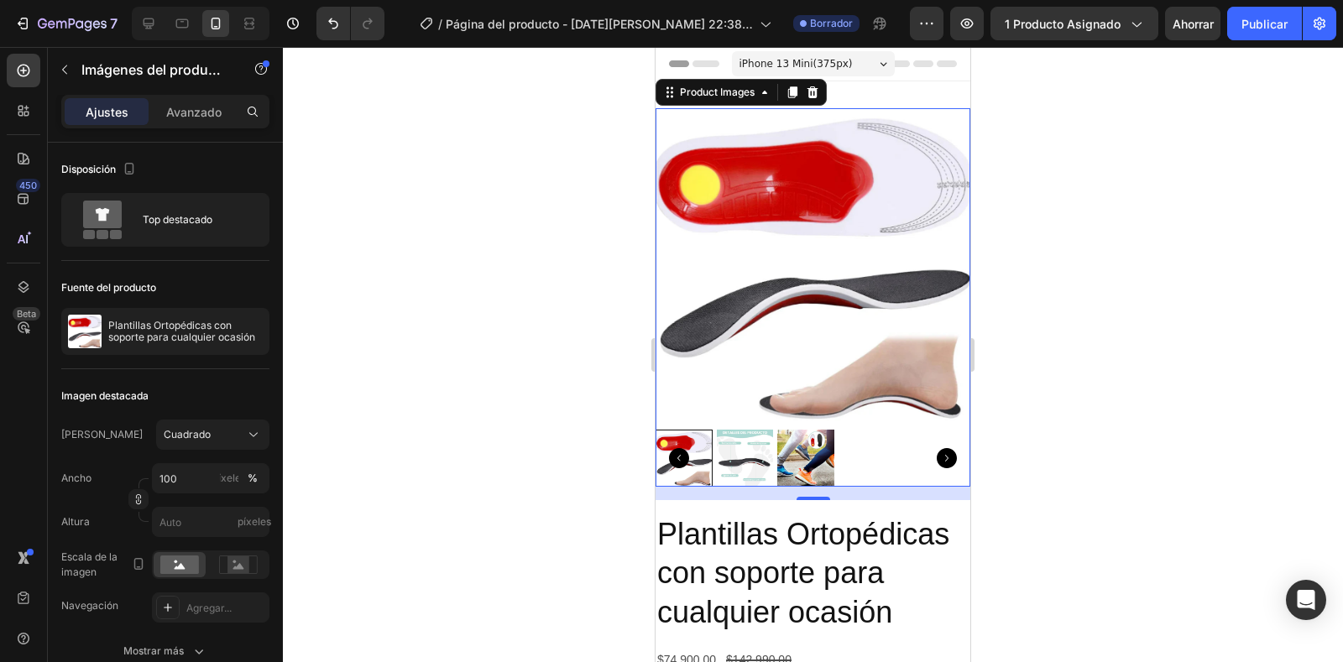
click at [701, 430] on div at bounding box center [684, 458] width 57 height 57
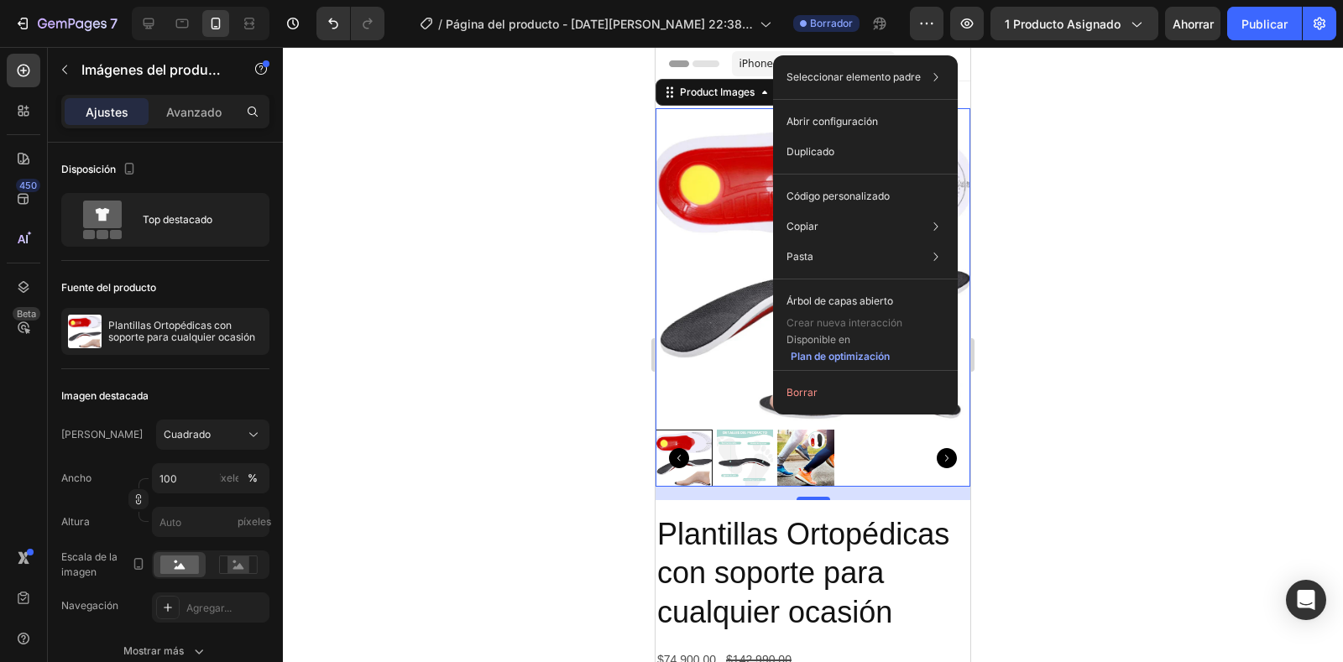
click at [1032, 330] on div at bounding box center [813, 354] width 1060 height 615
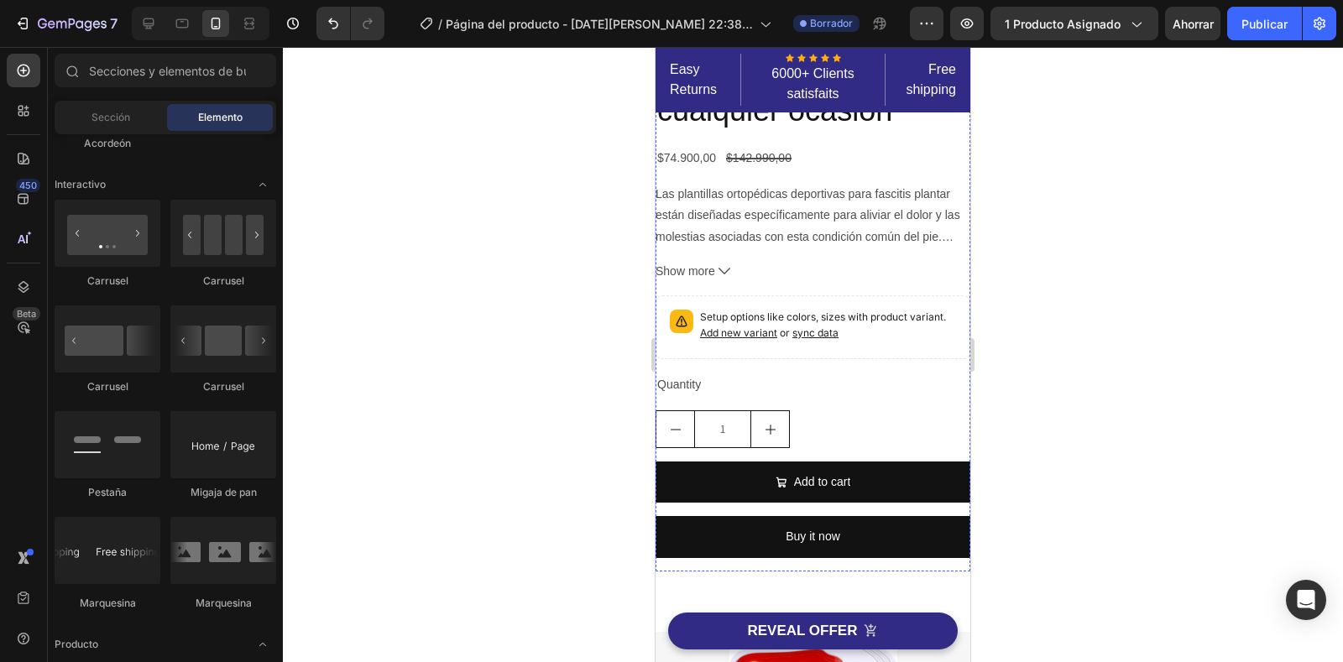
scroll to position [923, 0]
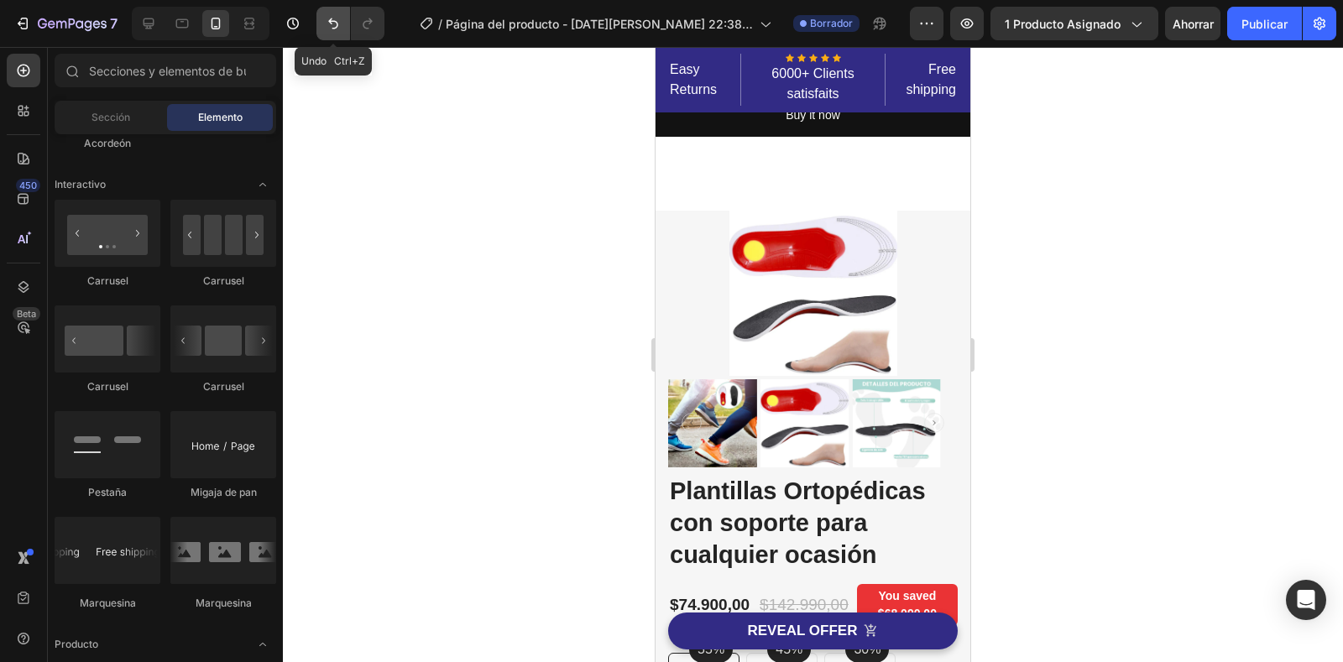
click at [347, 20] on button "Deshacer/Rehacer" at bounding box center [333, 24] width 34 height 34
click at [321, 24] on button "Deshacer/Rehacer" at bounding box center [333, 24] width 34 height 34
